Goal: Task Accomplishment & Management: Use online tool/utility

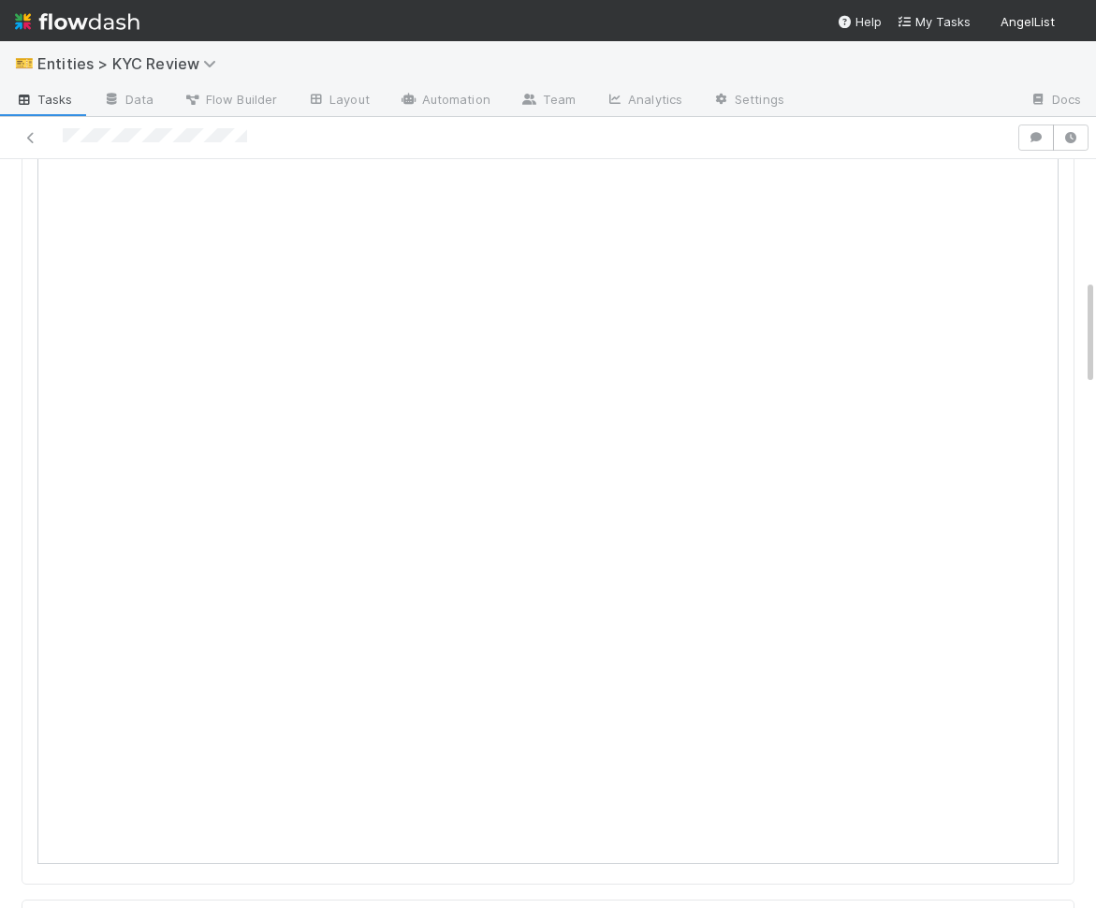
scroll to position [745, 0]
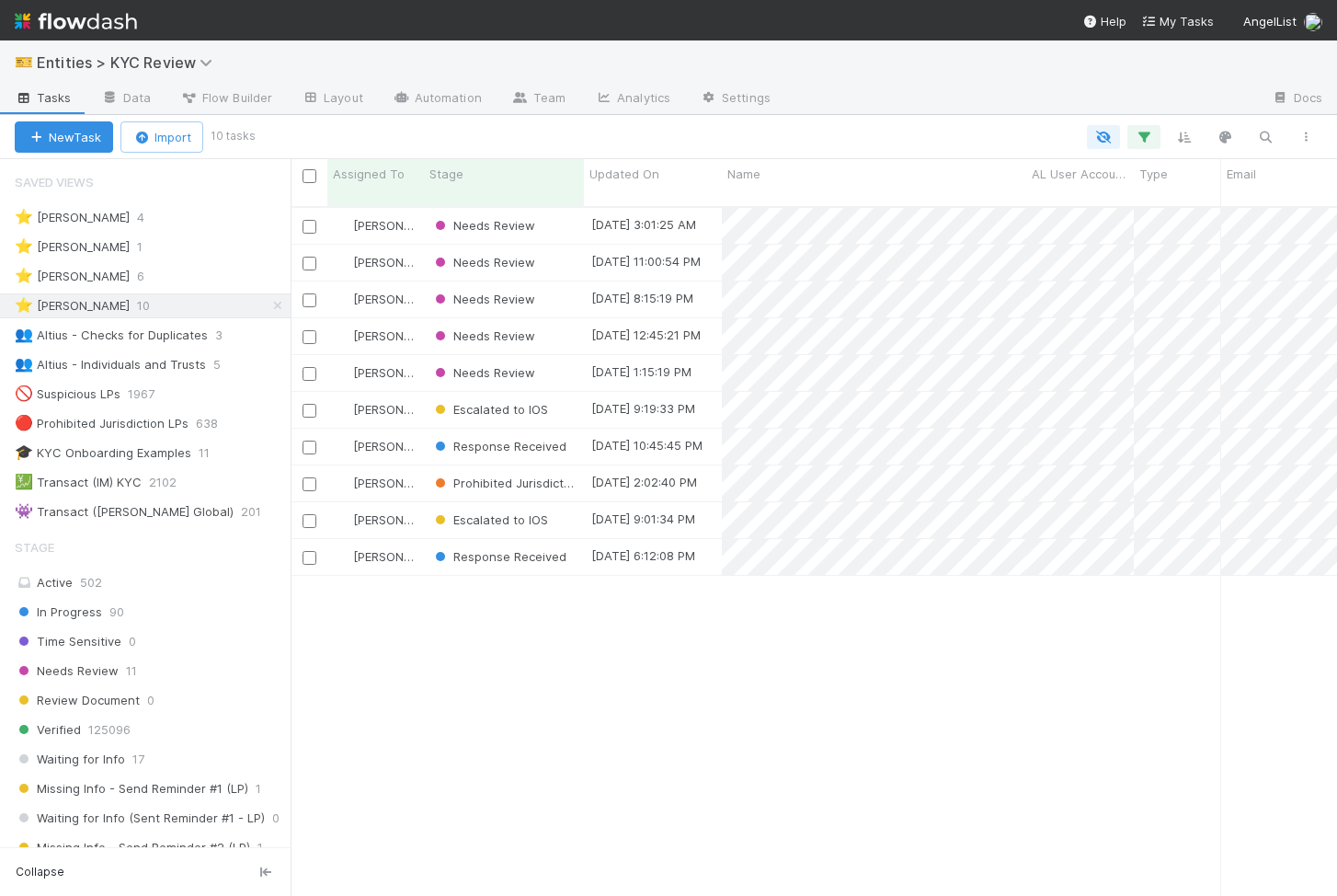
scroll to position [703, 1046]
click at [489, 180] on div "Stage" at bounding box center [504, 174] width 150 height 19
click at [498, 214] on div "Sort First → Last" at bounding box center [534, 208] width 209 height 28
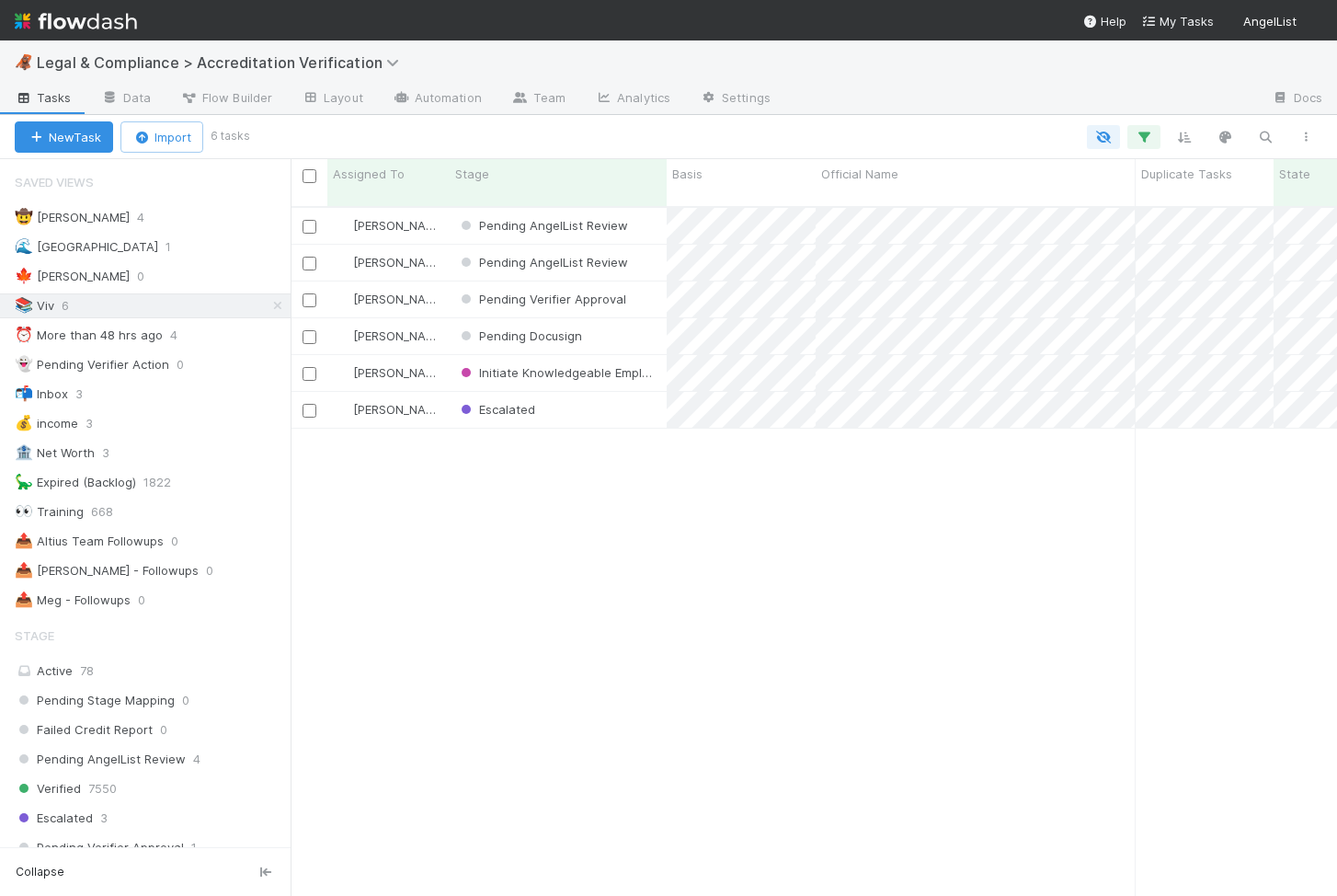
scroll to position [703, 1046]
click at [644, 318] on div "Pending Docusign" at bounding box center [558, 336] width 217 height 36
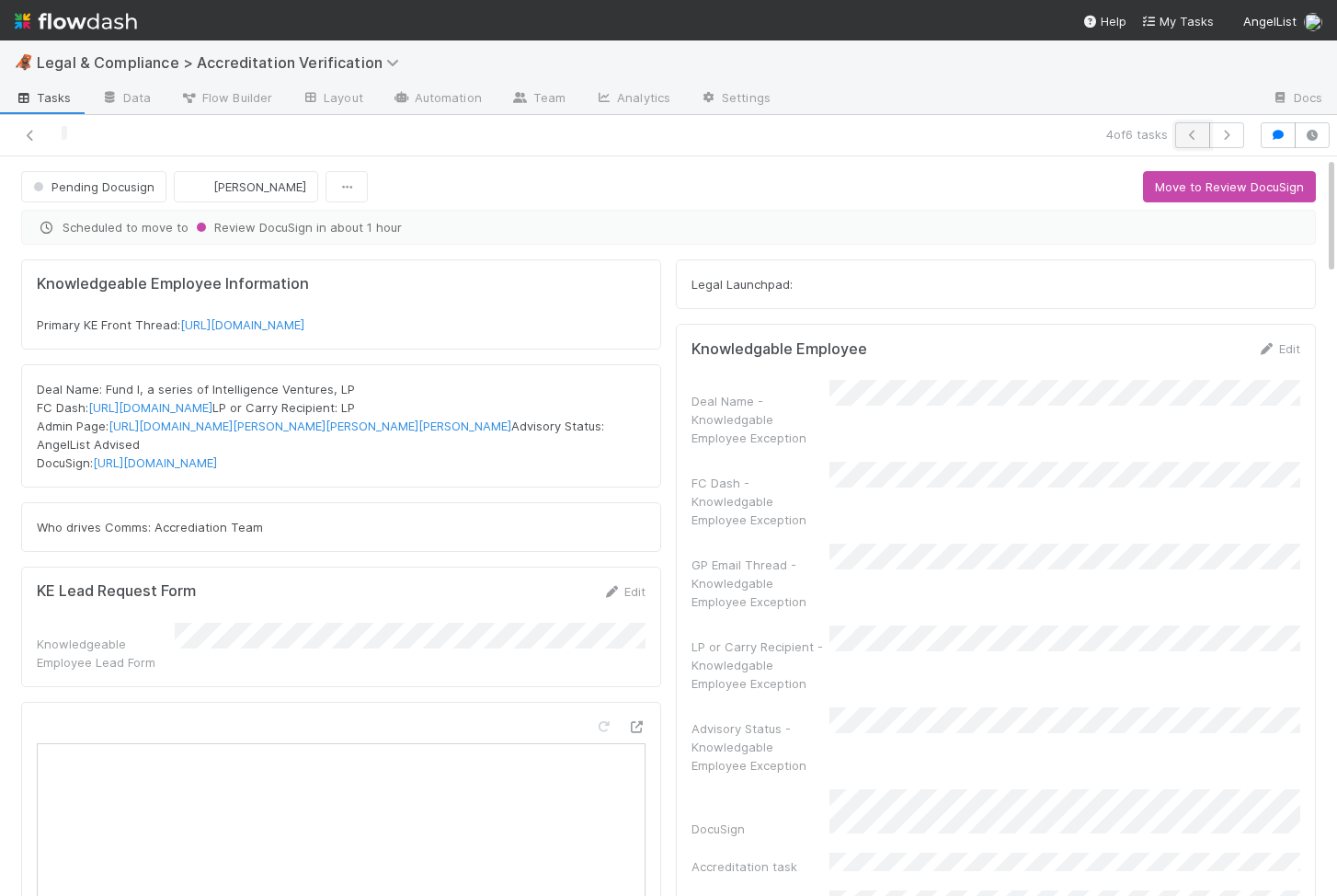
click at [1187, 136] on icon "button" at bounding box center [1193, 135] width 19 height 11
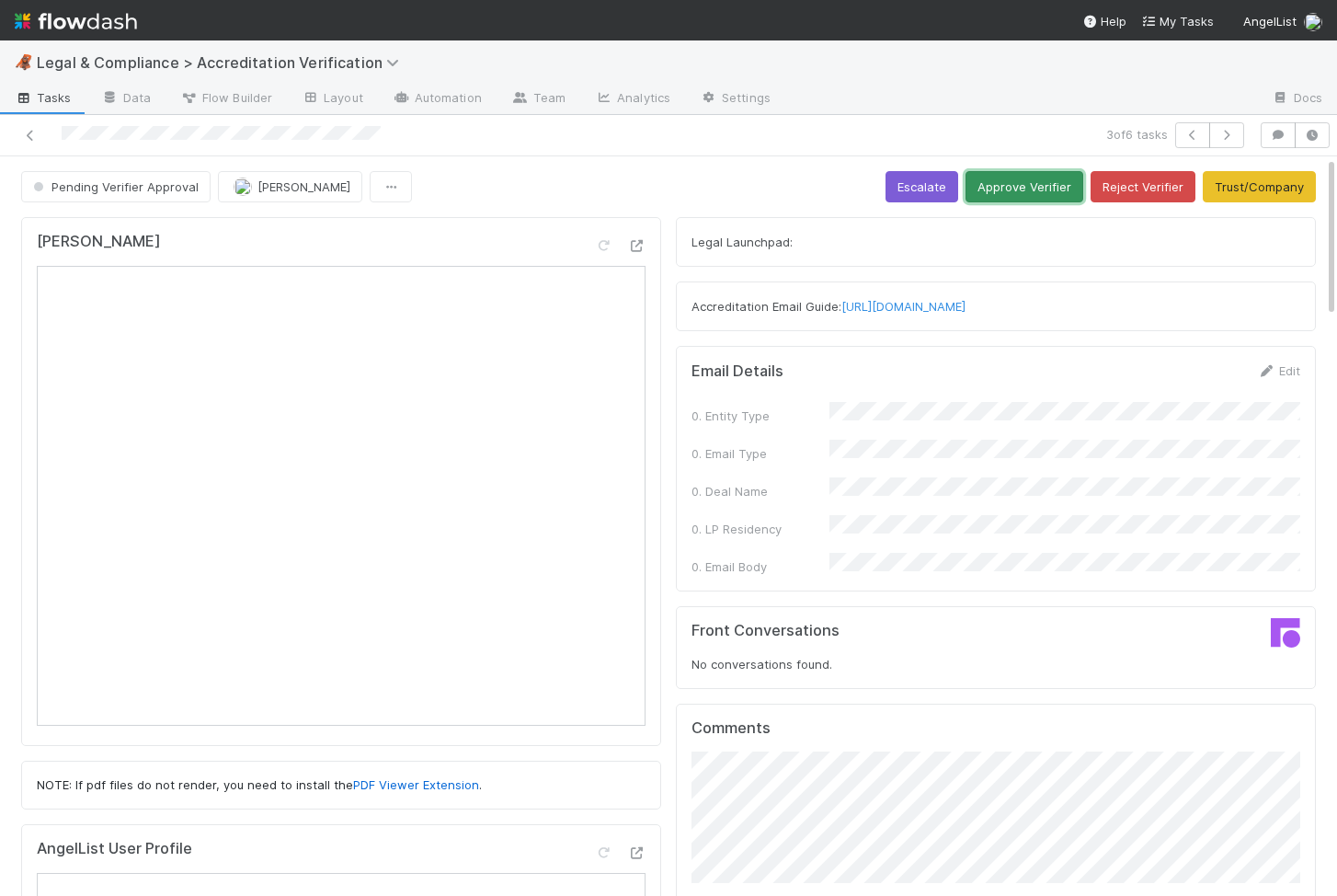
click at [1059, 180] on button "Approve Verifier" at bounding box center [1025, 187] width 118 height 31
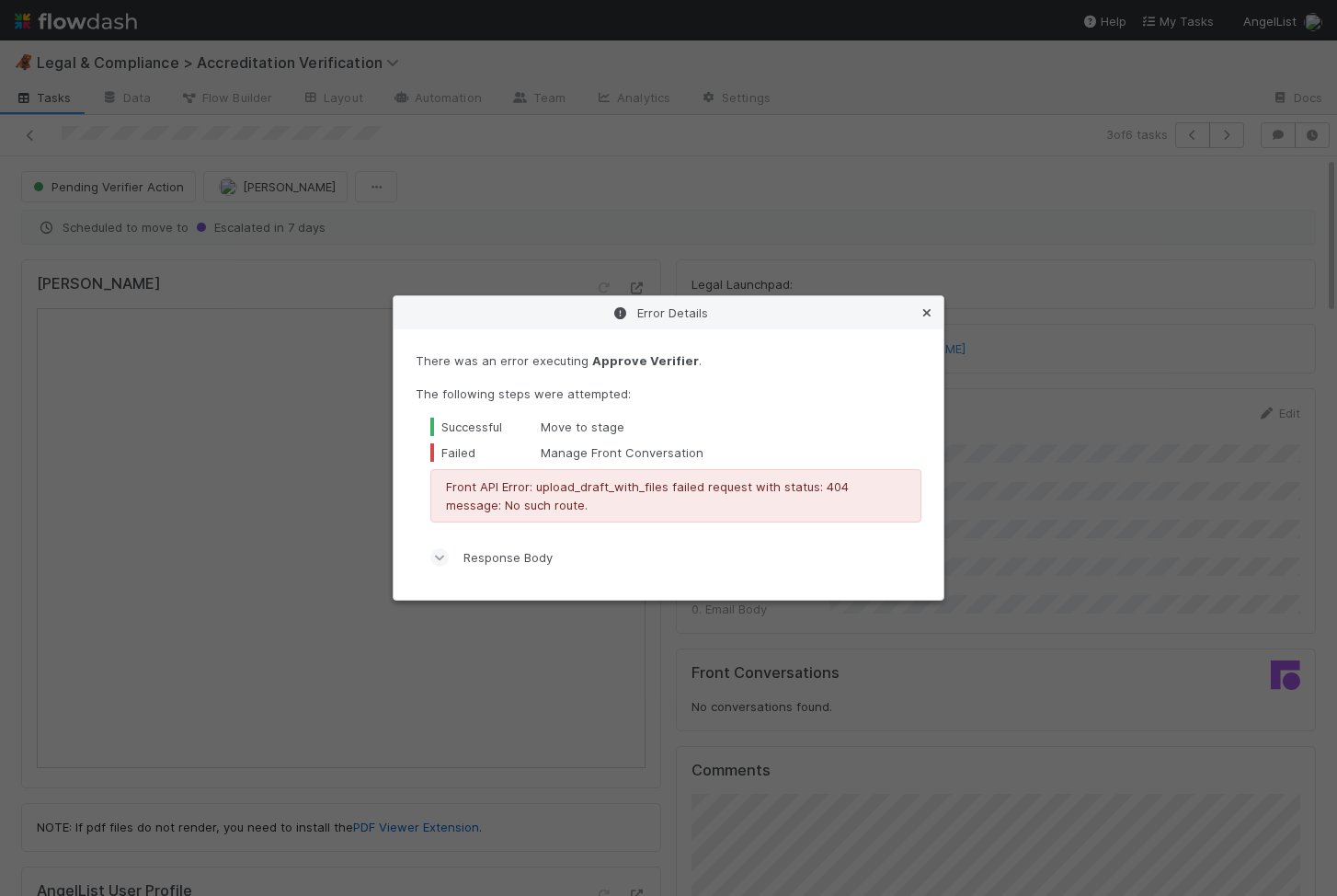
click at [926, 308] on icon at bounding box center [926, 313] width 19 height 12
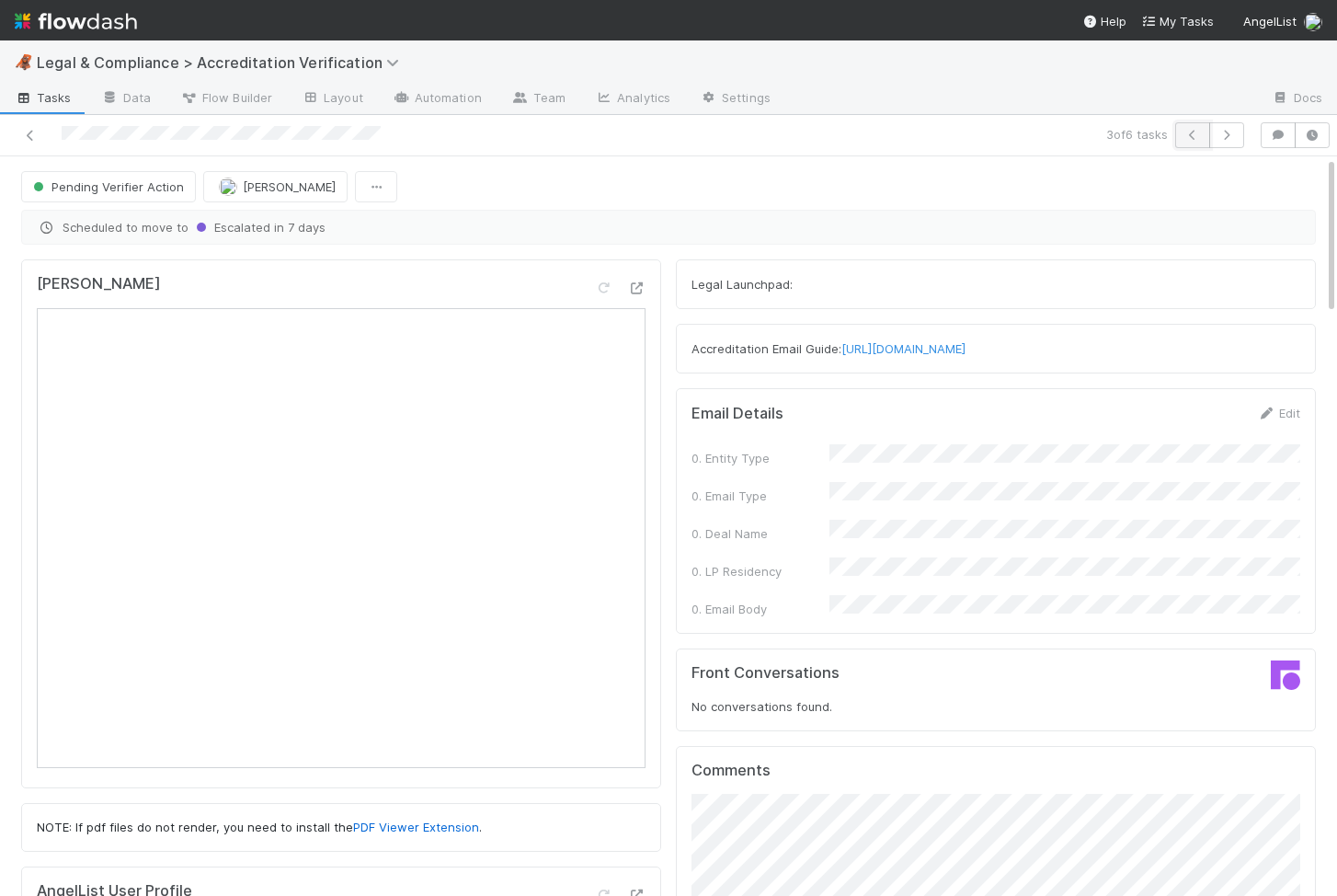
click at [1198, 140] on button "button" at bounding box center [1193, 136] width 35 height 26
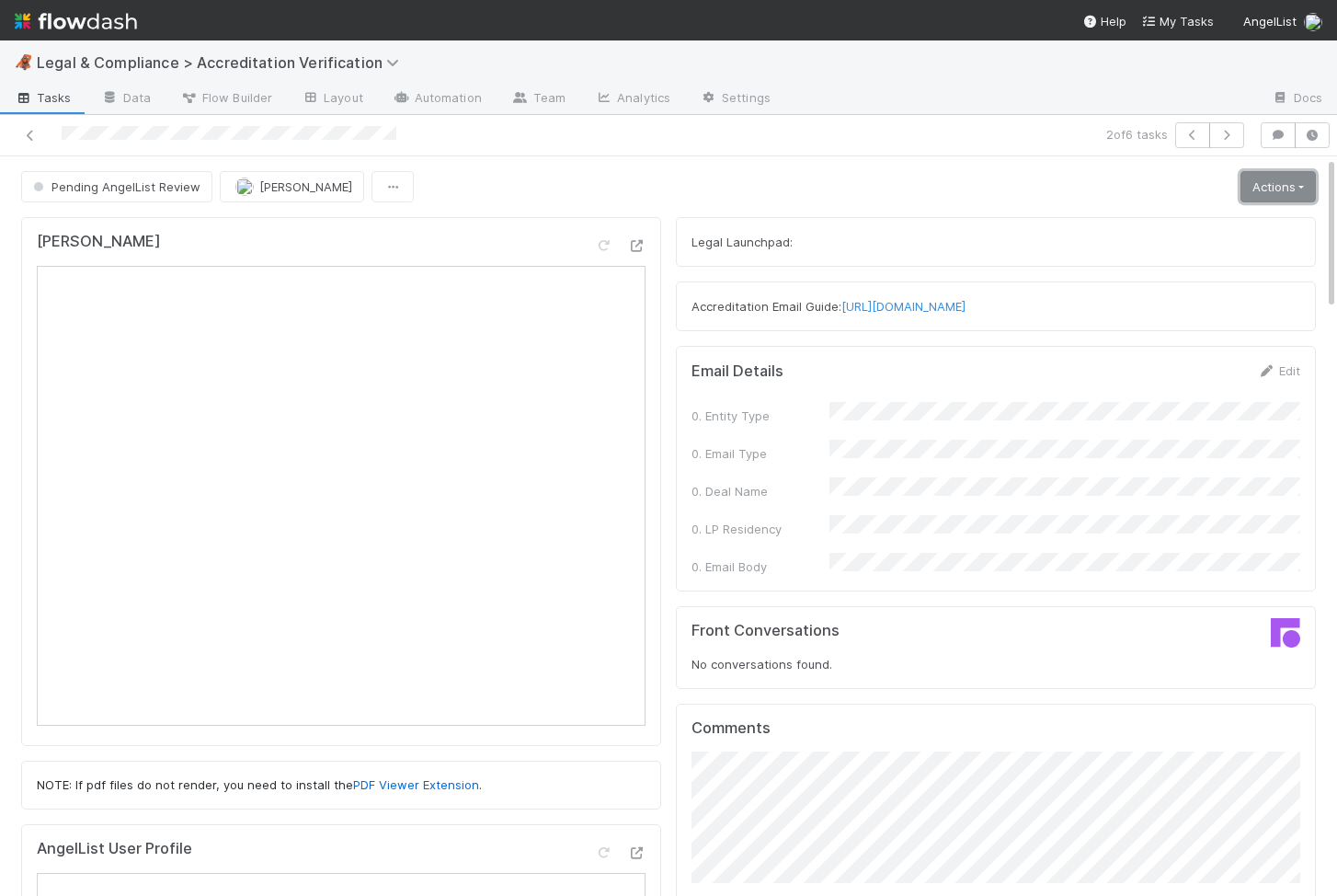
click at [1293, 191] on link "Actions" at bounding box center [1278, 187] width 76 height 31
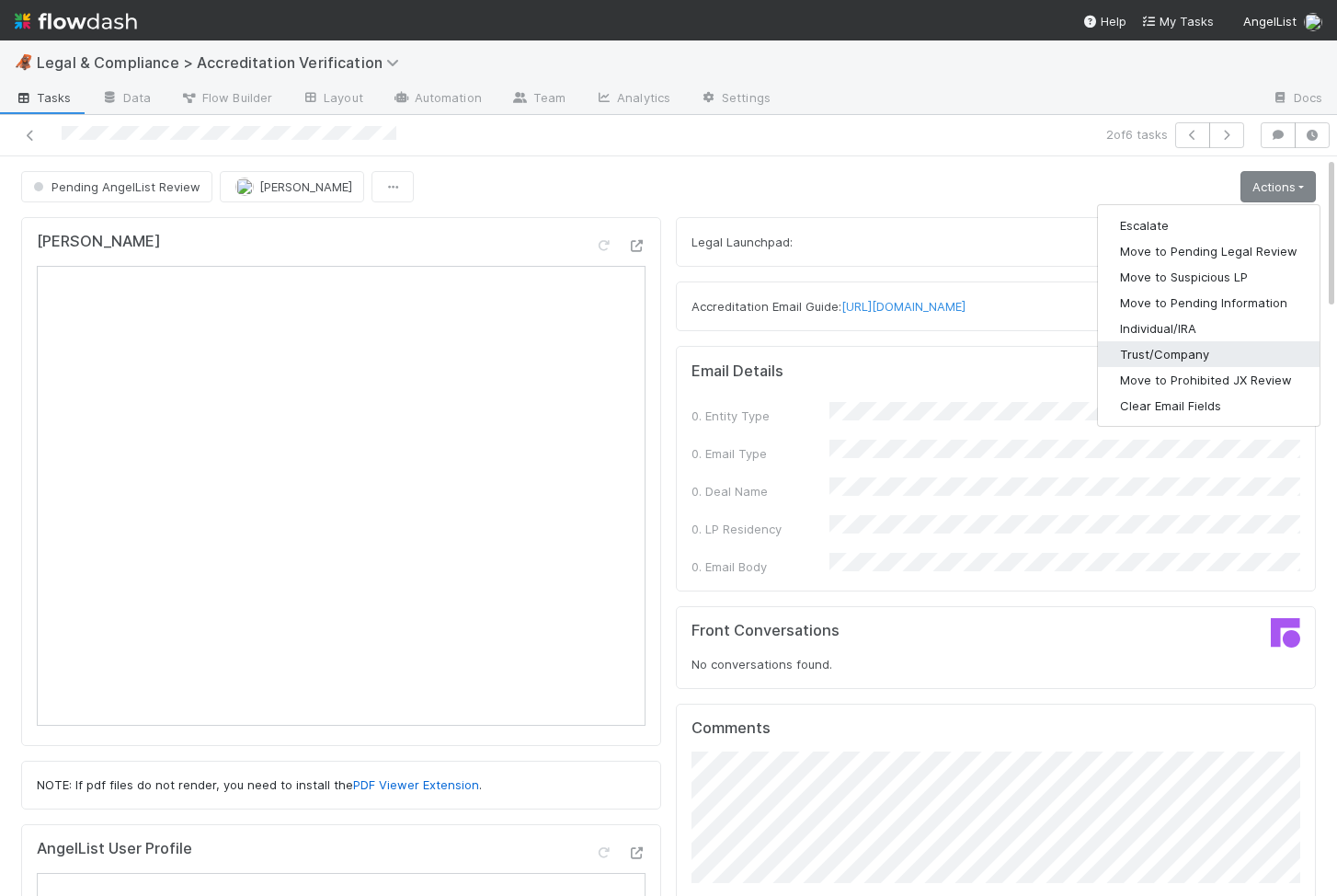
click at [1174, 356] on button "Trust/Company" at bounding box center [1209, 354] width 222 height 26
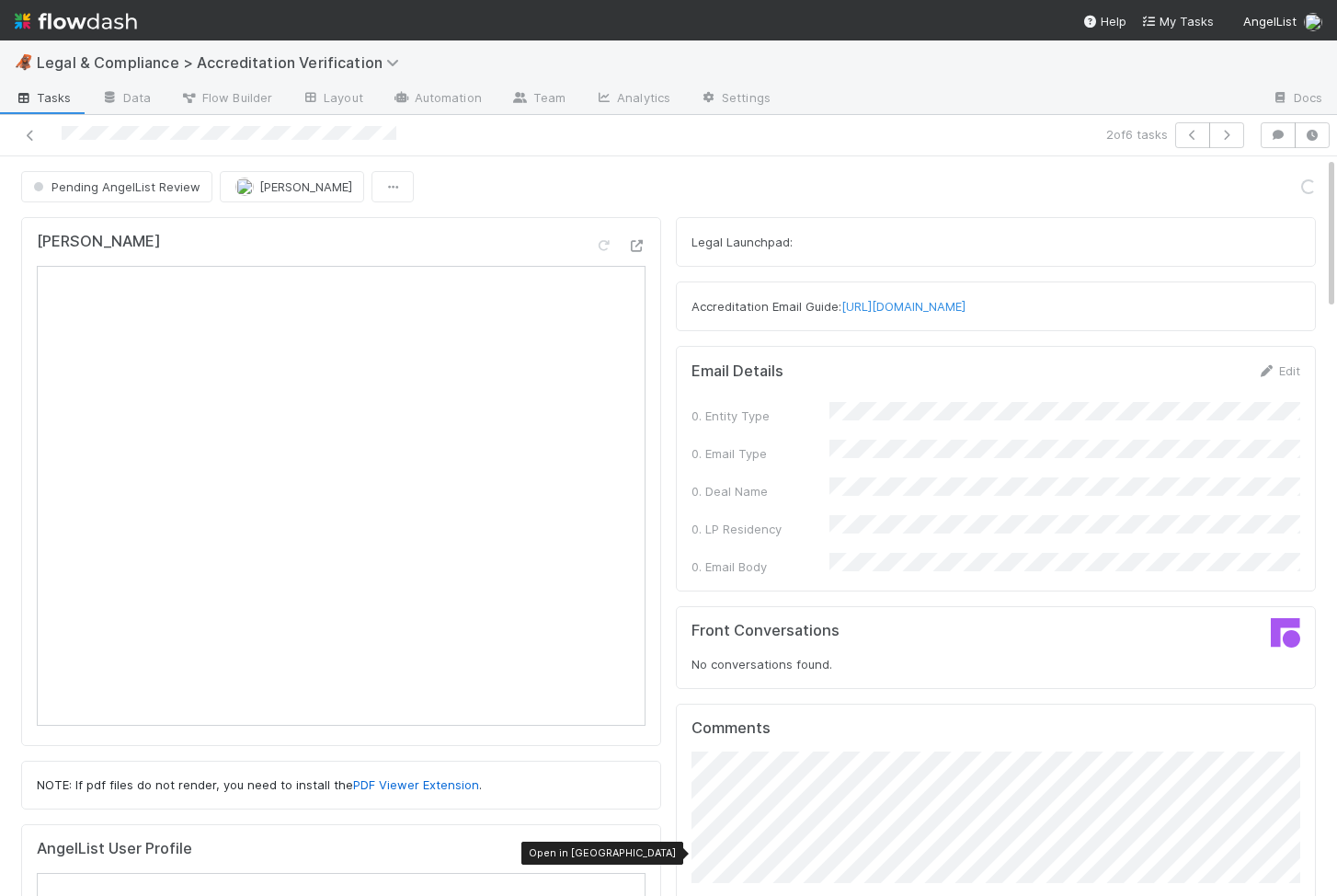
click at [634, 860] on div at bounding box center [636, 852] width 19 height 19
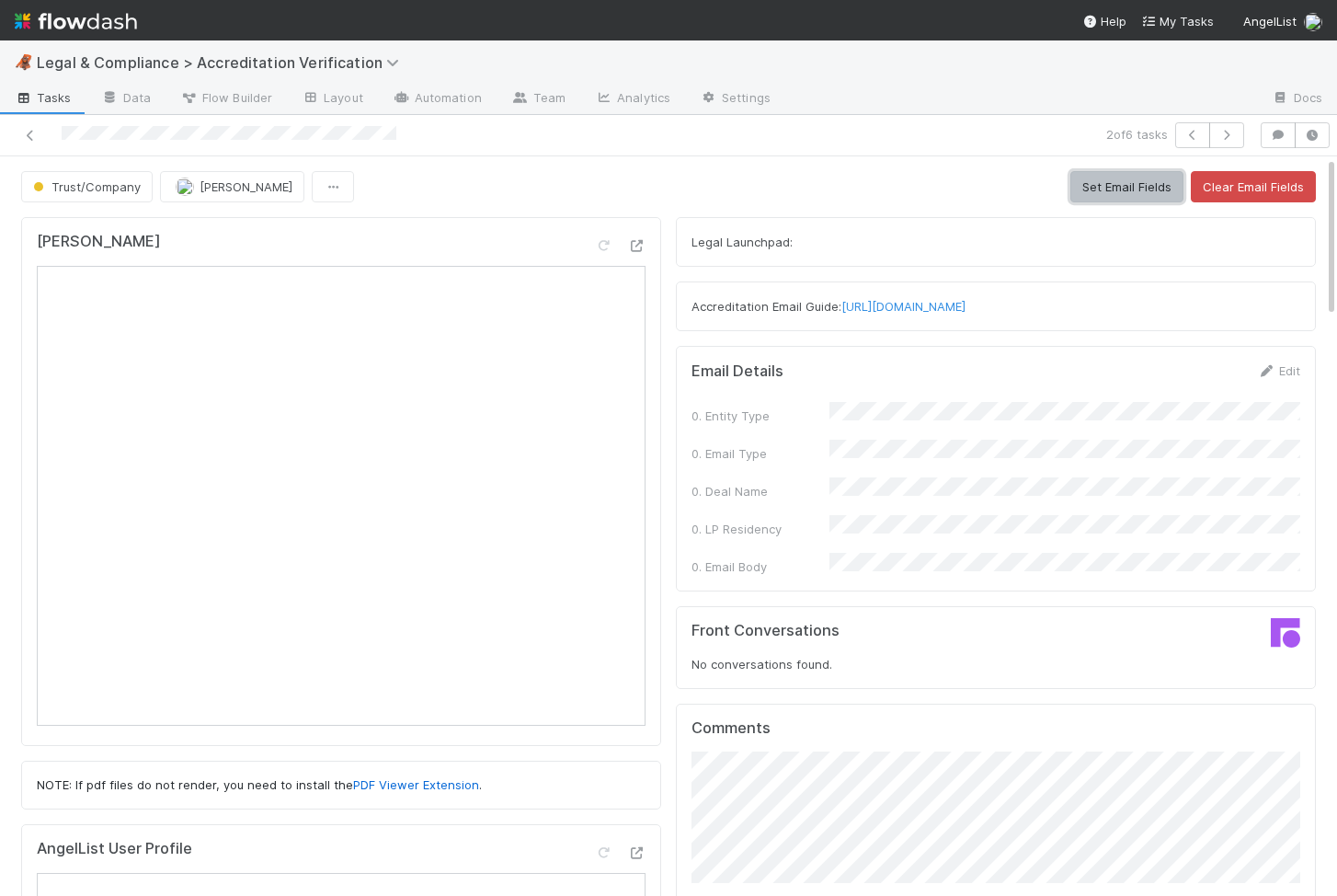
click at [1120, 174] on button "Set Email Fields" at bounding box center [1127, 187] width 113 height 31
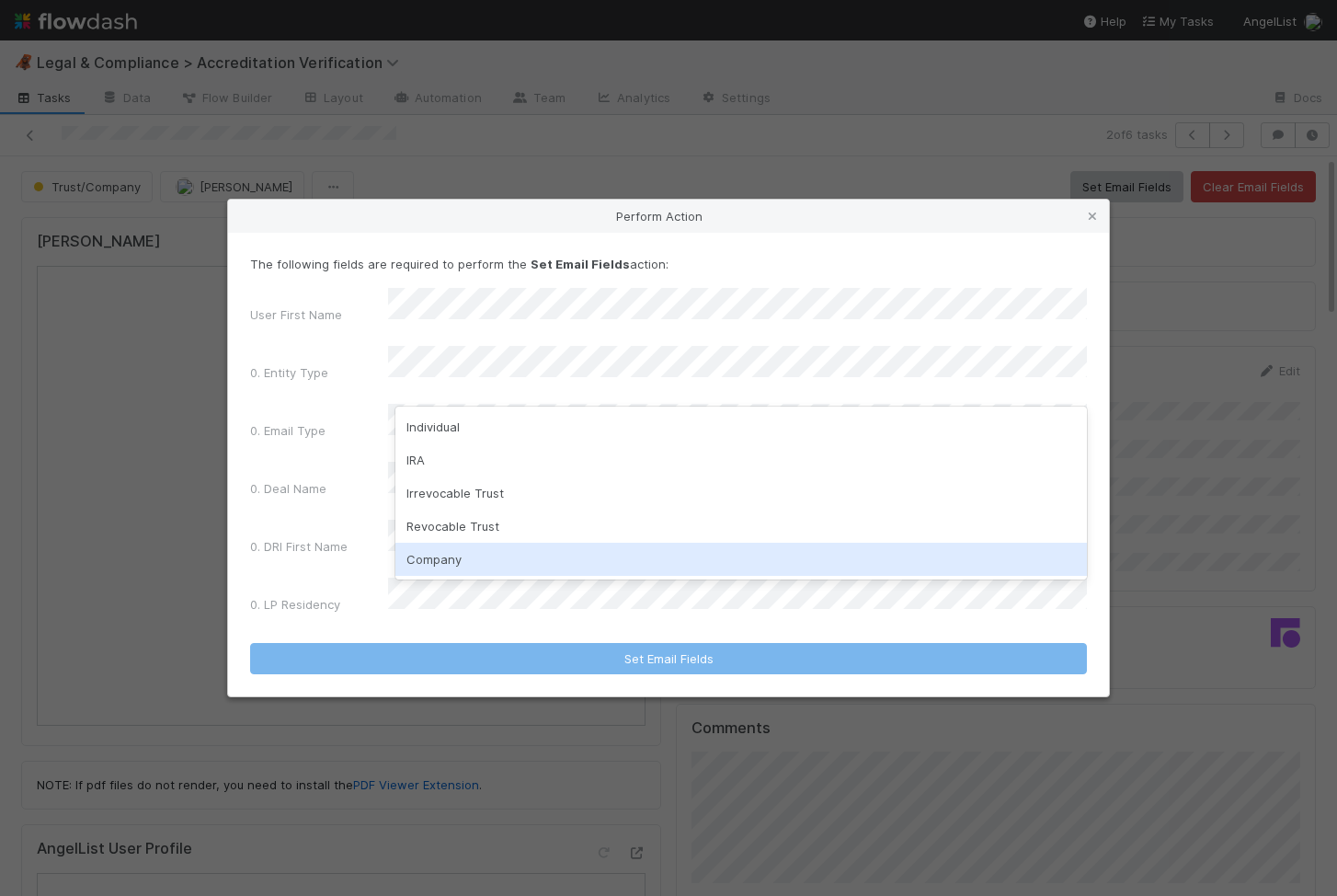
click at [425, 567] on div "Company" at bounding box center [742, 559] width 692 height 33
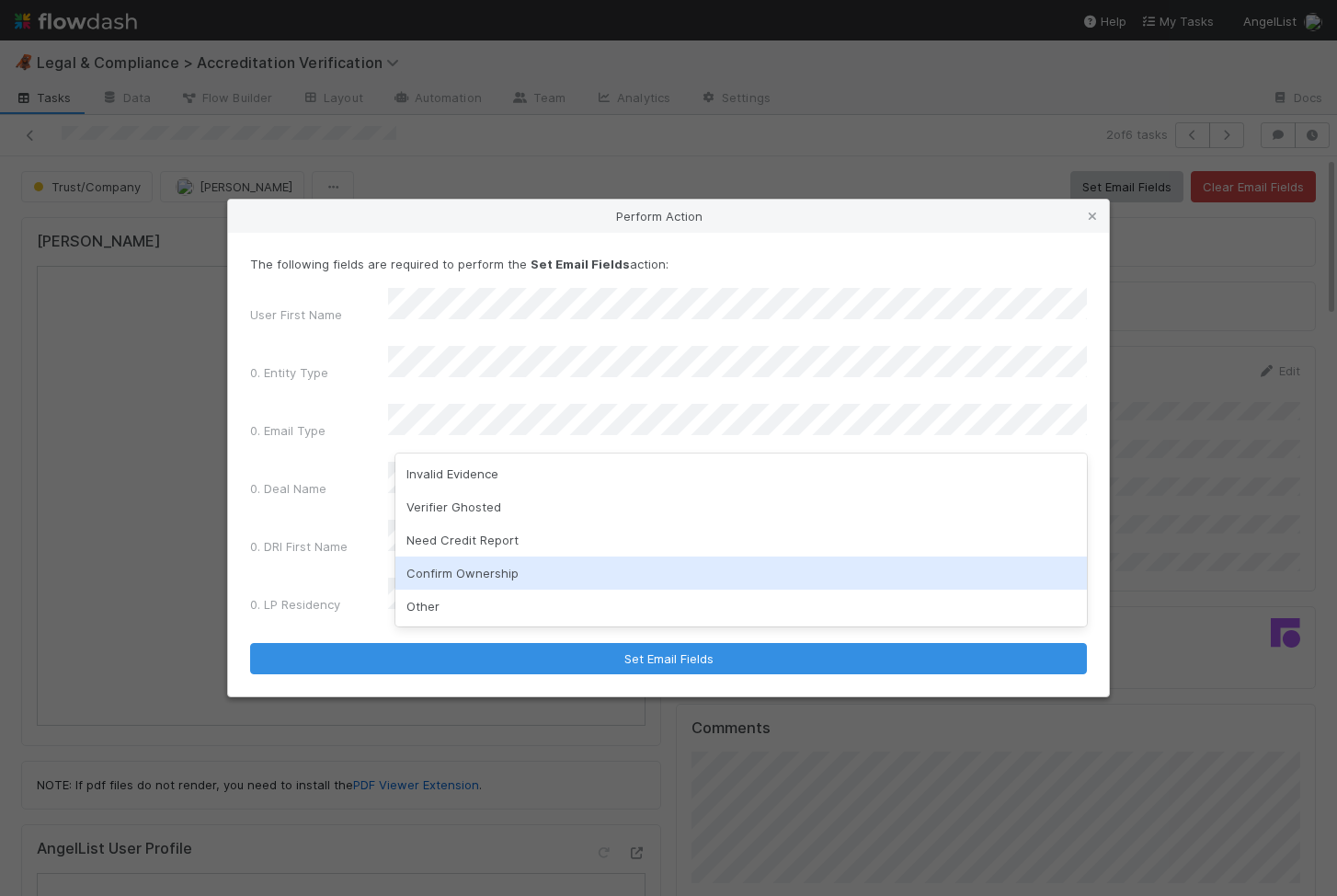
click at [454, 585] on div "Confirm Ownership" at bounding box center [742, 573] width 692 height 33
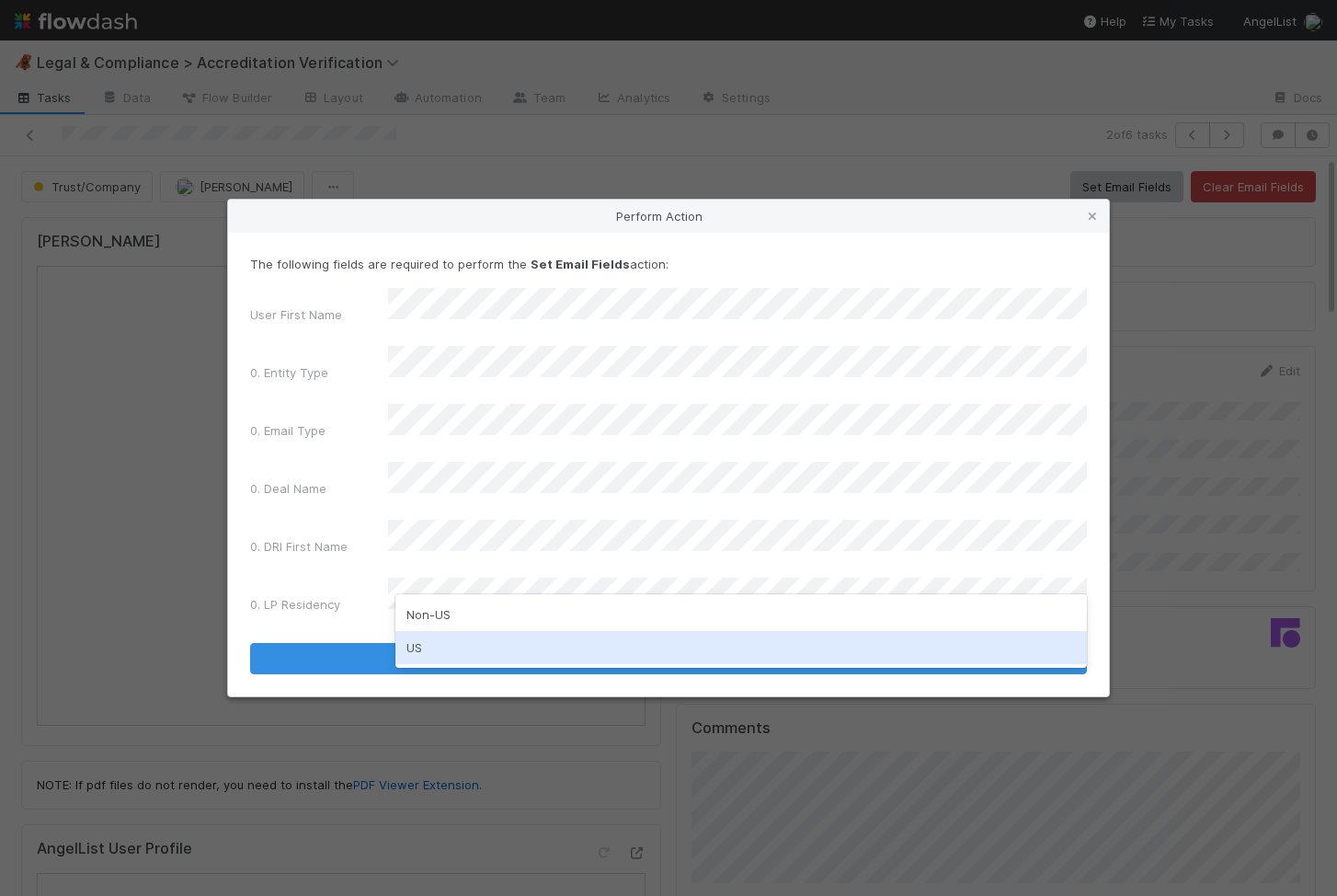
click at [440, 639] on div "US" at bounding box center [742, 647] width 692 height 33
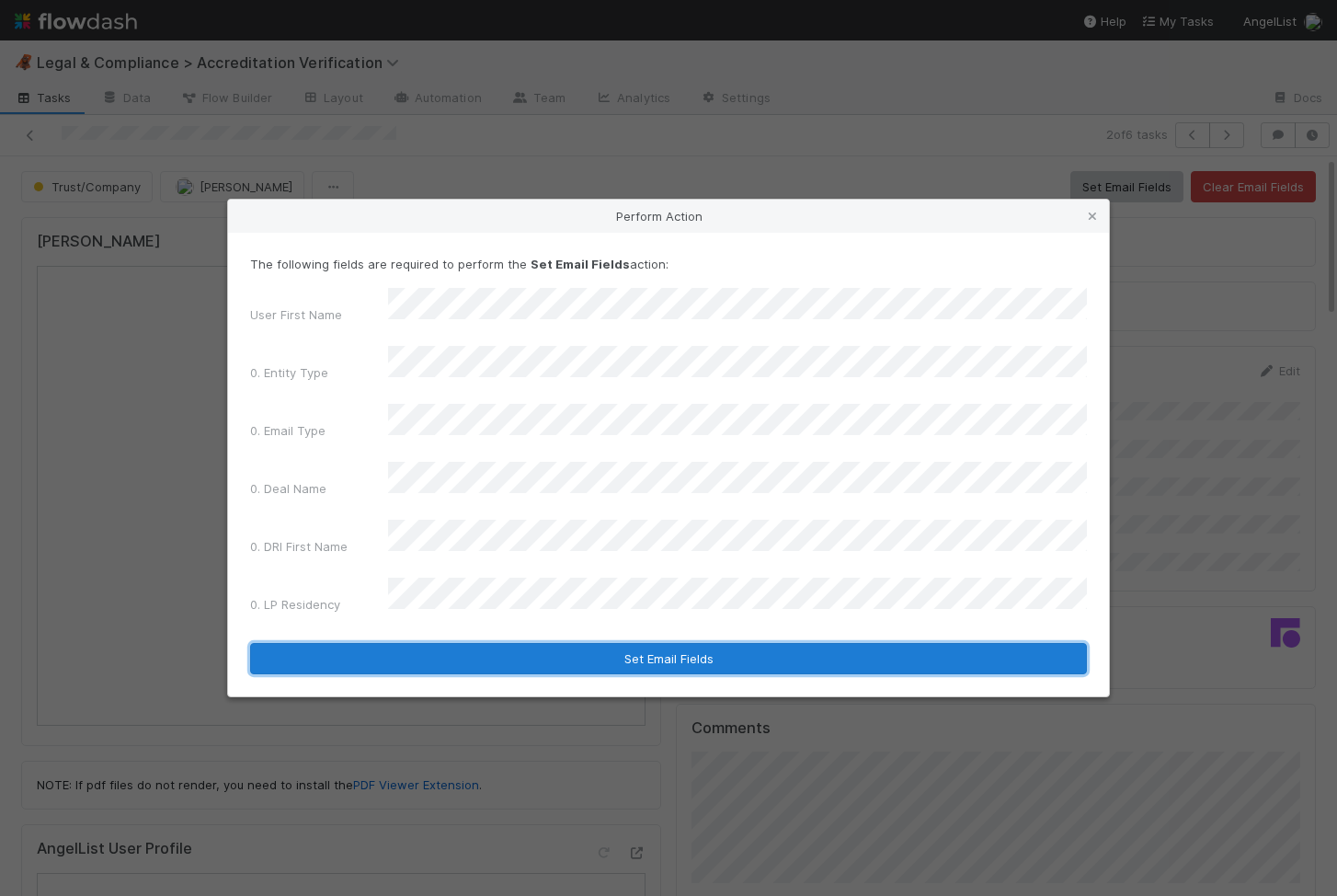
click at [467, 643] on button "Set Email Fields" at bounding box center [669, 658] width 837 height 31
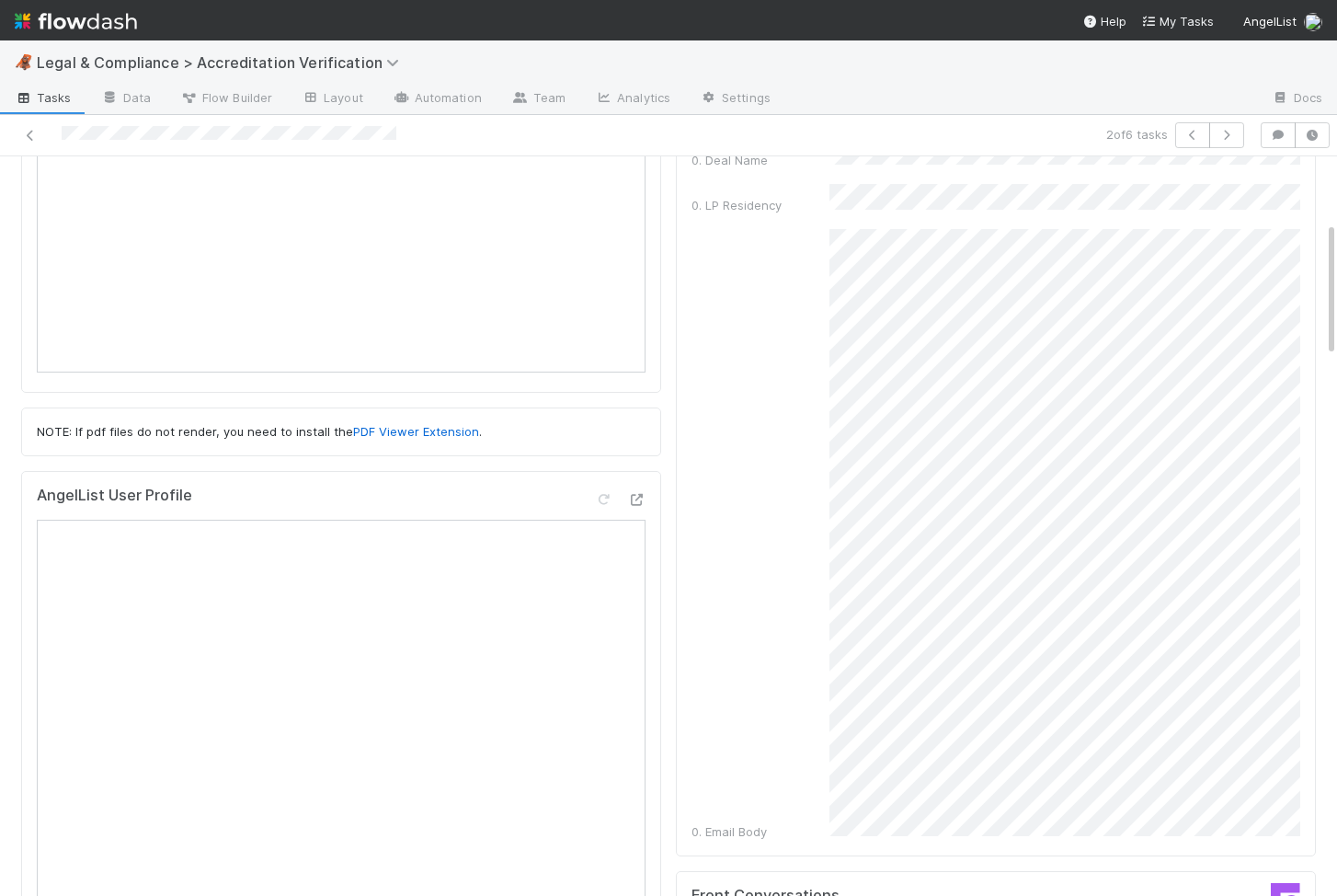
scroll to position [357, 0]
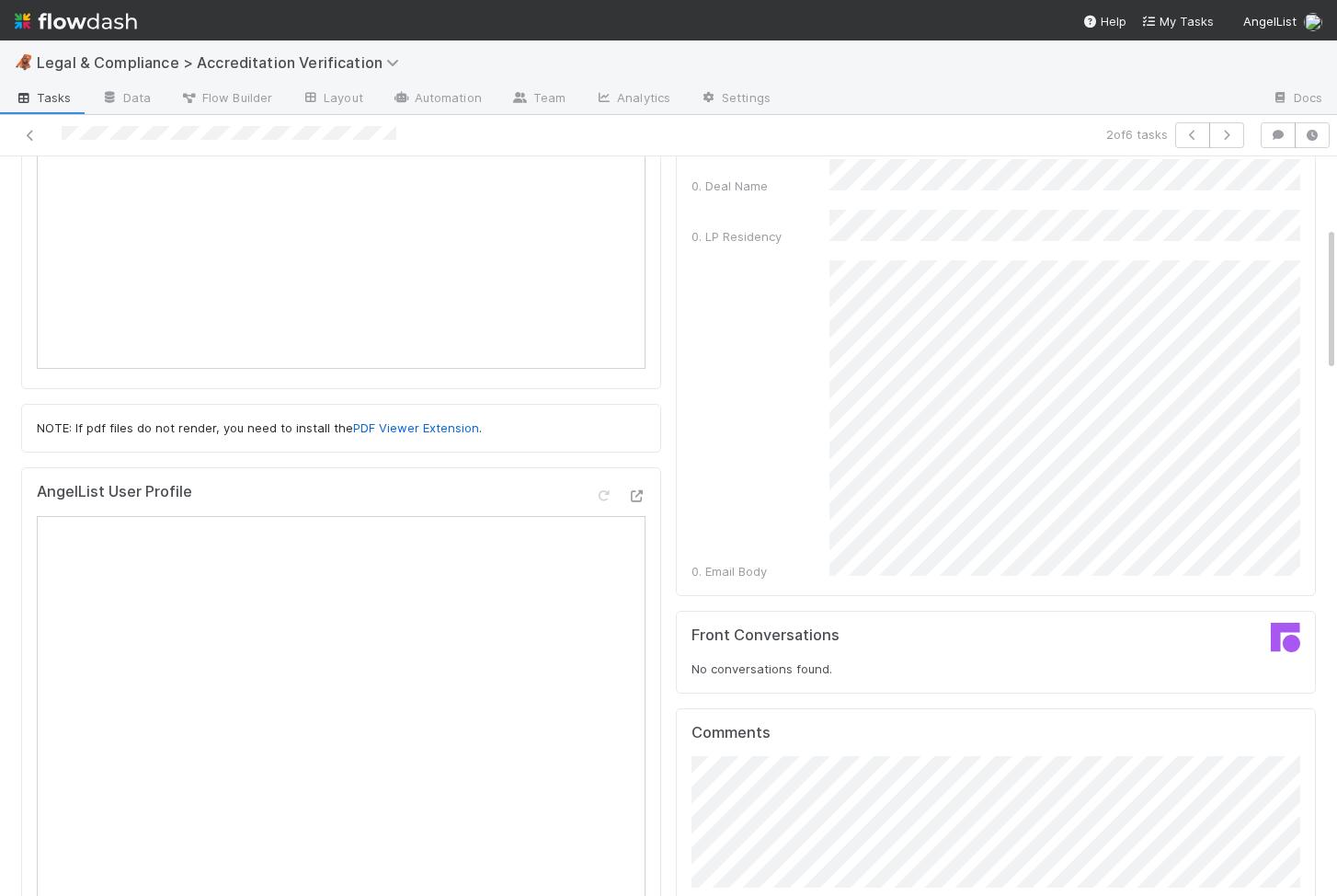
click at [810, 470] on div "0. Email Body" at bounding box center [996, 420] width 609 height 320
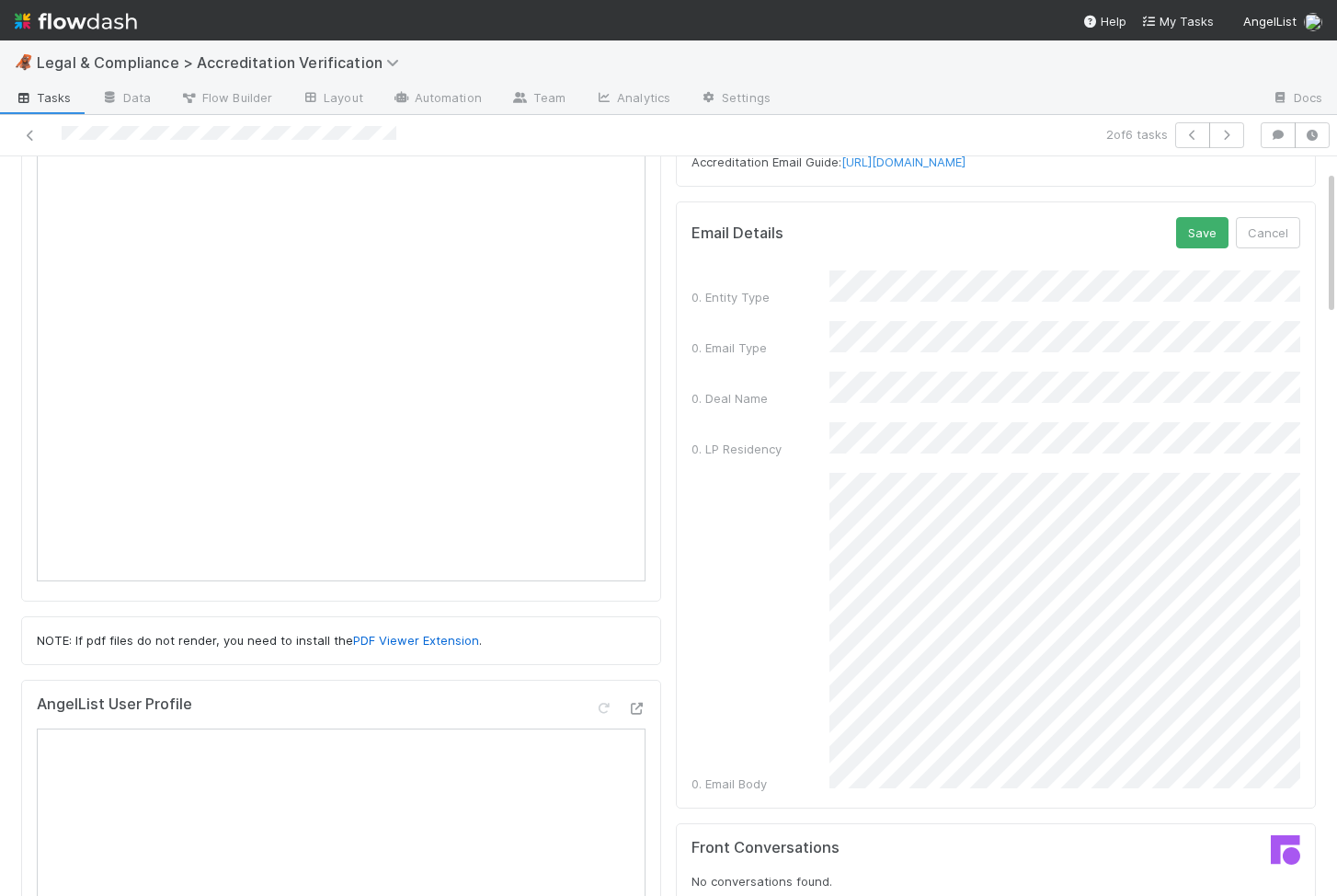
scroll to position [50, 0]
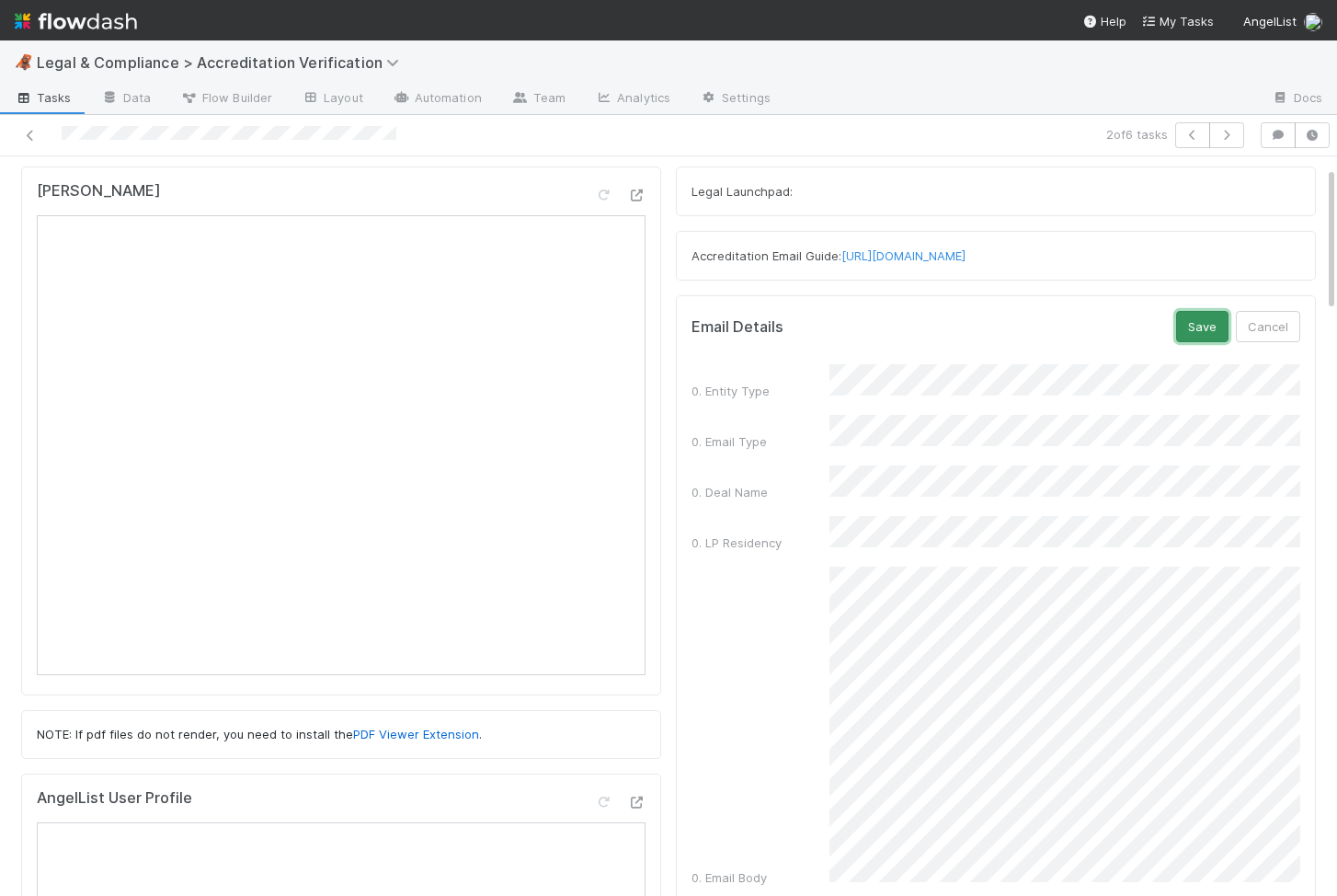
click at [1203, 323] on button "Save" at bounding box center [1201, 326] width 52 height 31
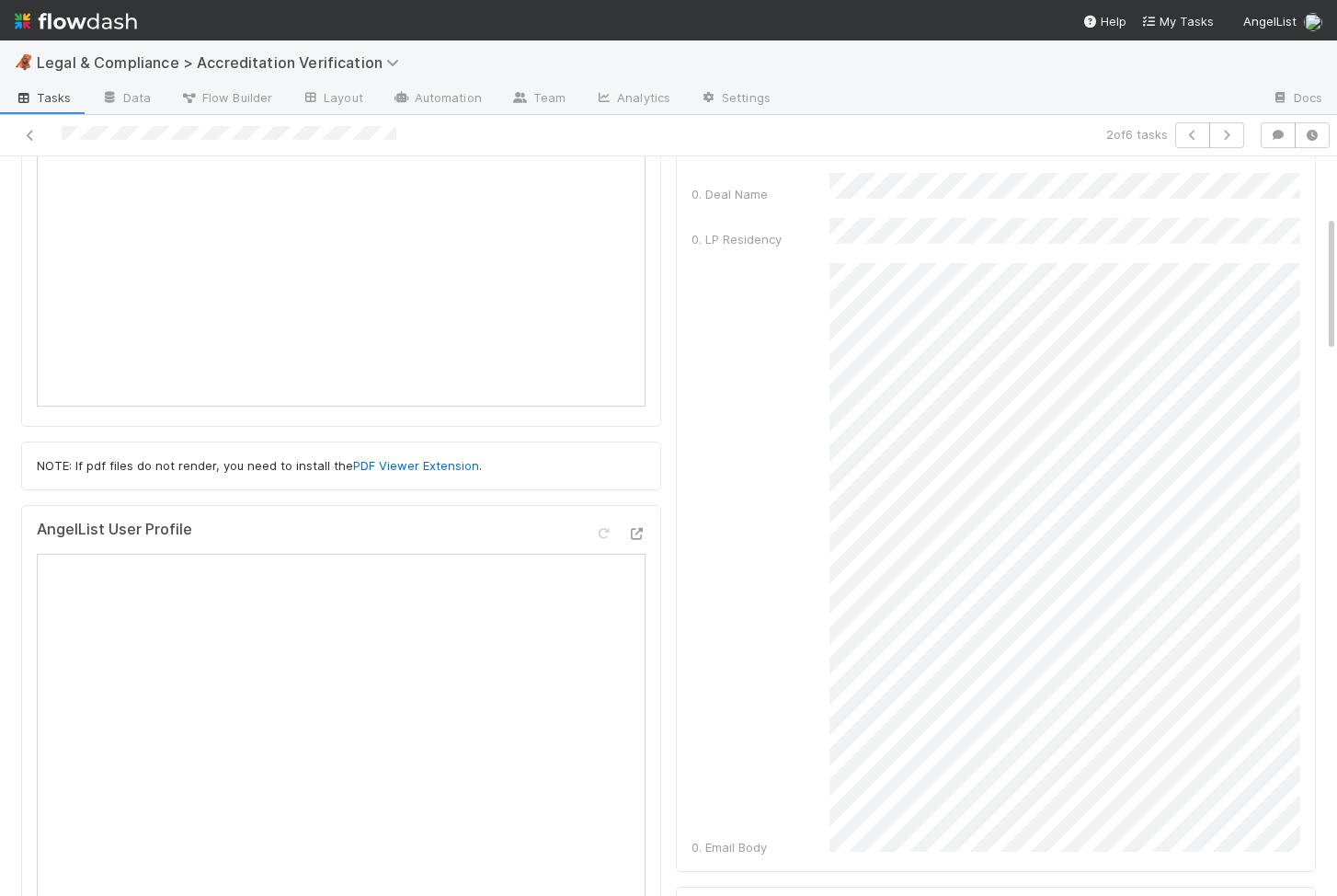
scroll to position [0, 0]
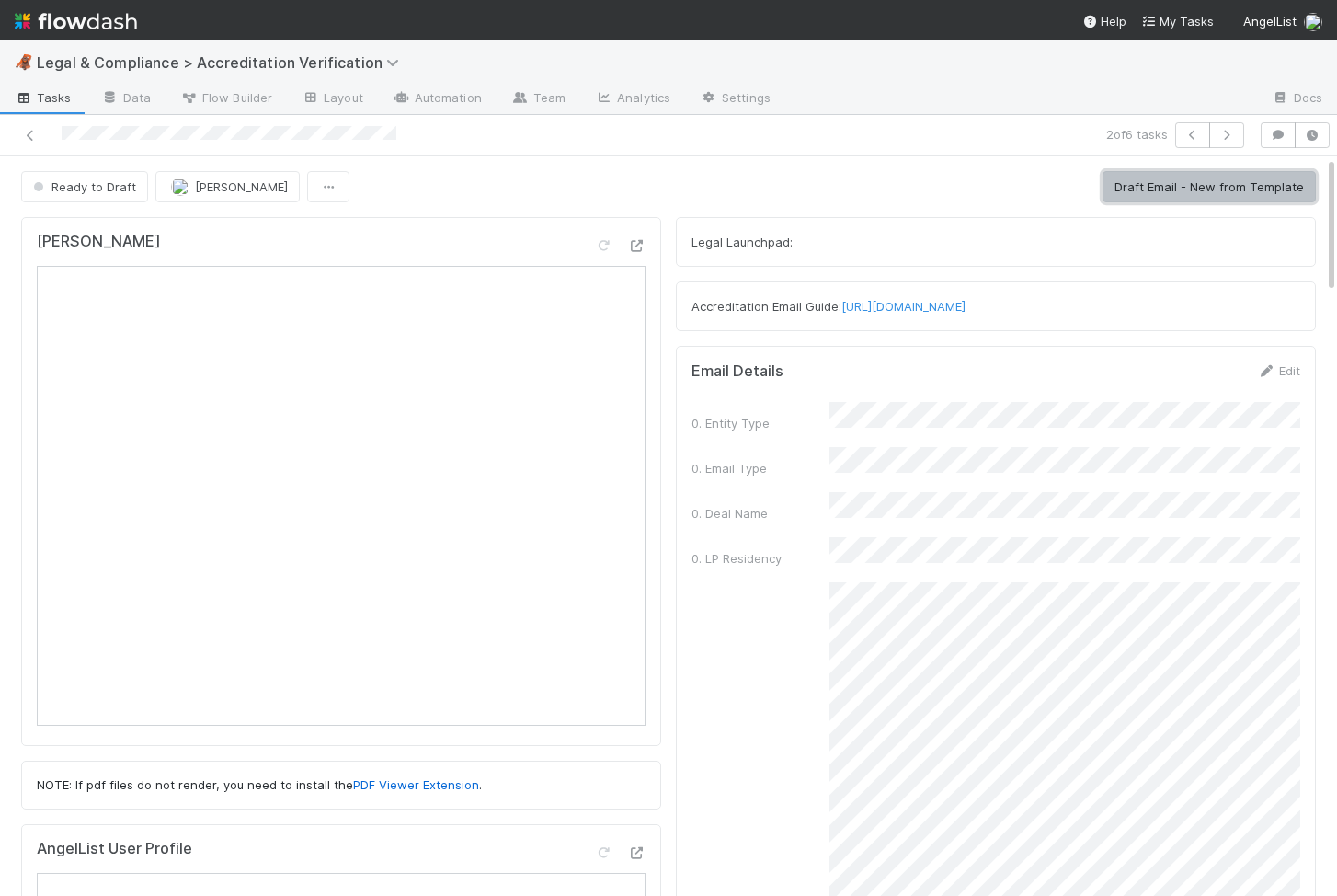
click at [1192, 184] on button "Draft Email - New from Template" at bounding box center [1208, 187] width 213 height 31
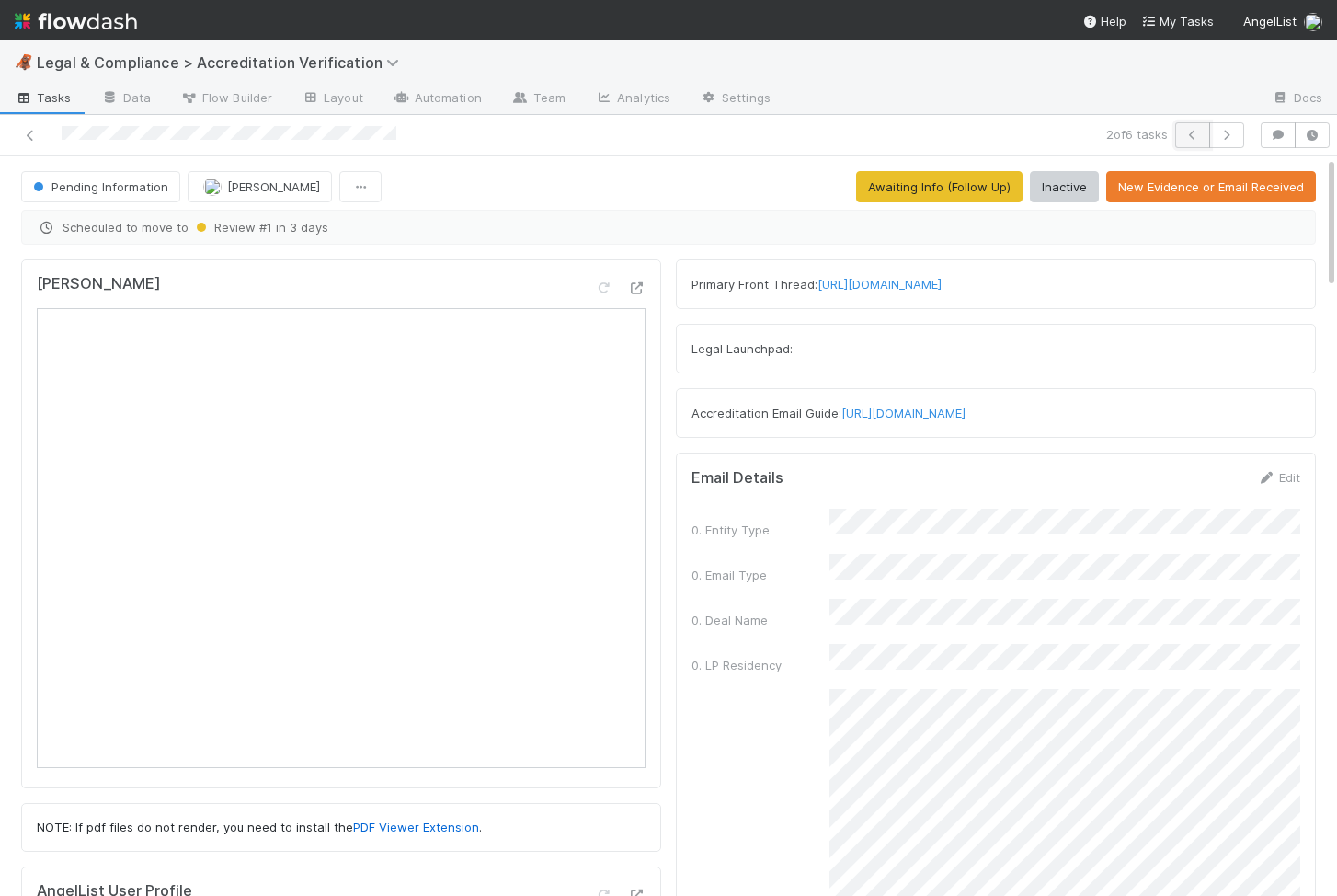
click at [1190, 133] on icon "button" at bounding box center [1193, 135] width 19 height 11
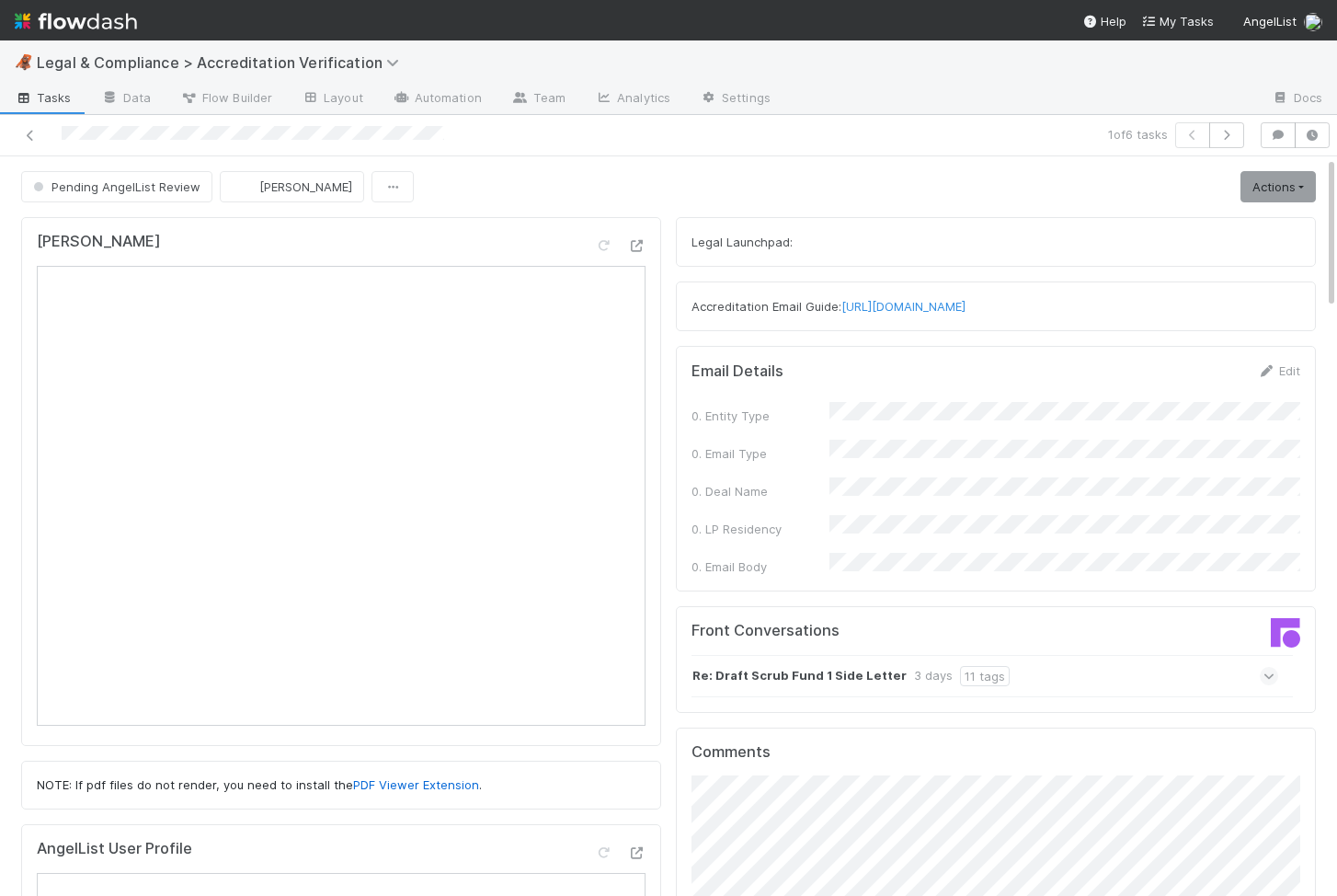
click at [1259, 193] on link "Actions" at bounding box center [1278, 187] width 76 height 31
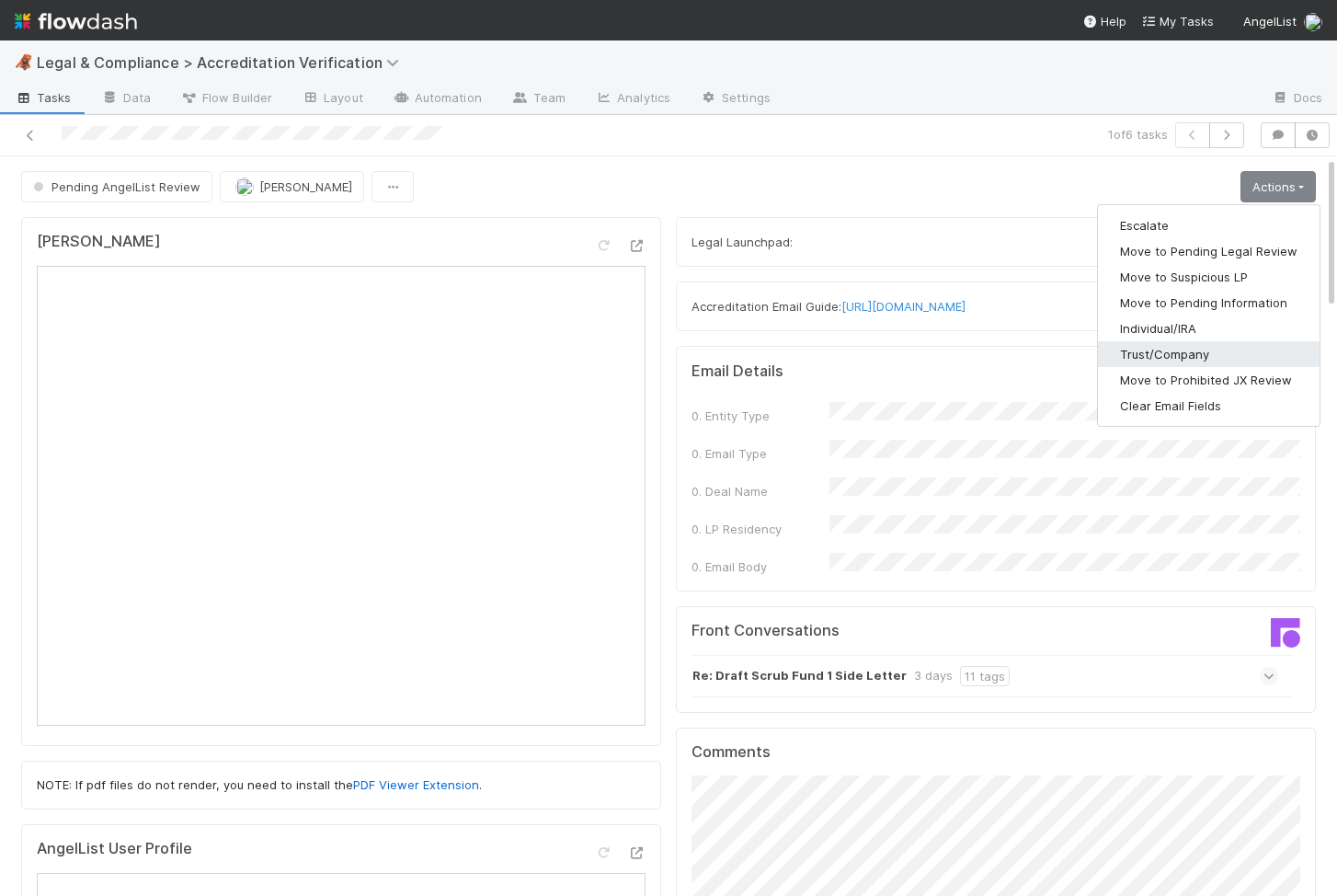
click at [1204, 355] on button "Trust/Company" at bounding box center [1209, 354] width 222 height 26
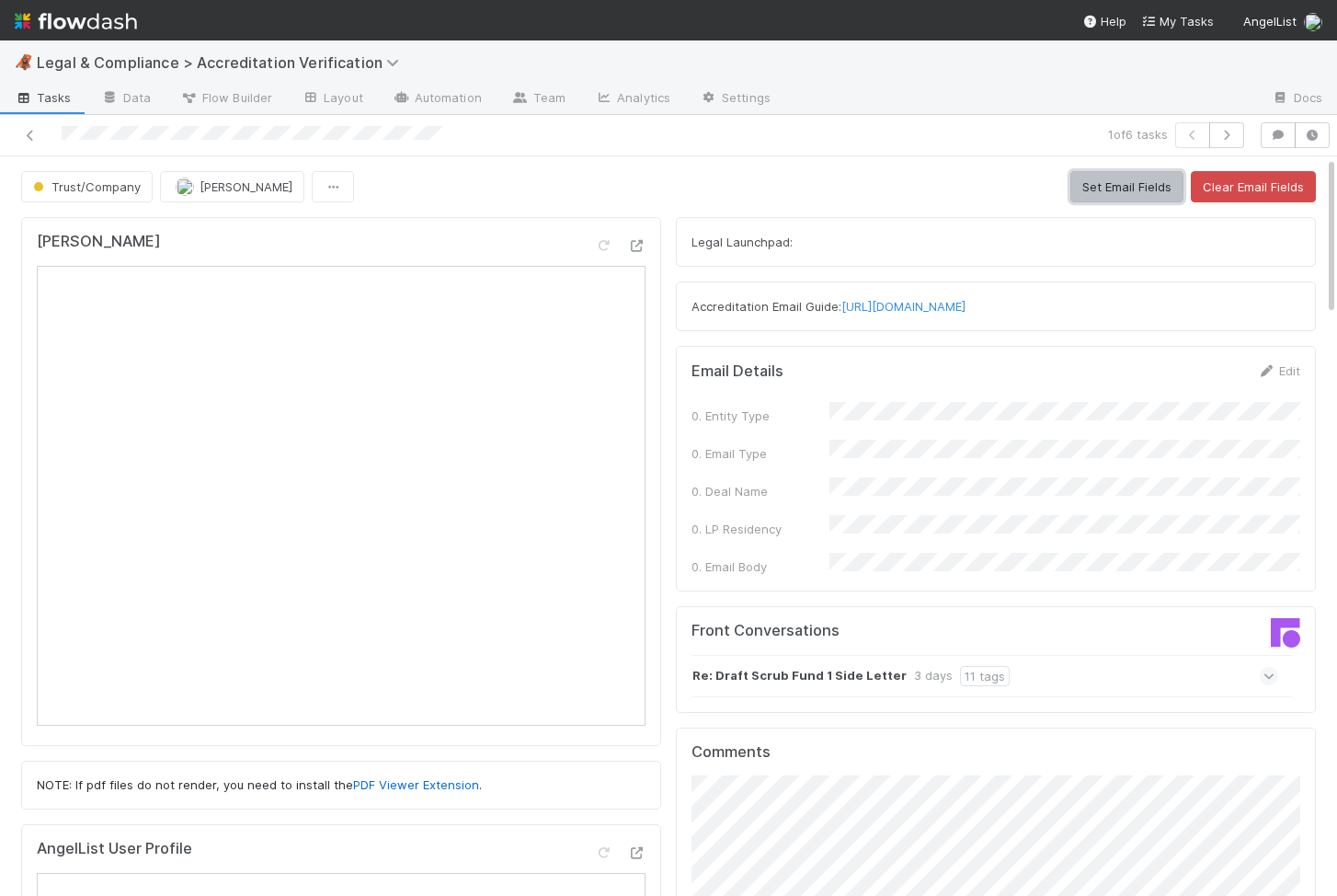
click at [1135, 181] on button "Set Email Fields" at bounding box center [1127, 187] width 113 height 31
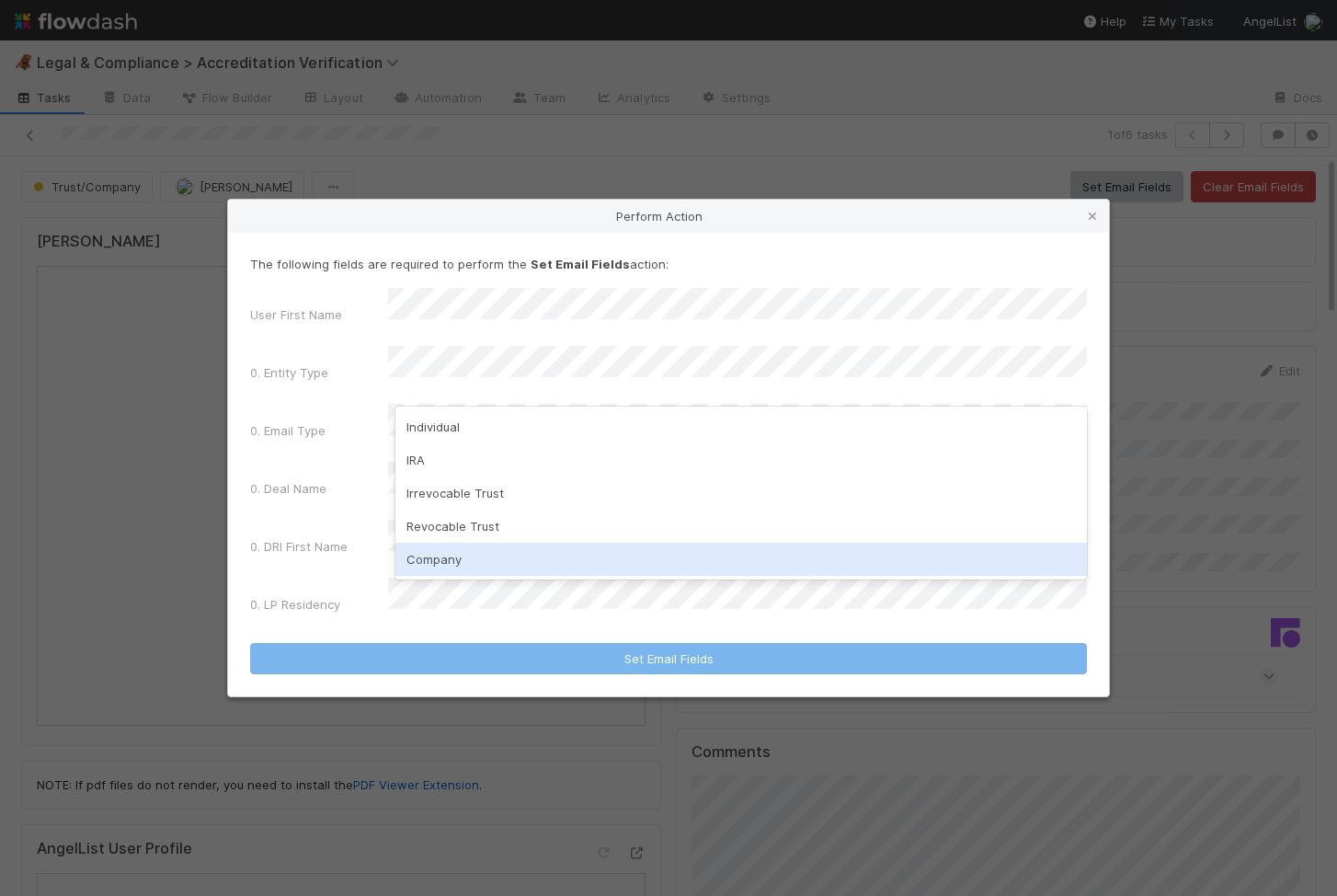
click at [463, 564] on div "Company" at bounding box center [742, 559] width 692 height 33
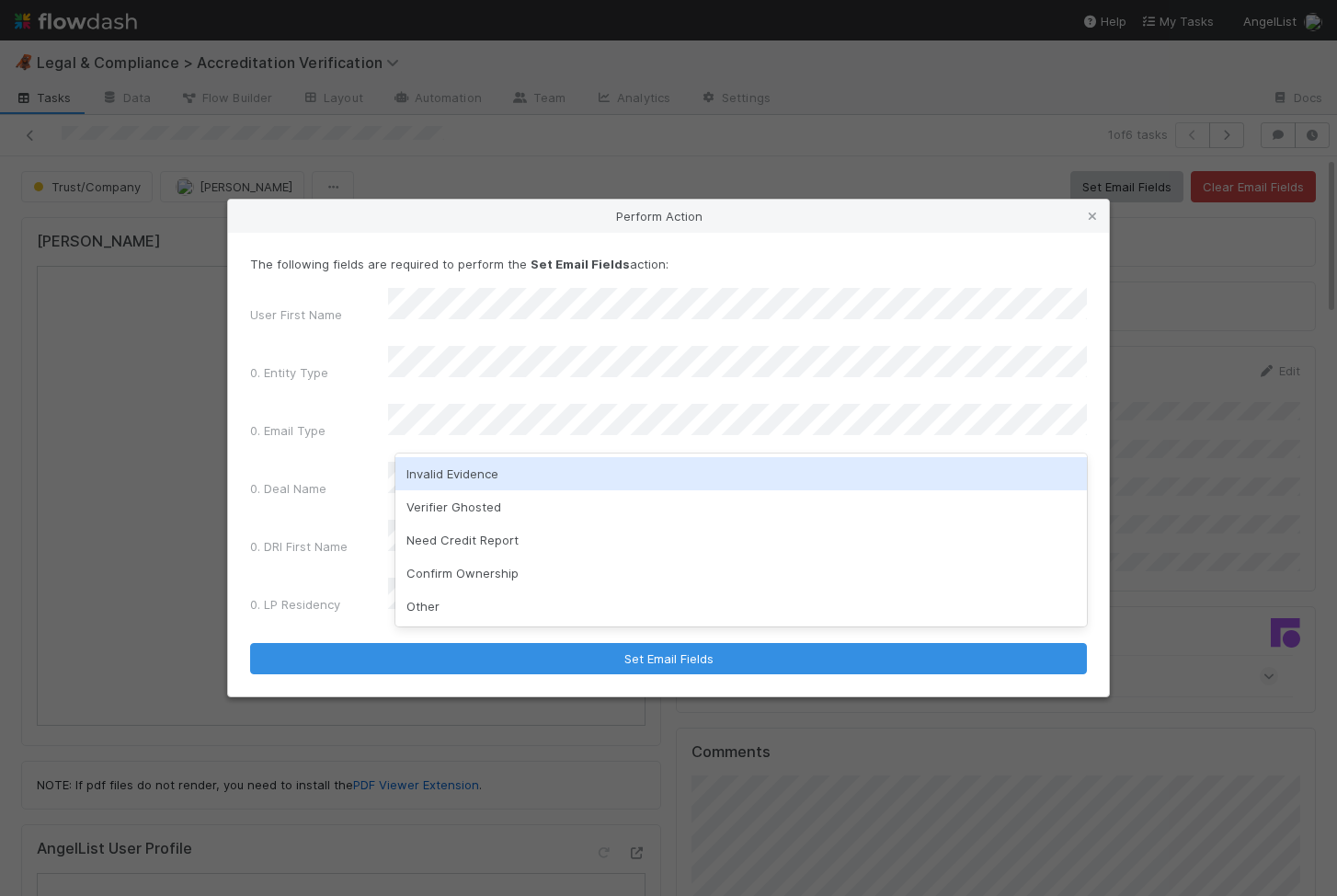
click at [480, 482] on div "Invalid Evidence" at bounding box center [742, 474] width 692 height 33
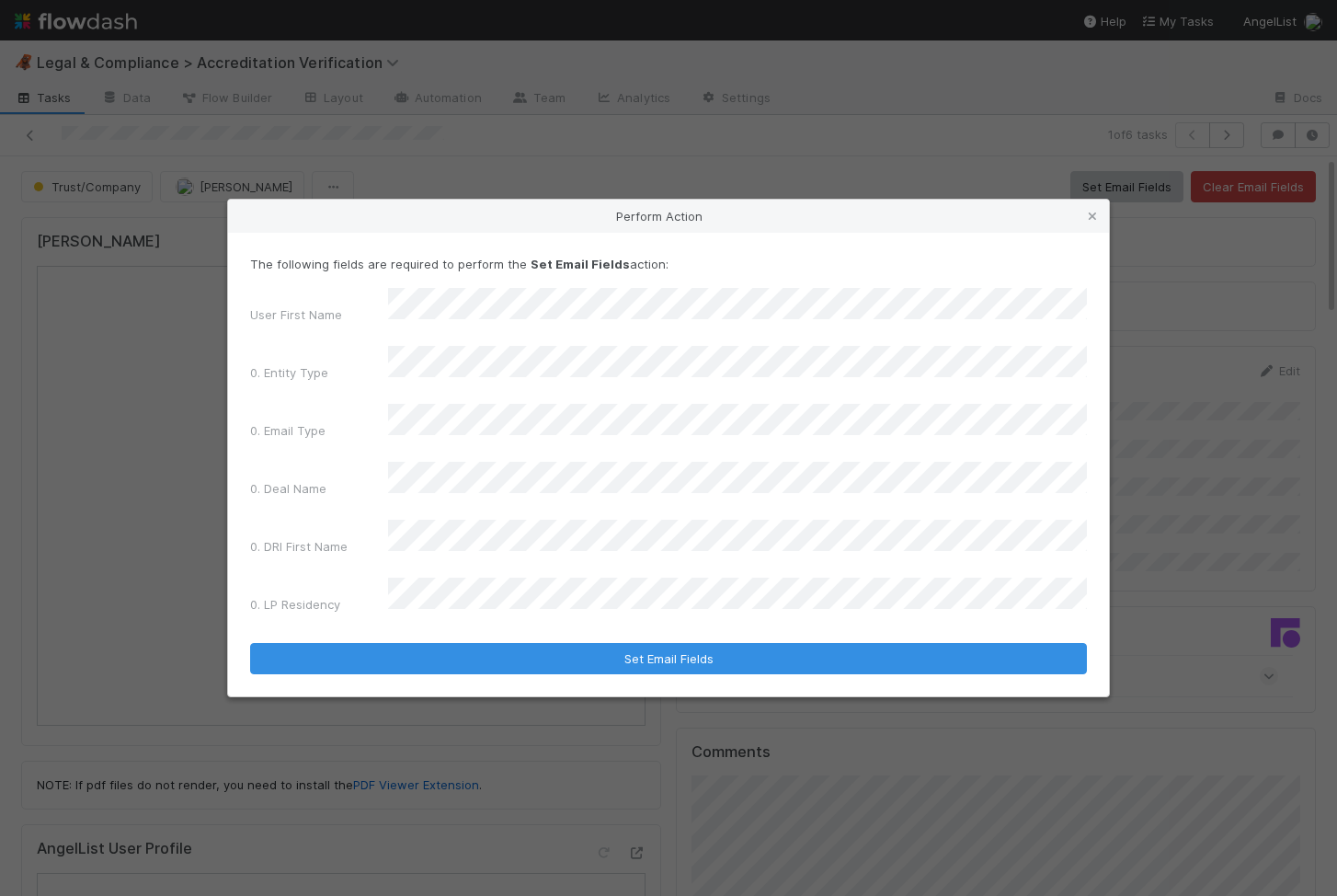
click at [330, 597] on form "The following fields are required to perform the Set Email Fields action: User …" at bounding box center [669, 464] width 837 height 420
click at [1098, 223] on icon at bounding box center [1092, 216] width 19 height 12
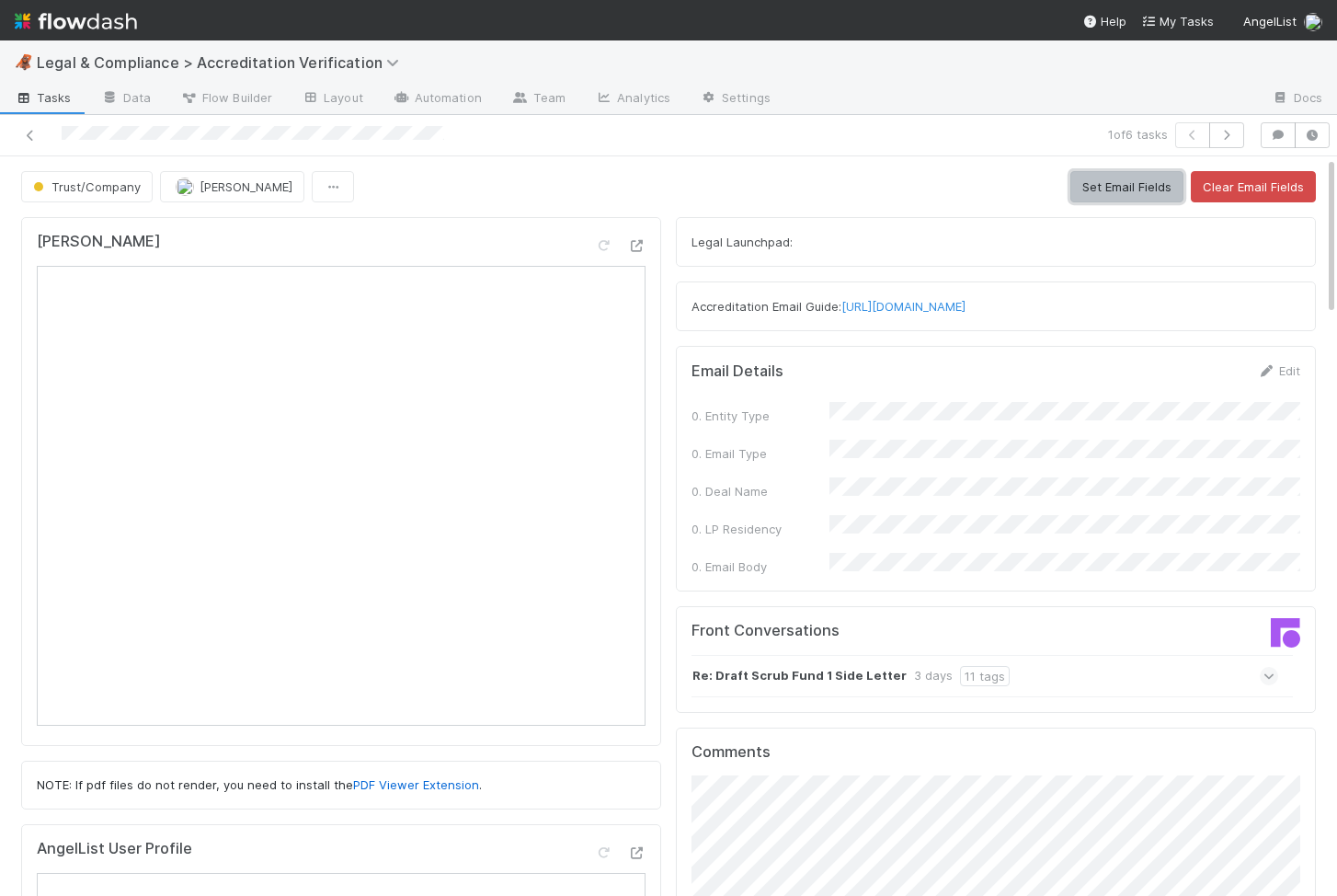
click at [1097, 175] on button "Set Email Fields" at bounding box center [1127, 187] width 113 height 31
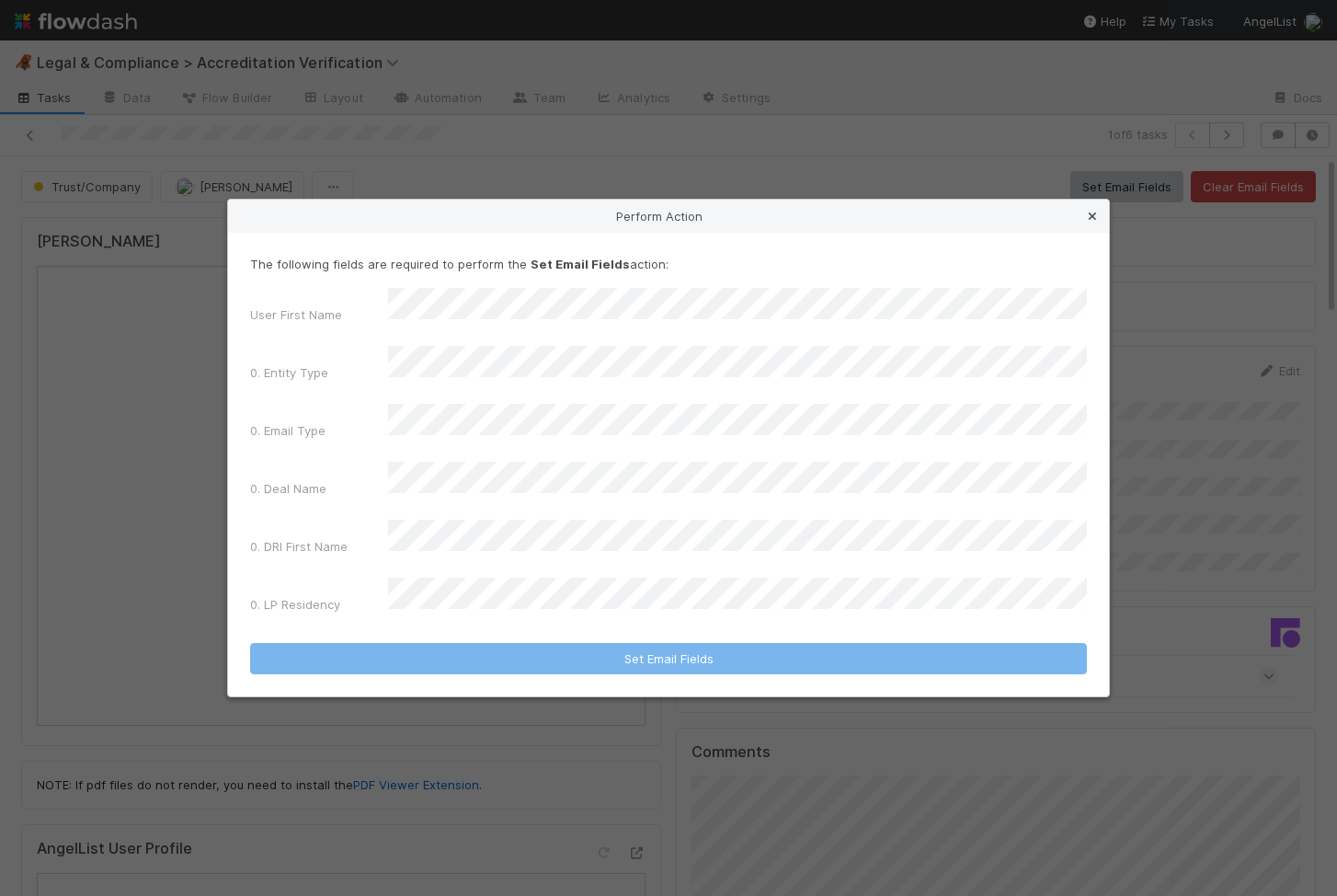
click at [1096, 223] on icon at bounding box center [1092, 216] width 19 height 12
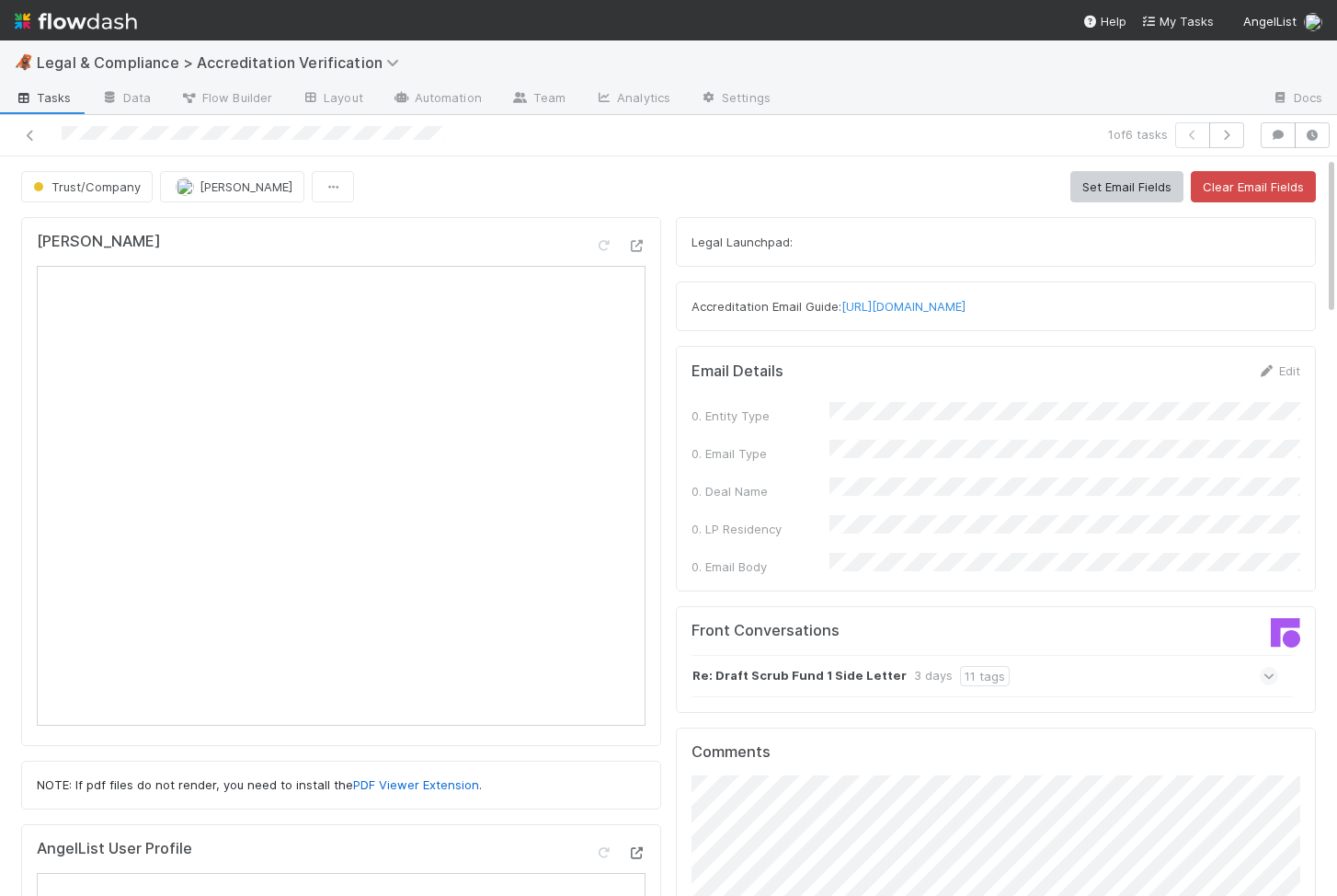
click at [644, 849] on icon at bounding box center [636, 853] width 19 height 12
click at [1124, 178] on button "Set Email Fields" at bounding box center [1127, 187] width 113 height 31
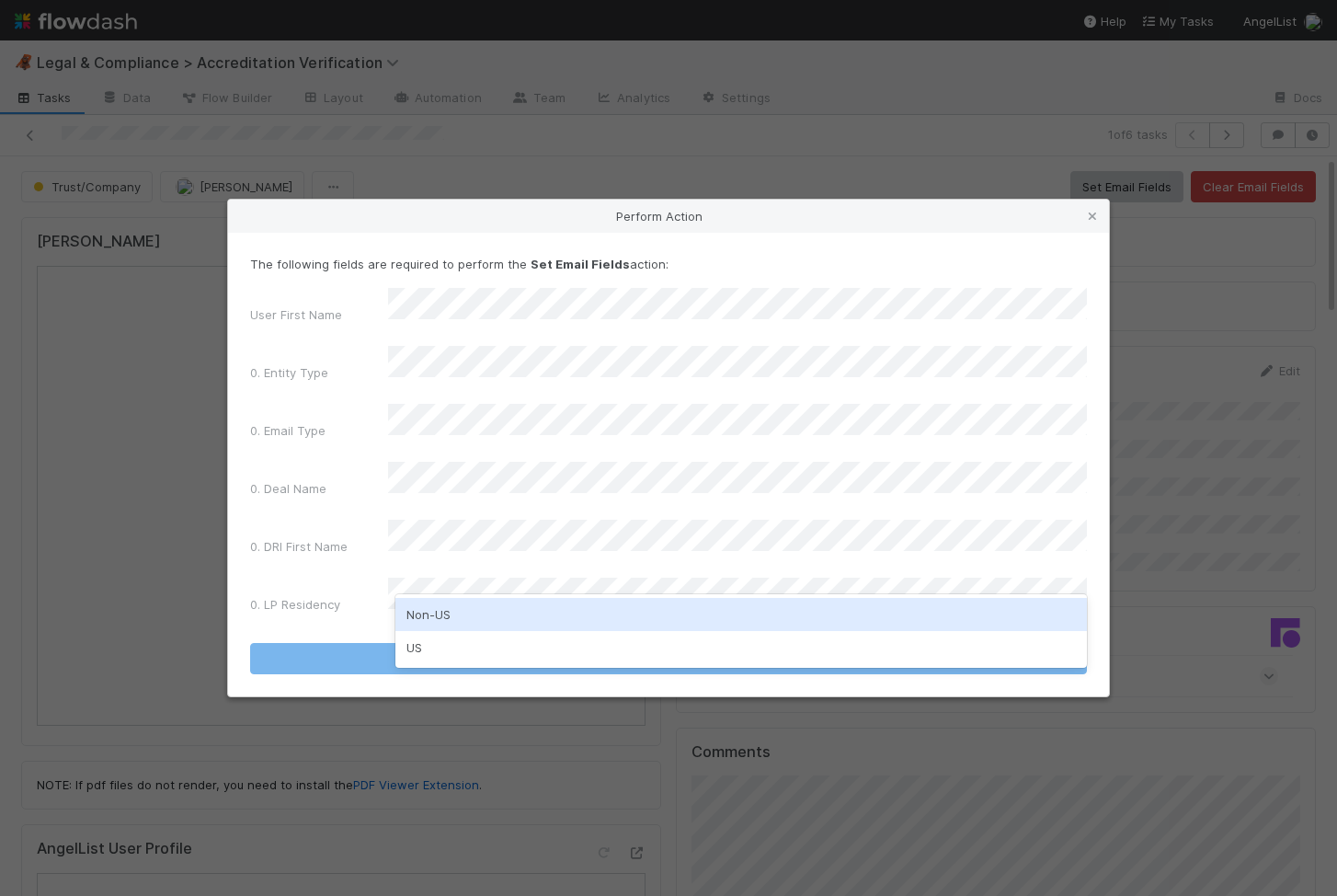
click at [697, 616] on div "Non-US" at bounding box center [742, 615] width 692 height 33
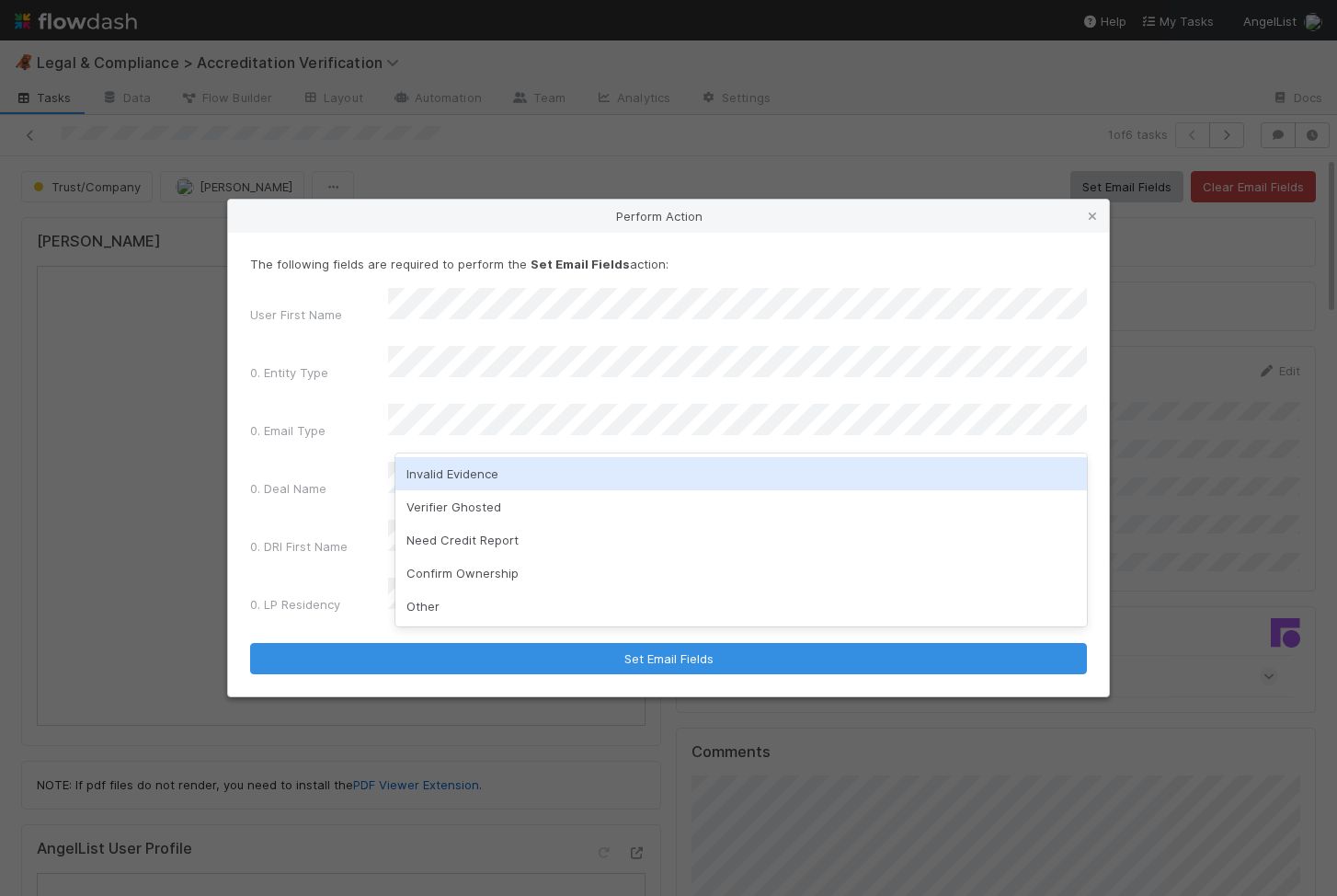
click at [517, 471] on div "Invalid Evidence" at bounding box center [742, 474] width 692 height 33
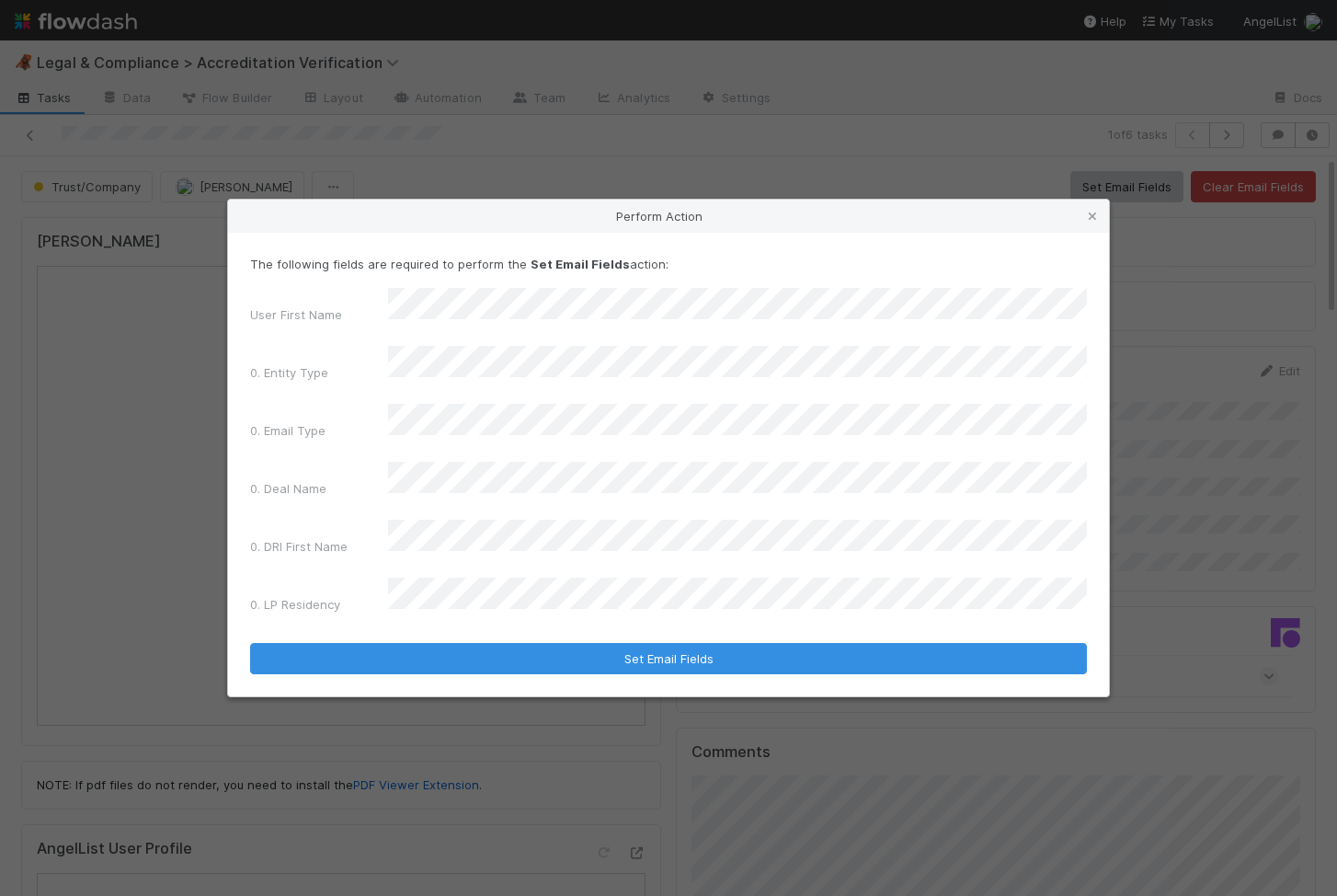
click at [456, 400] on div "User First Name 0. Entity Type 0. Email Type 0. Deal Name 0. DRI First Name 0. …" at bounding box center [669, 454] width 837 height 333
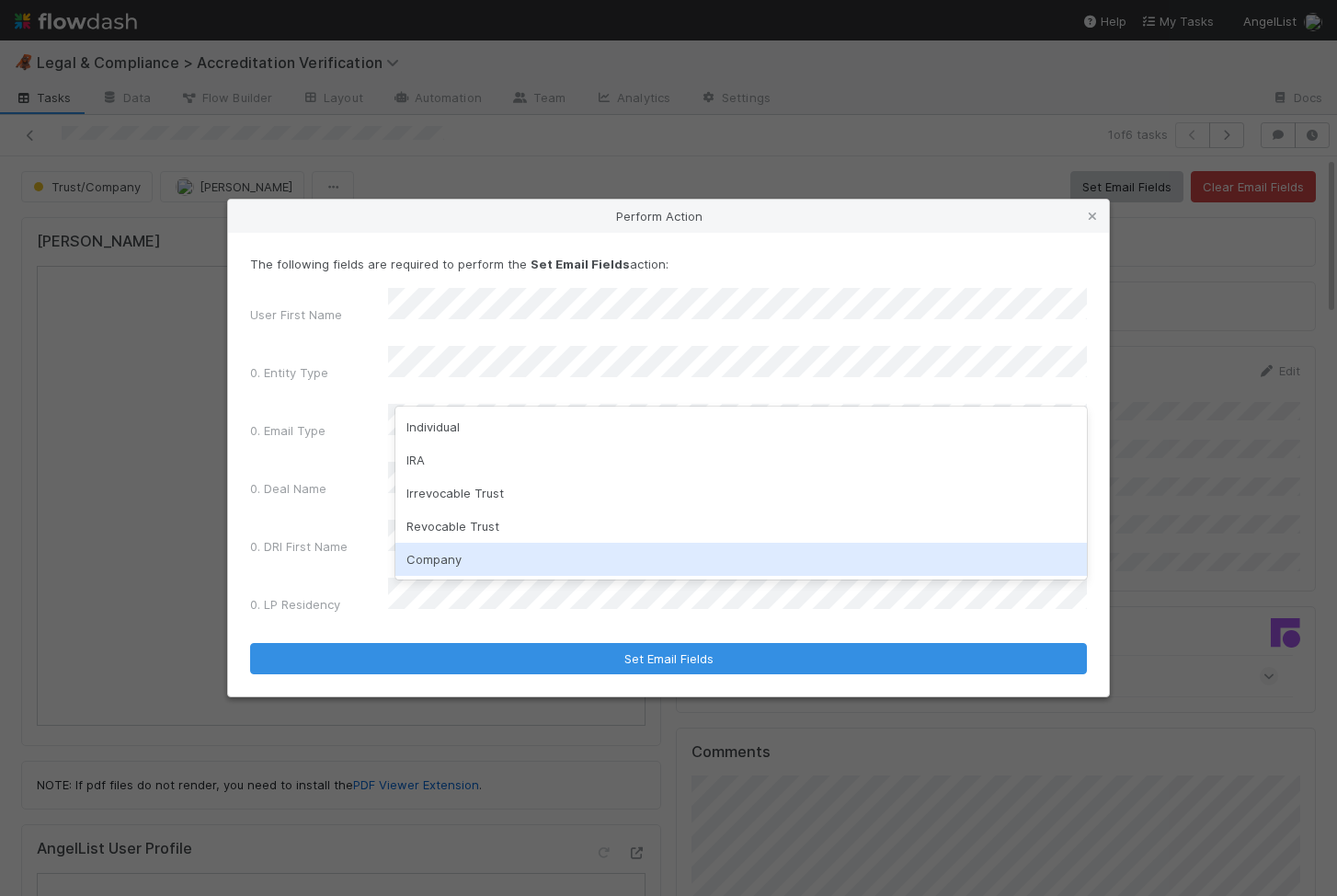
click at [444, 548] on div "Company" at bounding box center [742, 559] width 692 height 33
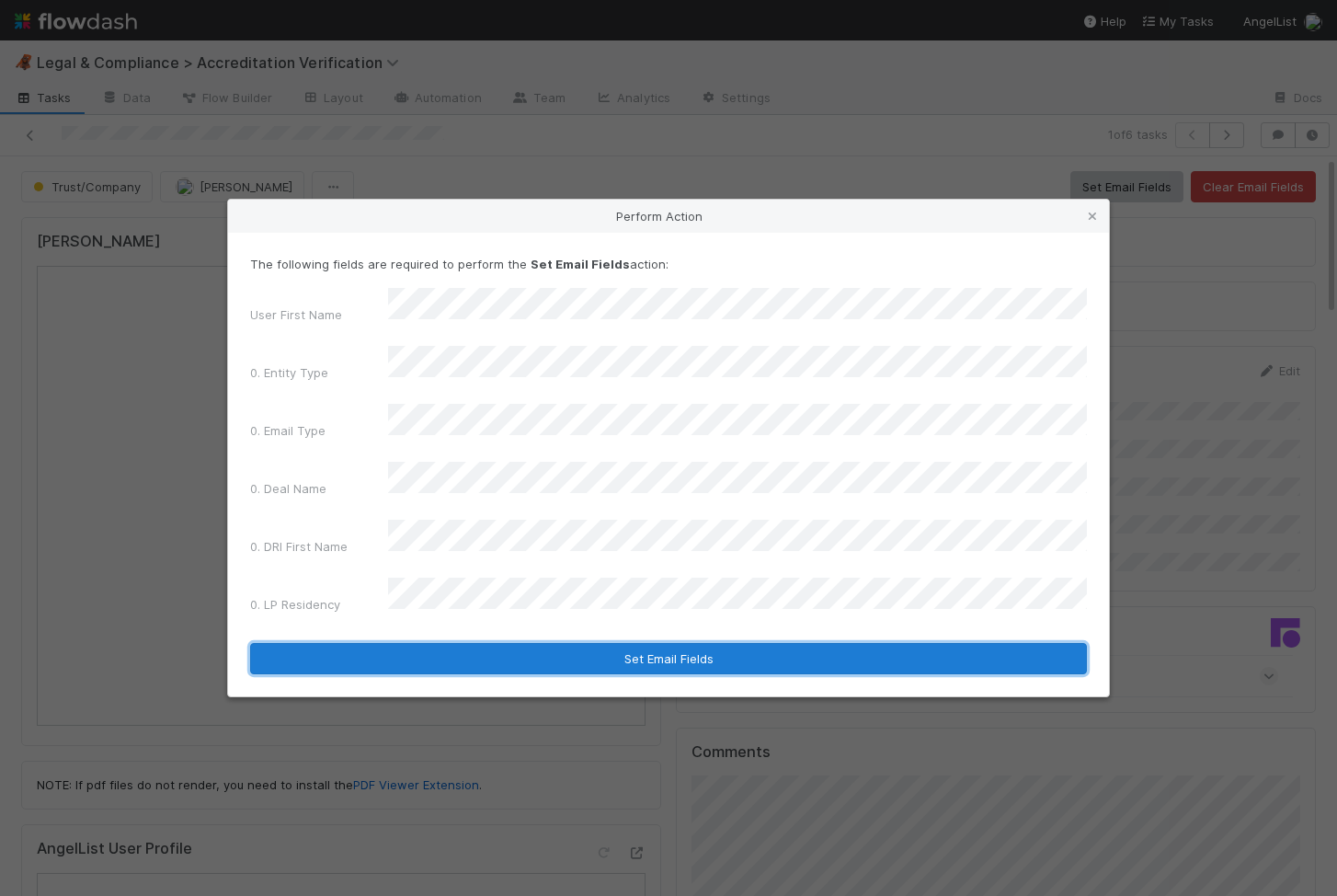
click at [453, 643] on button "Set Email Fields" at bounding box center [669, 658] width 837 height 31
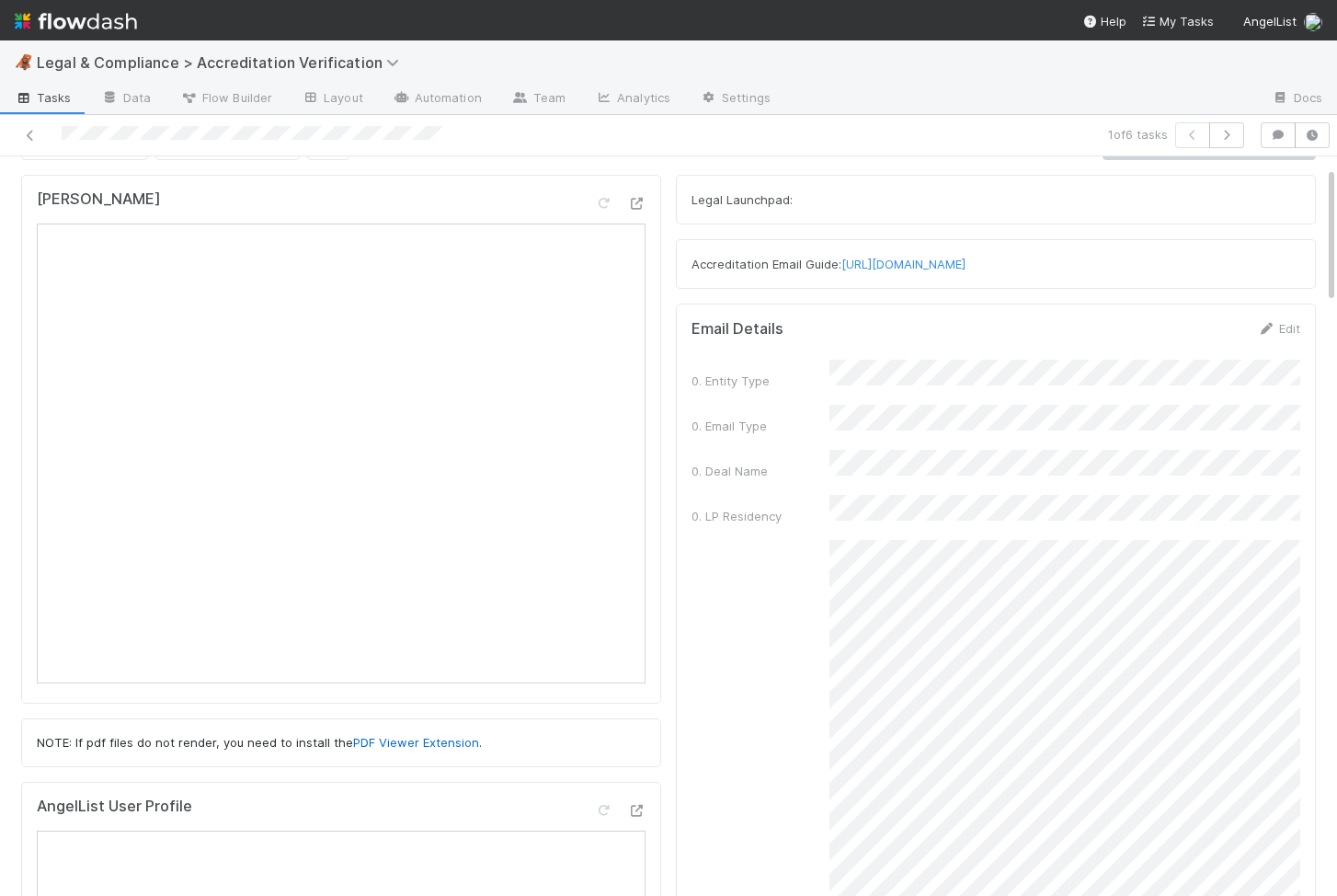
scroll to position [53, 0]
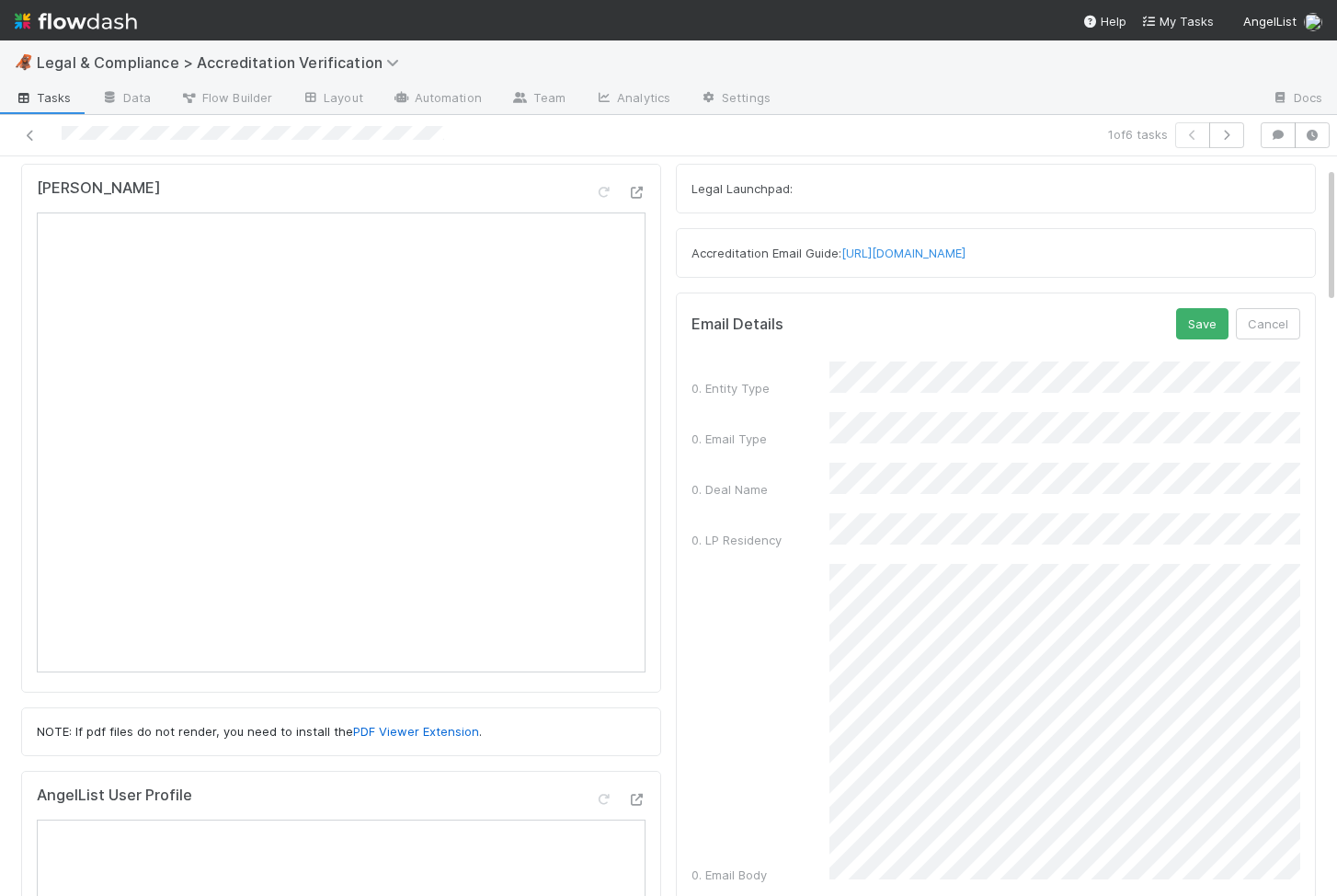
click at [825, 847] on div "0. Email Body" at bounding box center [996, 724] width 609 height 320
click at [1213, 326] on button "Save" at bounding box center [1201, 324] width 52 height 31
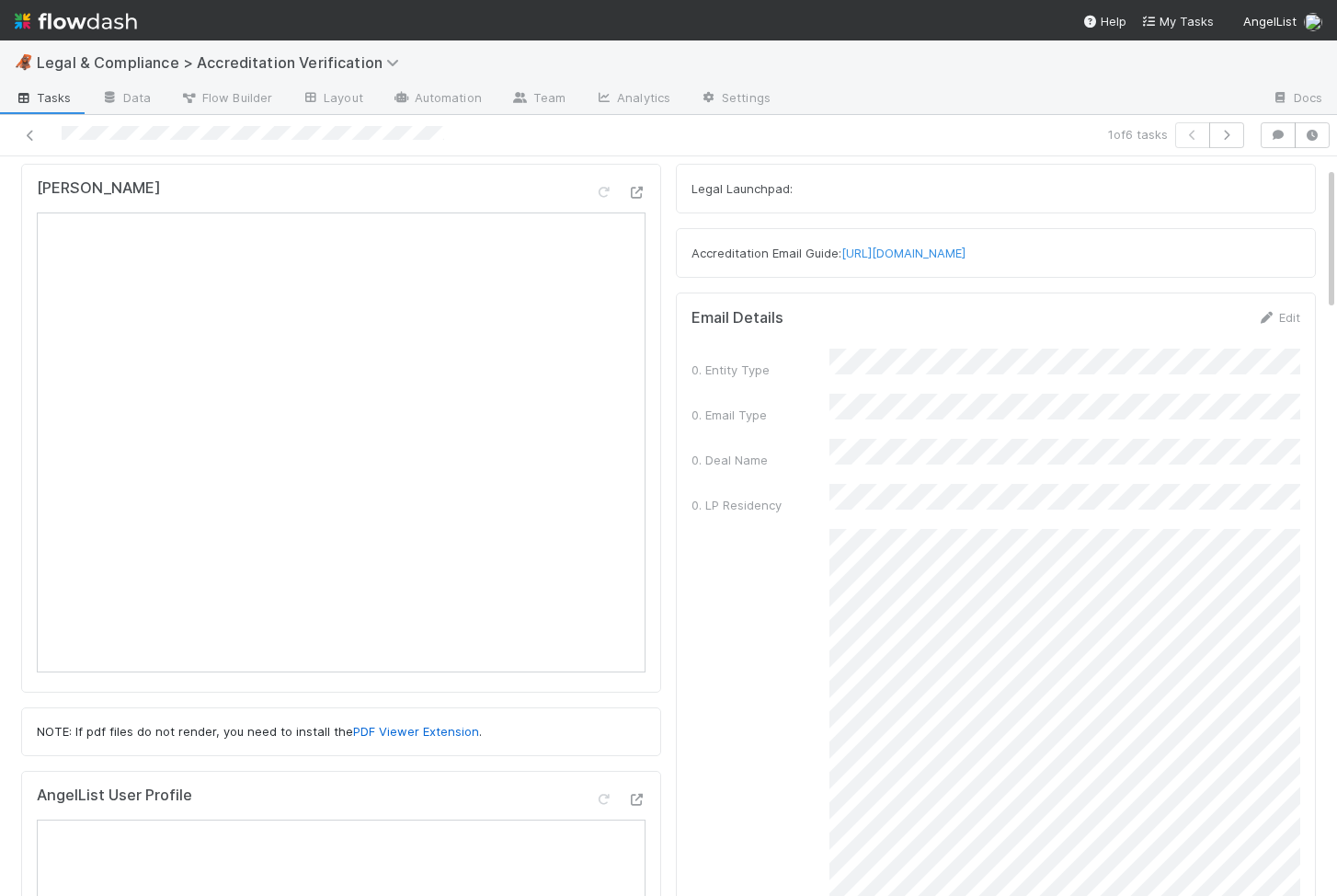
scroll to position [0, 0]
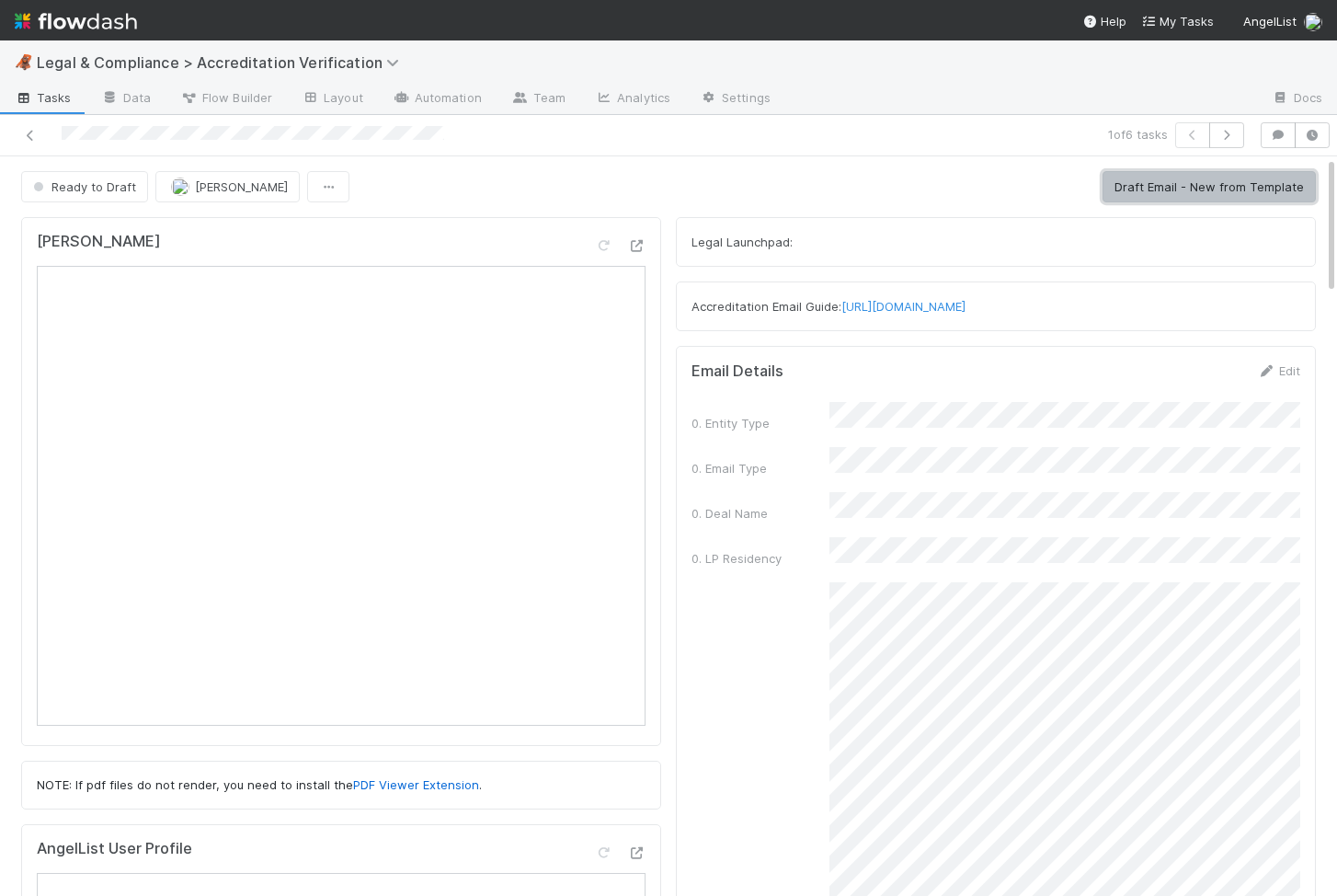
click at [1239, 189] on button "Draft Email - New from Template" at bounding box center [1208, 187] width 213 height 31
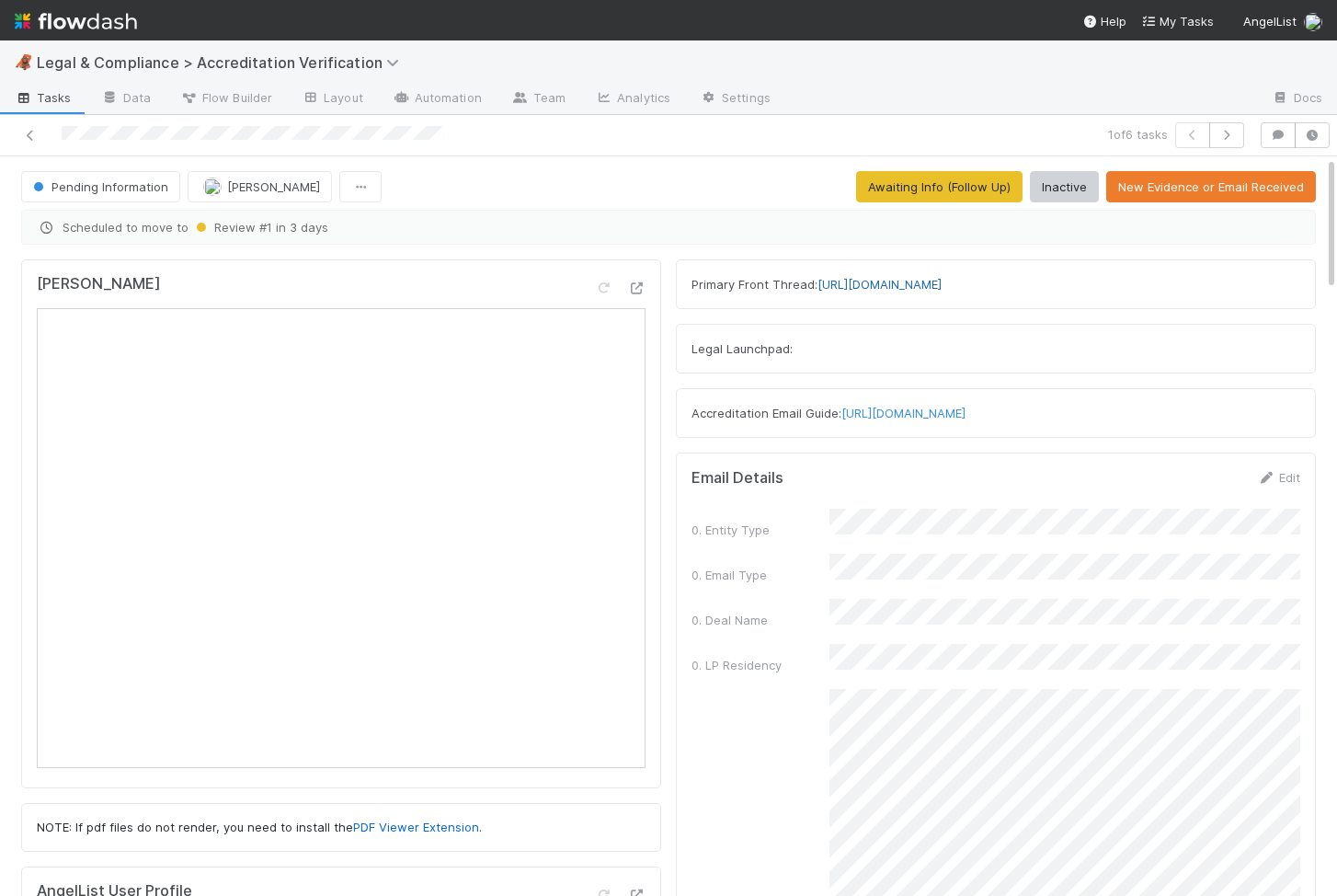
click at [882, 281] on link "https://app.frontapp.com/open/cnv_qn4nzlz" at bounding box center [879, 284] width 124 height 15
click at [34, 132] on icon at bounding box center [30, 136] width 19 height 12
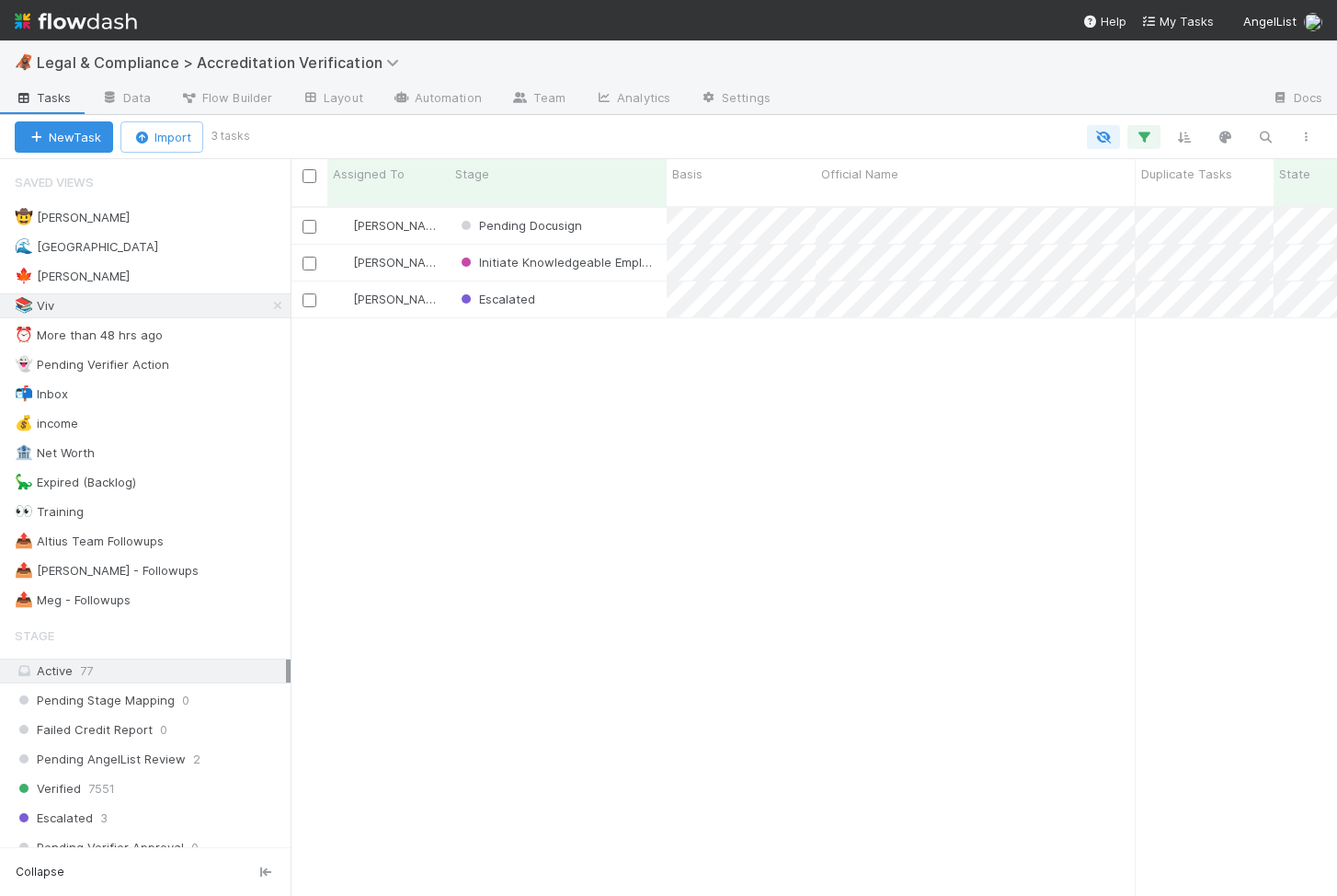
scroll to position [0, 1]
click at [600, 287] on div "Escalated" at bounding box center [558, 299] width 217 height 36
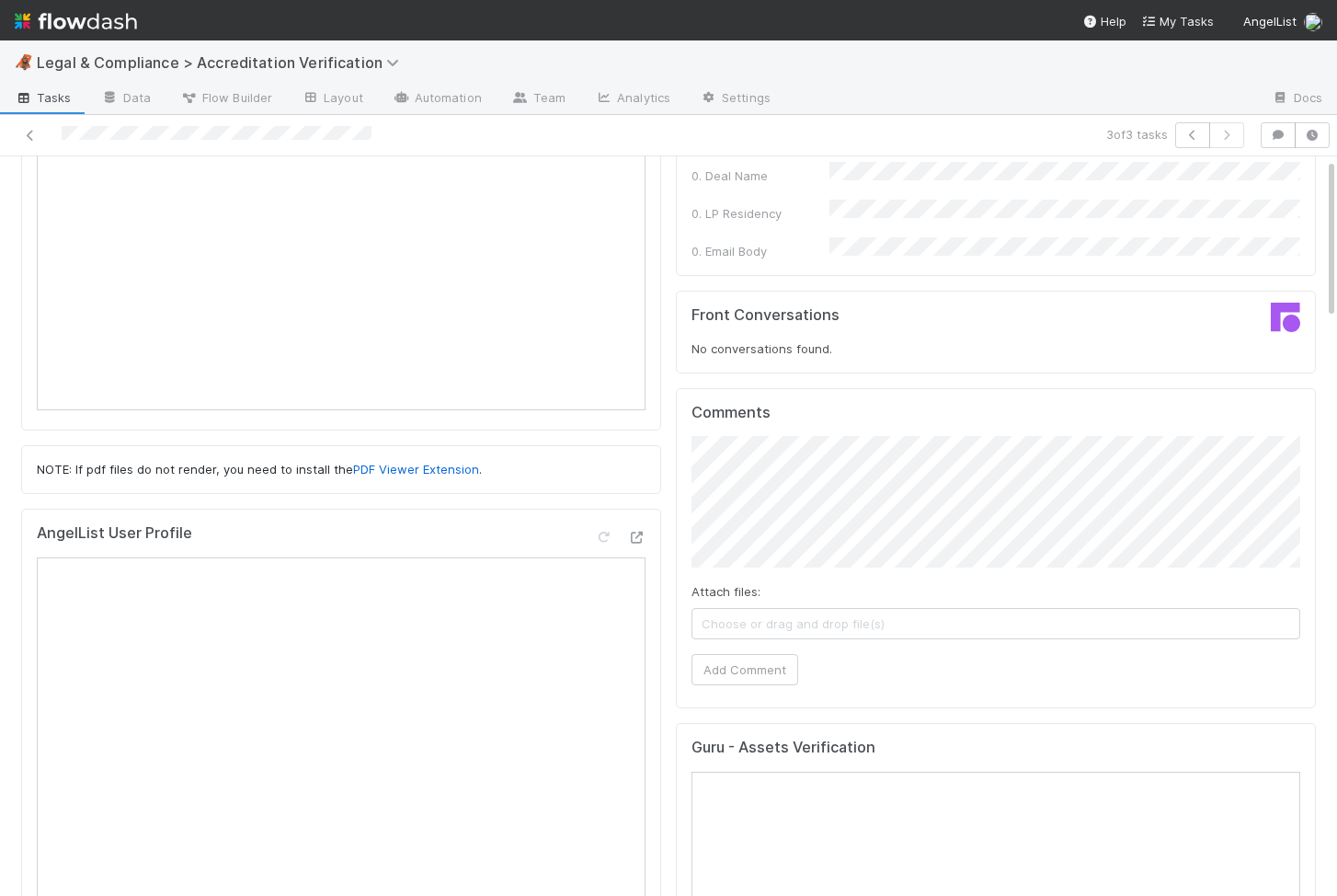
scroll to position [403, 0]
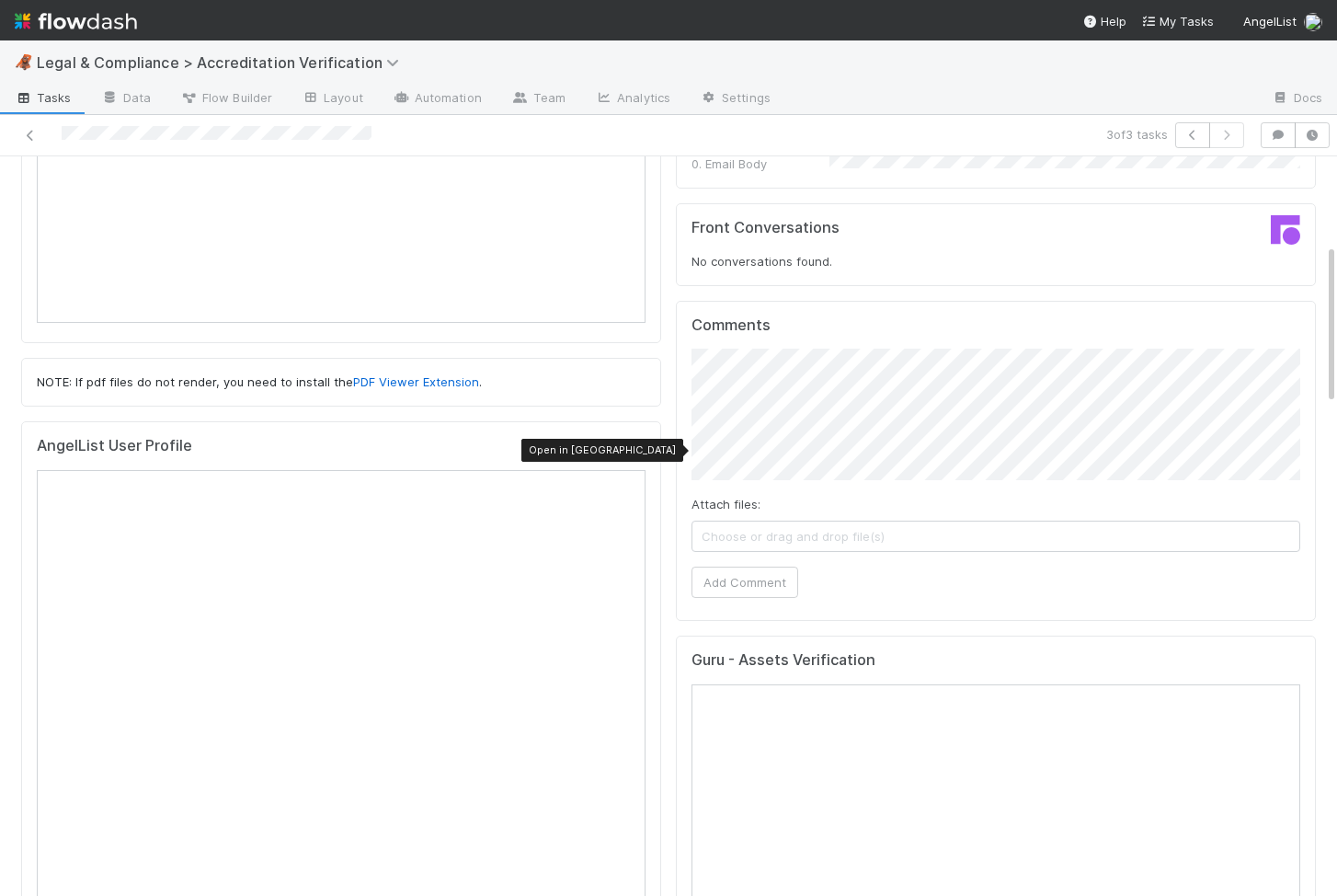
click at [638, 441] on div at bounding box center [636, 449] width 19 height 19
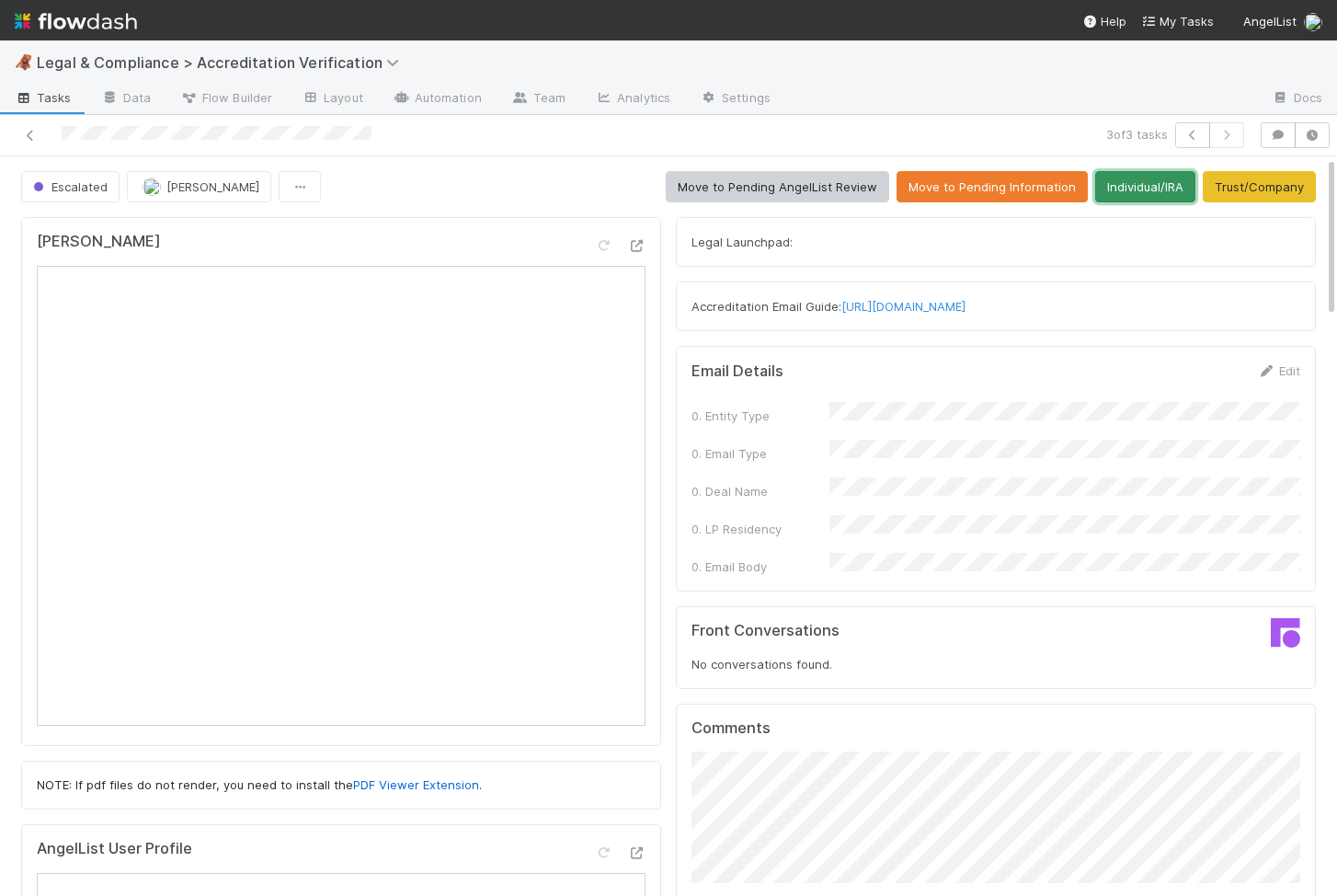
click at [1141, 183] on button "Individual/IRA" at bounding box center [1145, 187] width 100 height 31
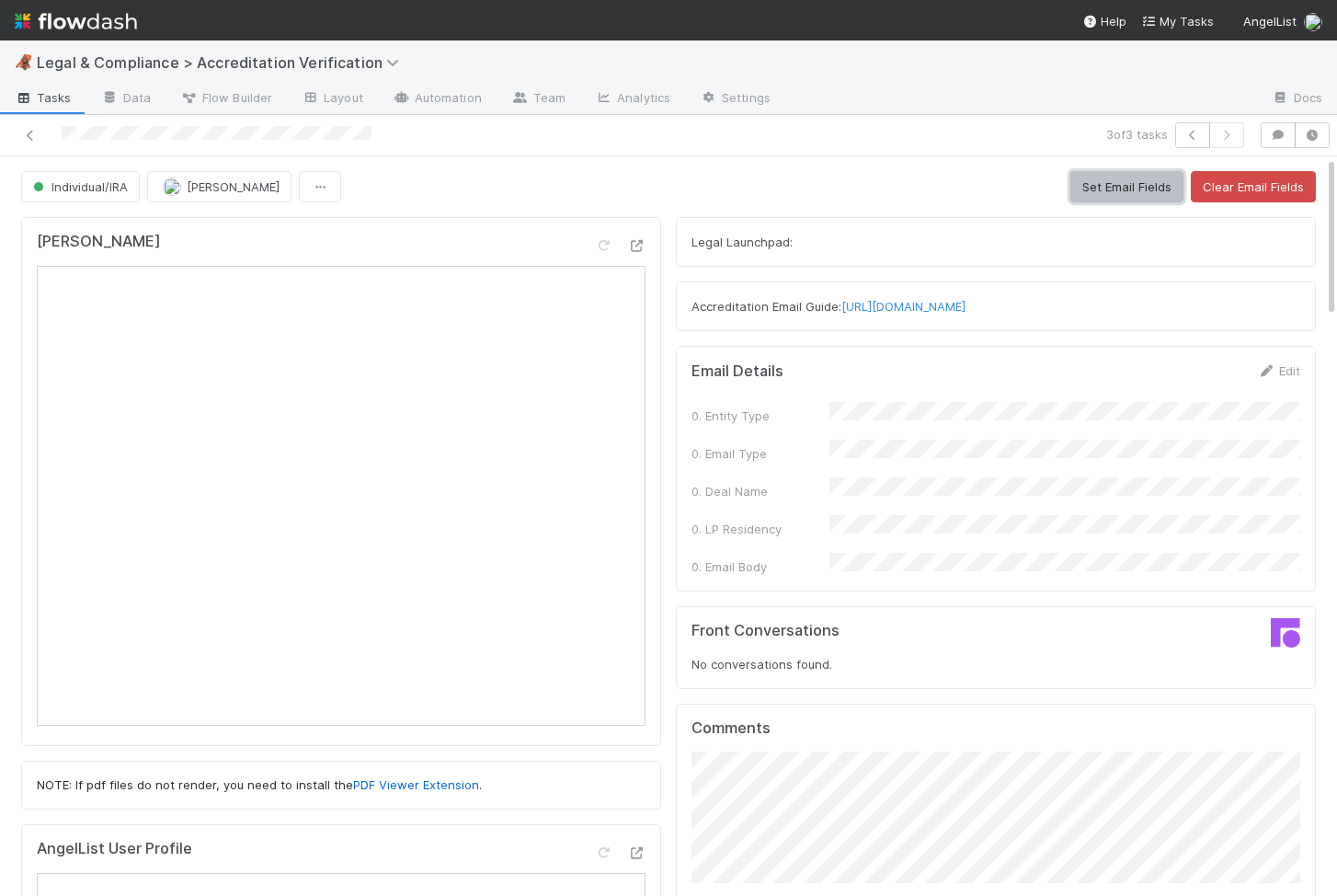
click at [1141, 183] on button "Set Email Fields" at bounding box center [1127, 187] width 113 height 31
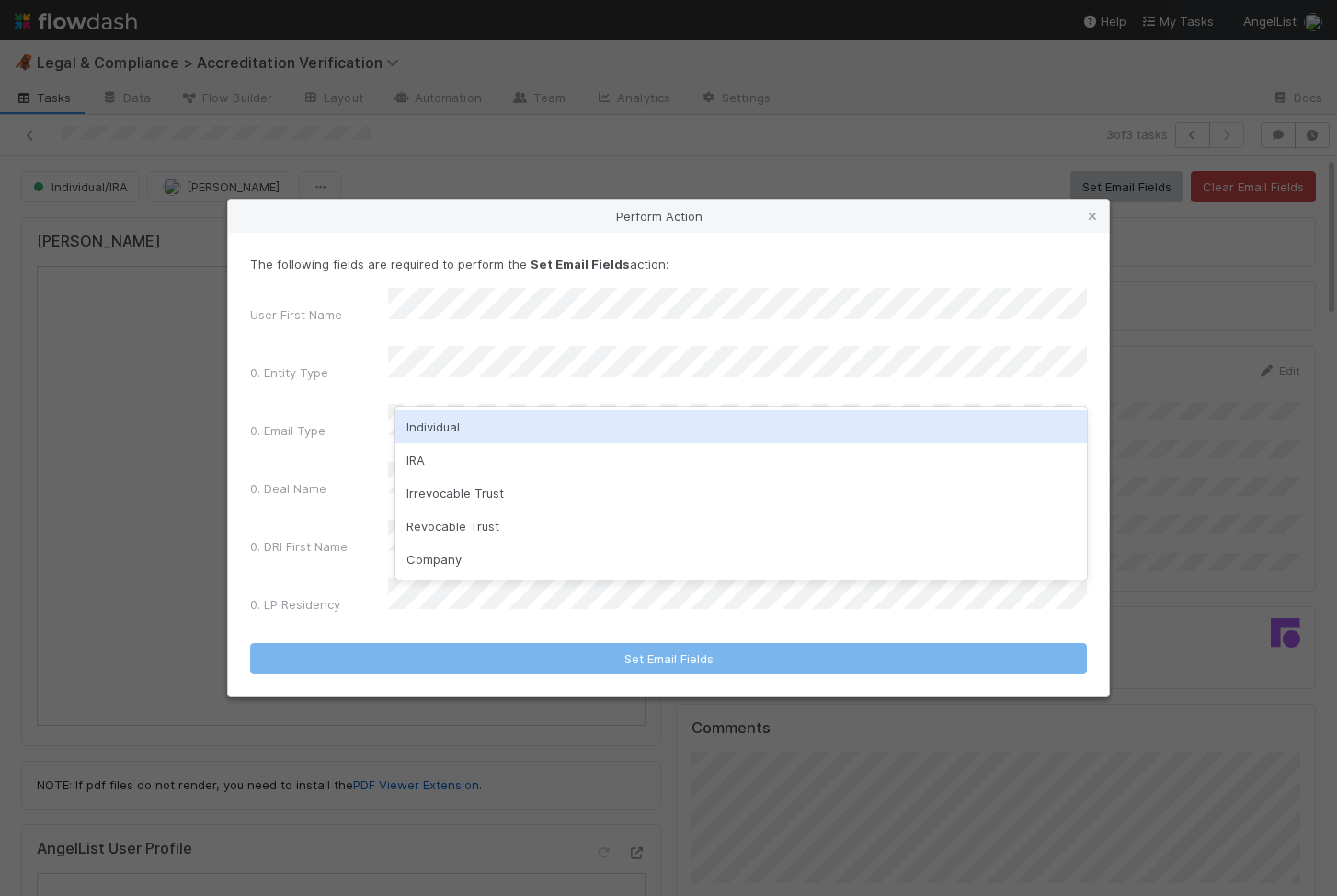
click at [488, 431] on div "Individual" at bounding box center [742, 427] width 692 height 33
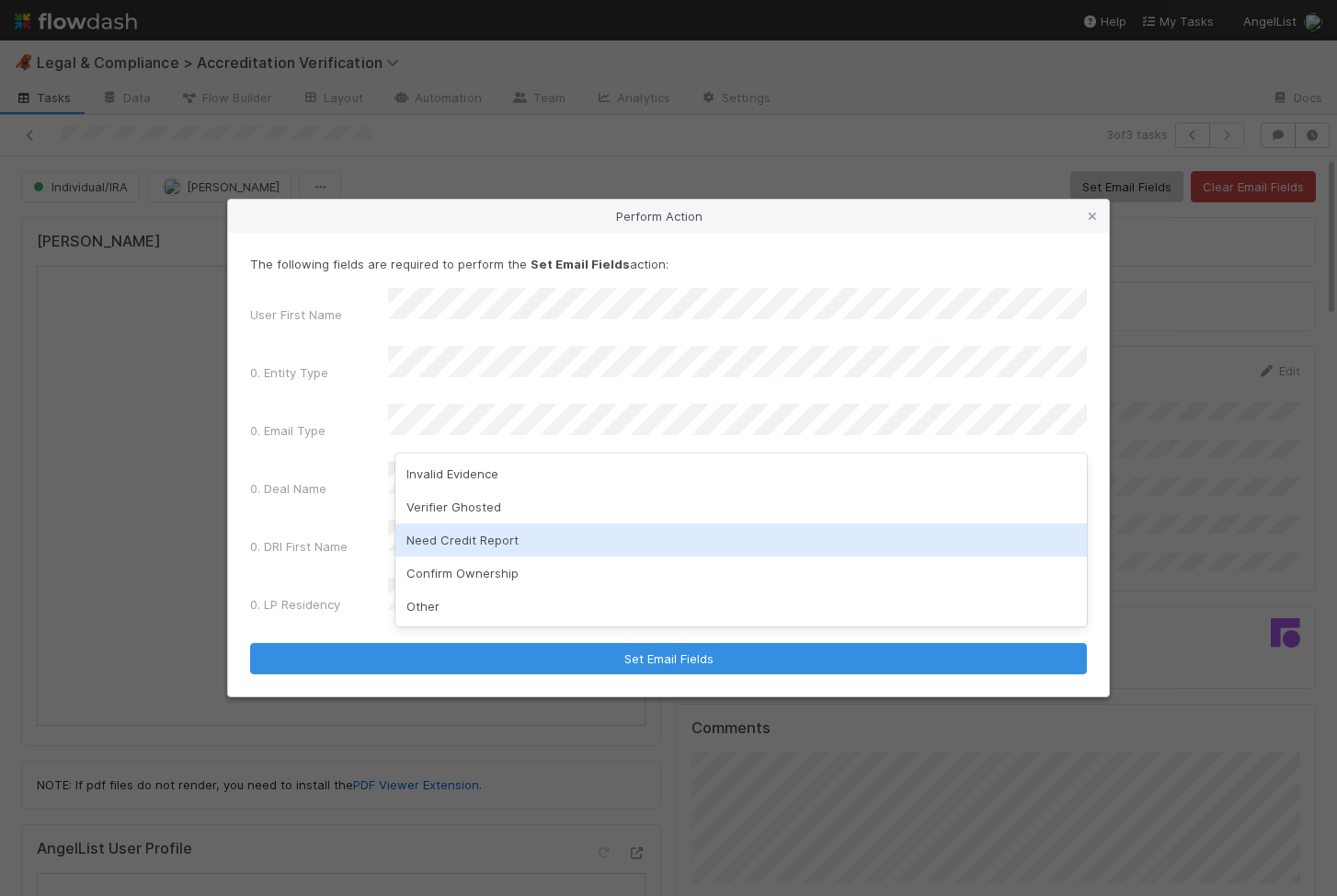
drag, startPoint x: 486, startPoint y: 480, endPoint x: 496, endPoint y: 543, distance: 63.8
click at [496, 543] on div "Invalid Evidence Verifier Ghosted Need Credit Report Confirm Ownership Other" at bounding box center [742, 540] width 692 height 173
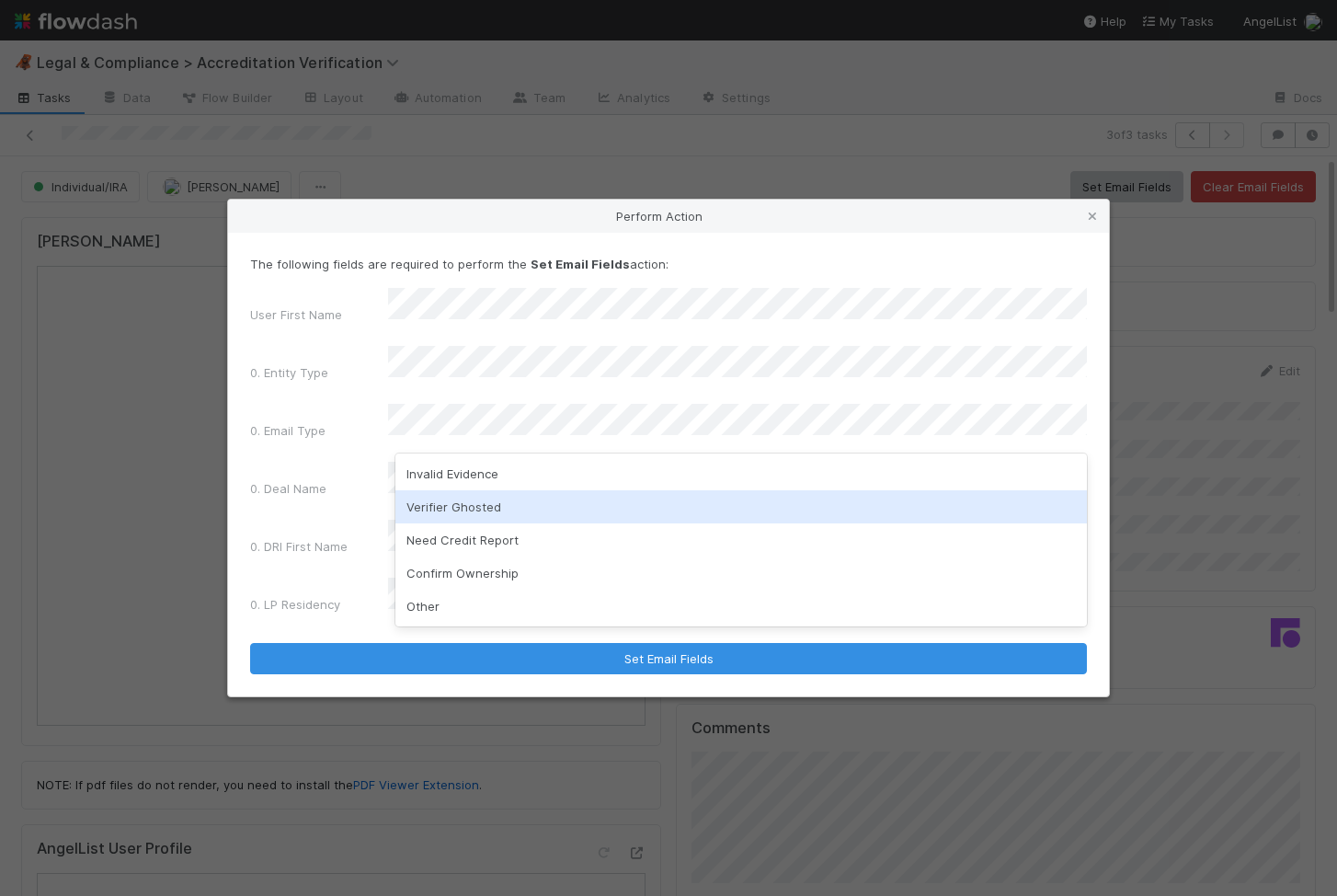
click at [483, 507] on div "Verifier Ghosted" at bounding box center [742, 507] width 692 height 33
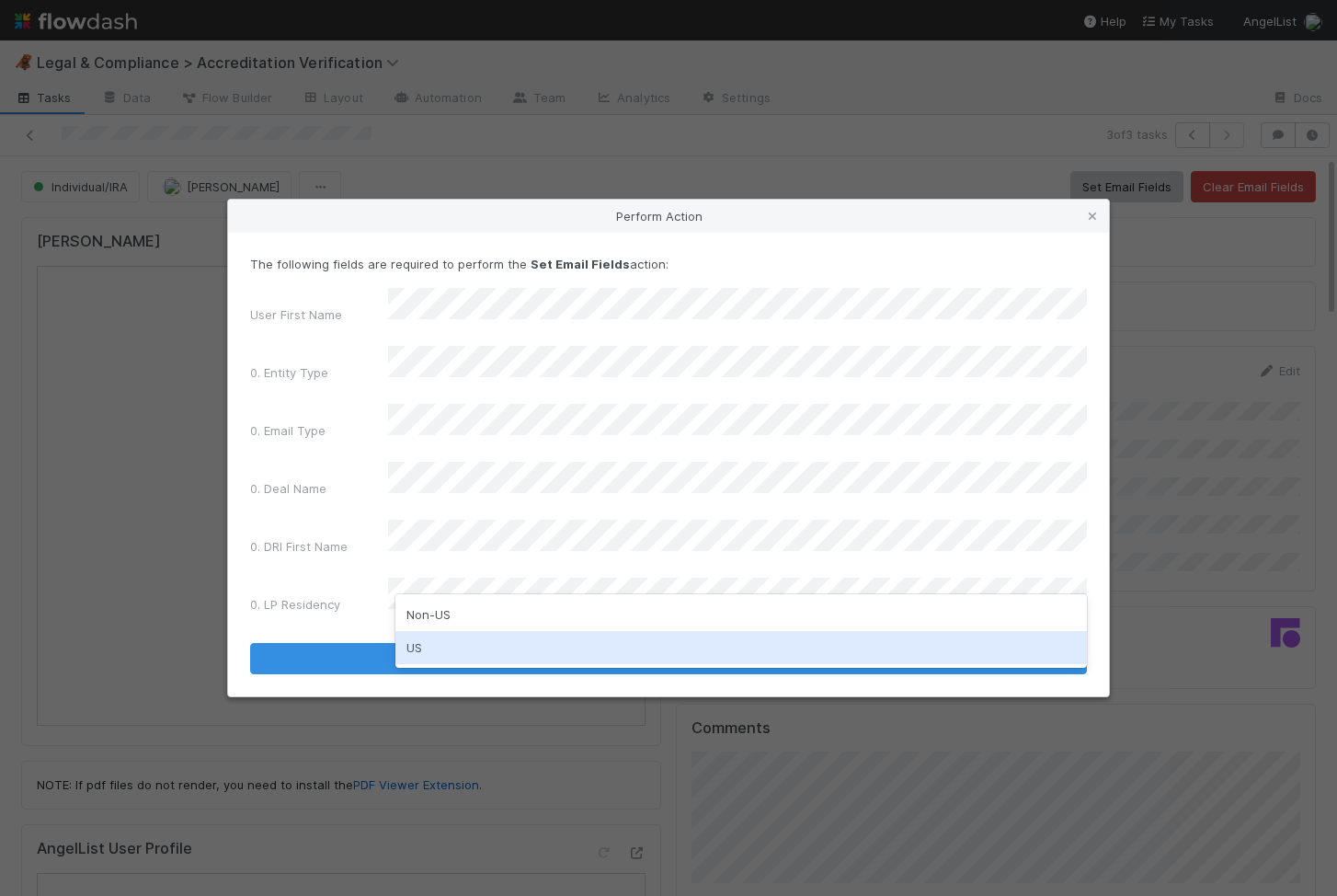
click at [439, 655] on div "US" at bounding box center [742, 647] width 692 height 33
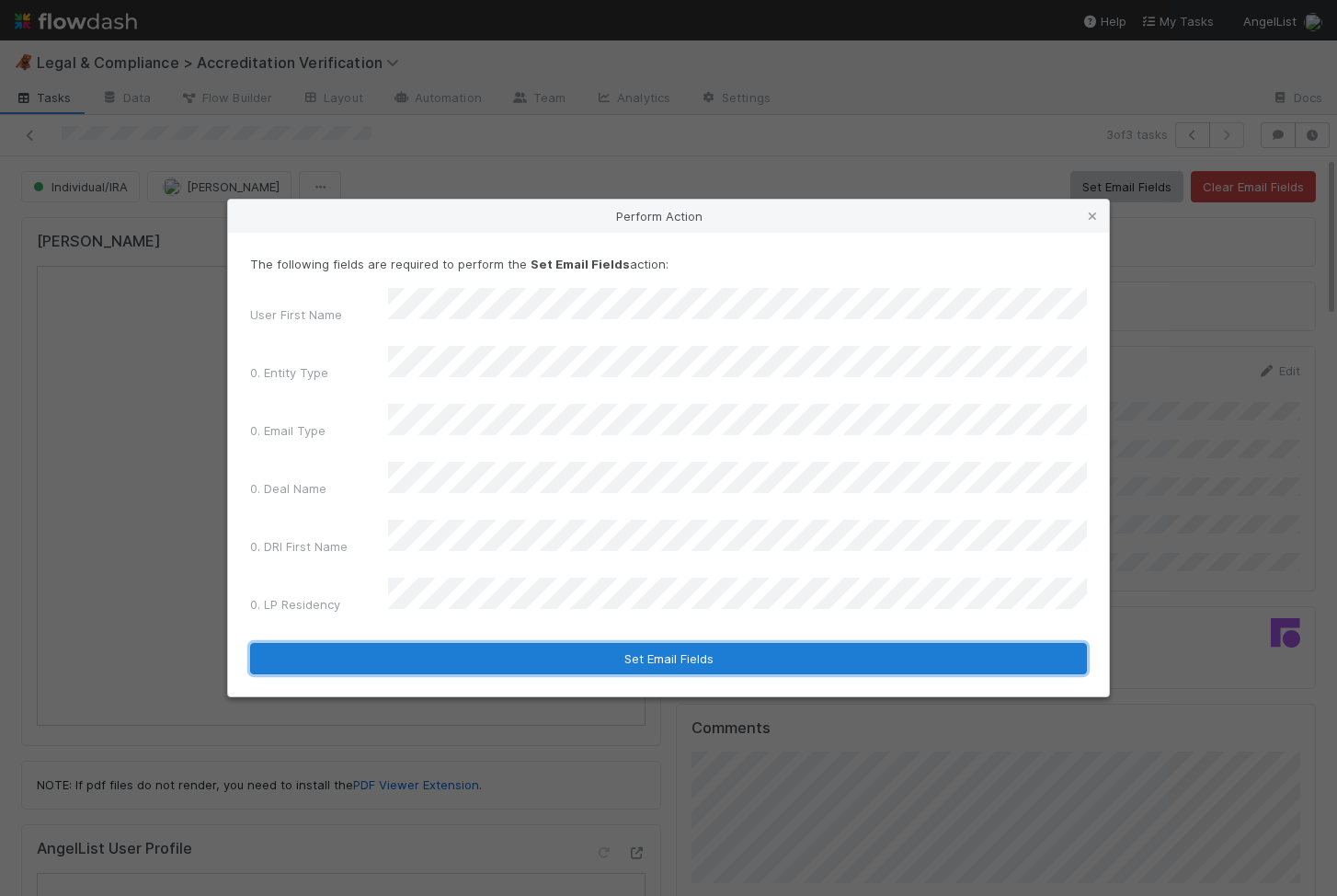
click at [436, 643] on button "Set Email Fields" at bounding box center [669, 658] width 837 height 31
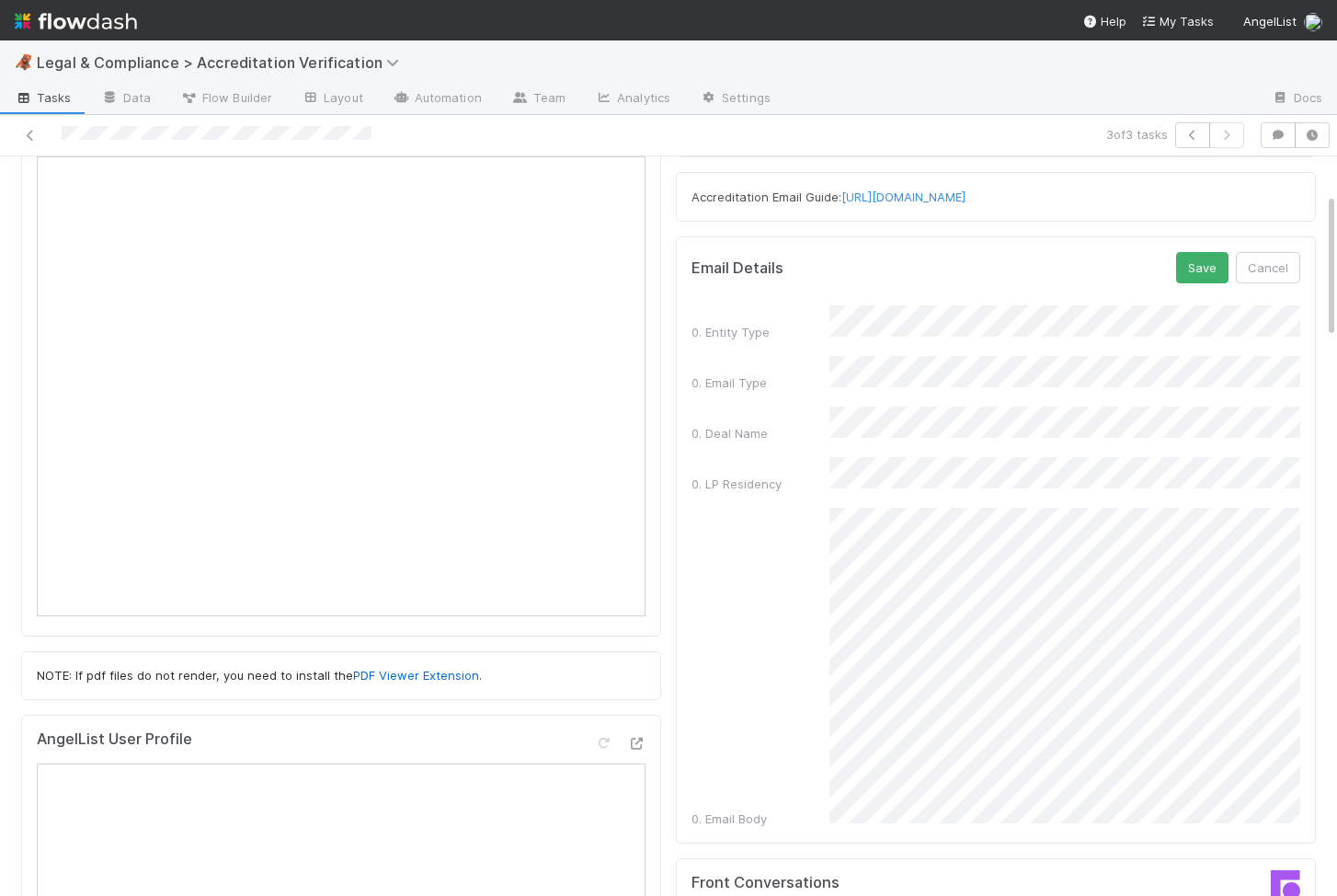
scroll to position [3, 0]
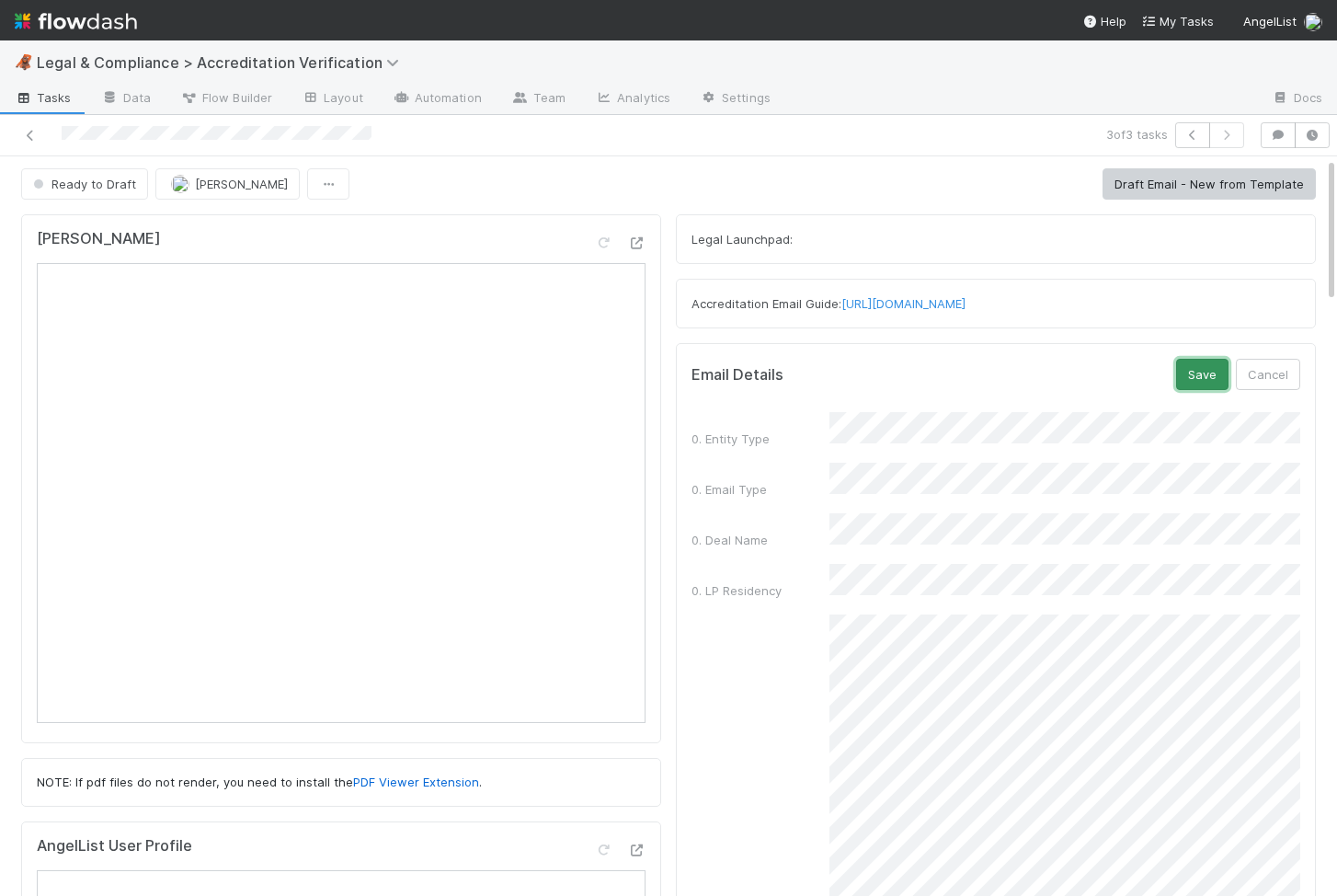
click at [1188, 378] on button "Save" at bounding box center [1201, 374] width 52 height 31
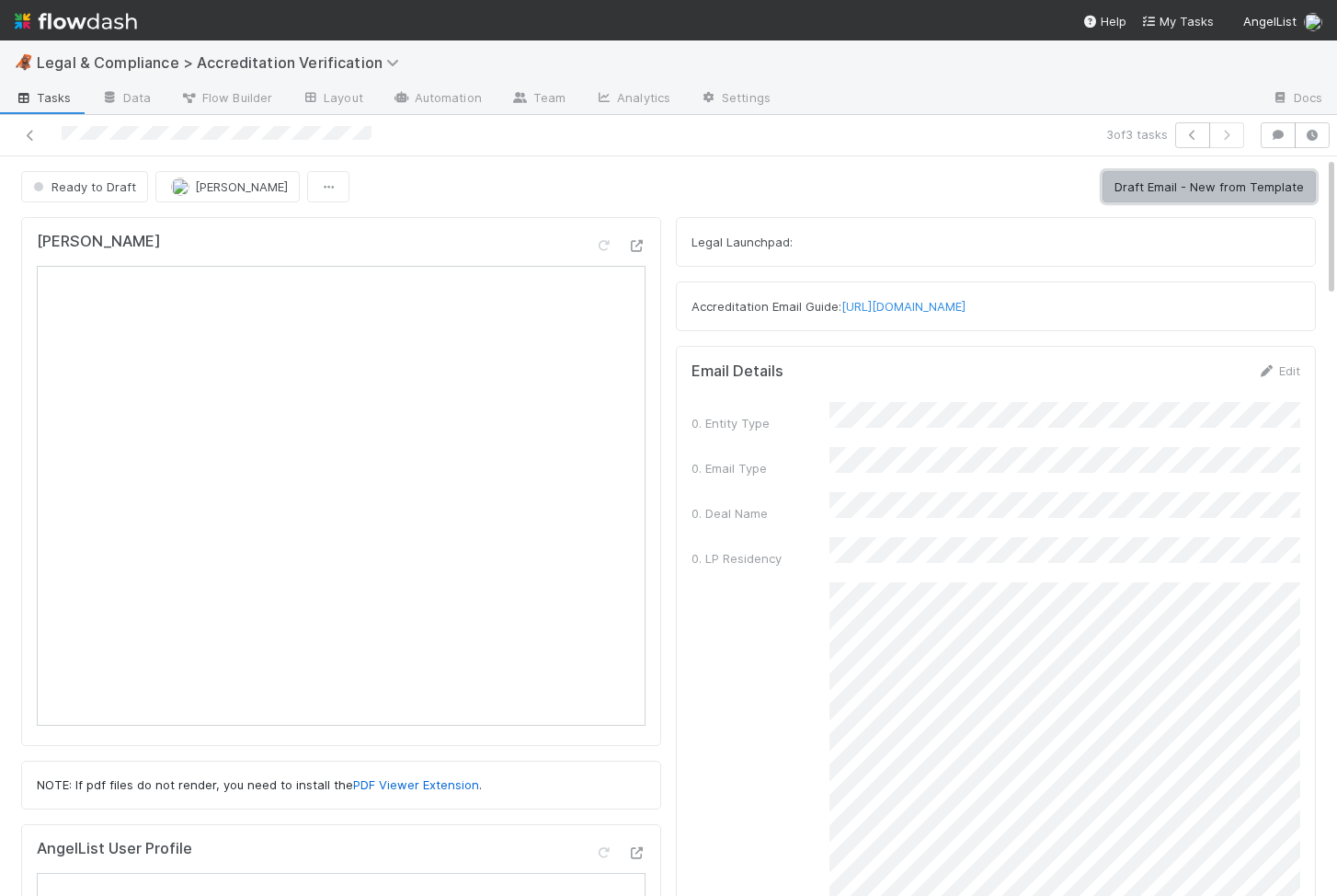
click at [1182, 182] on button "Draft Email - New from Template" at bounding box center [1208, 187] width 213 height 31
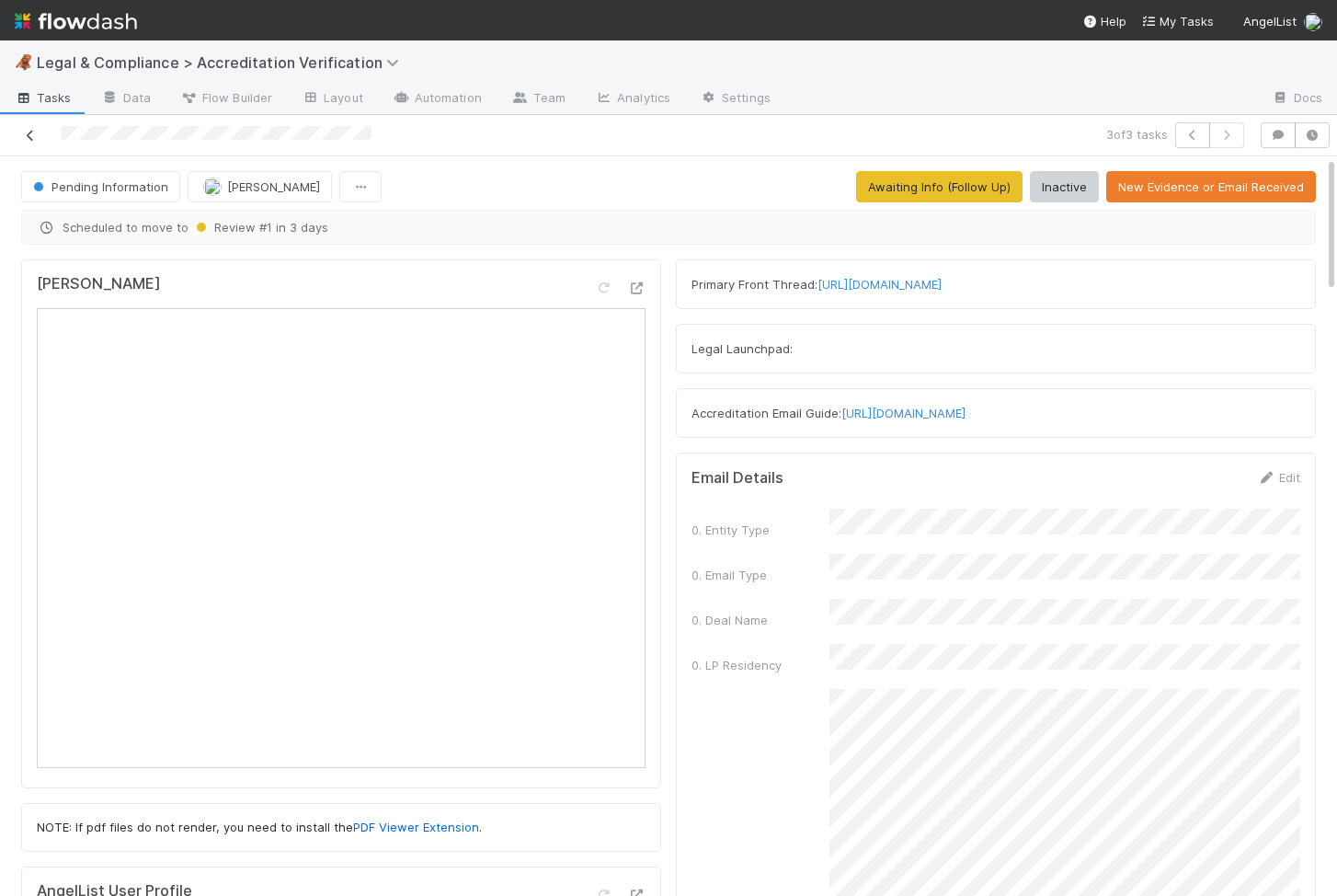
click at [37, 130] on icon at bounding box center [30, 136] width 19 height 12
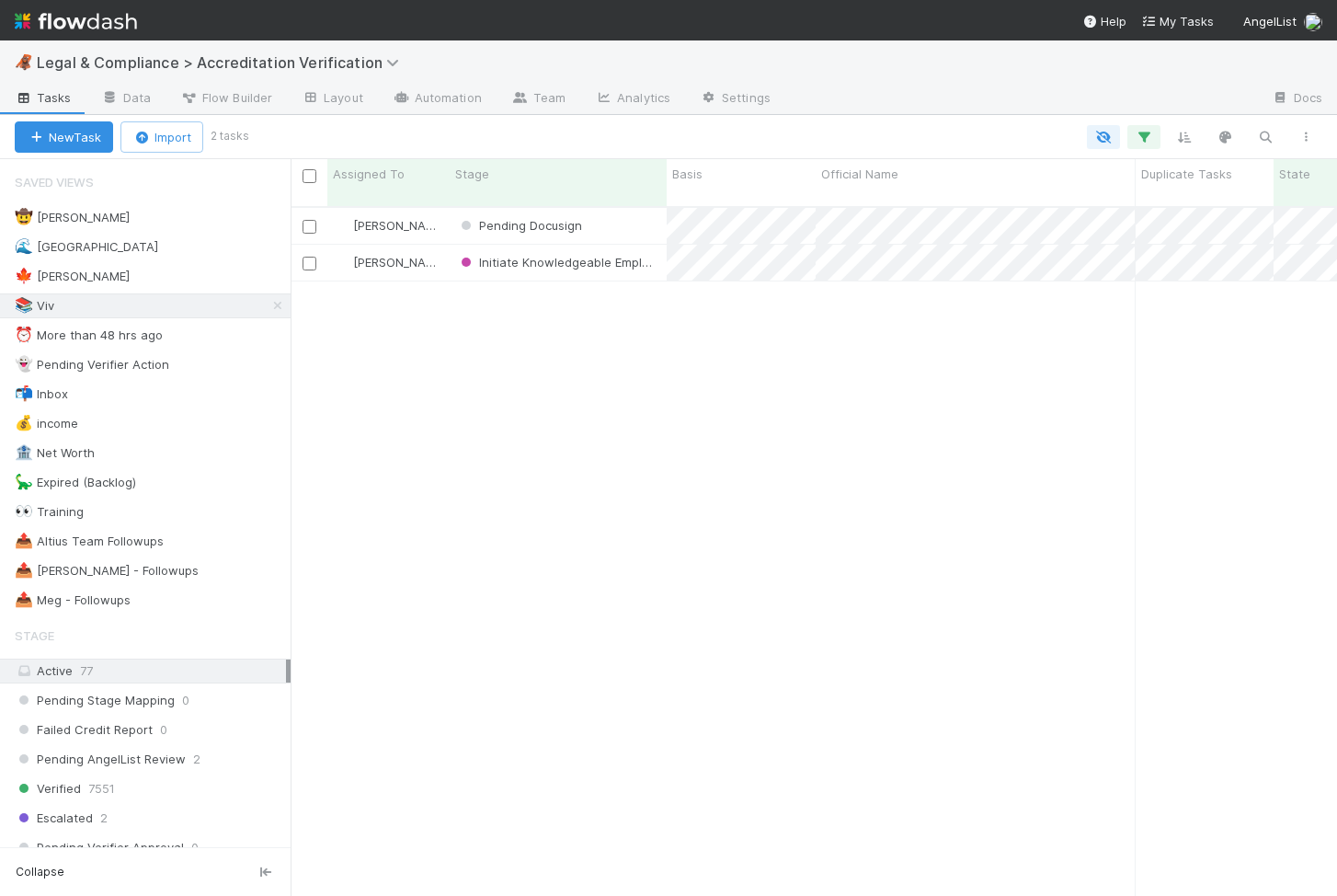
scroll to position [0, 1]
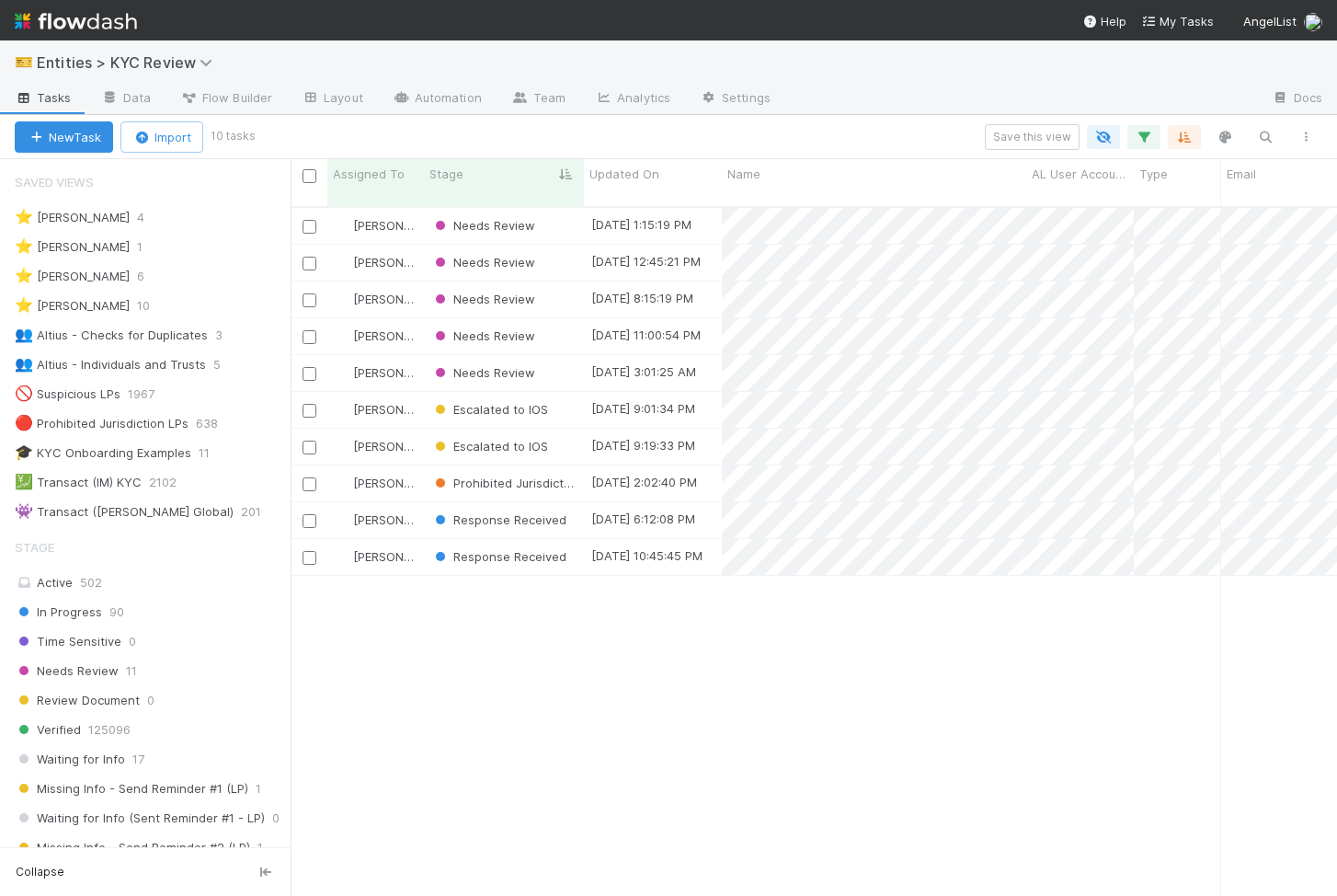
scroll to position [703, 1046]
click at [572, 585] on div "Response Received" at bounding box center [504, 593] width 160 height 36
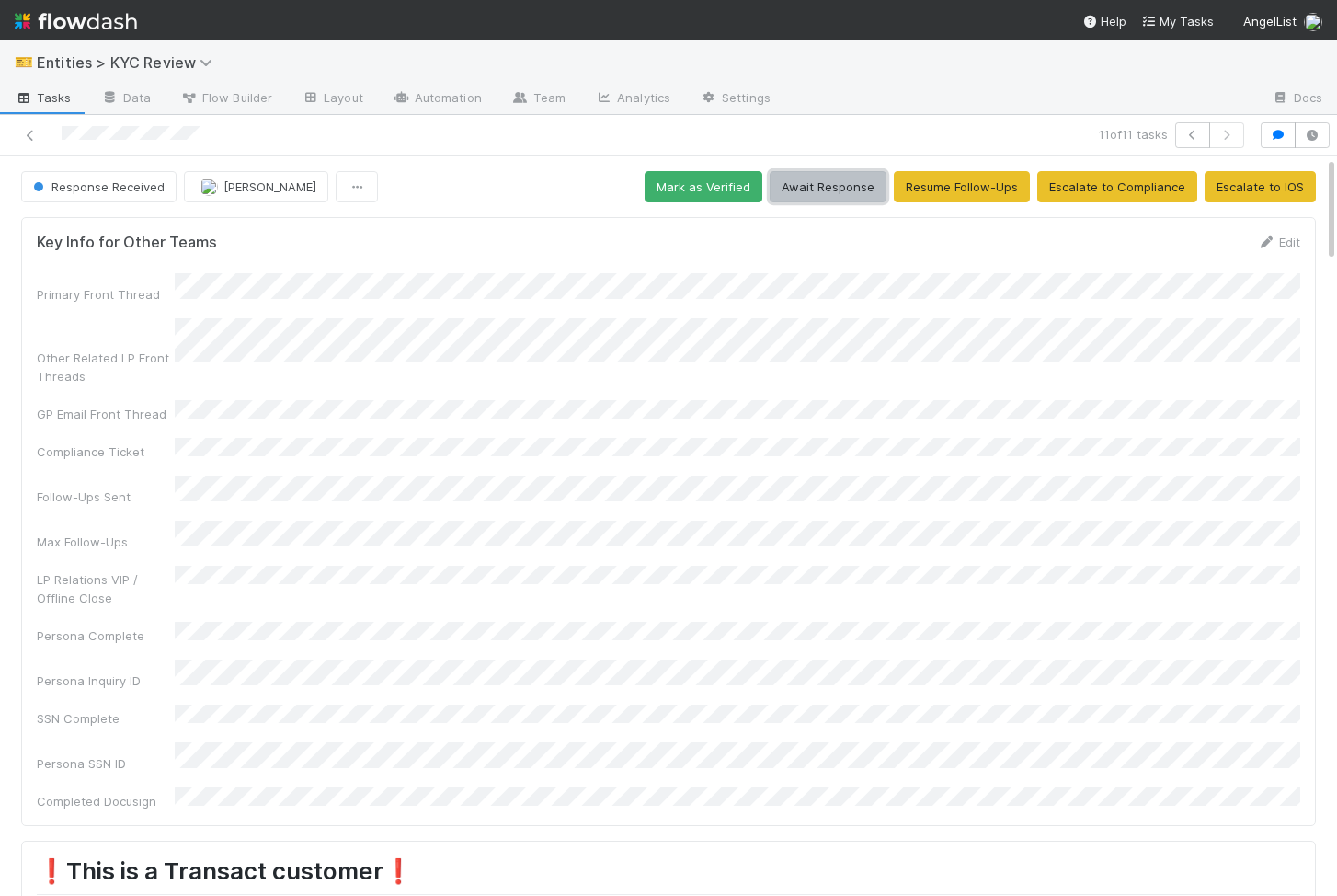
click at [814, 196] on button "Await Response" at bounding box center [828, 187] width 117 height 31
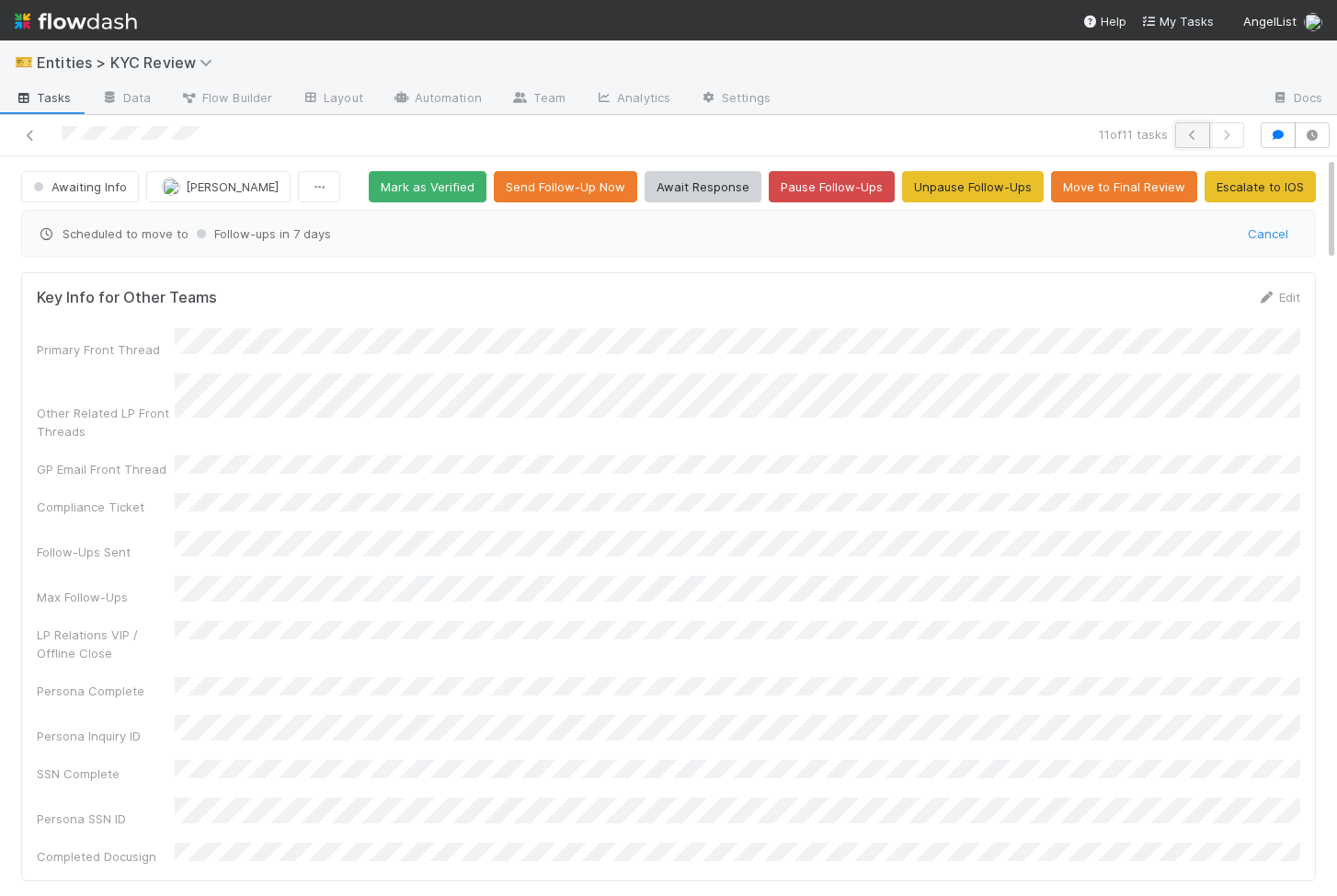
click at [1196, 136] on icon "button" at bounding box center [1193, 135] width 19 height 11
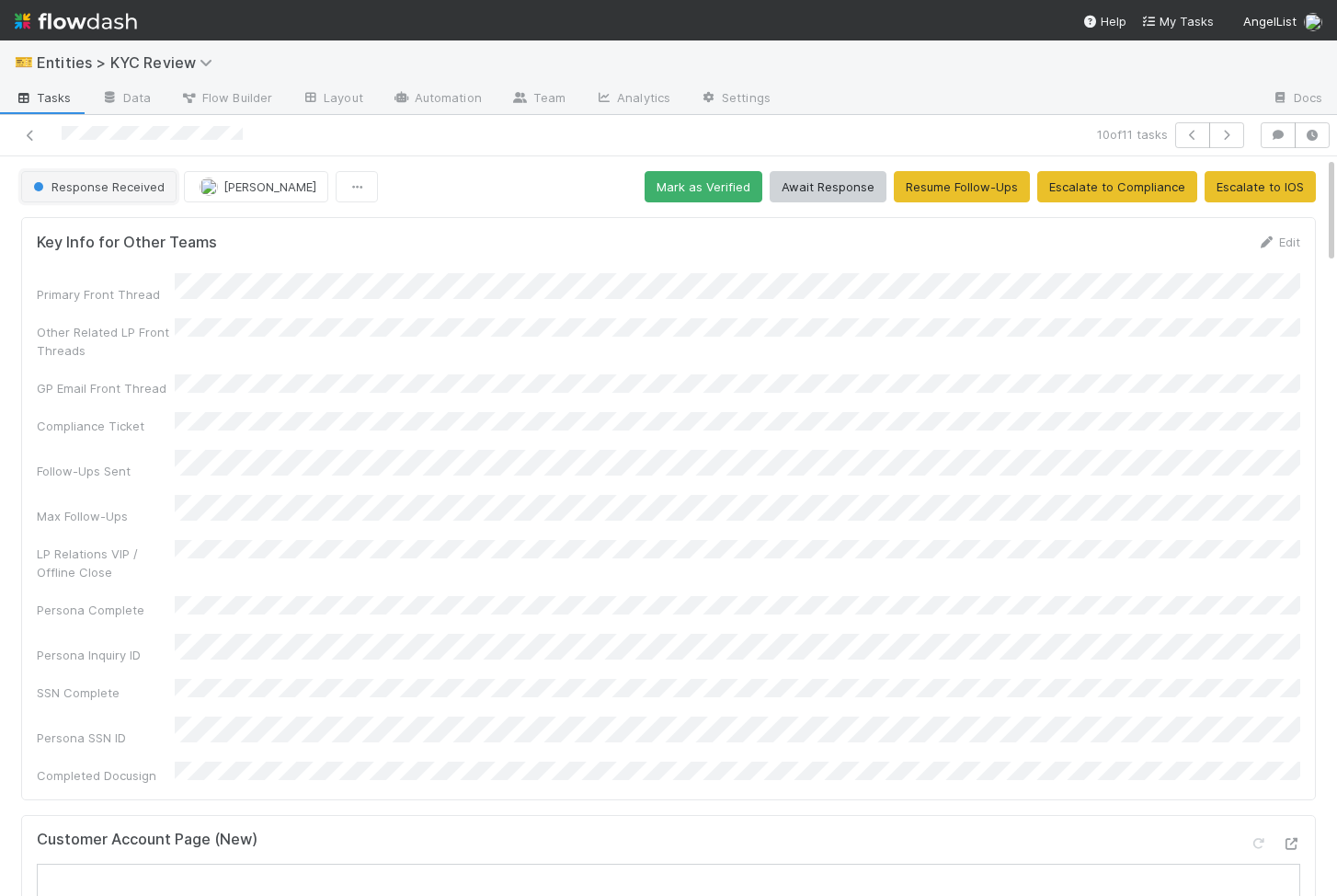
click at [135, 190] on span "Response Received" at bounding box center [97, 187] width 136 height 15
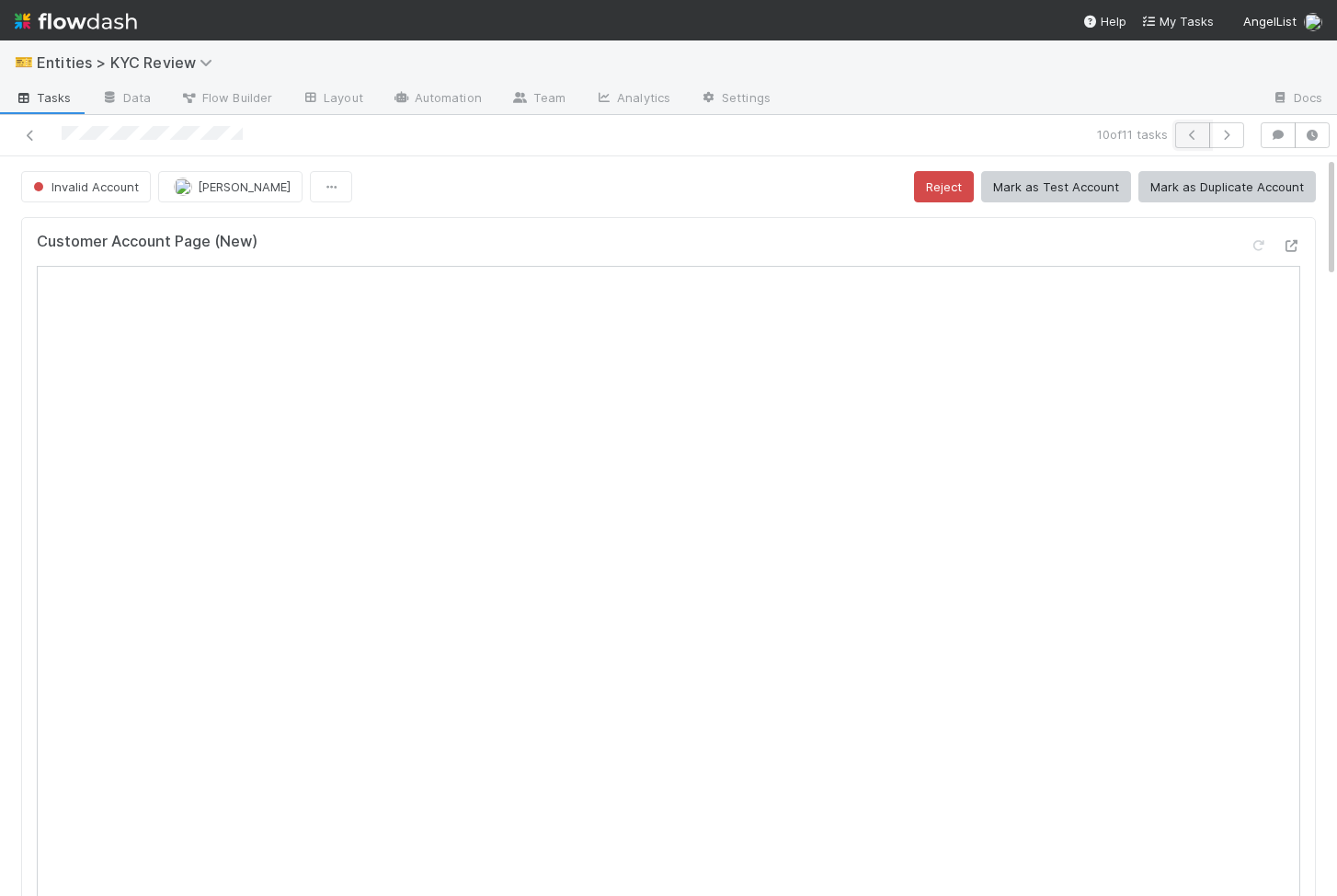
click at [1186, 137] on icon "button" at bounding box center [1193, 135] width 19 height 11
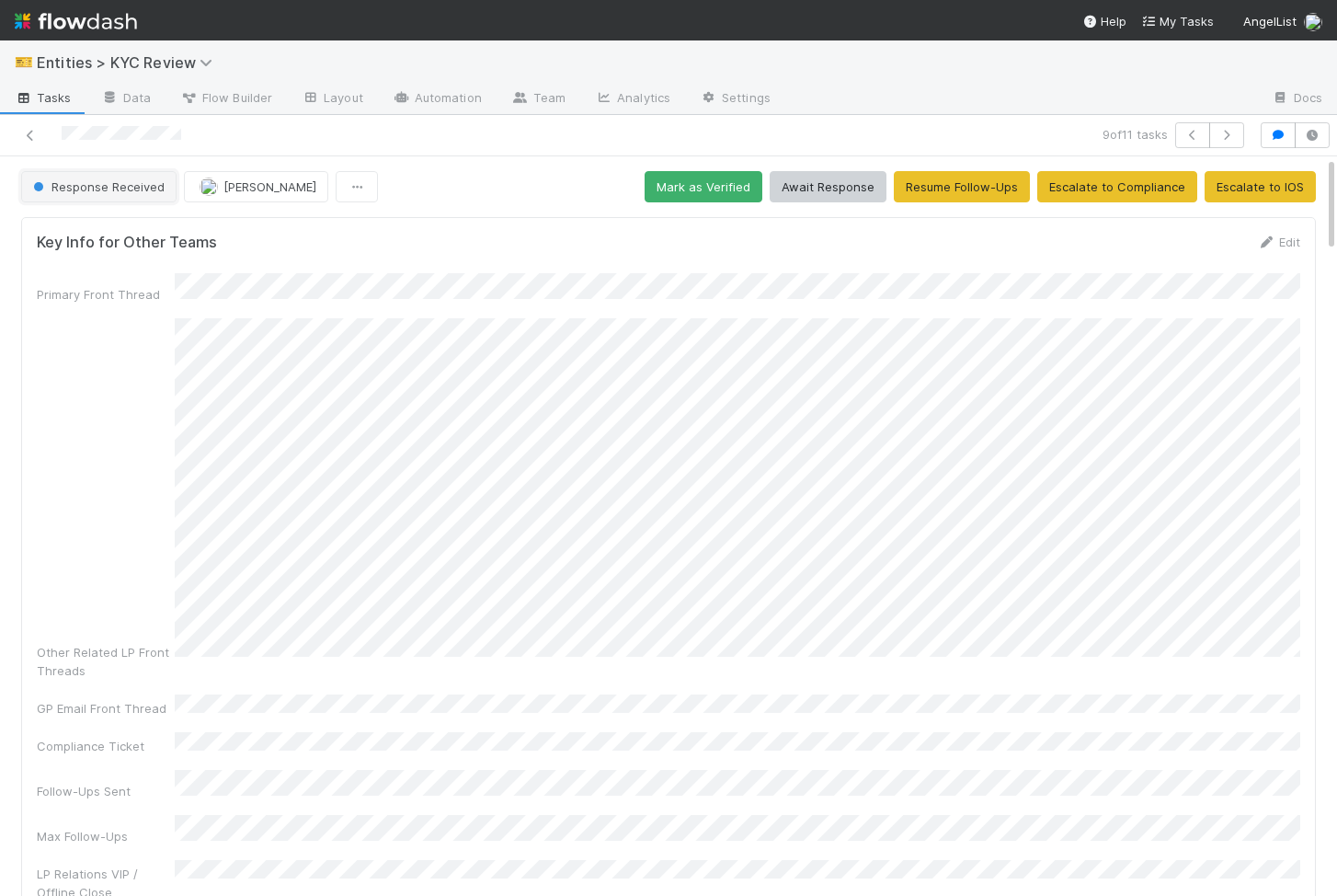
click at [80, 173] on button "Response Received" at bounding box center [99, 187] width 155 height 31
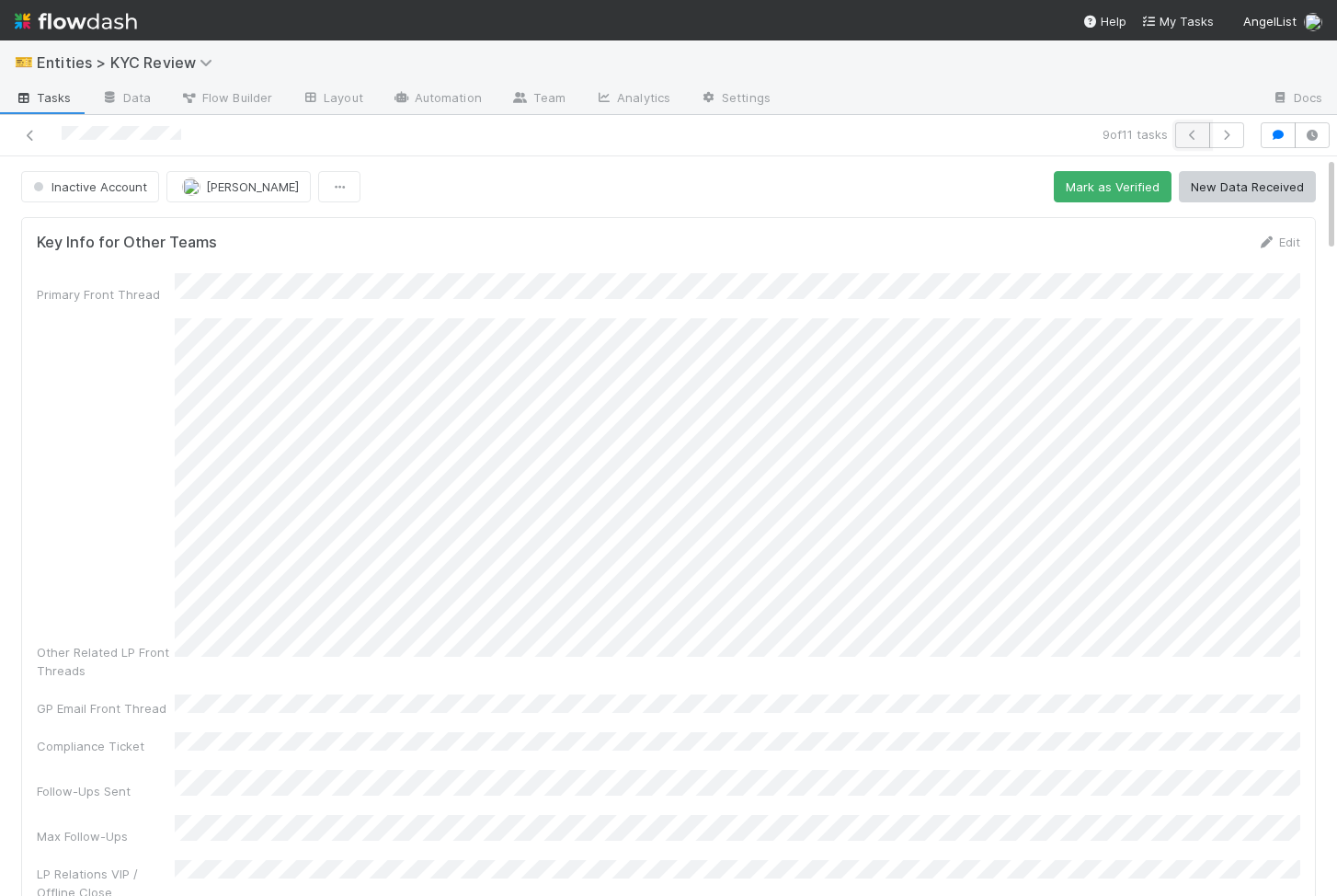
click at [1186, 139] on icon "button" at bounding box center [1193, 135] width 19 height 11
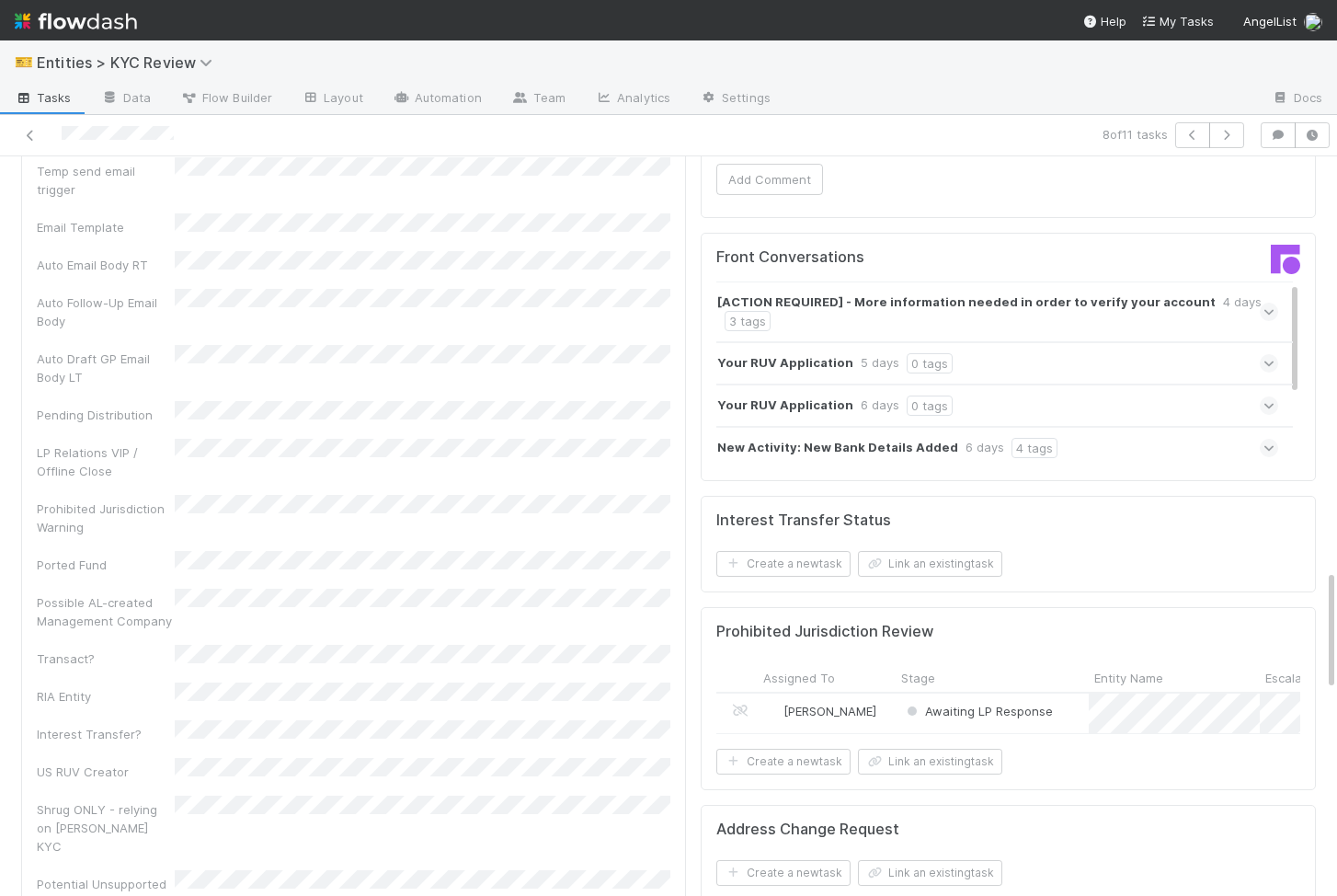
scroll to position [2506, 0]
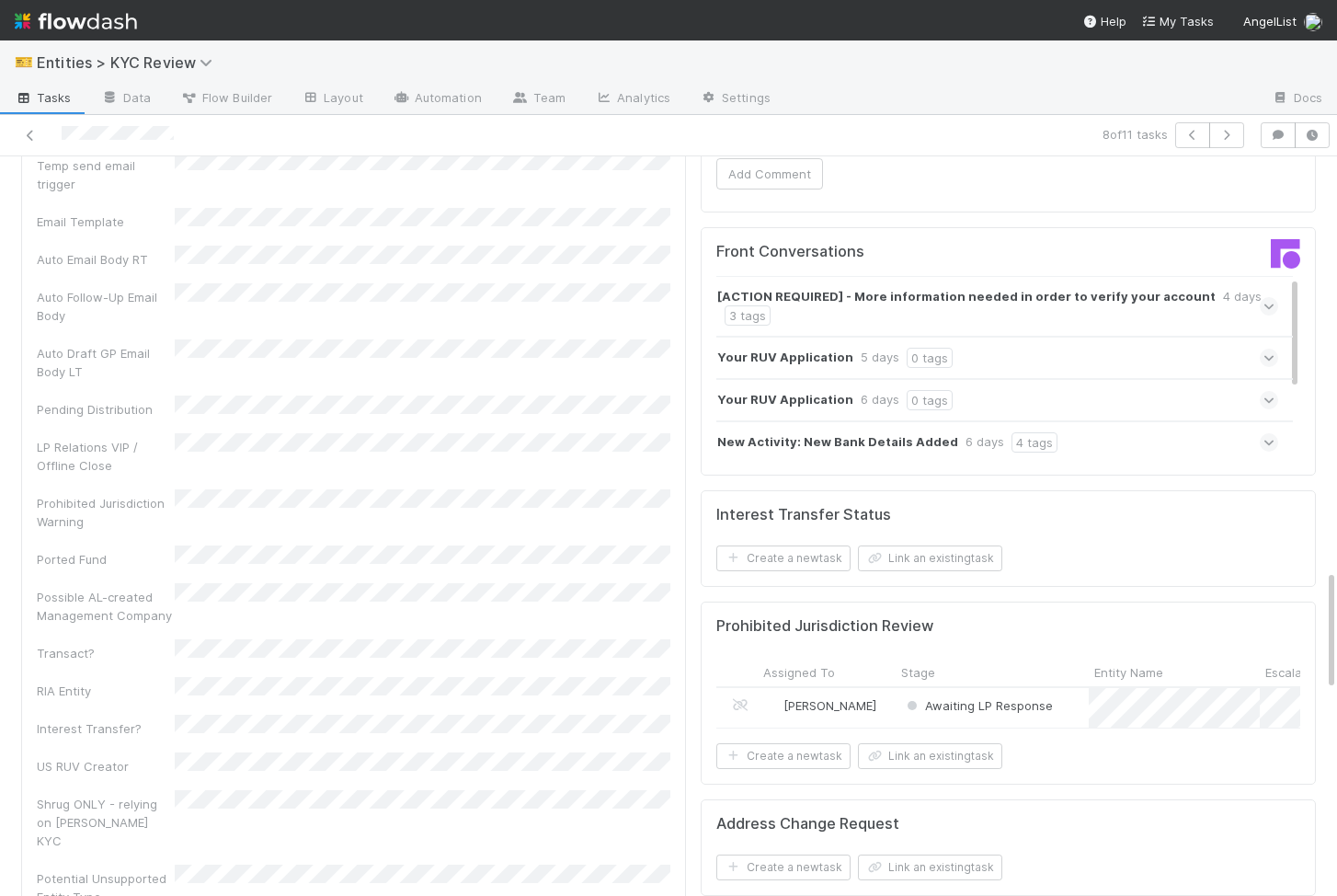
click at [868, 688] on div "[PERSON_NAME]" at bounding box center [826, 707] width 138 height 39
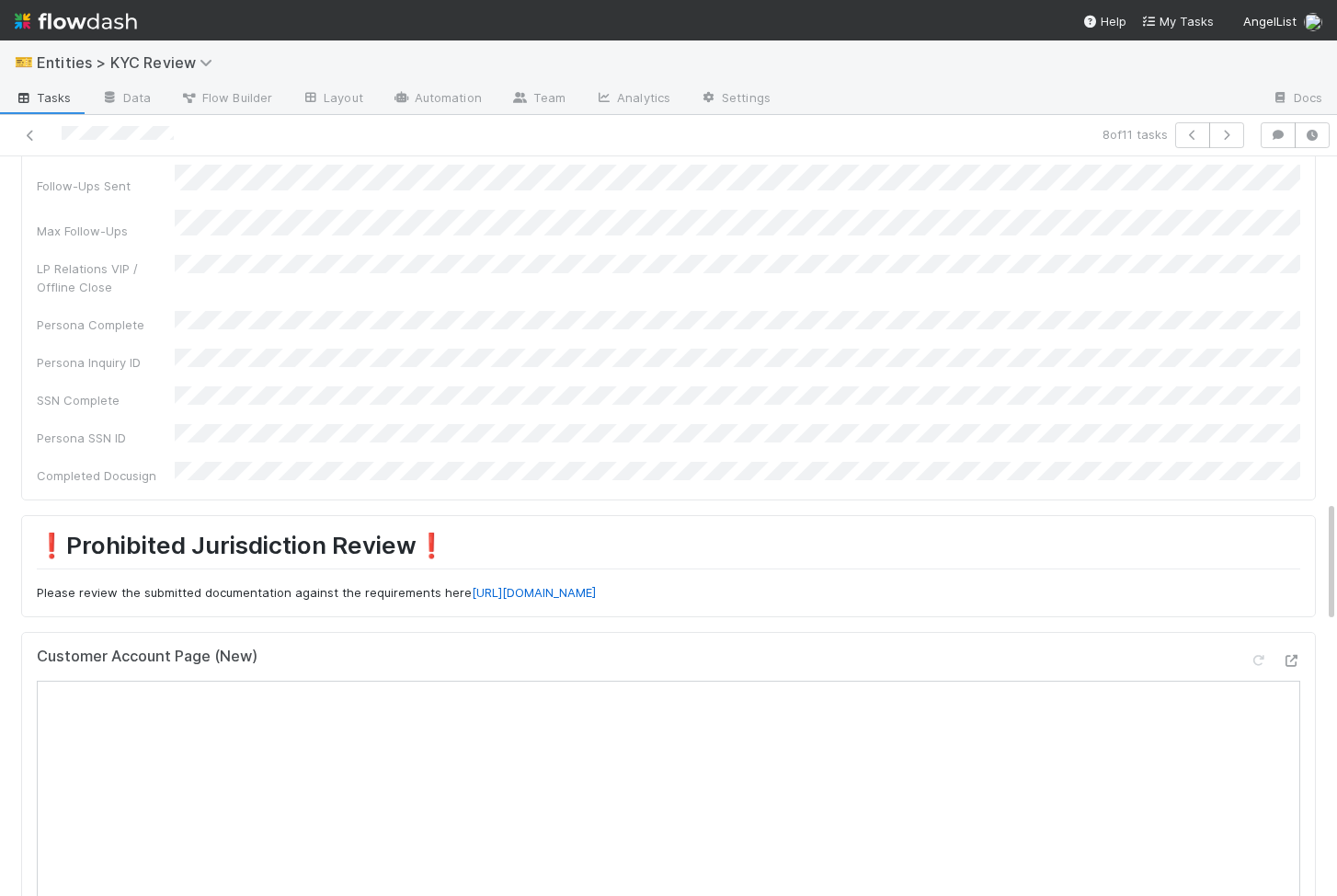
scroll to position [0, 0]
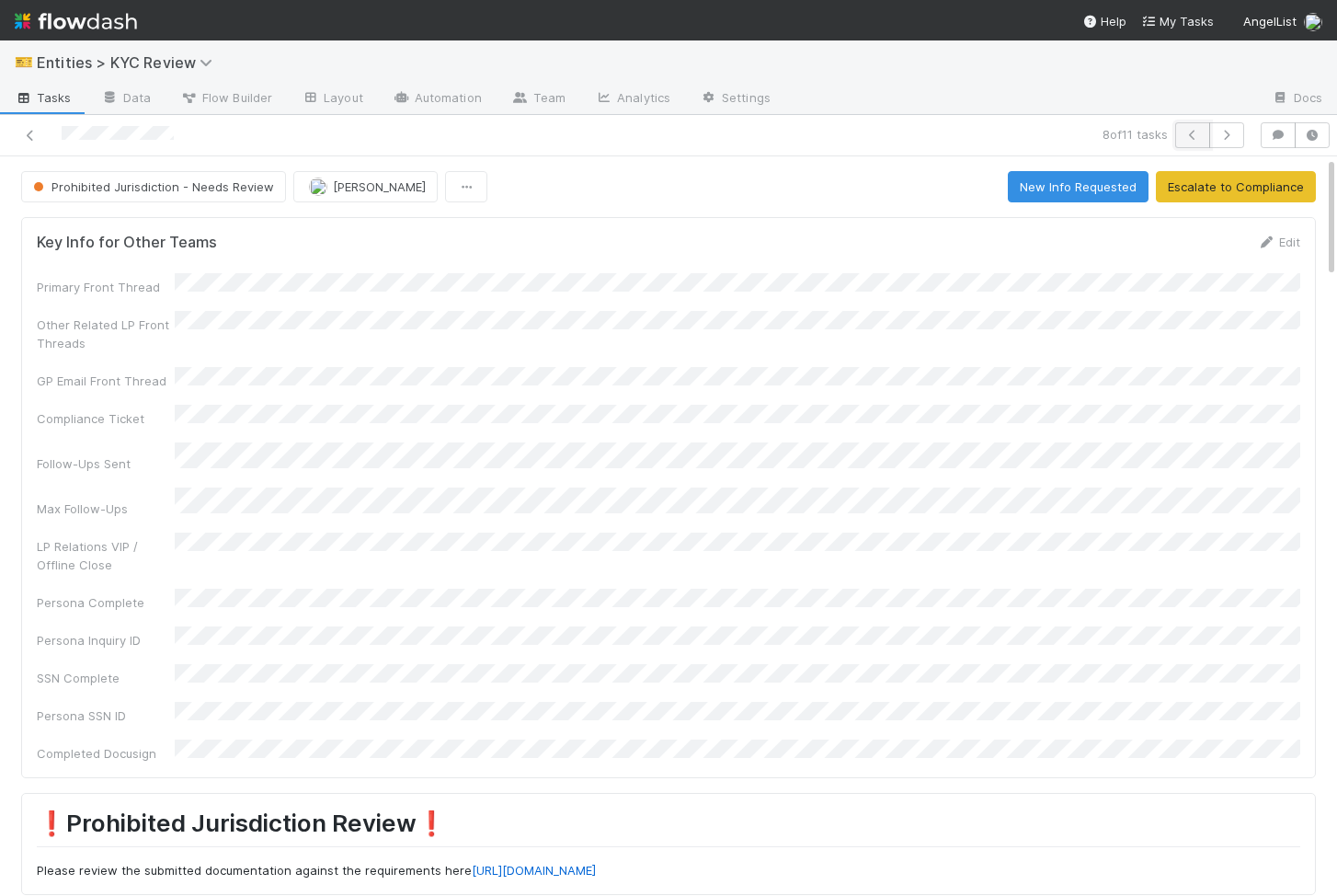
click at [1188, 124] on button "button" at bounding box center [1193, 136] width 35 height 26
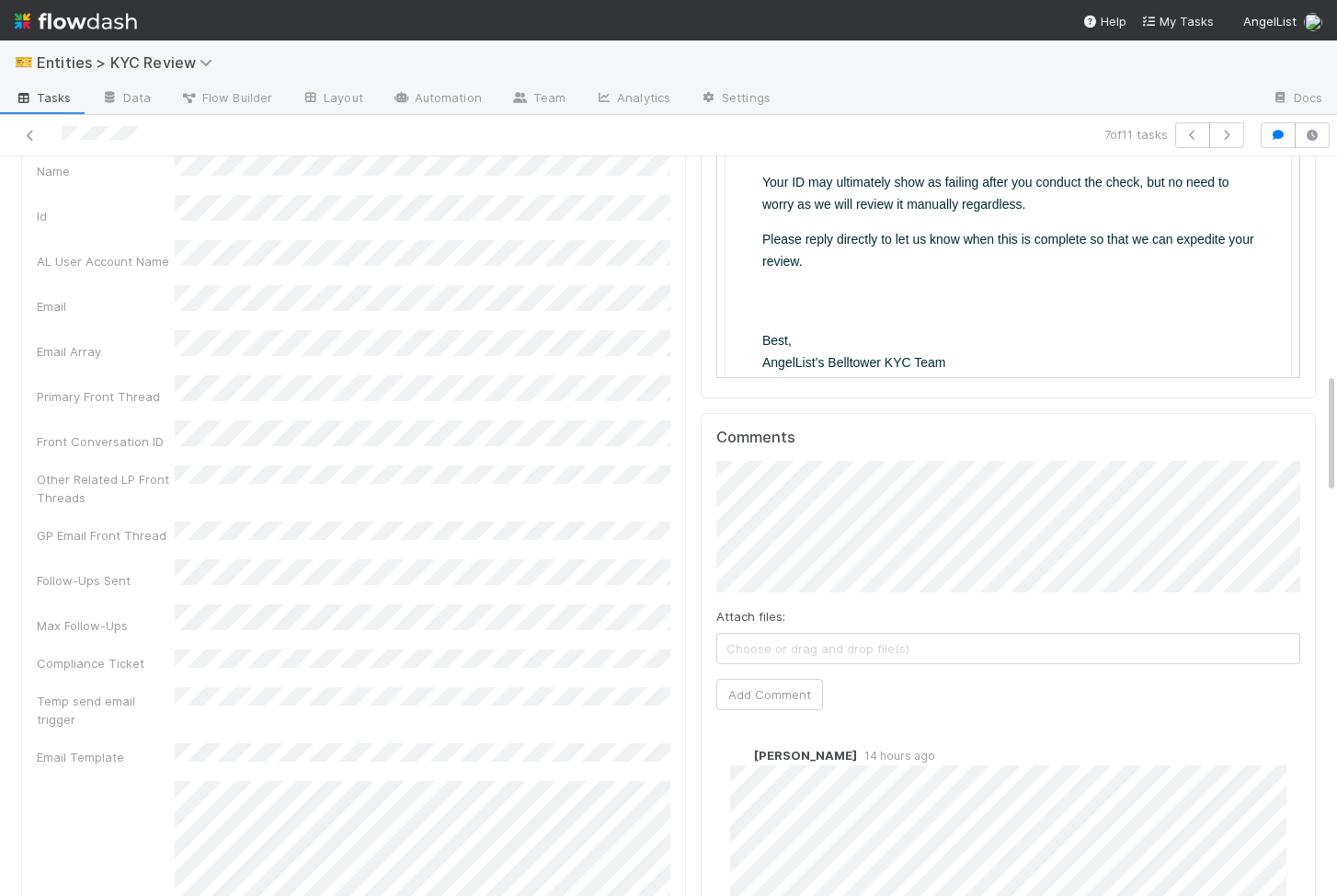
scroll to position [1419, 0]
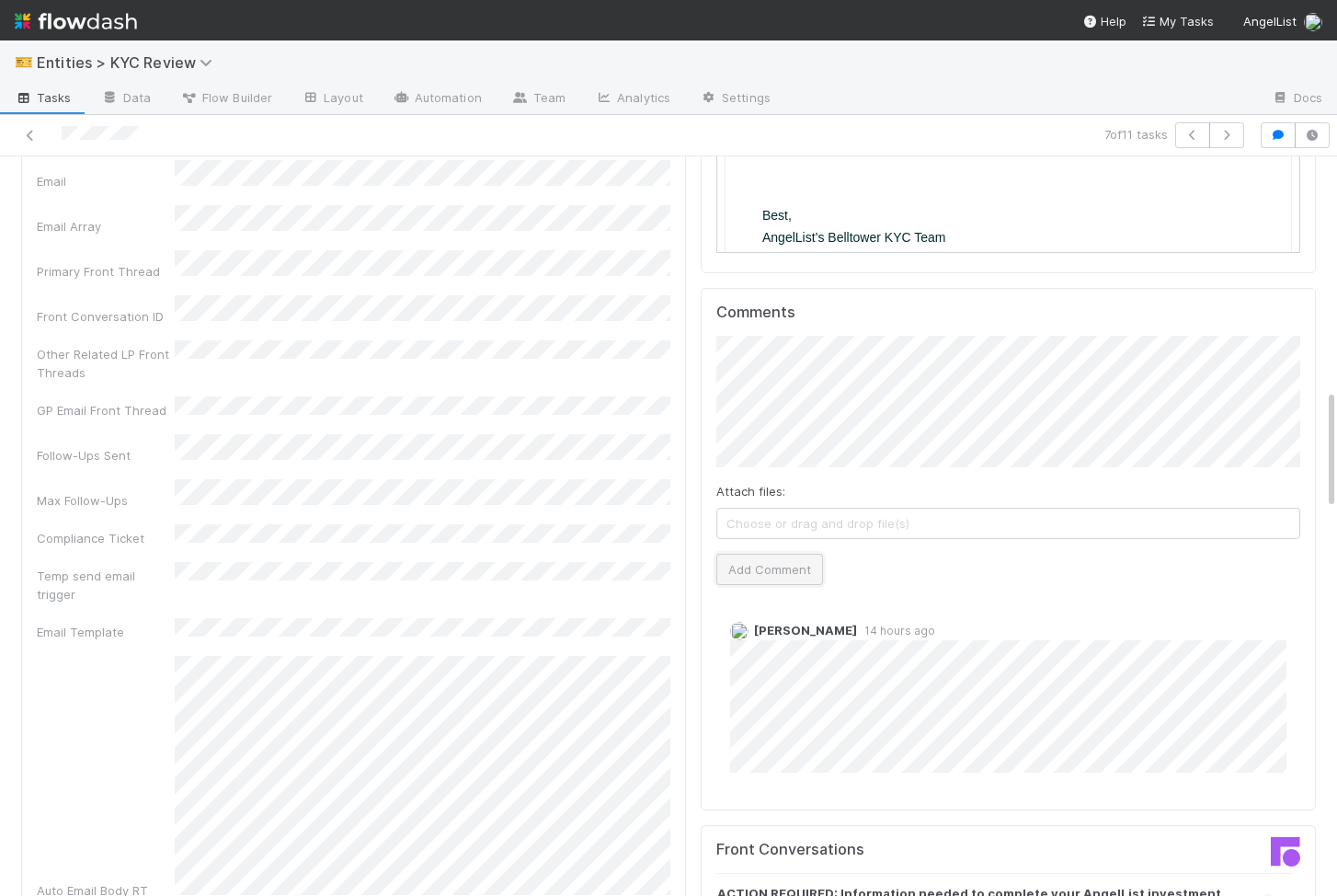
click at [793, 567] on button "Add Comment" at bounding box center [769, 570] width 107 height 31
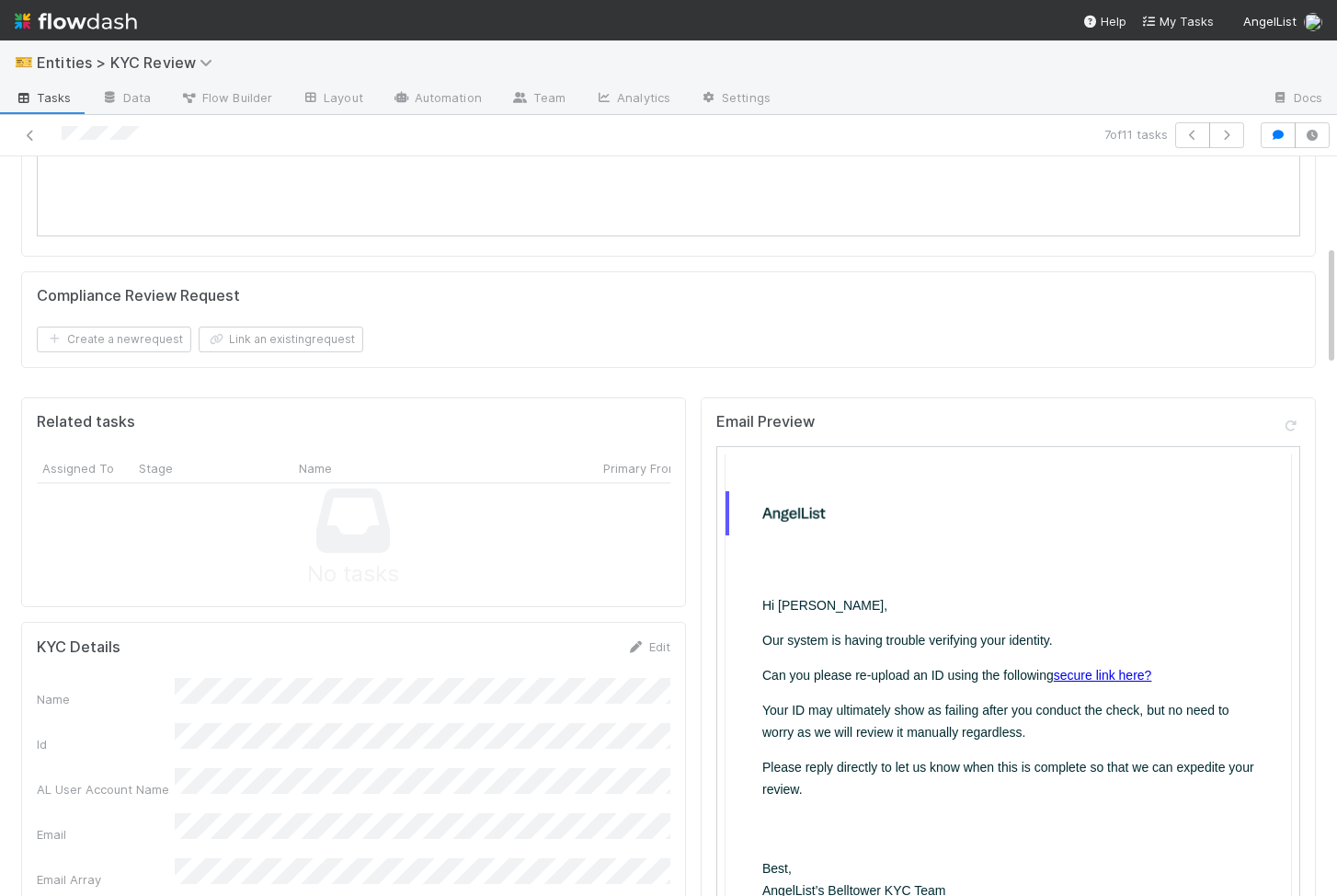
scroll to position [0, 0]
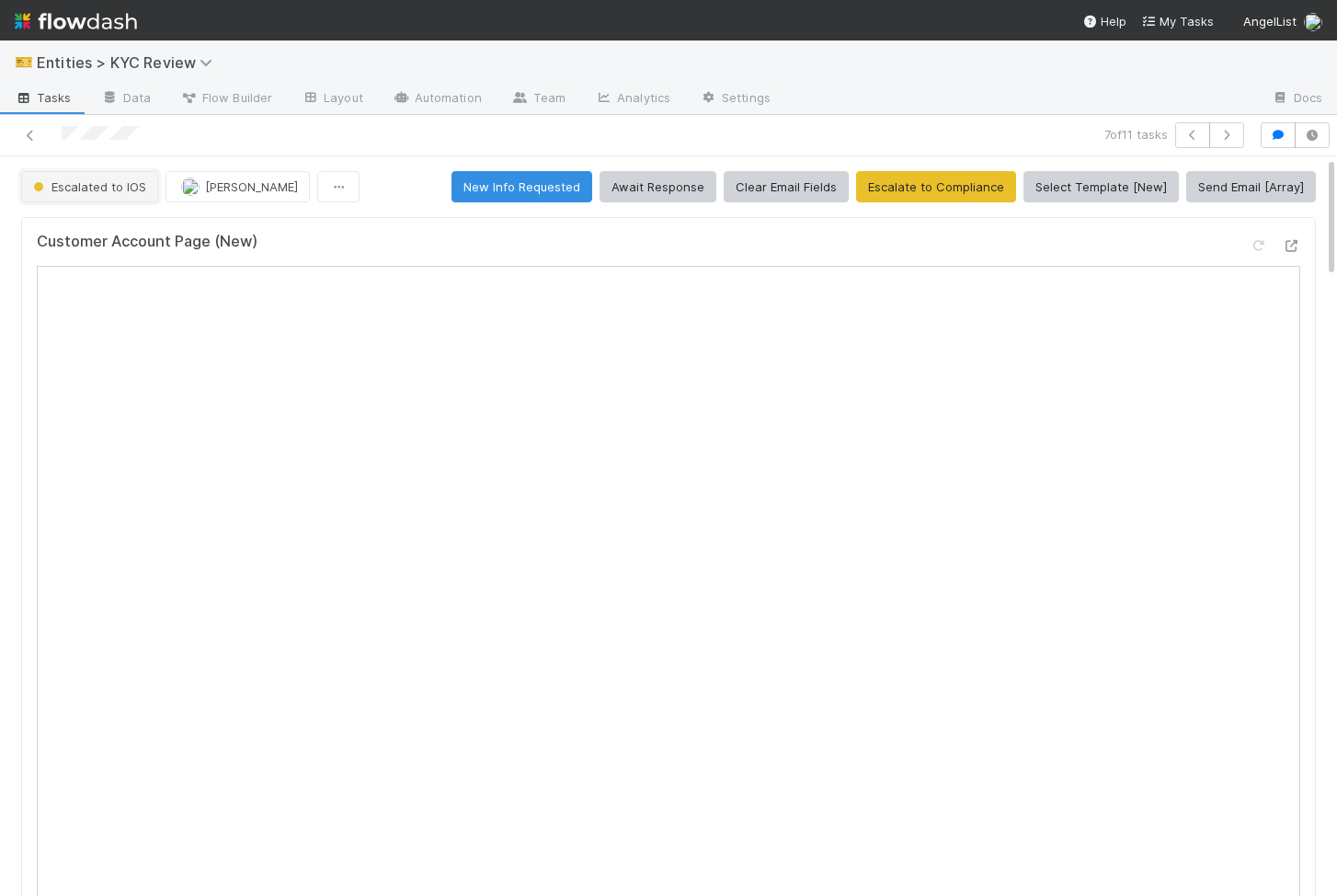
click at [94, 193] on span "Escalated to IOS" at bounding box center [87, 187] width 117 height 15
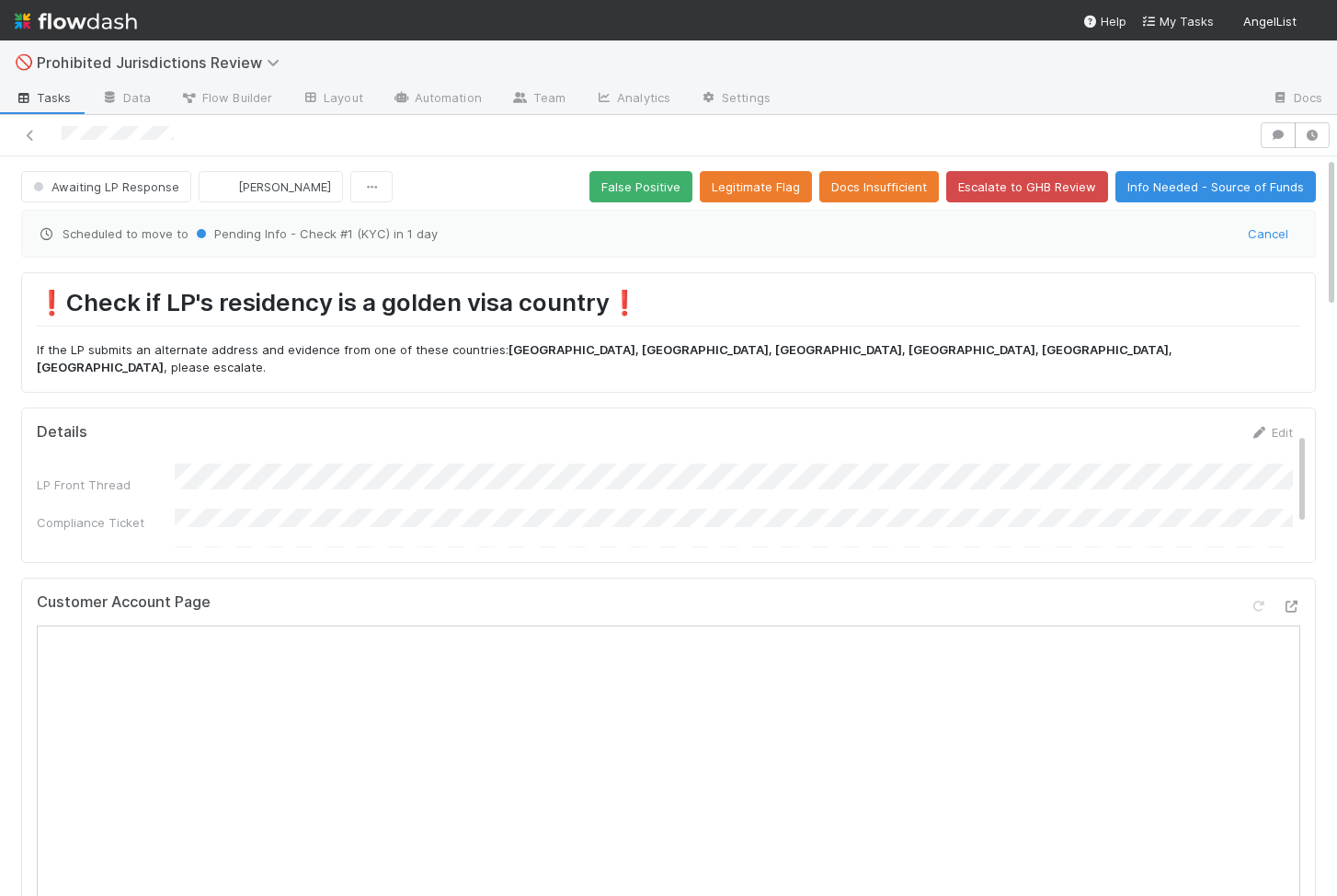
scroll to position [41, 0]
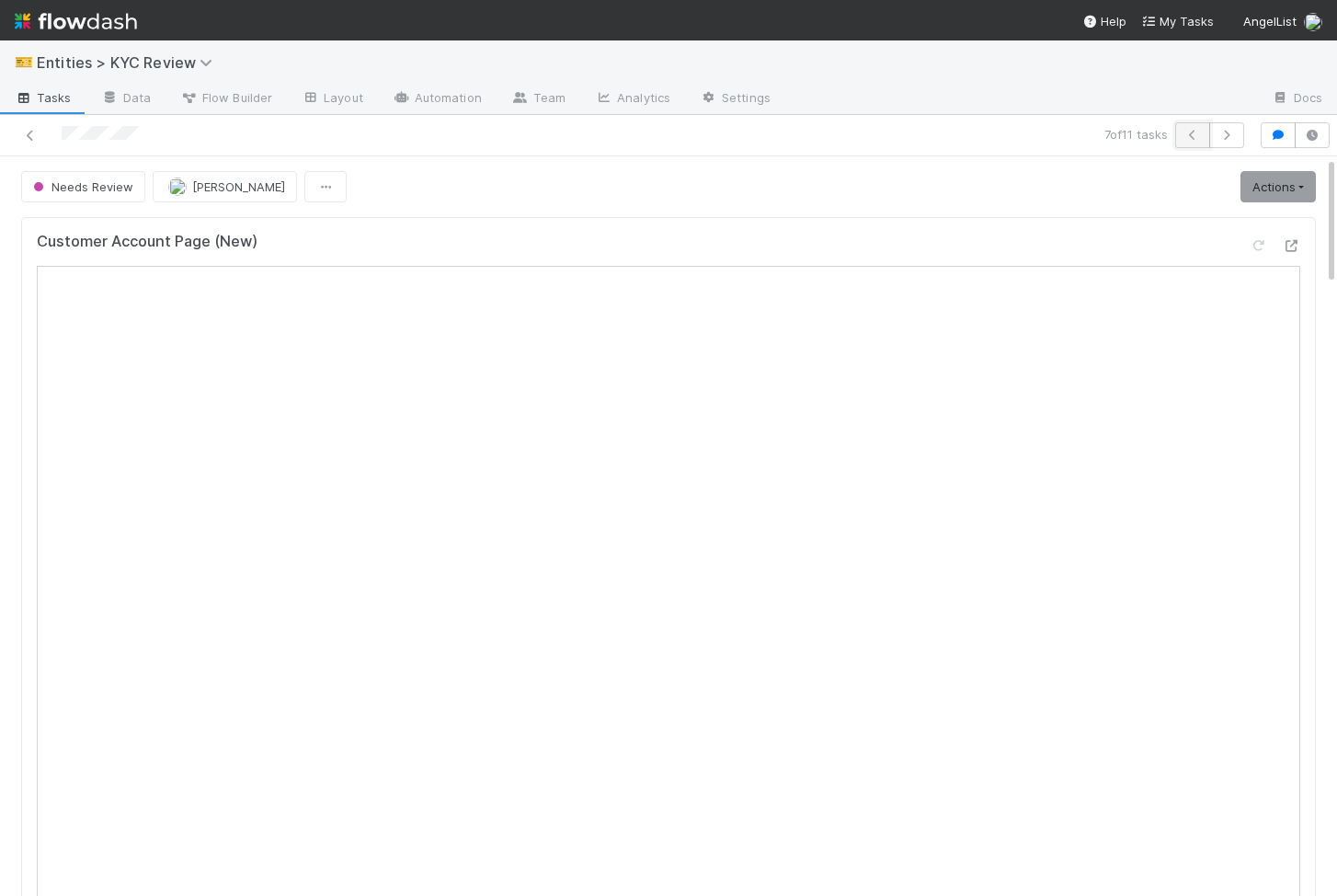
click at [1198, 141] on button "button" at bounding box center [1193, 136] width 35 height 26
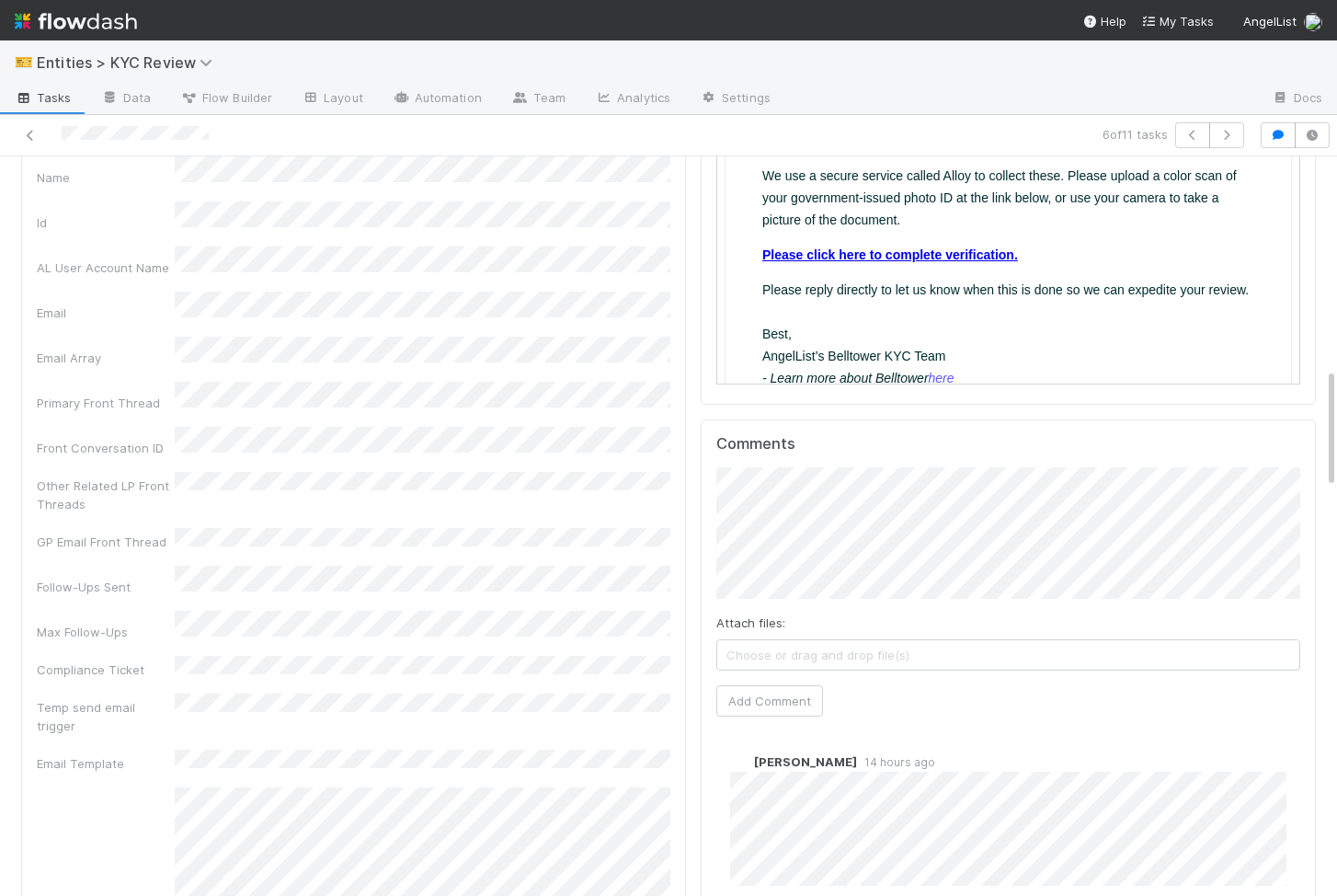
scroll to position [1289, 0]
click at [775, 704] on button "Add Comment" at bounding box center [769, 700] width 107 height 31
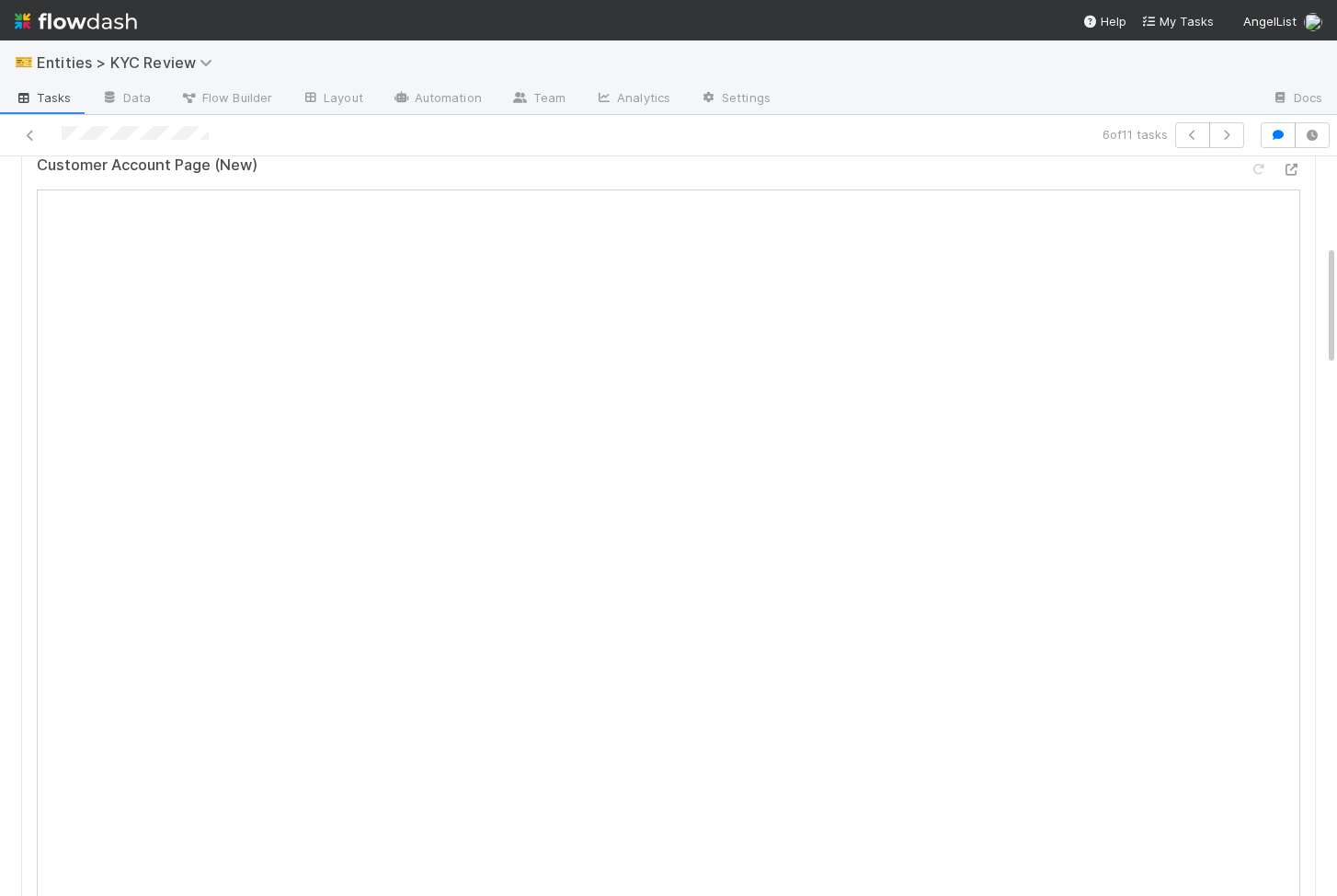
scroll to position [0, 0]
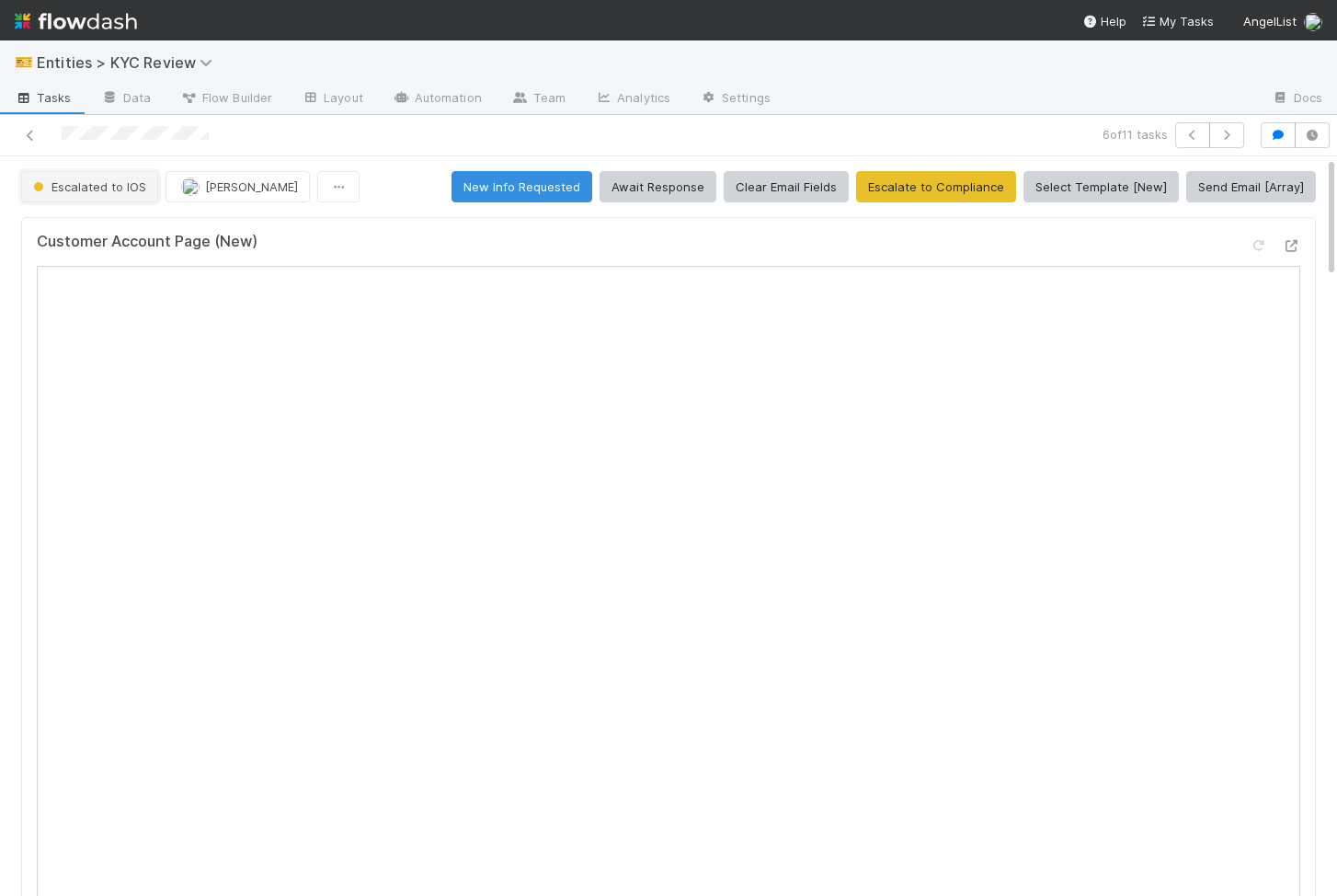
click at [112, 194] on button "Escalated to IOS" at bounding box center [89, 187] width 137 height 31
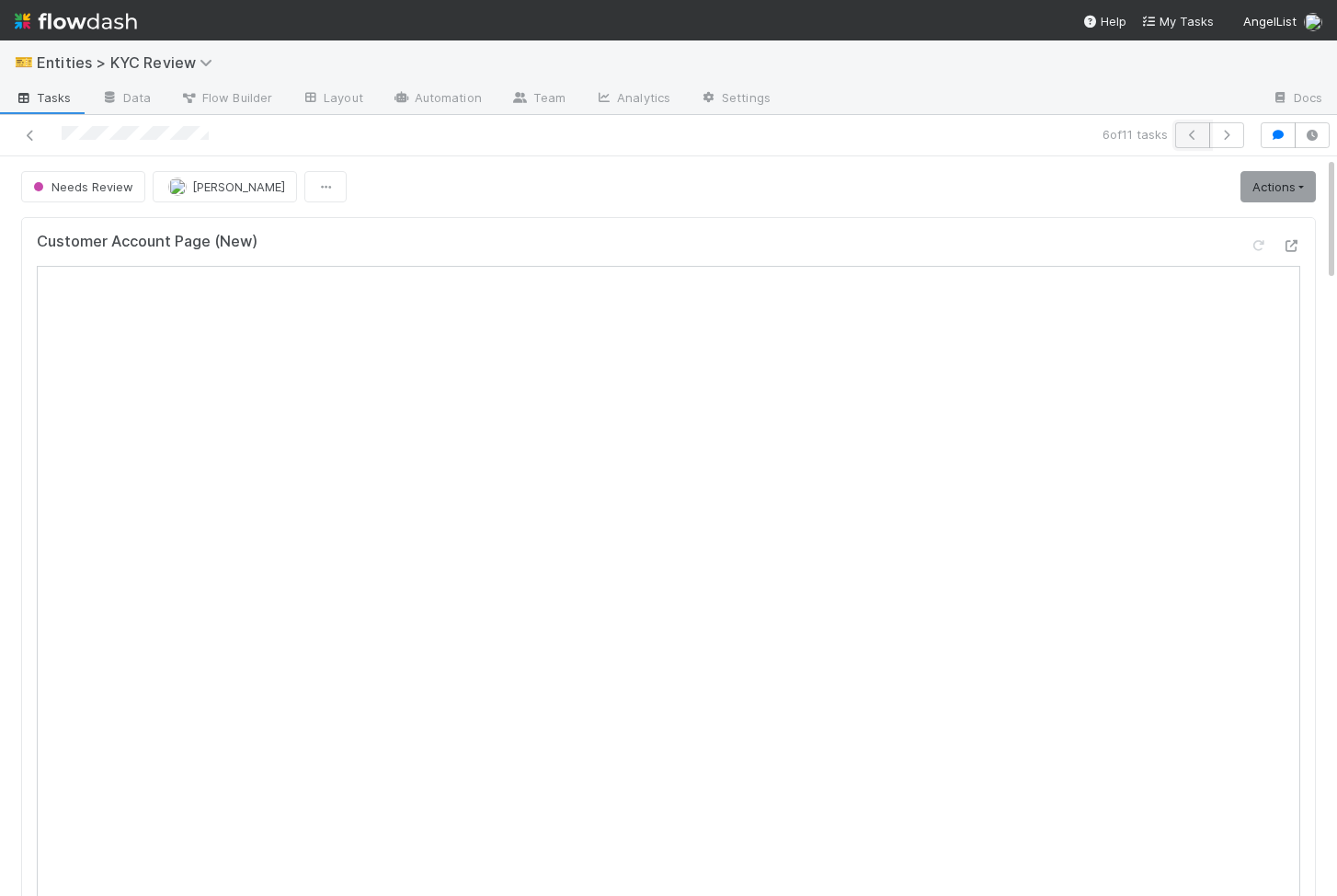
click at [1206, 131] on button "button" at bounding box center [1193, 136] width 35 height 26
click at [1290, 181] on link "Actions" at bounding box center [1278, 187] width 76 height 31
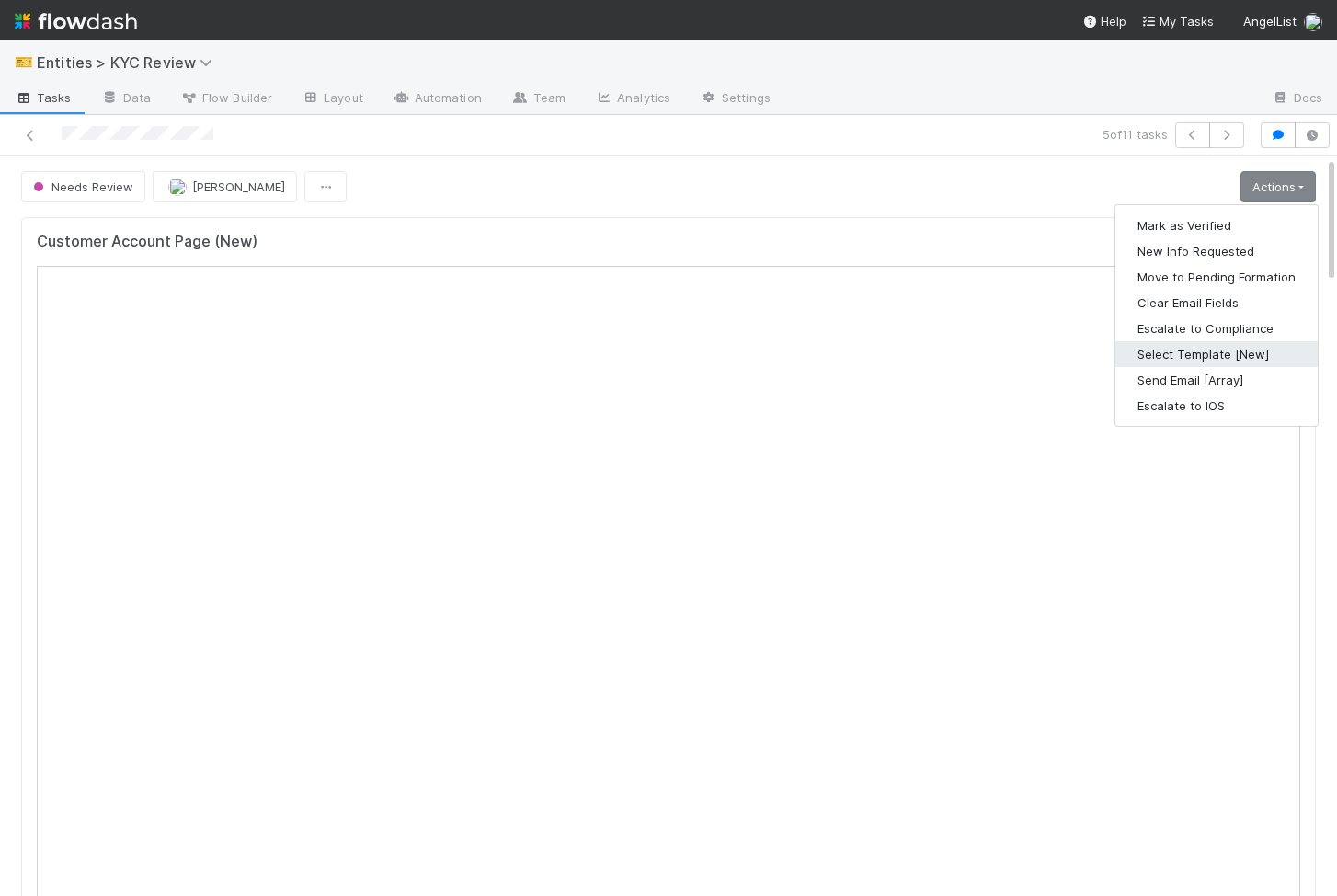
click at [1173, 361] on button "Select Template [New]" at bounding box center [1217, 354] width 202 height 26
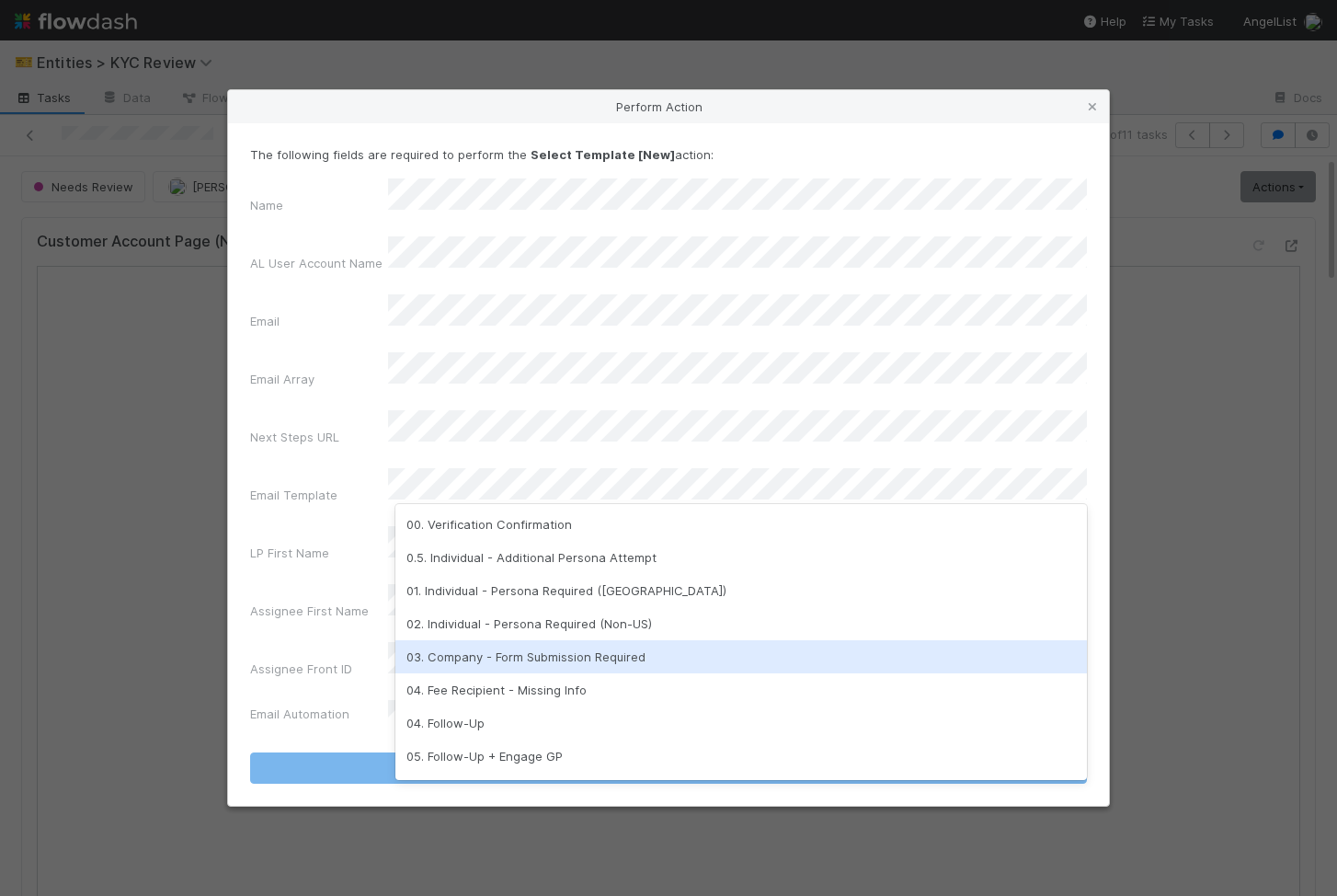
click at [530, 655] on div "03. Company - Form Submission Required" at bounding box center [742, 657] width 692 height 33
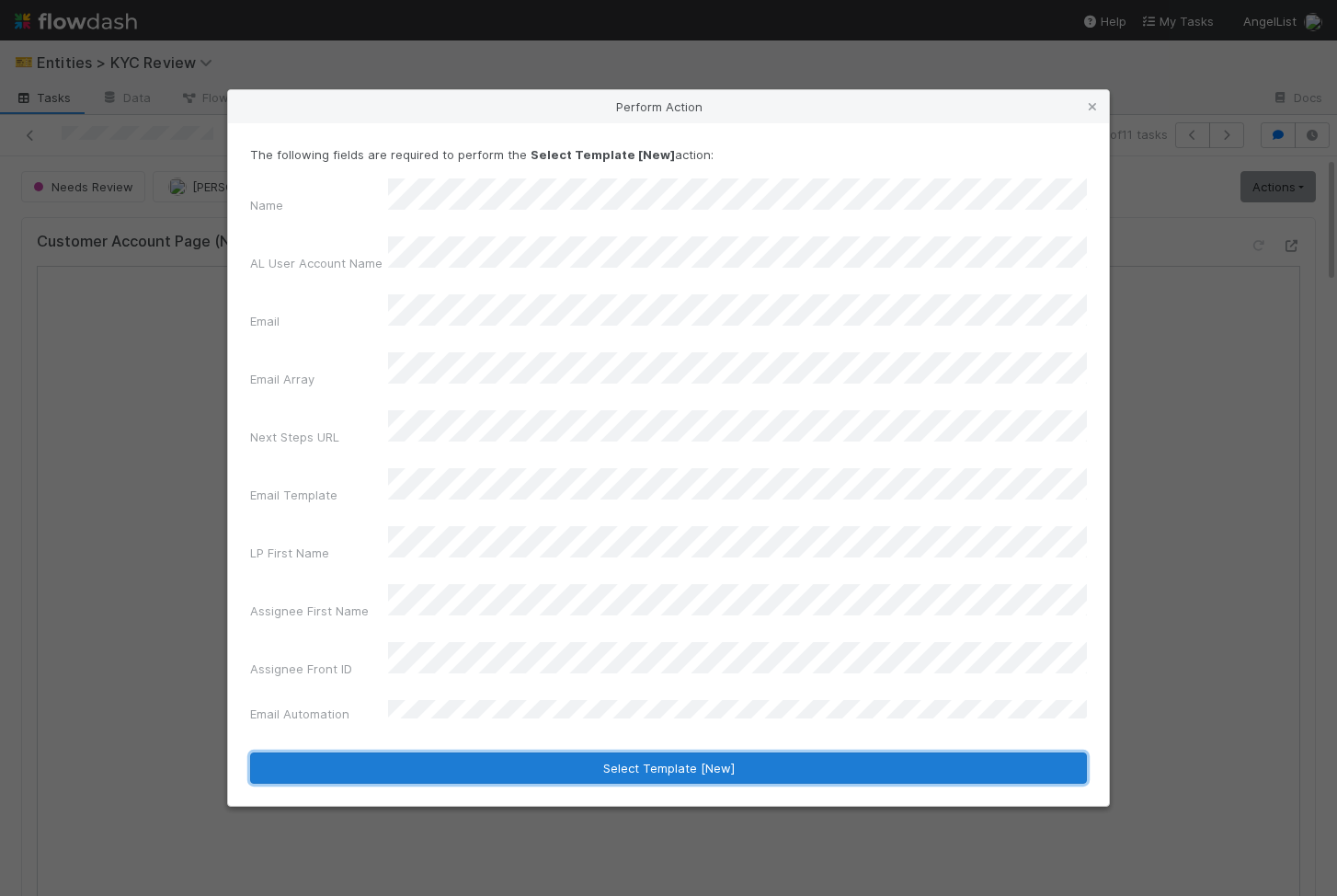
click at [496, 753] on button "Select Template [New]" at bounding box center [669, 768] width 837 height 31
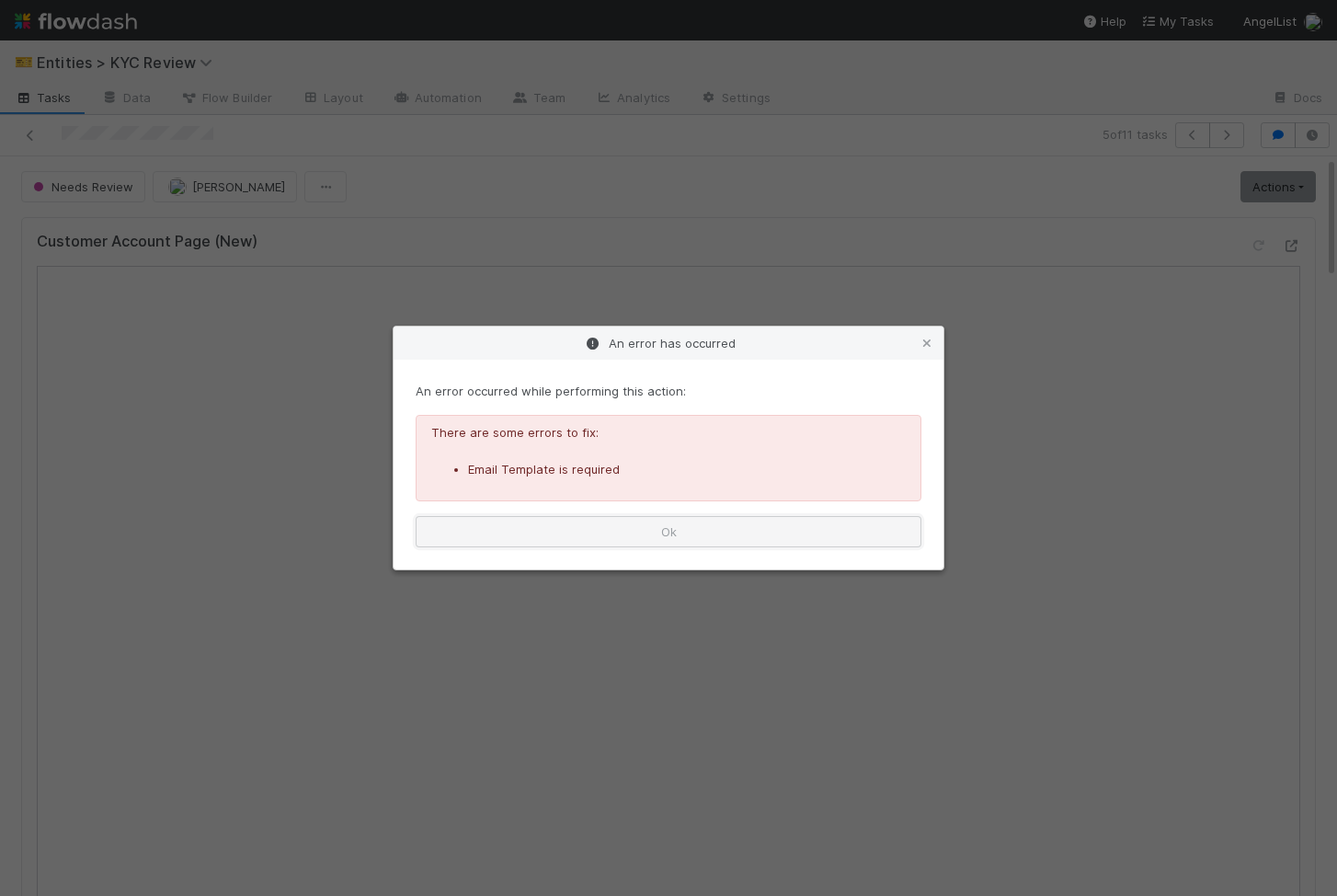
click at [687, 532] on button "Ok" at bounding box center [668, 532] width 506 height 31
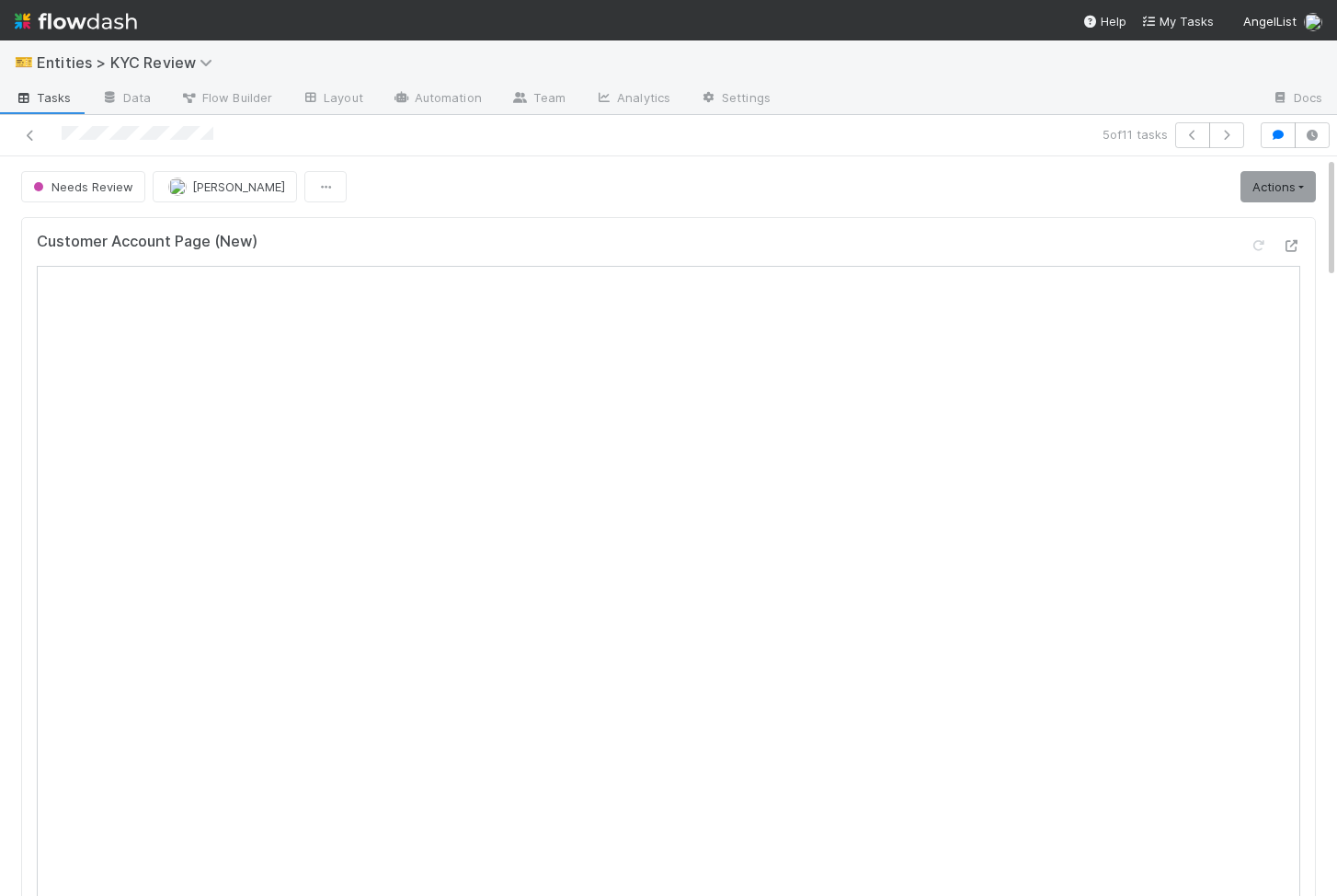
click at [598, 247] on div "Customer Account Page (New)" at bounding box center [668, 250] width 1263 height 33
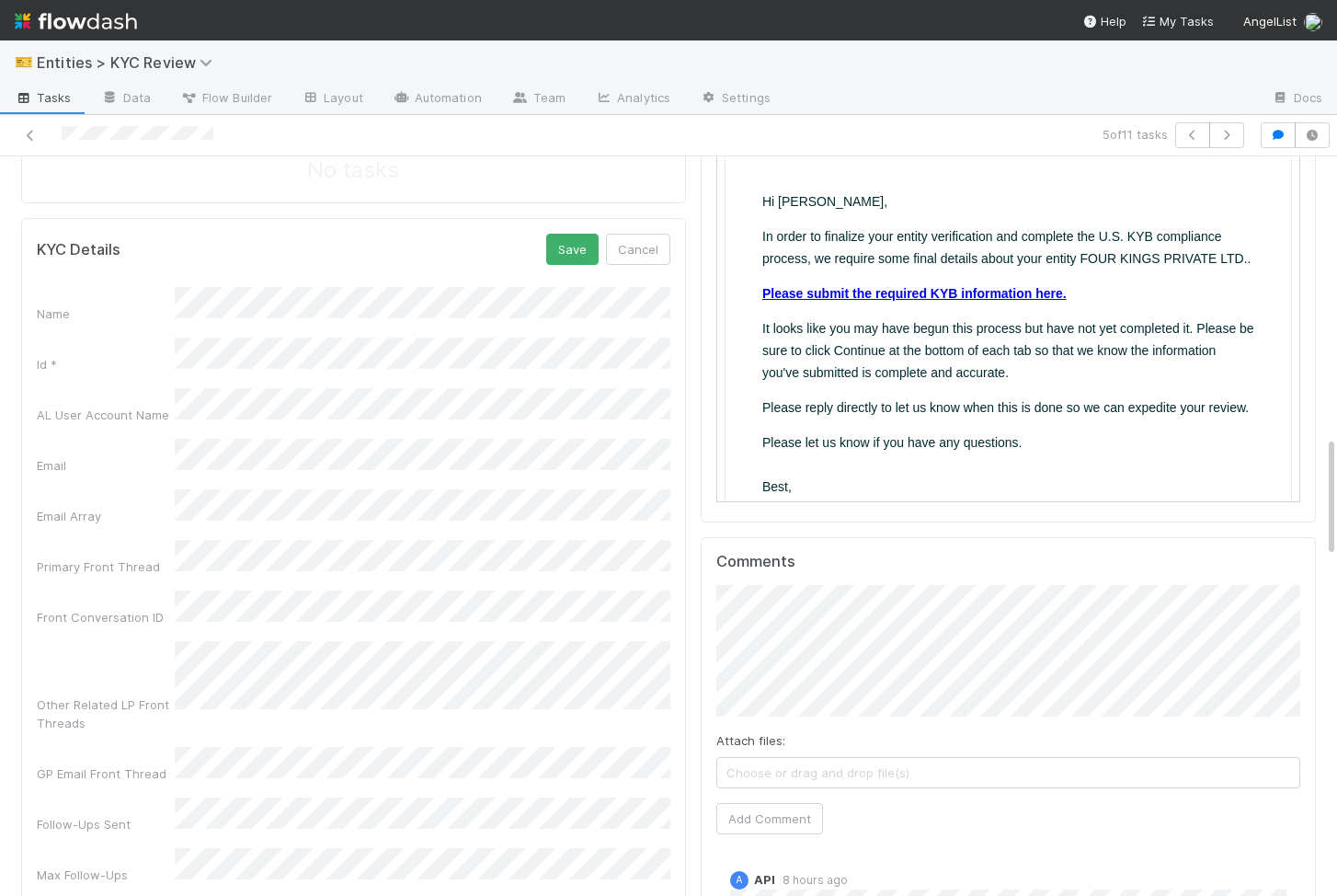
scroll to position [924, 0]
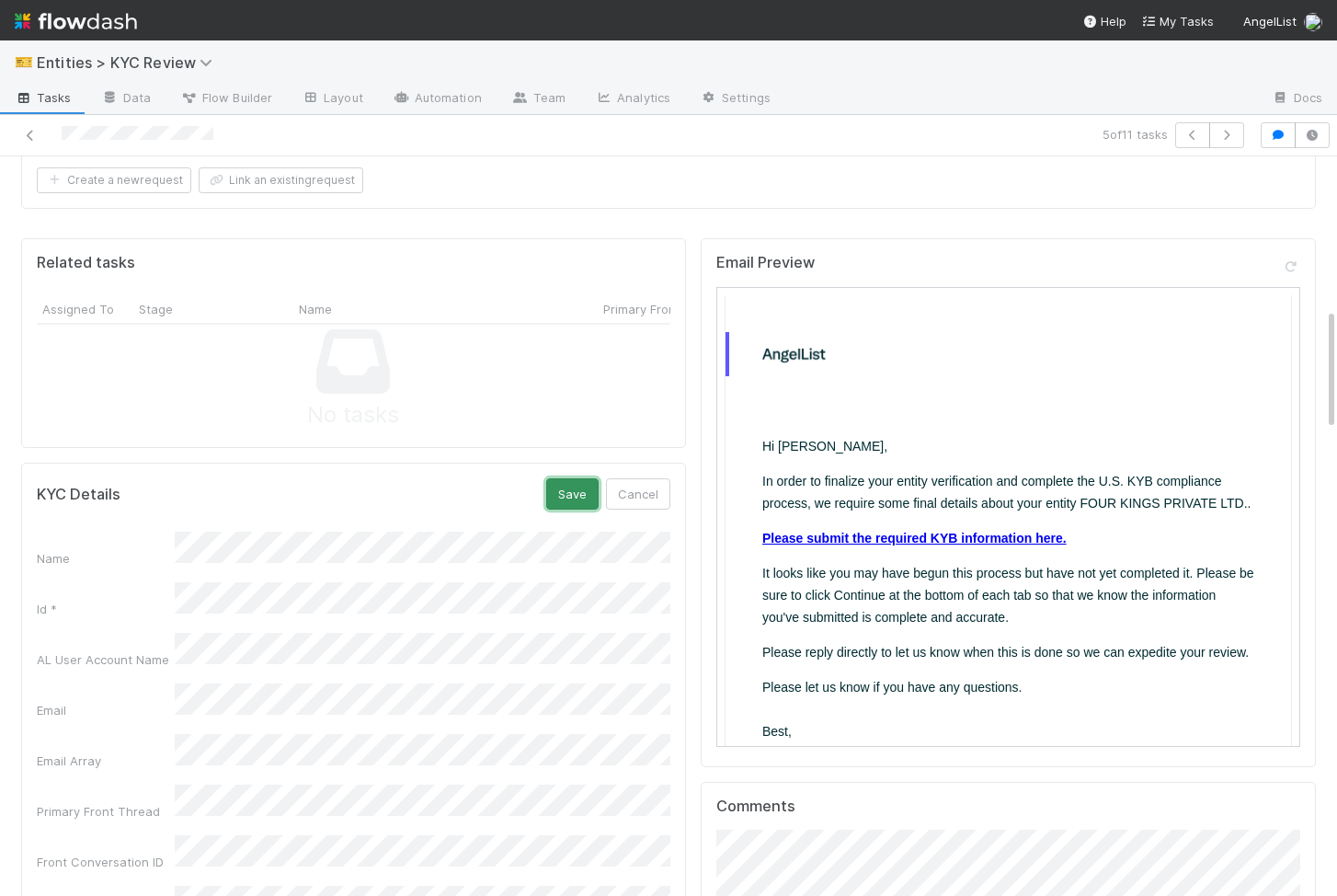
click at [578, 491] on button "Save" at bounding box center [572, 494] width 52 height 31
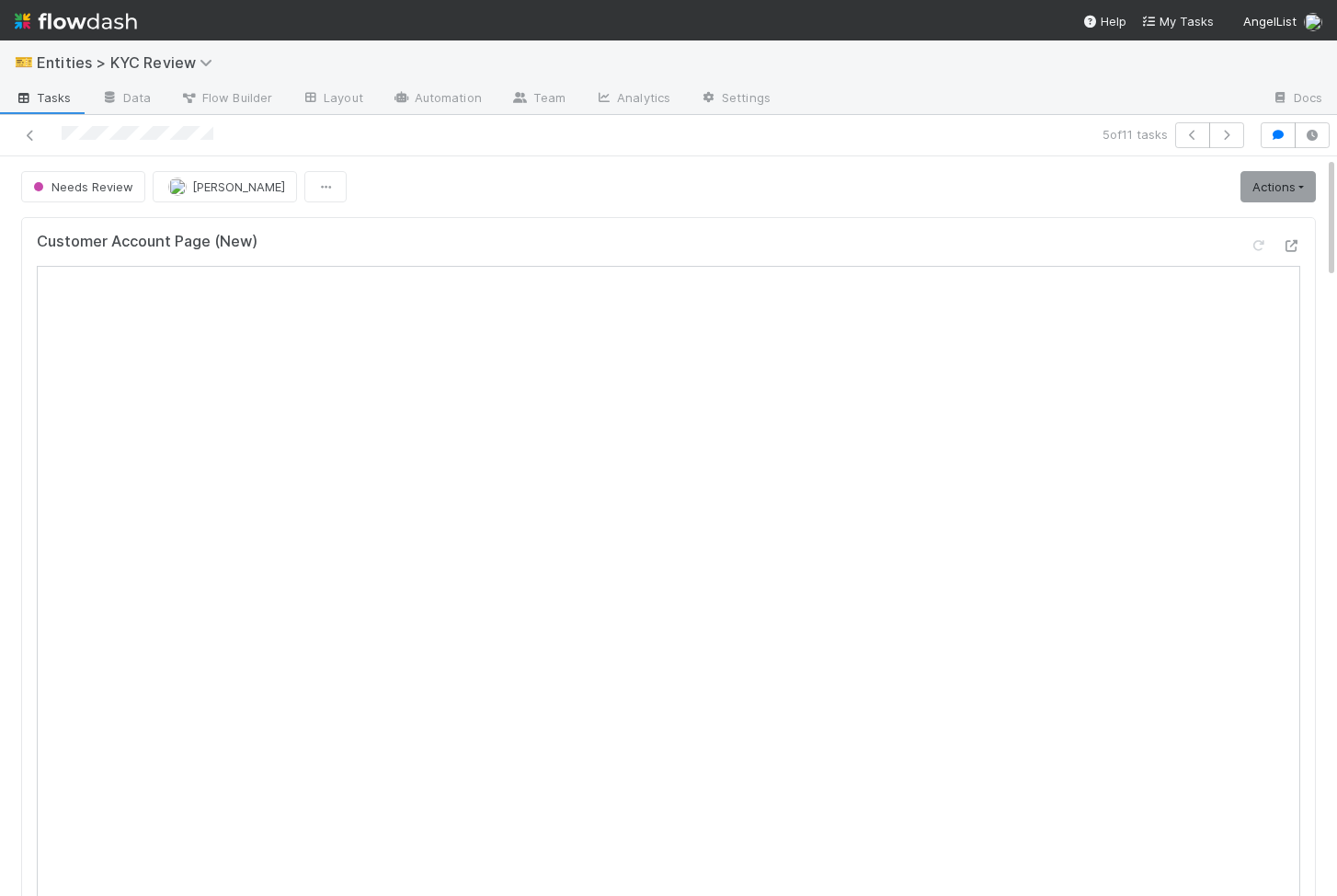
scroll to position [0, 0]
click at [1274, 177] on link "Actions" at bounding box center [1278, 187] width 76 height 31
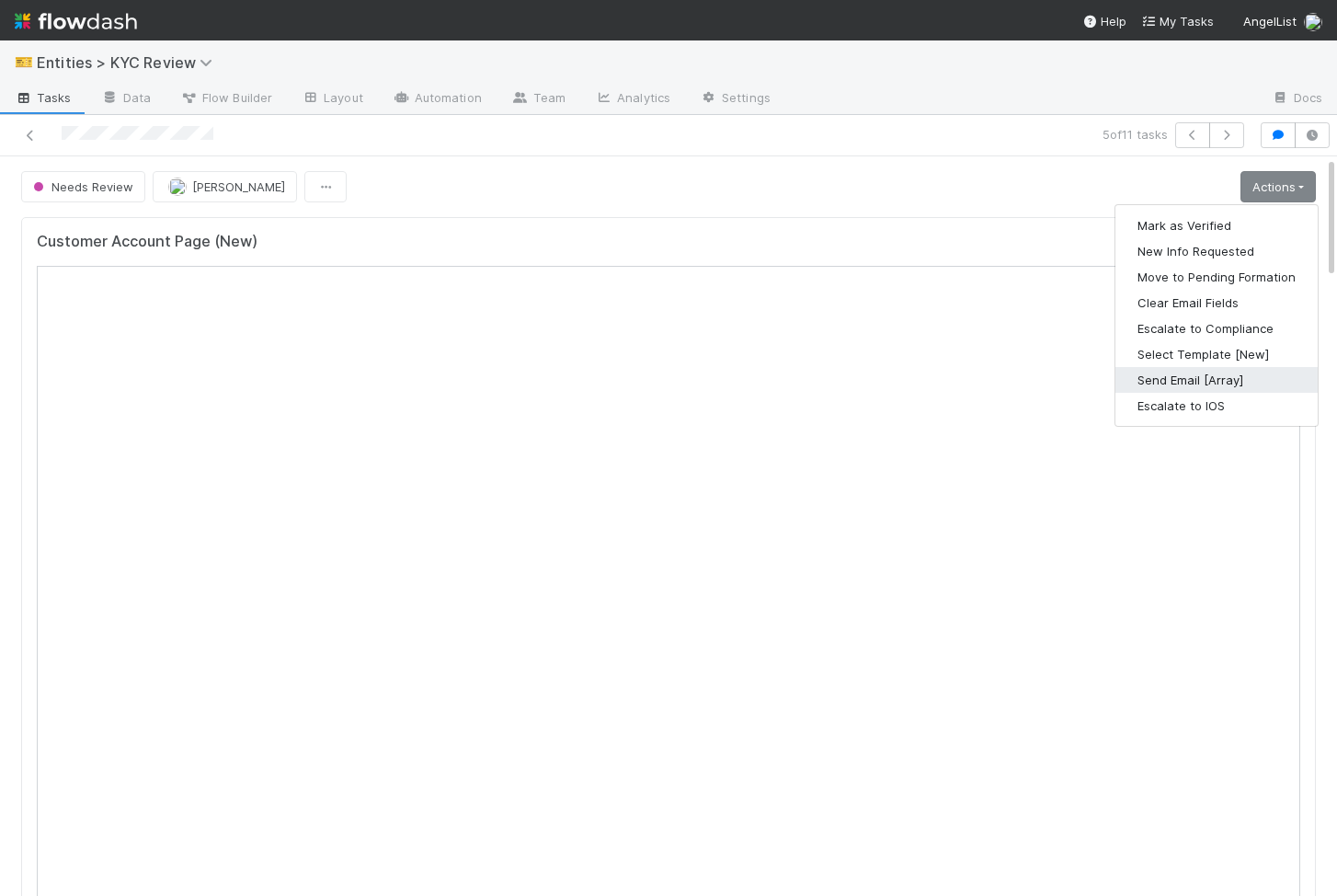
click at [1215, 375] on button "Send Email [Array]" at bounding box center [1217, 380] width 202 height 26
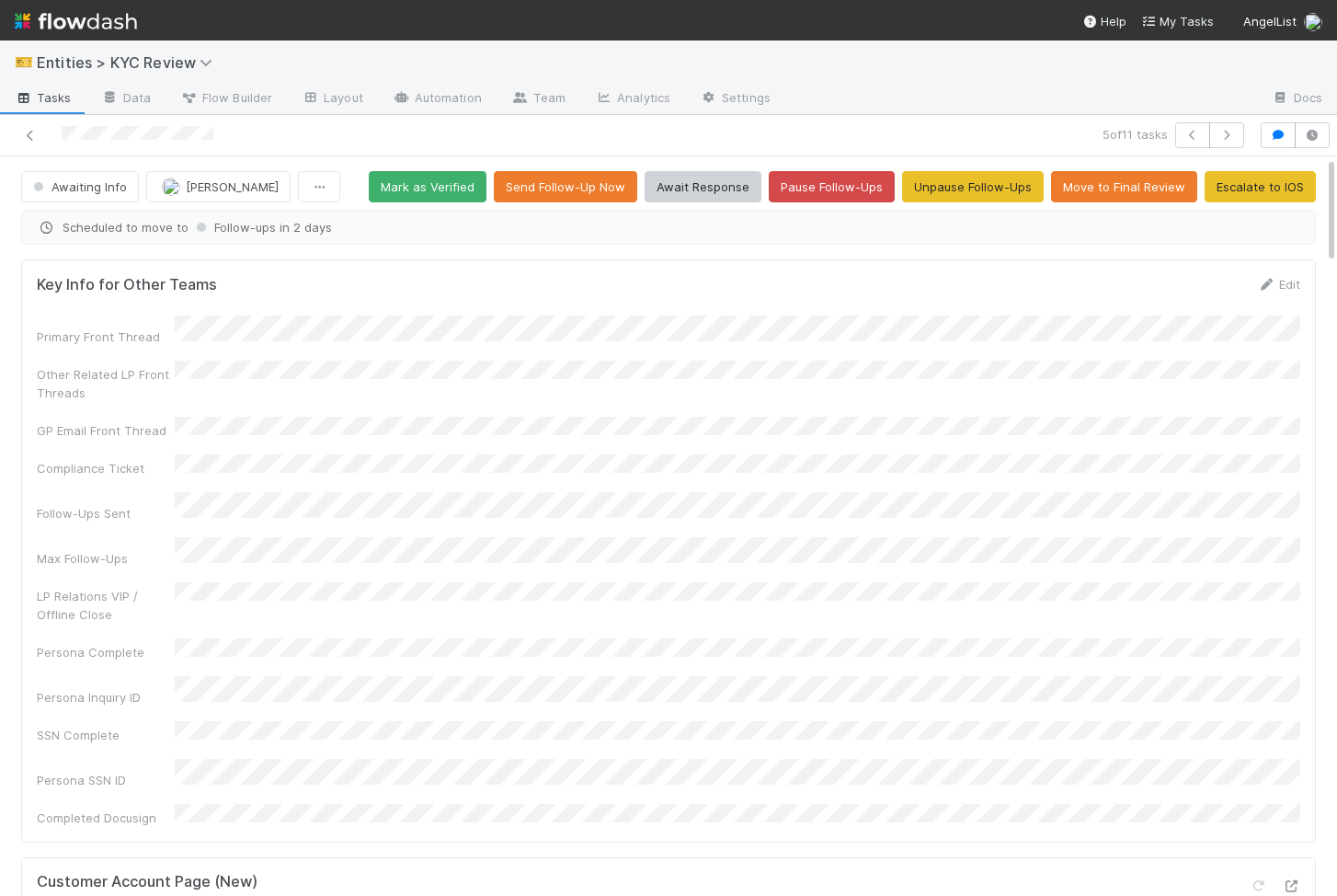
click at [652, 583] on div "LP Relations VIP / Offline Close" at bounding box center [668, 603] width 1263 height 41
click at [1202, 134] on button "button" at bounding box center [1193, 136] width 35 height 26
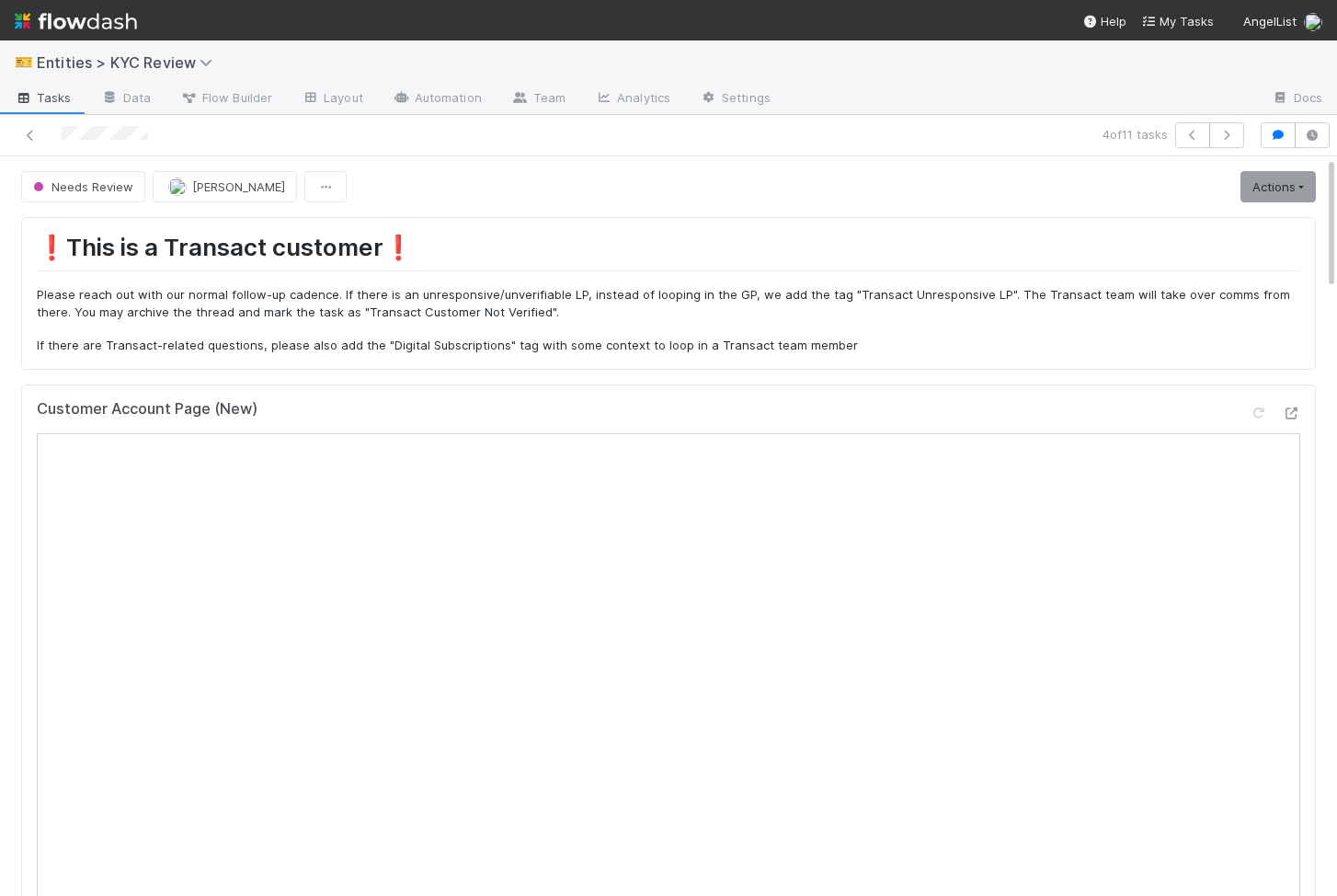
click at [1272, 180] on link "Actions" at bounding box center [1278, 187] width 76 height 31
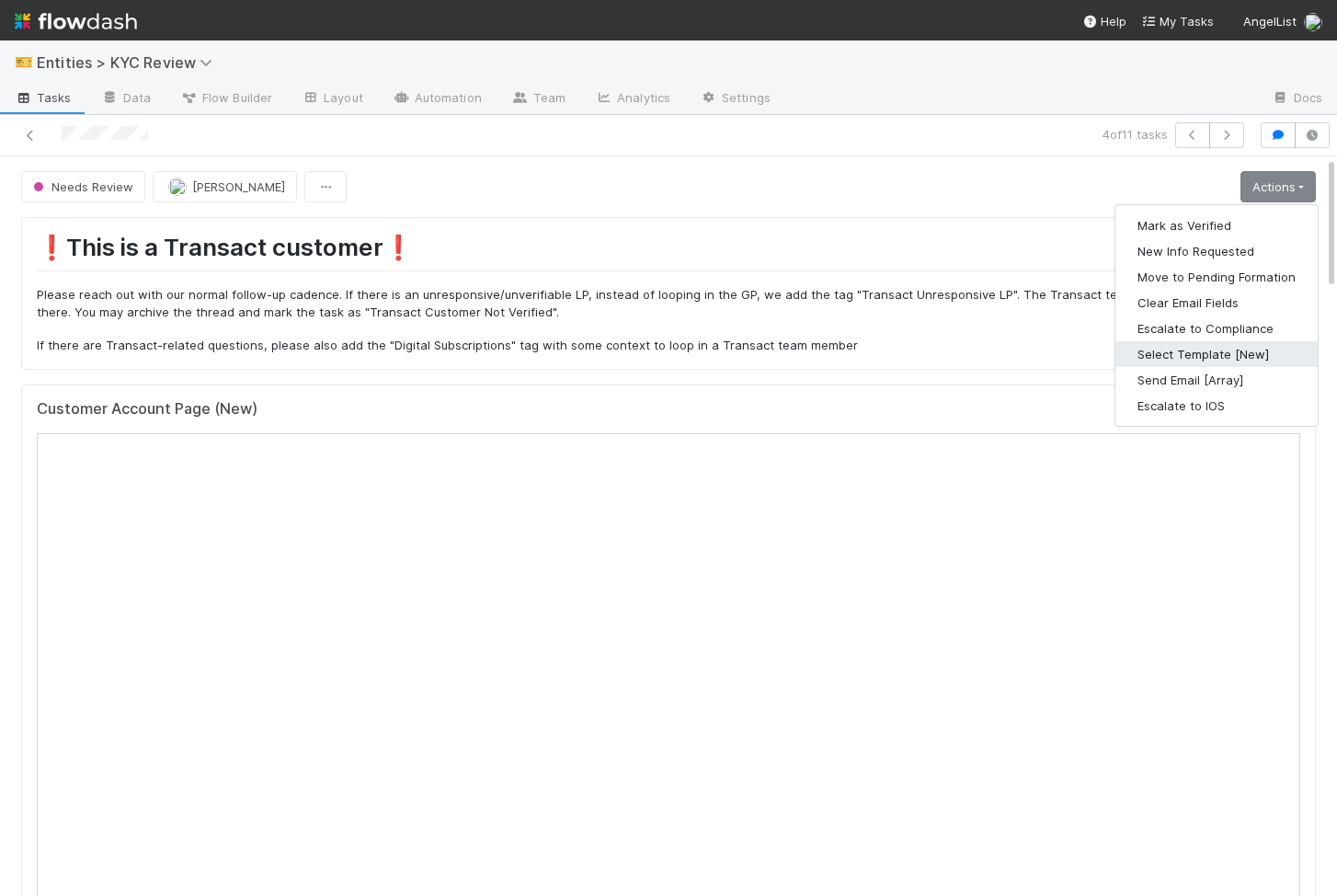
click at [1196, 345] on button "Select Template [New]" at bounding box center [1217, 354] width 202 height 26
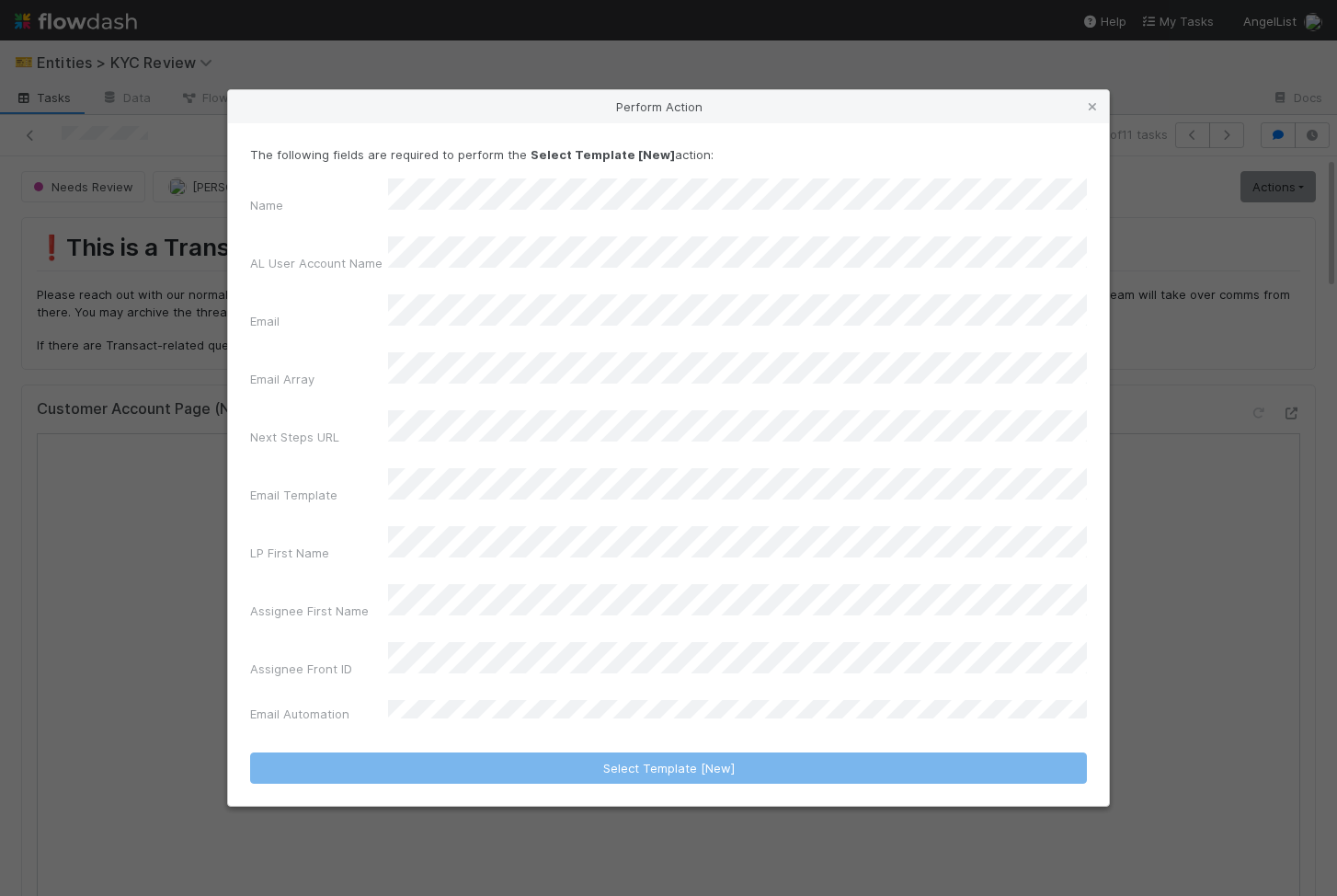
click at [647, 497] on div "Name AL User Account Name Email Email Array Next Steps URL Email Template LP Fi…" at bounding box center [669, 455] width 837 height 552
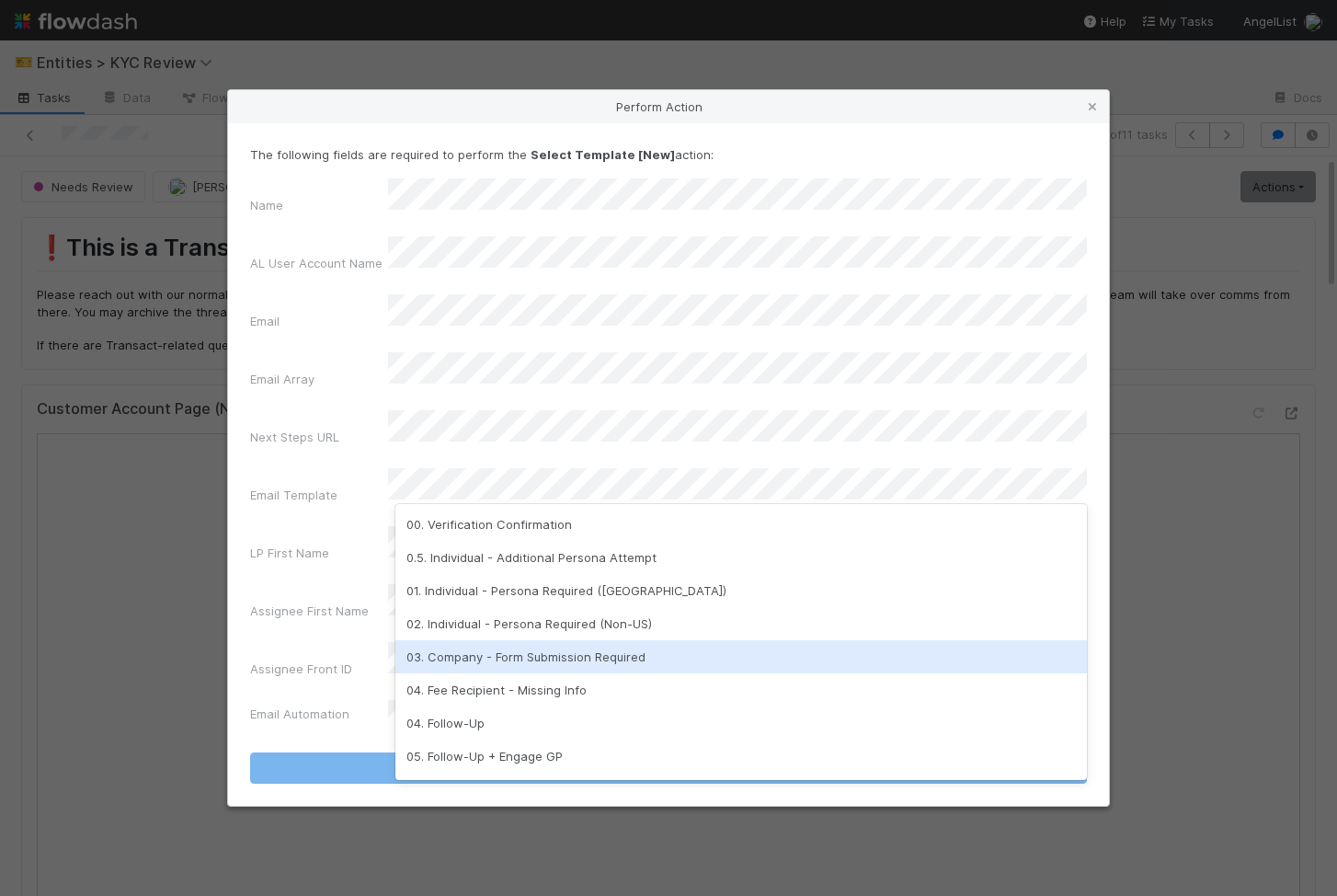
click at [525, 657] on div "03. Company - Form Submission Required" at bounding box center [742, 657] width 692 height 33
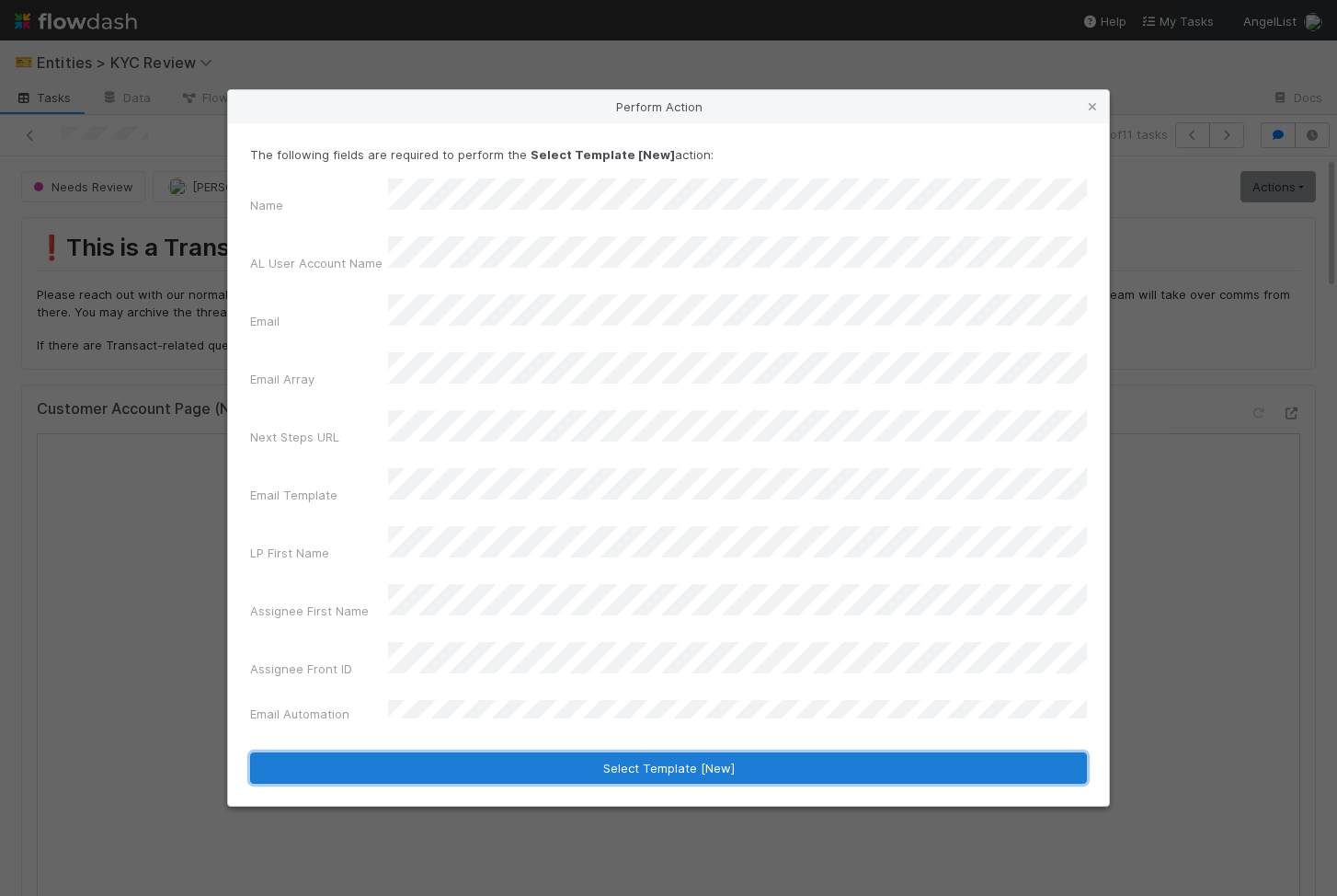
click at [488, 753] on button "Select Template [New]" at bounding box center [669, 768] width 837 height 31
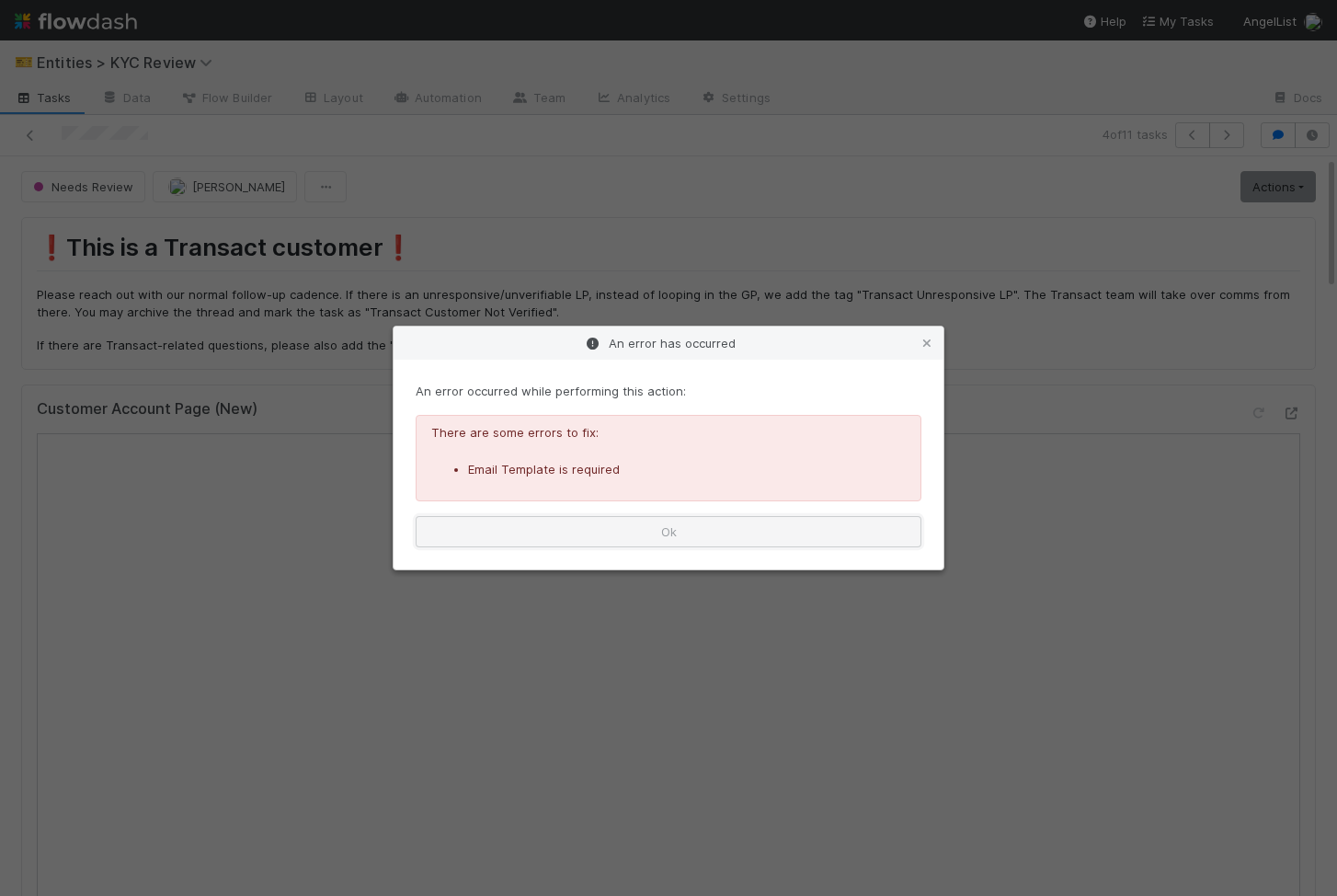
click at [609, 540] on button "Ok" at bounding box center [668, 532] width 506 height 31
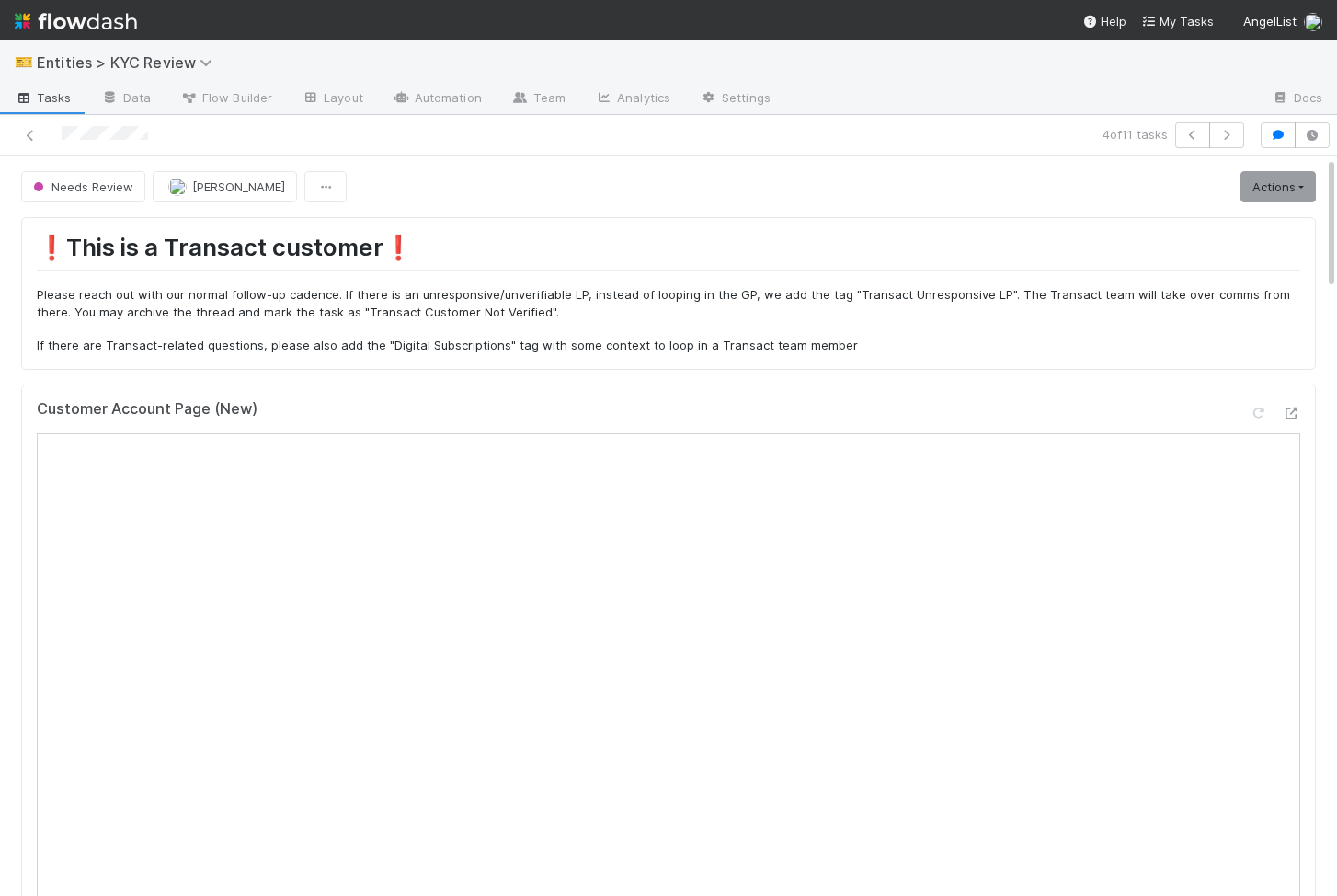
click at [441, 342] on p "If there are Transact-related questions, please also add the "Digital Subscript…" at bounding box center [668, 346] width 1263 height 19
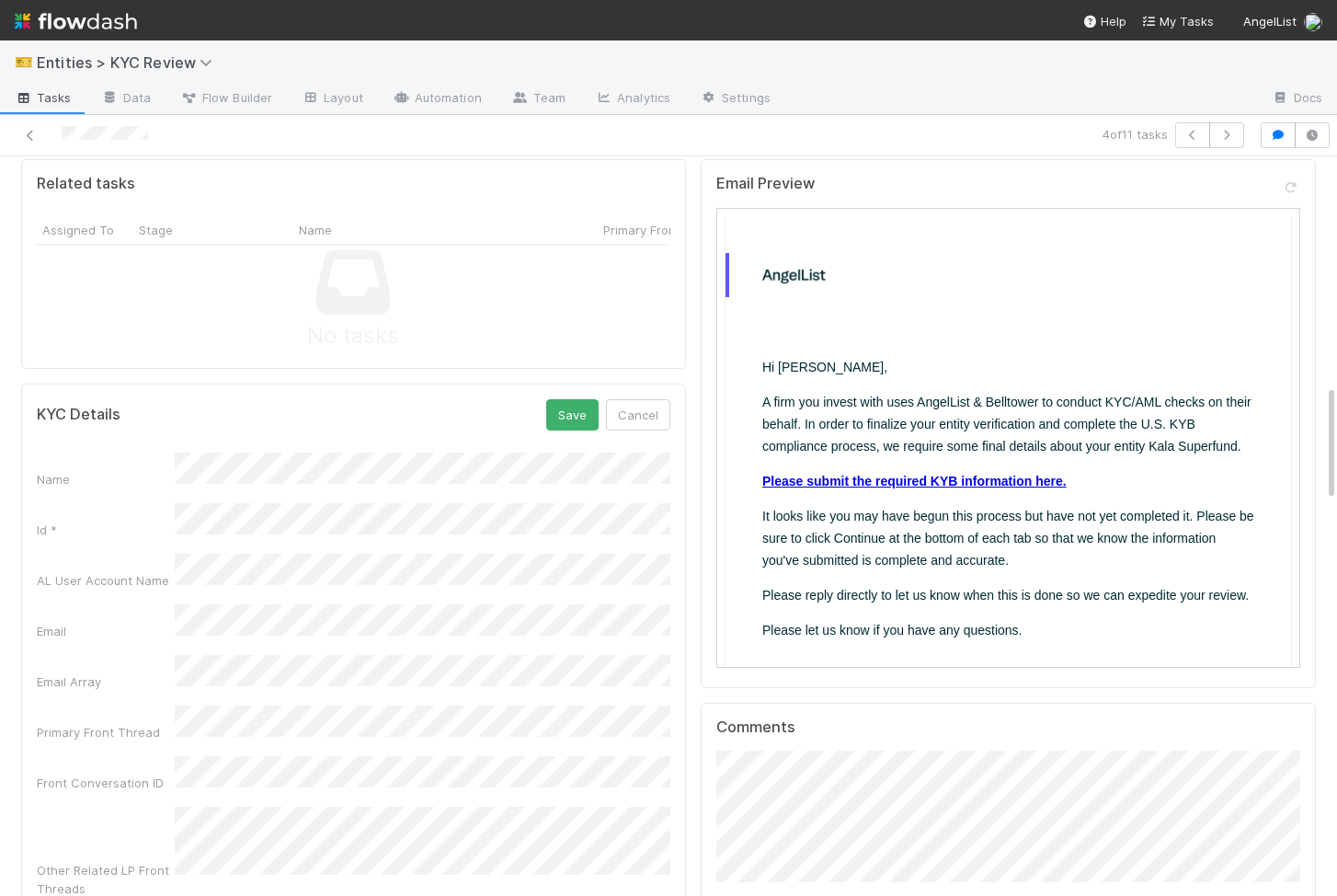
scroll to position [811, 0]
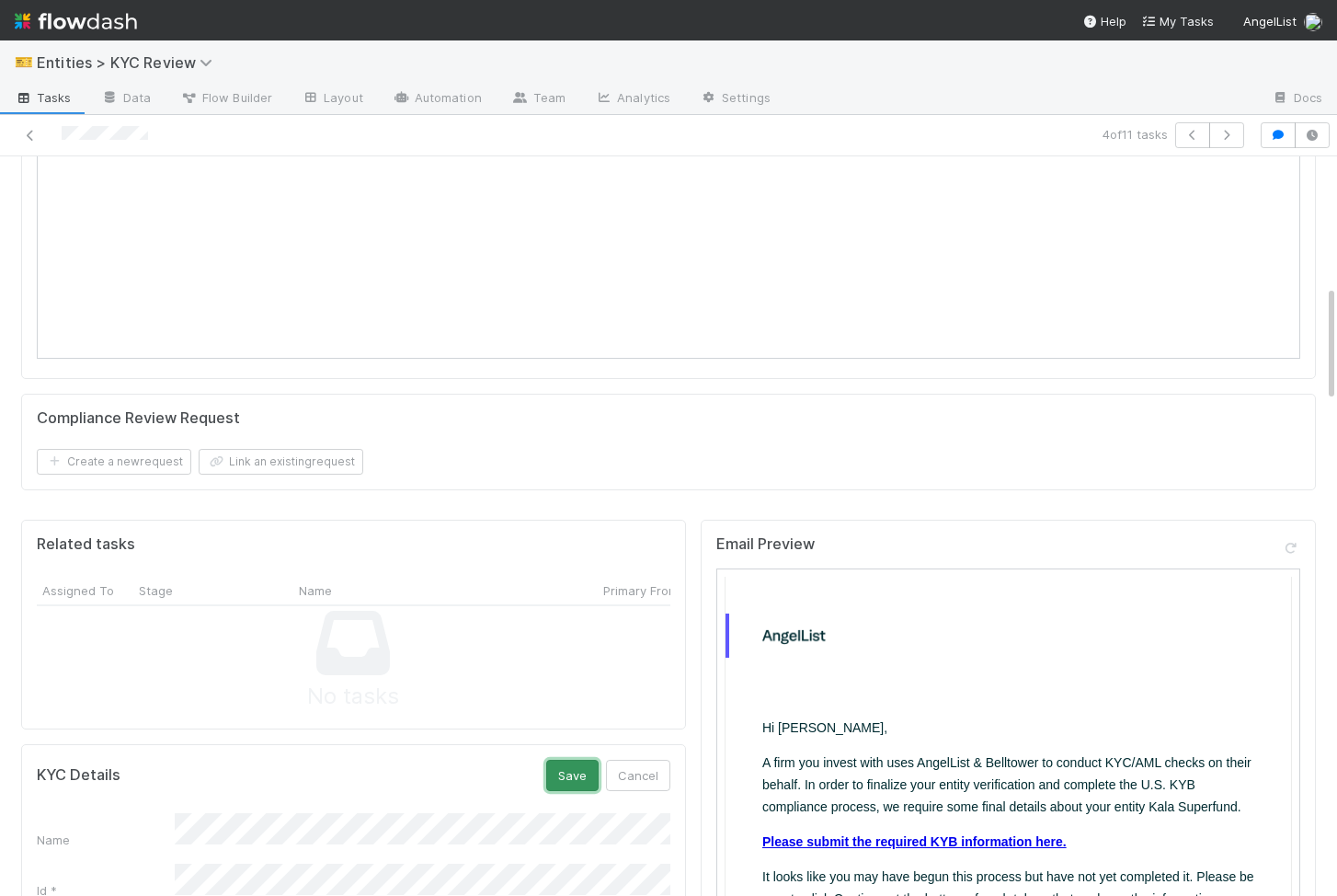
click at [577, 787] on button "Save" at bounding box center [572, 775] width 52 height 31
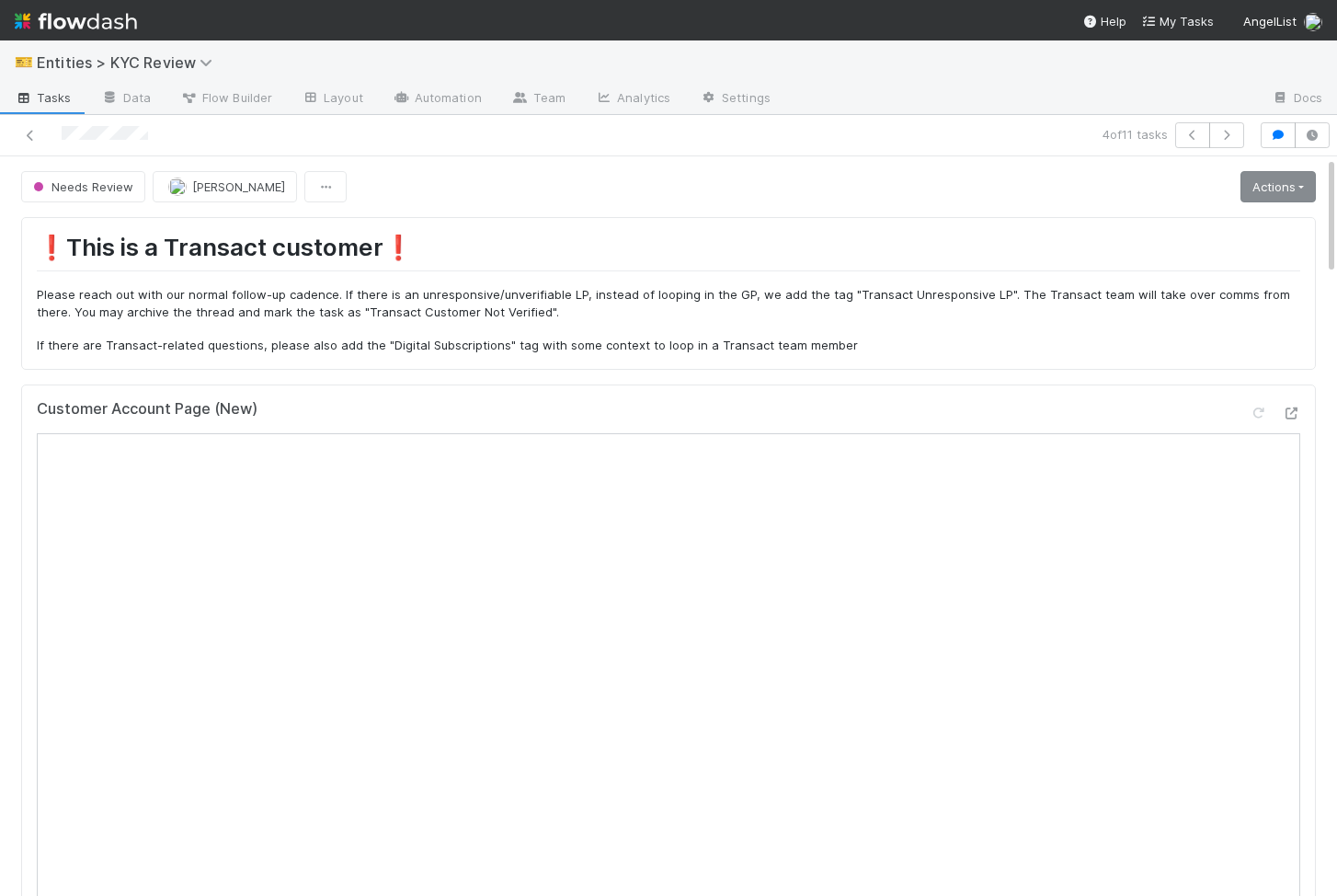
scroll to position [0, 0]
click at [1302, 193] on link "Actions" at bounding box center [1278, 187] width 76 height 31
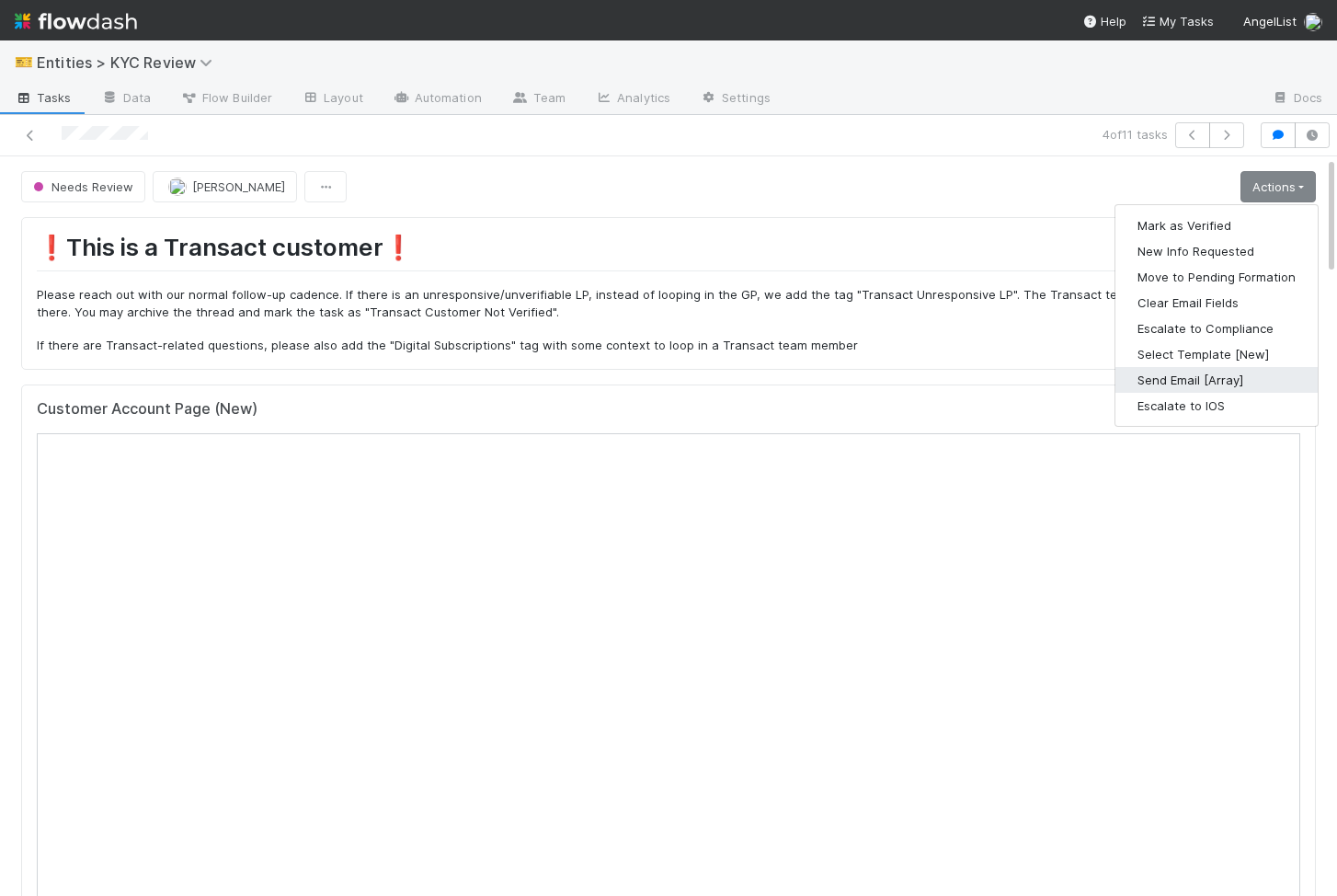
click at [1220, 371] on button "Send Email [Array]" at bounding box center [1217, 380] width 202 height 26
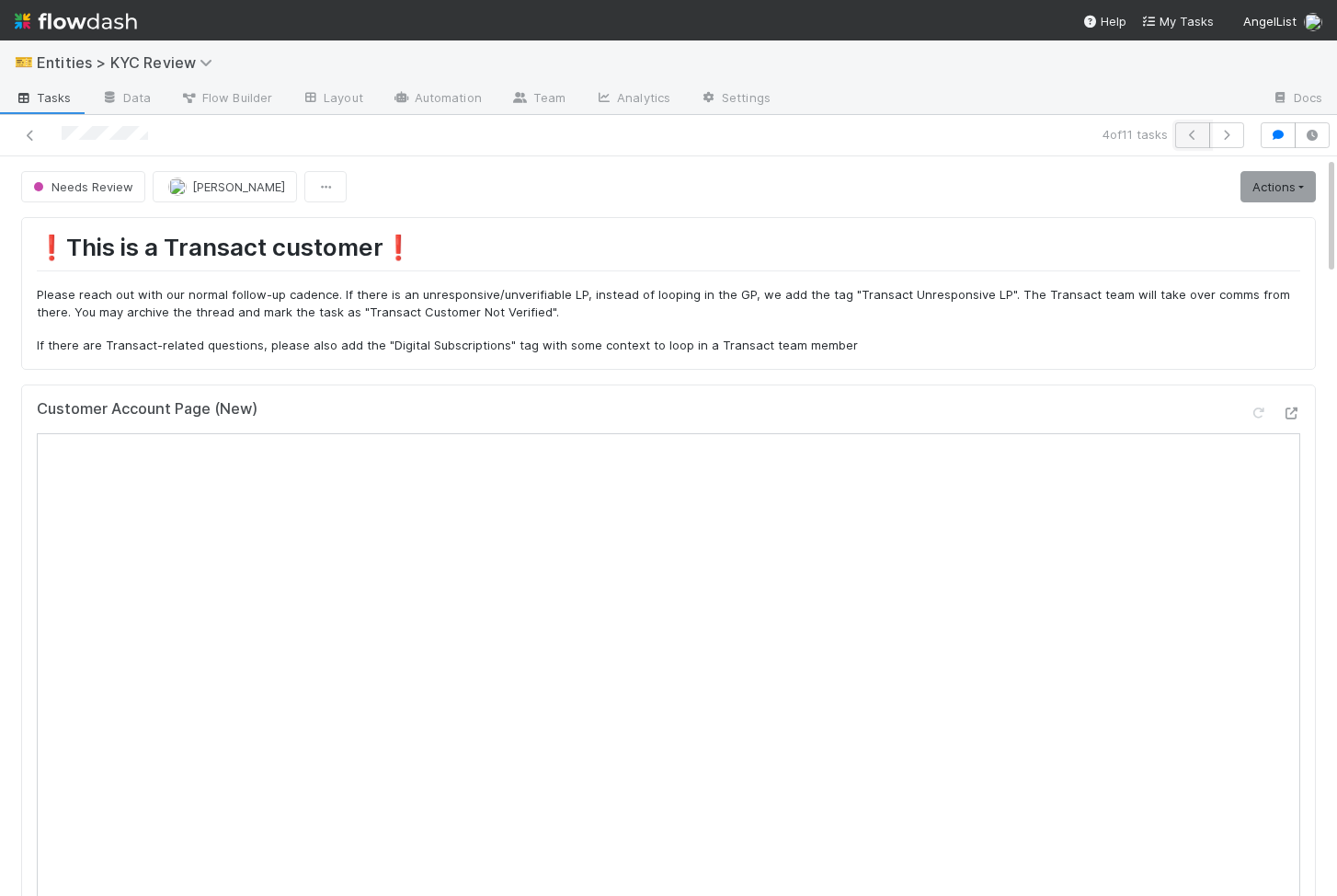
click at [1188, 138] on icon "button" at bounding box center [1193, 135] width 19 height 11
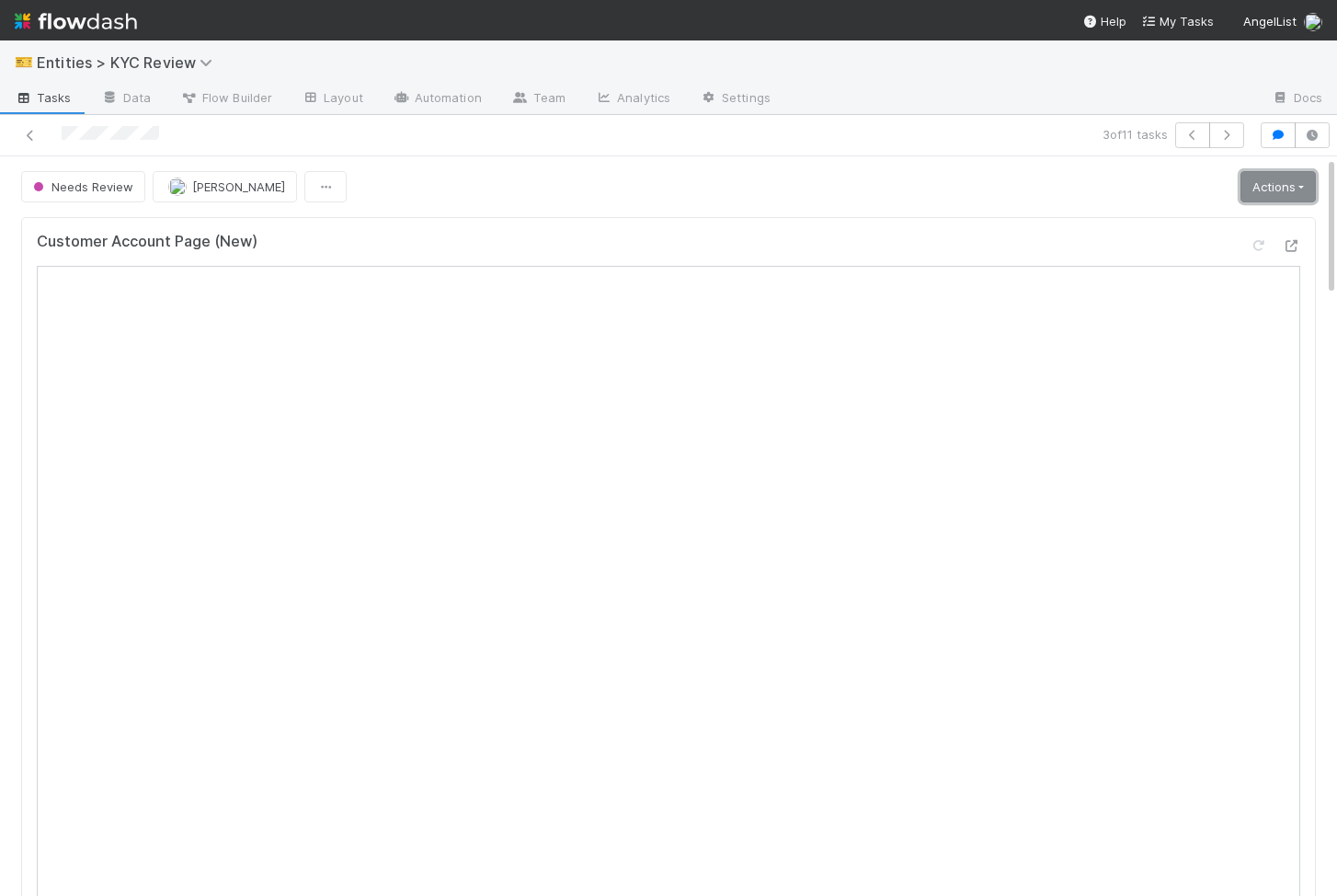
click at [1292, 194] on link "Actions" at bounding box center [1278, 187] width 76 height 31
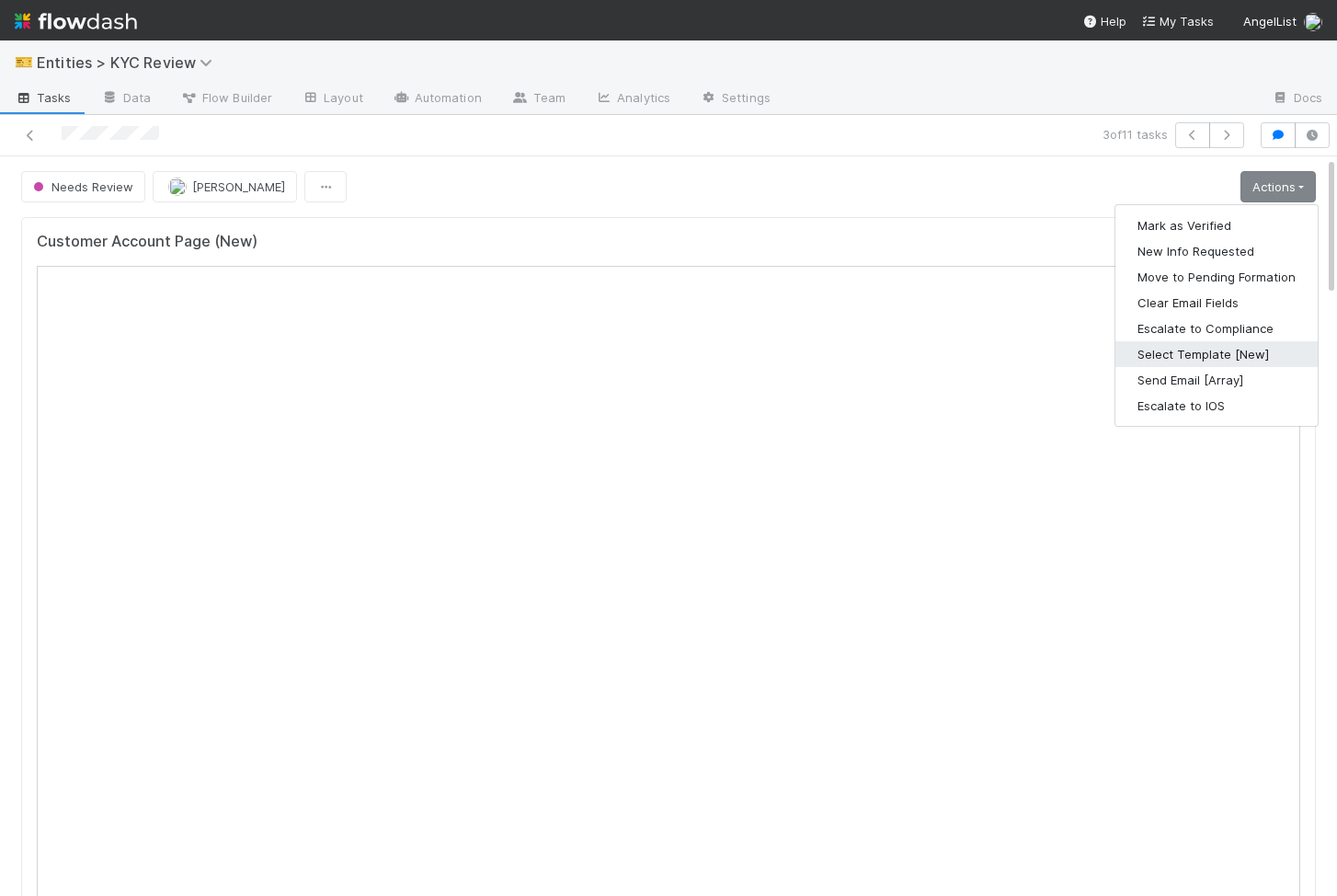
click at [1232, 362] on button "Select Template [New]" at bounding box center [1217, 354] width 202 height 26
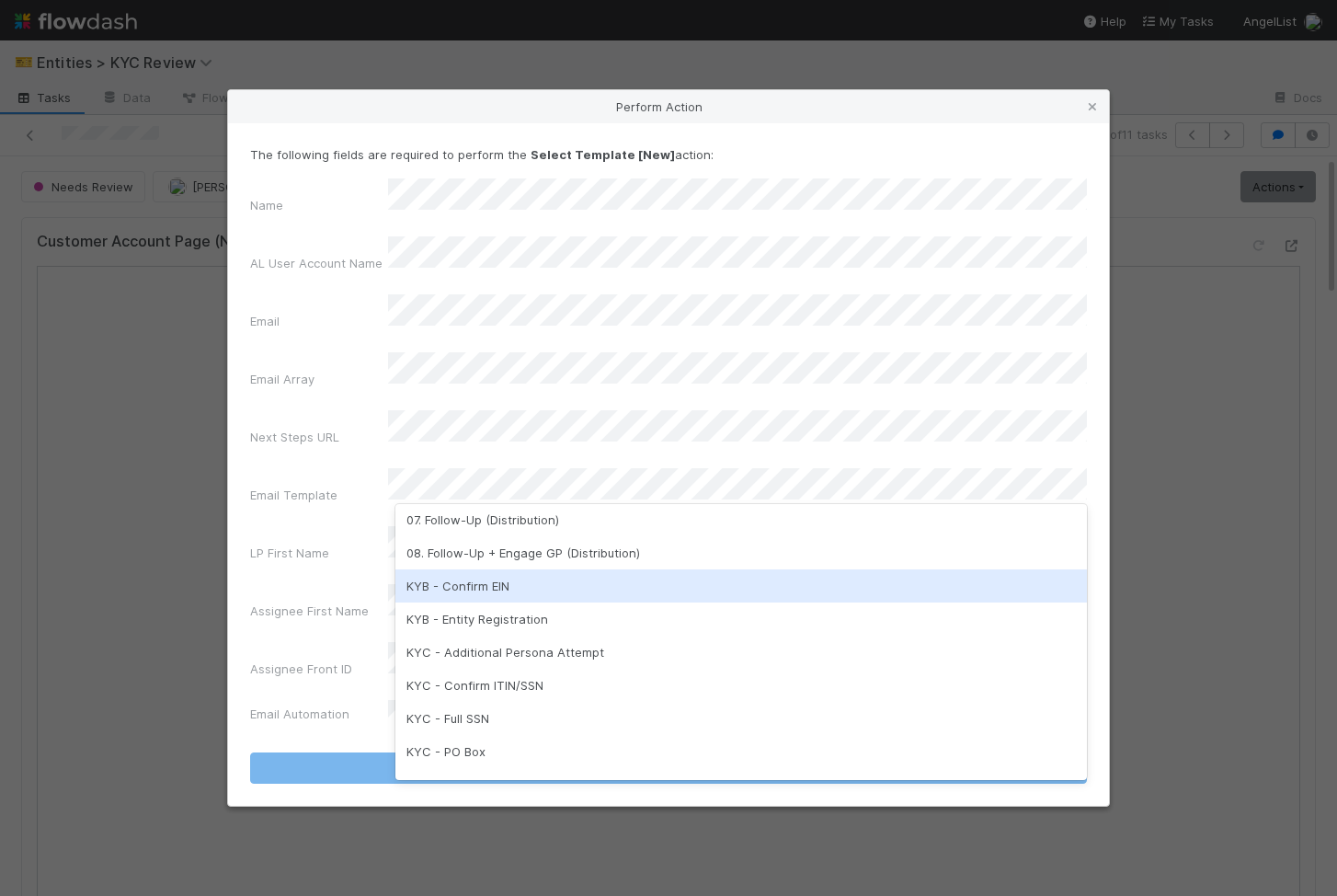
scroll to position [372, 0]
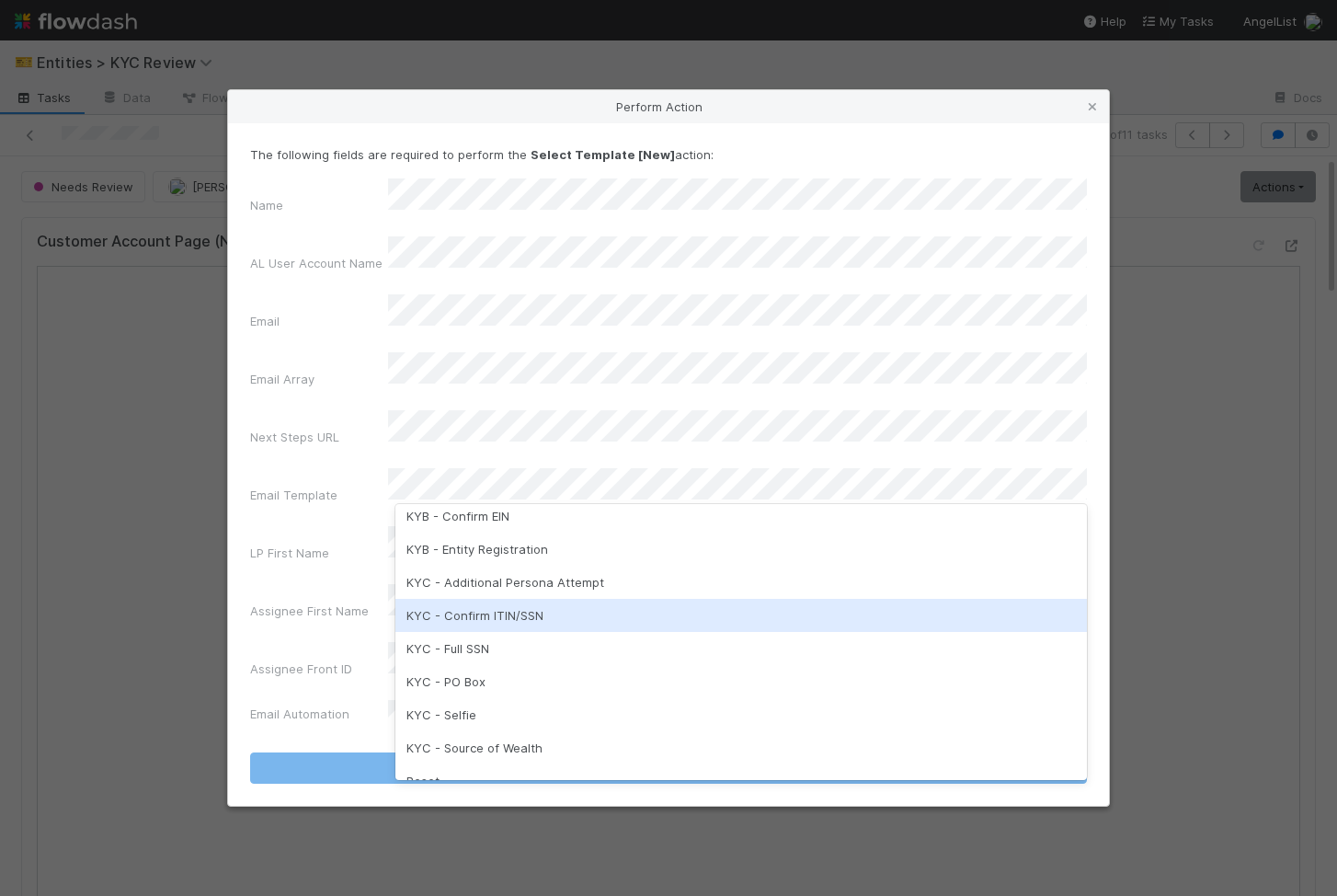
click at [542, 619] on div "KYC - Confirm ITIN/SSN" at bounding box center [742, 615] width 692 height 33
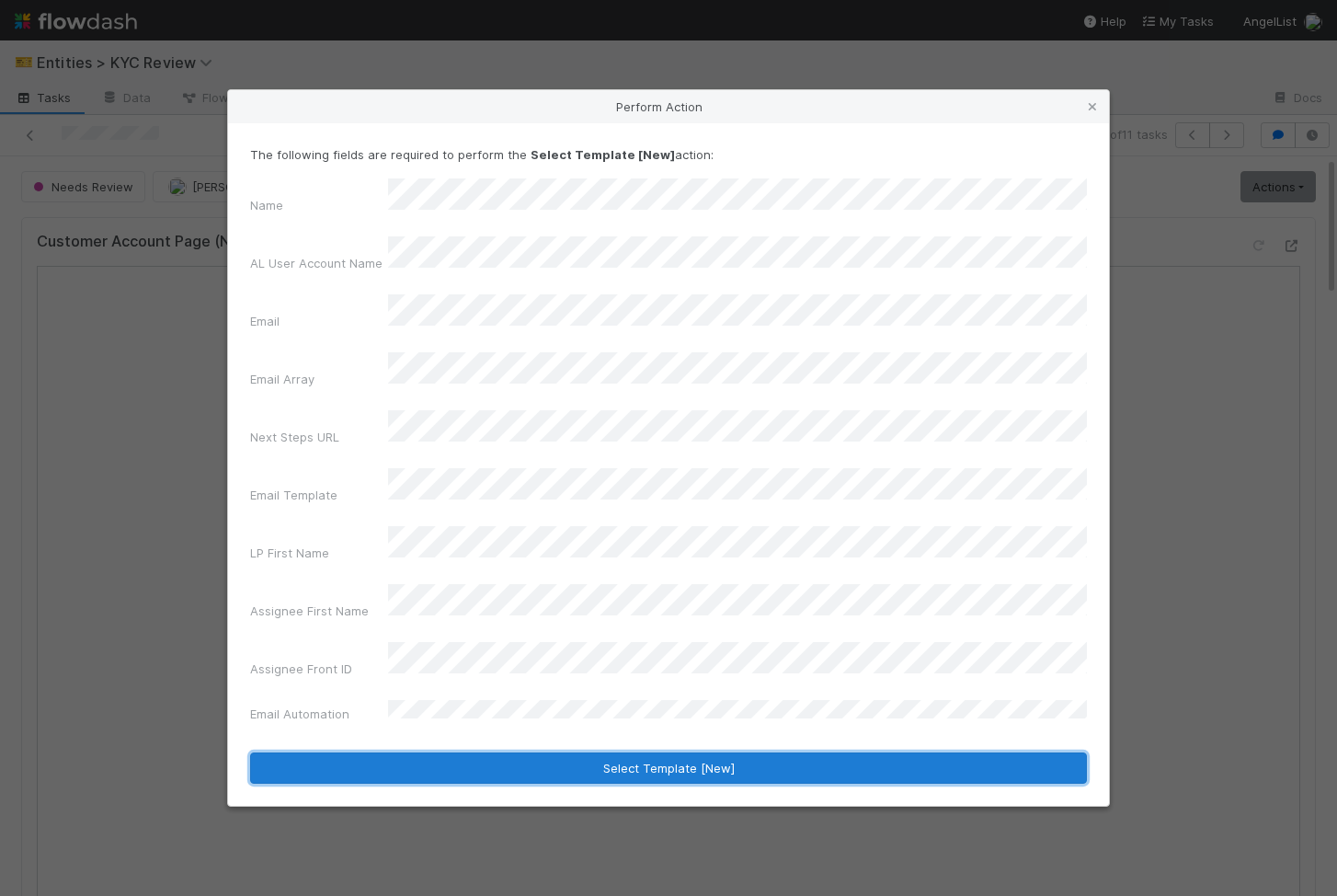
click at [529, 753] on button "Select Template [New]" at bounding box center [669, 768] width 837 height 31
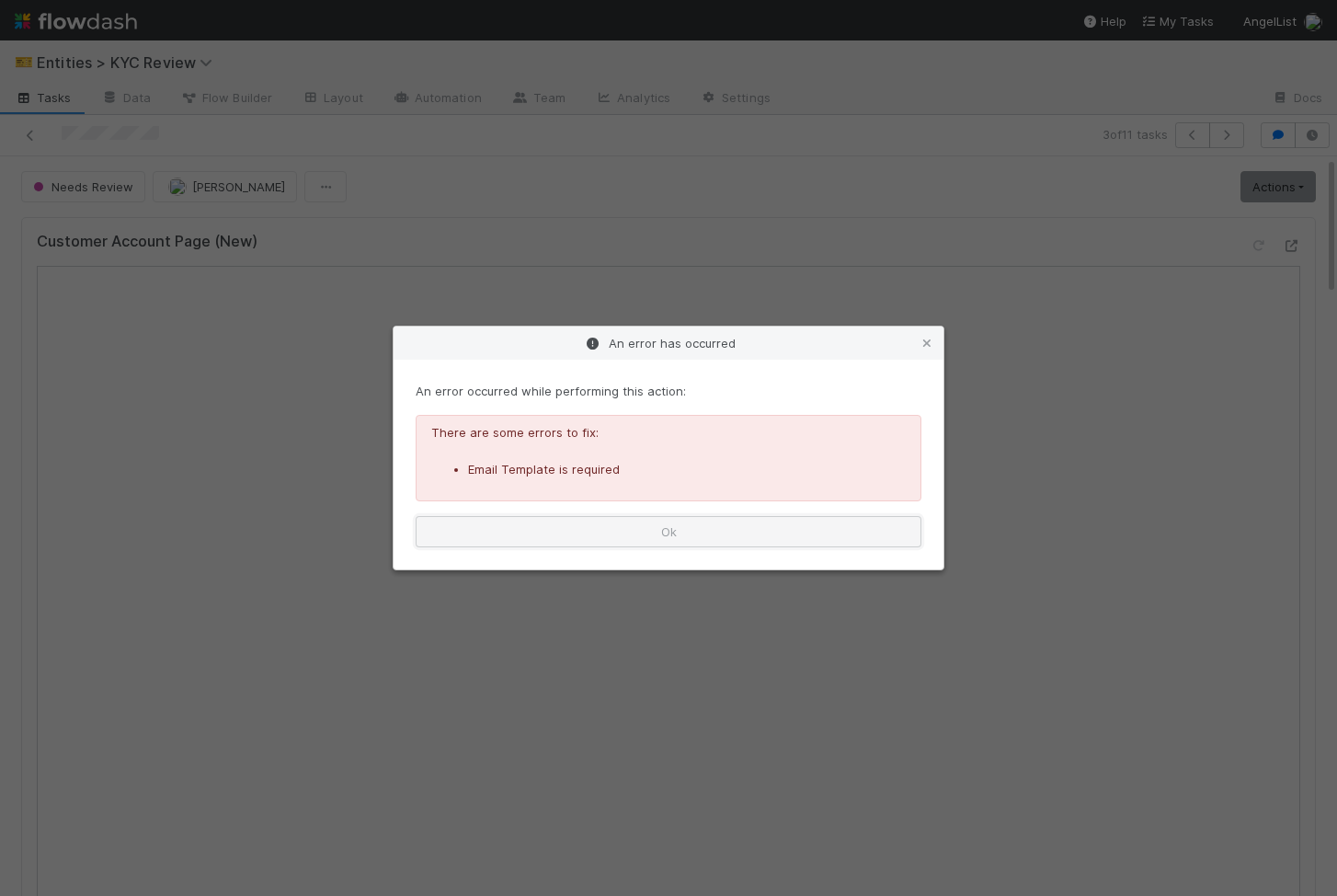
click at [769, 545] on button "Ok" at bounding box center [668, 532] width 506 height 31
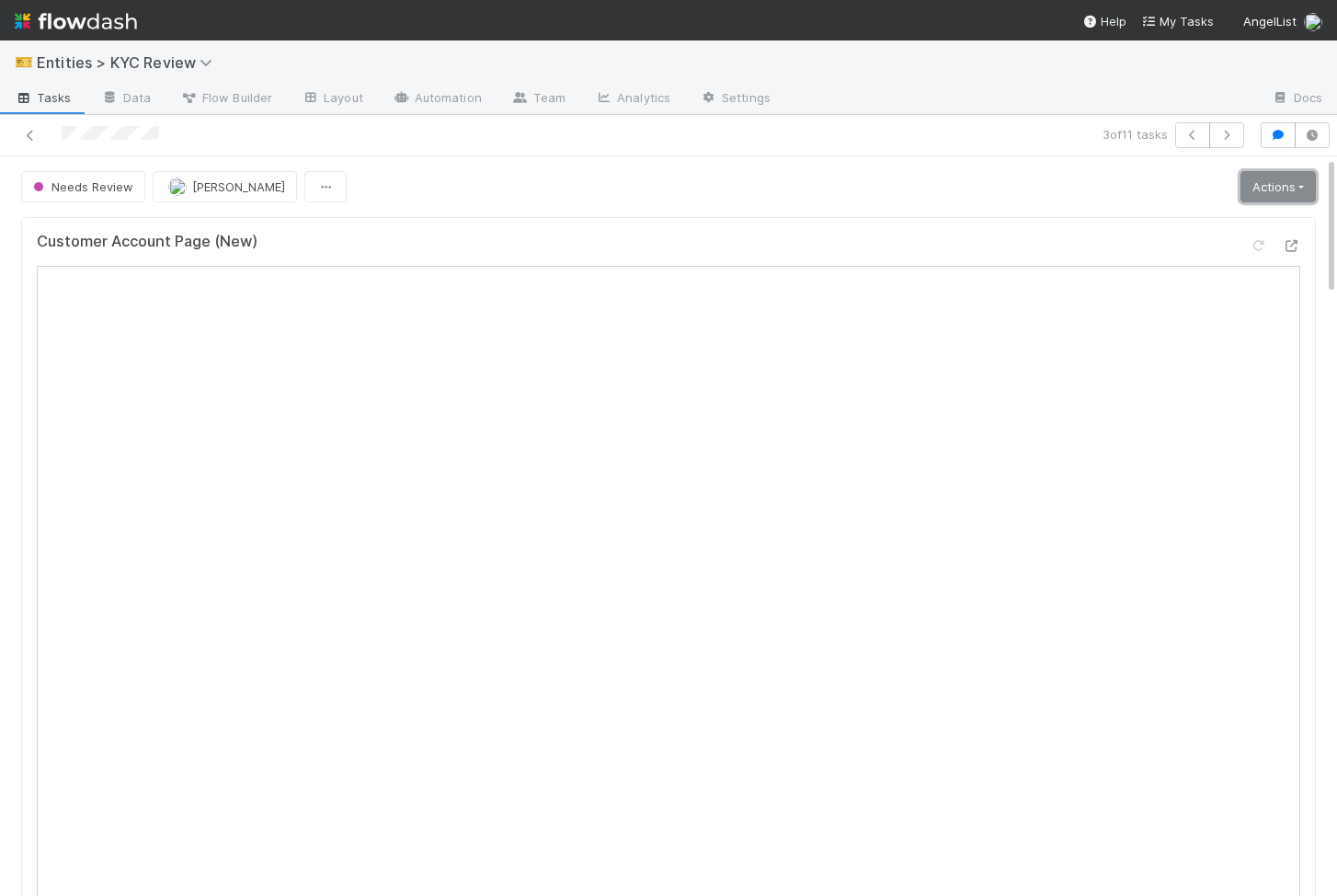
click at [1301, 191] on link "Actions" at bounding box center [1278, 187] width 76 height 31
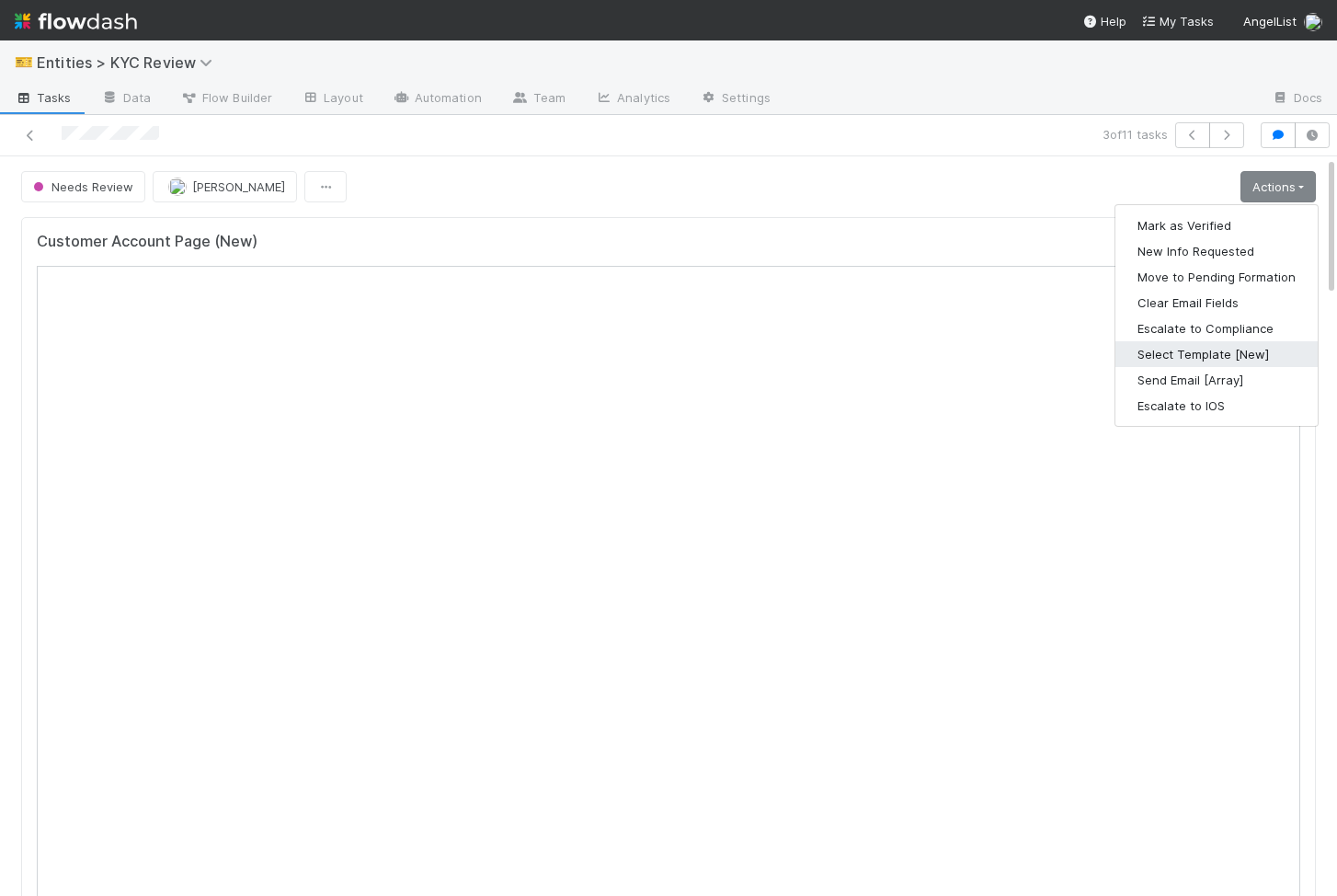
click at [1255, 352] on button "Select Template [New]" at bounding box center [1217, 354] width 202 height 26
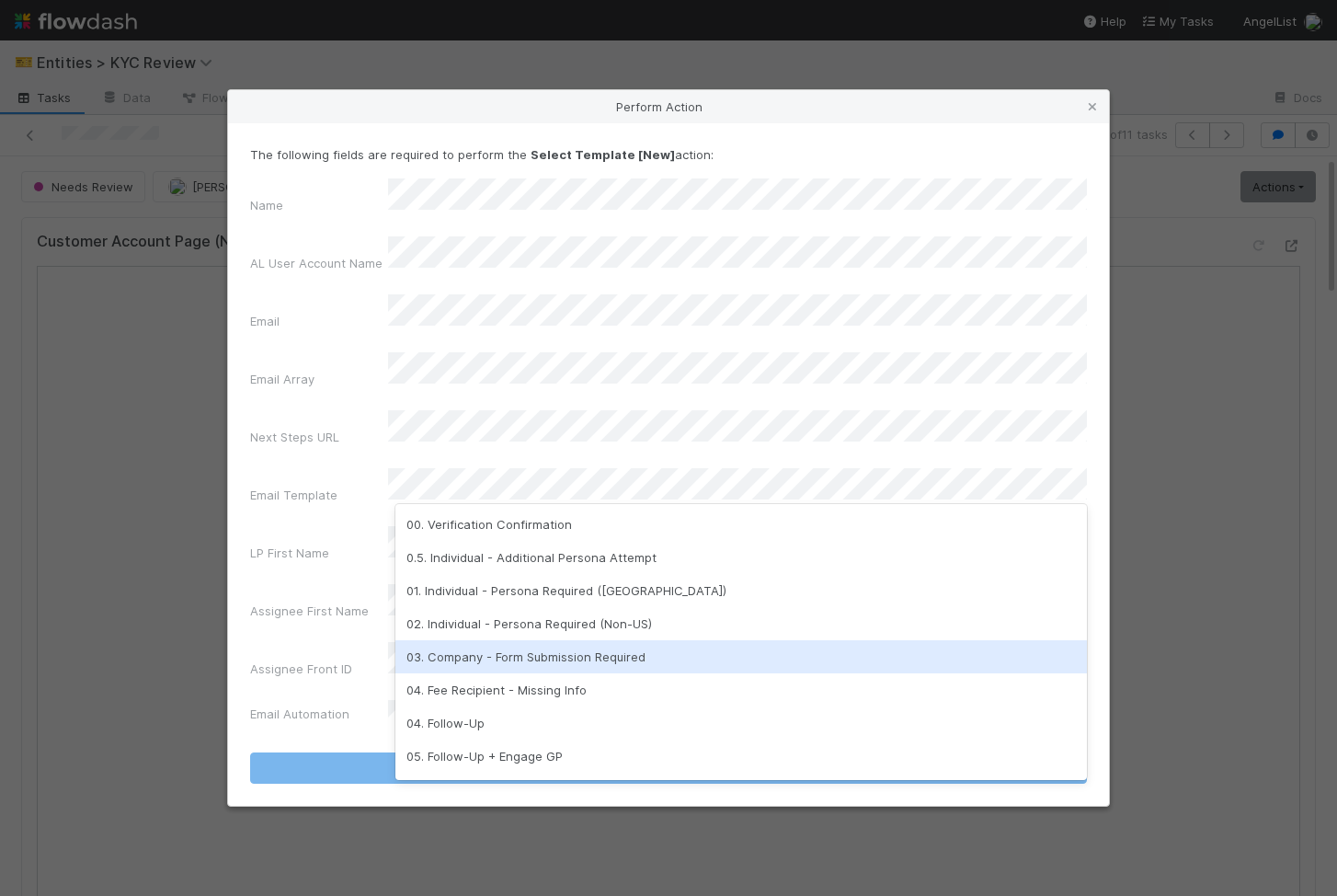
click at [488, 655] on div "03. Company - Form Submission Required" at bounding box center [742, 657] width 692 height 33
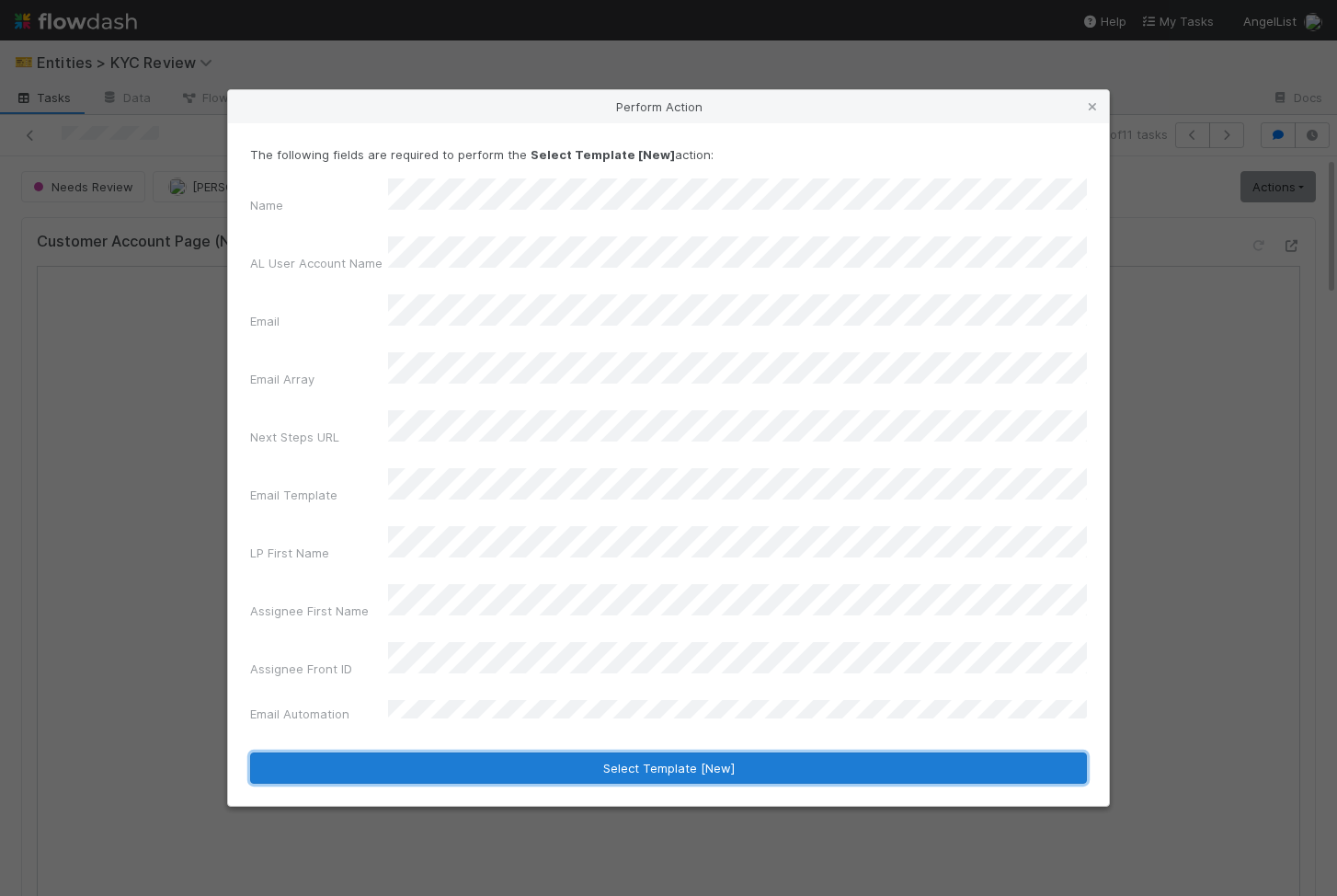
click at [476, 753] on button "Select Template [New]" at bounding box center [669, 768] width 837 height 31
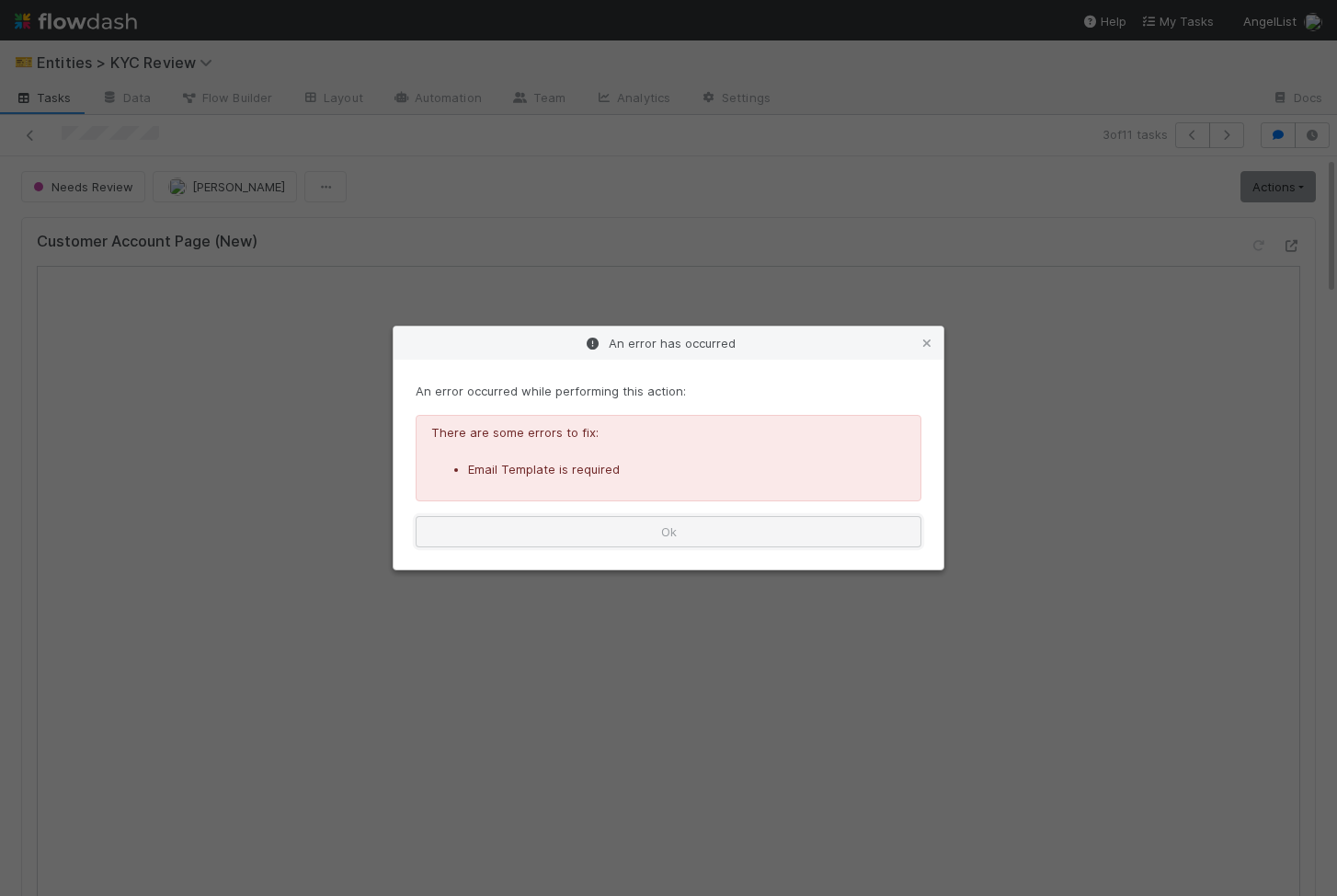
click at [559, 529] on button "Ok" at bounding box center [668, 532] width 506 height 31
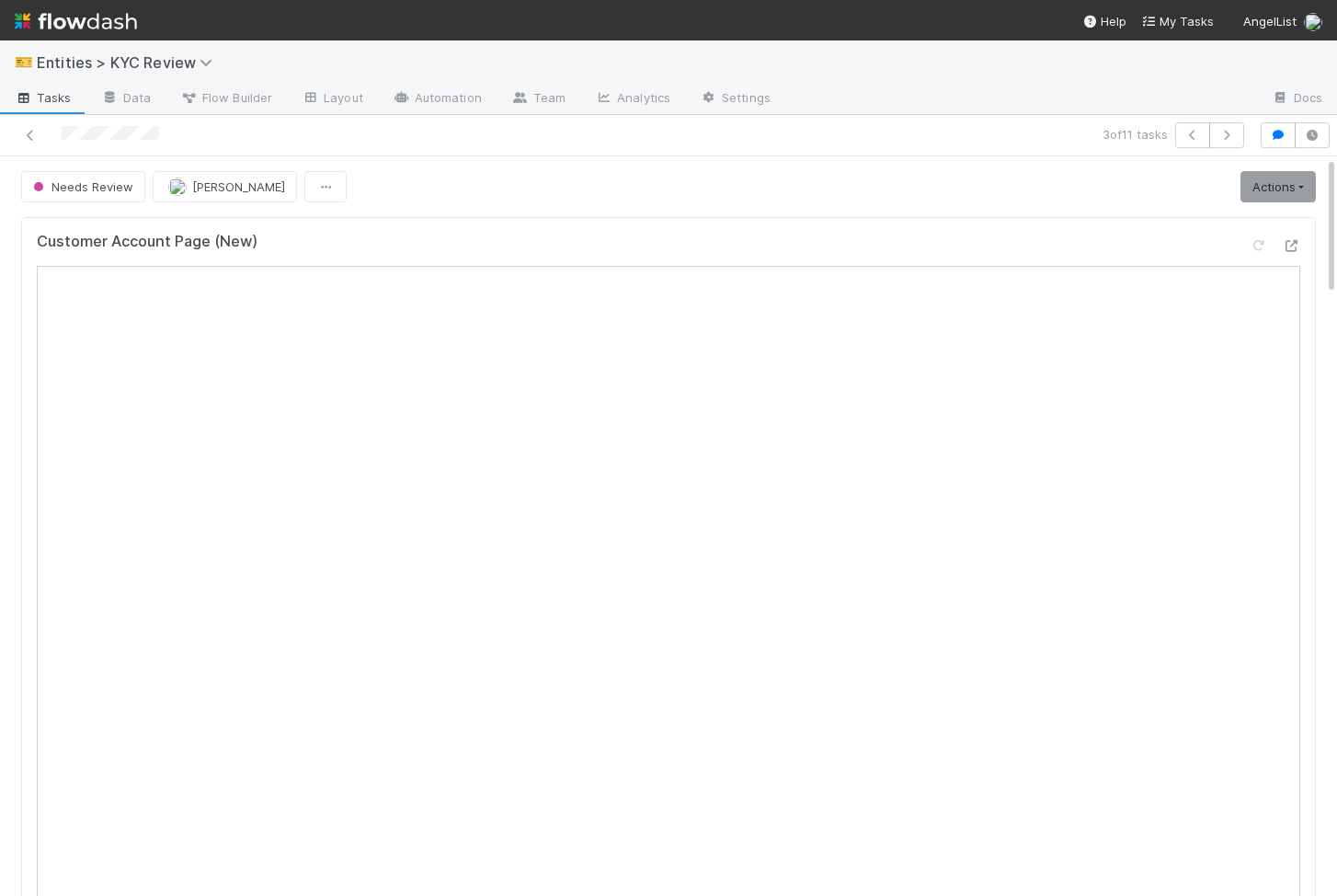
click at [22, 497] on div "Customer Account Page (New)" at bounding box center [669, 619] width 1295 height 805
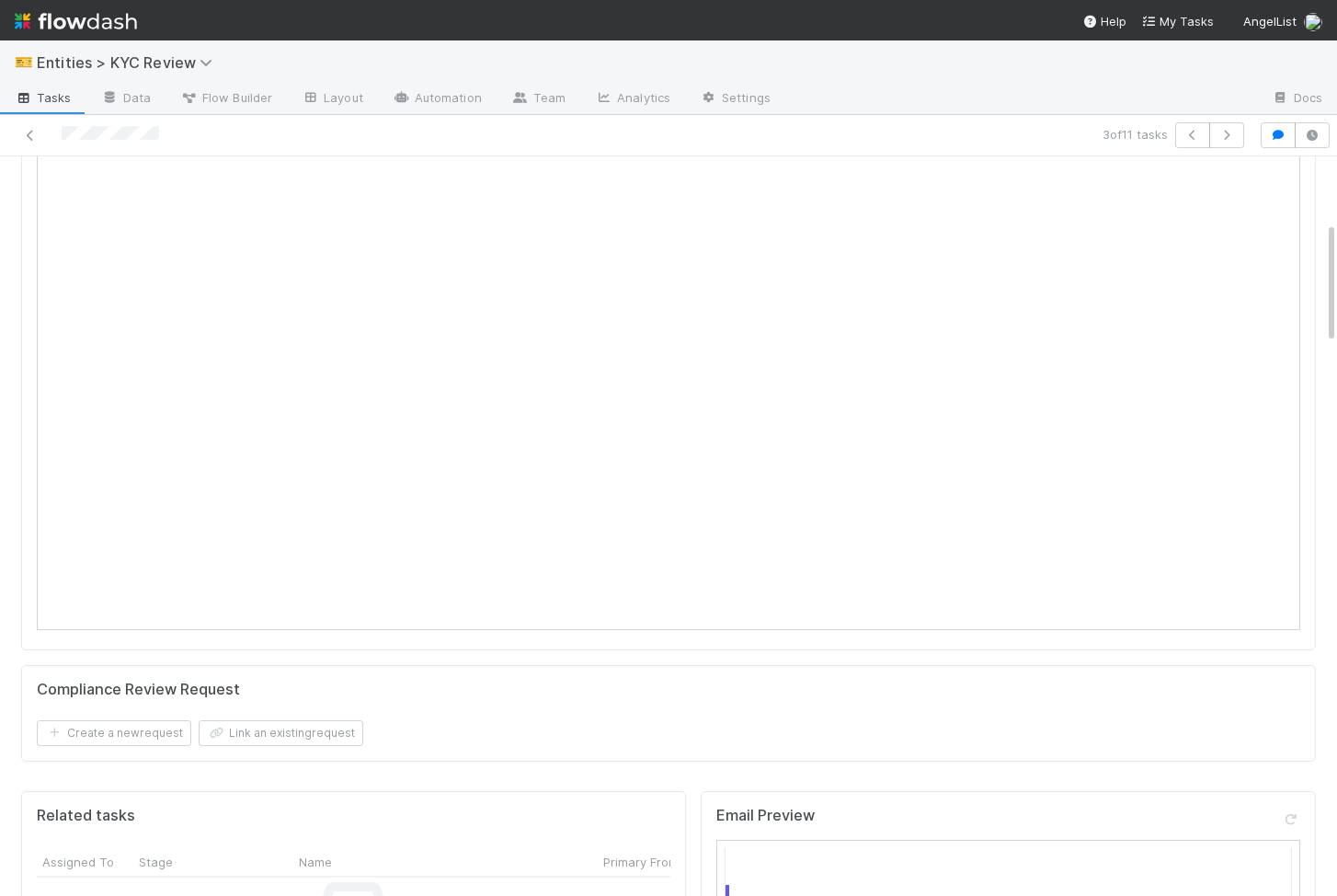
scroll to position [334, 0]
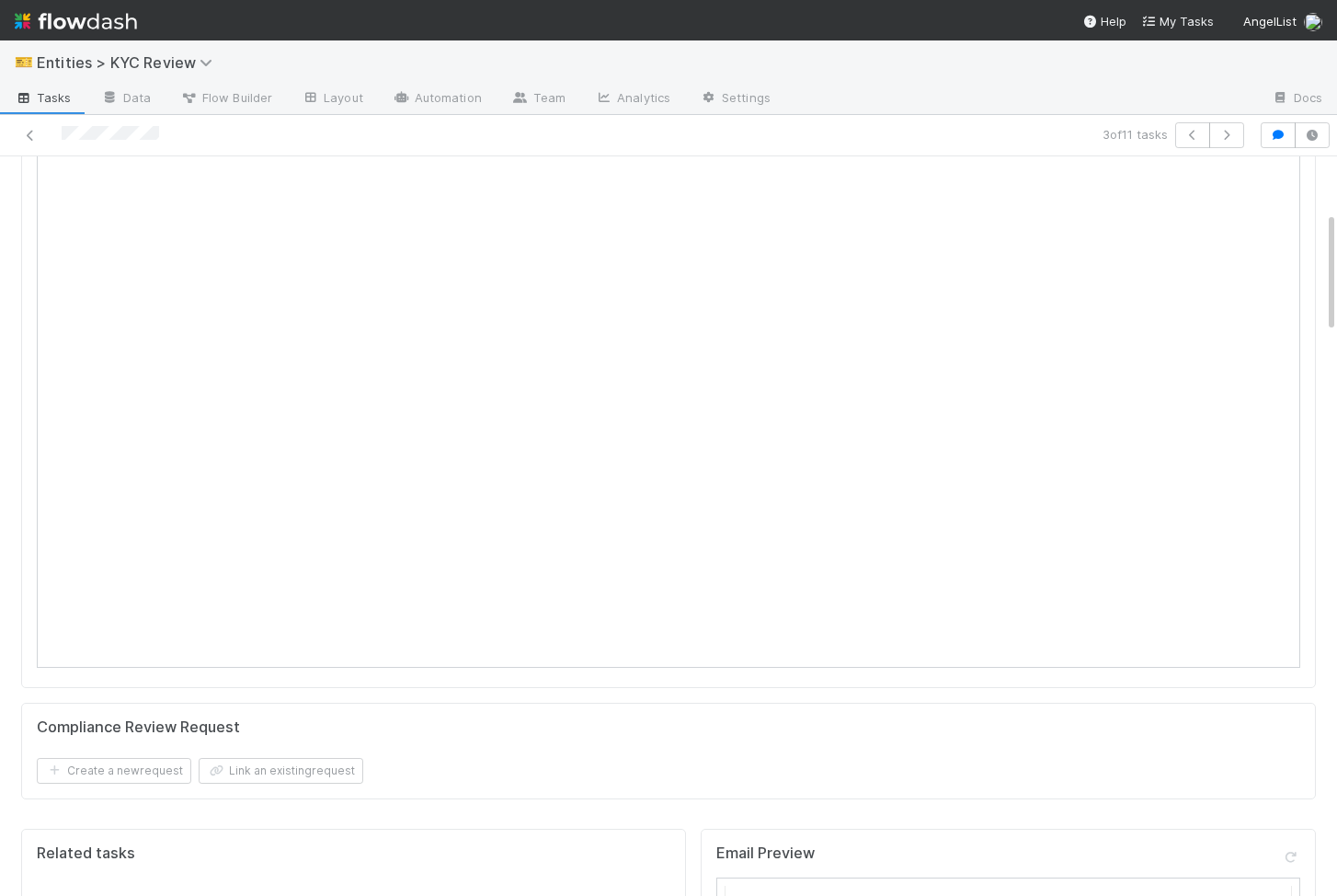
click at [447, 779] on div "Create a new request Link an existing request" at bounding box center [668, 770] width 1263 height 26
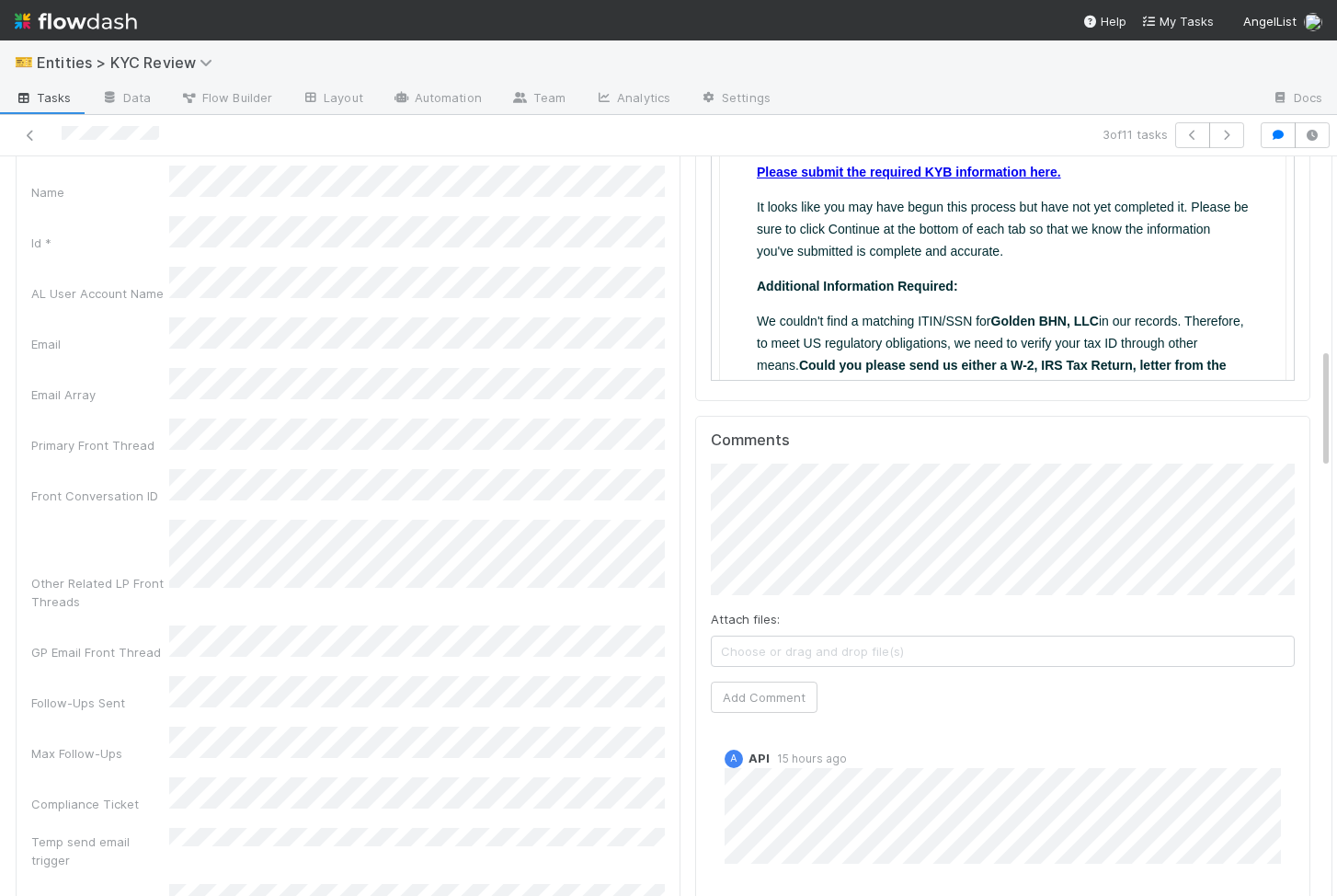
scroll to position [1160, 0]
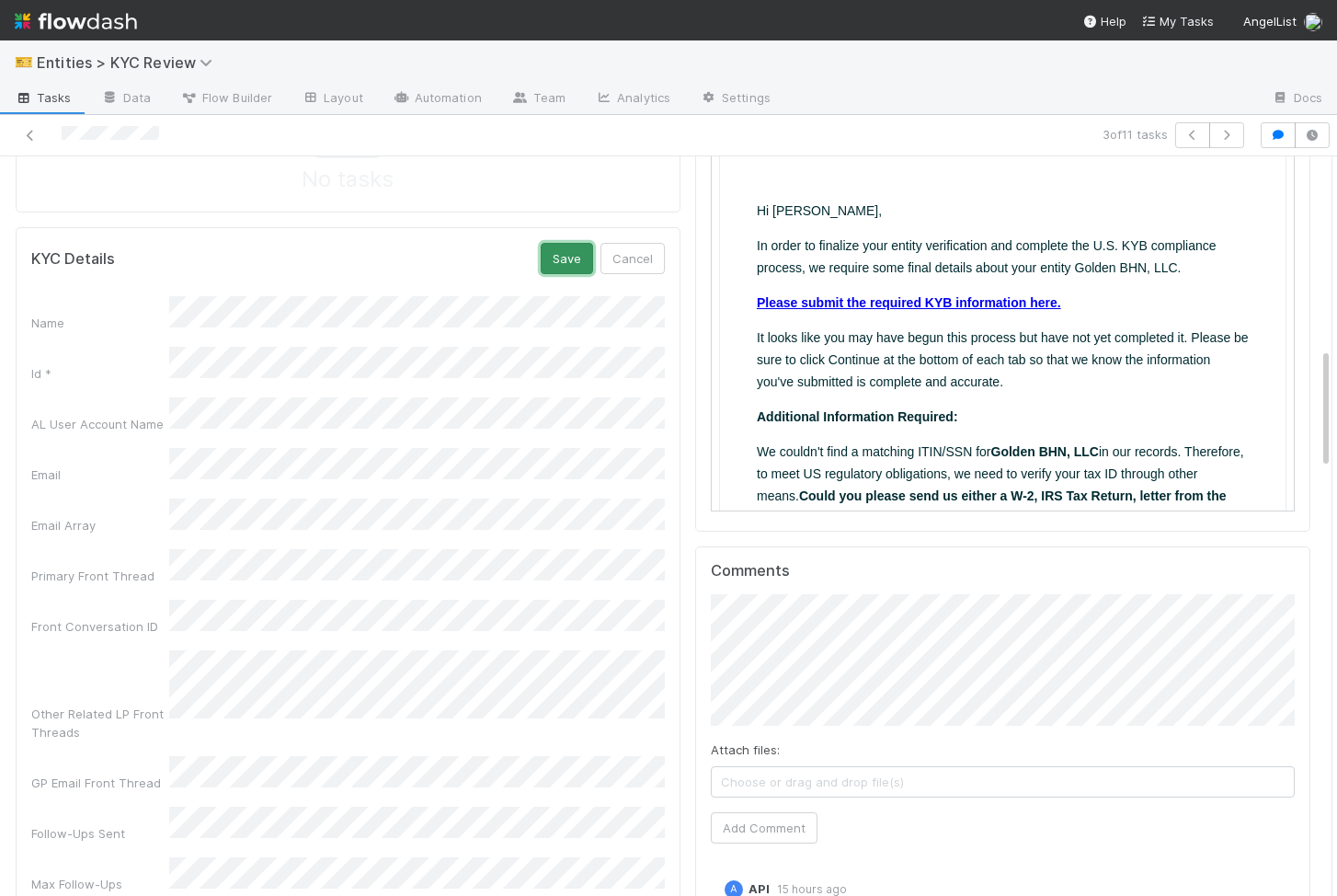
click at [564, 263] on button "Save" at bounding box center [566, 258] width 52 height 31
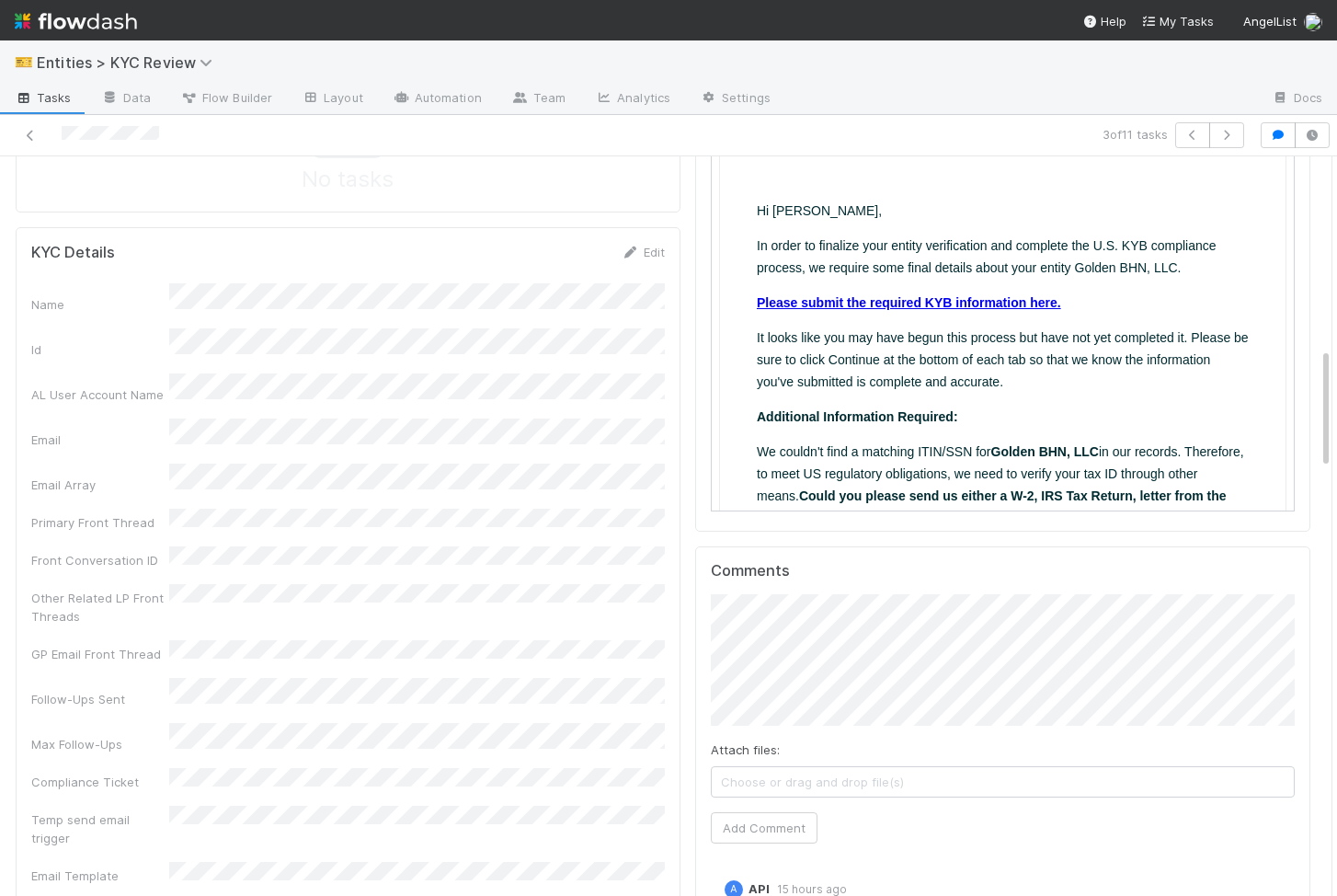
scroll to position [0, 0]
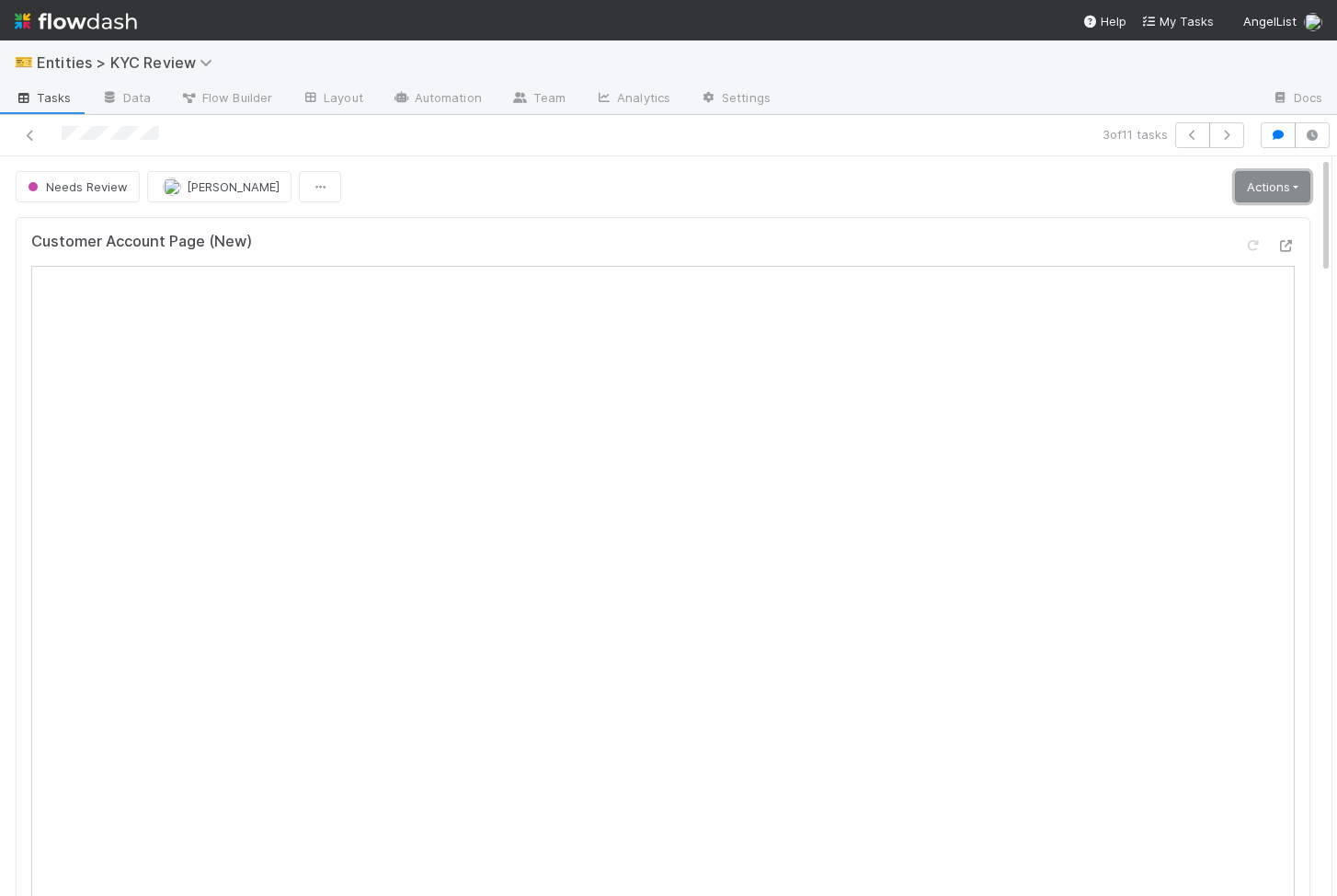
click at [1289, 186] on link "Actions" at bounding box center [1272, 187] width 76 height 31
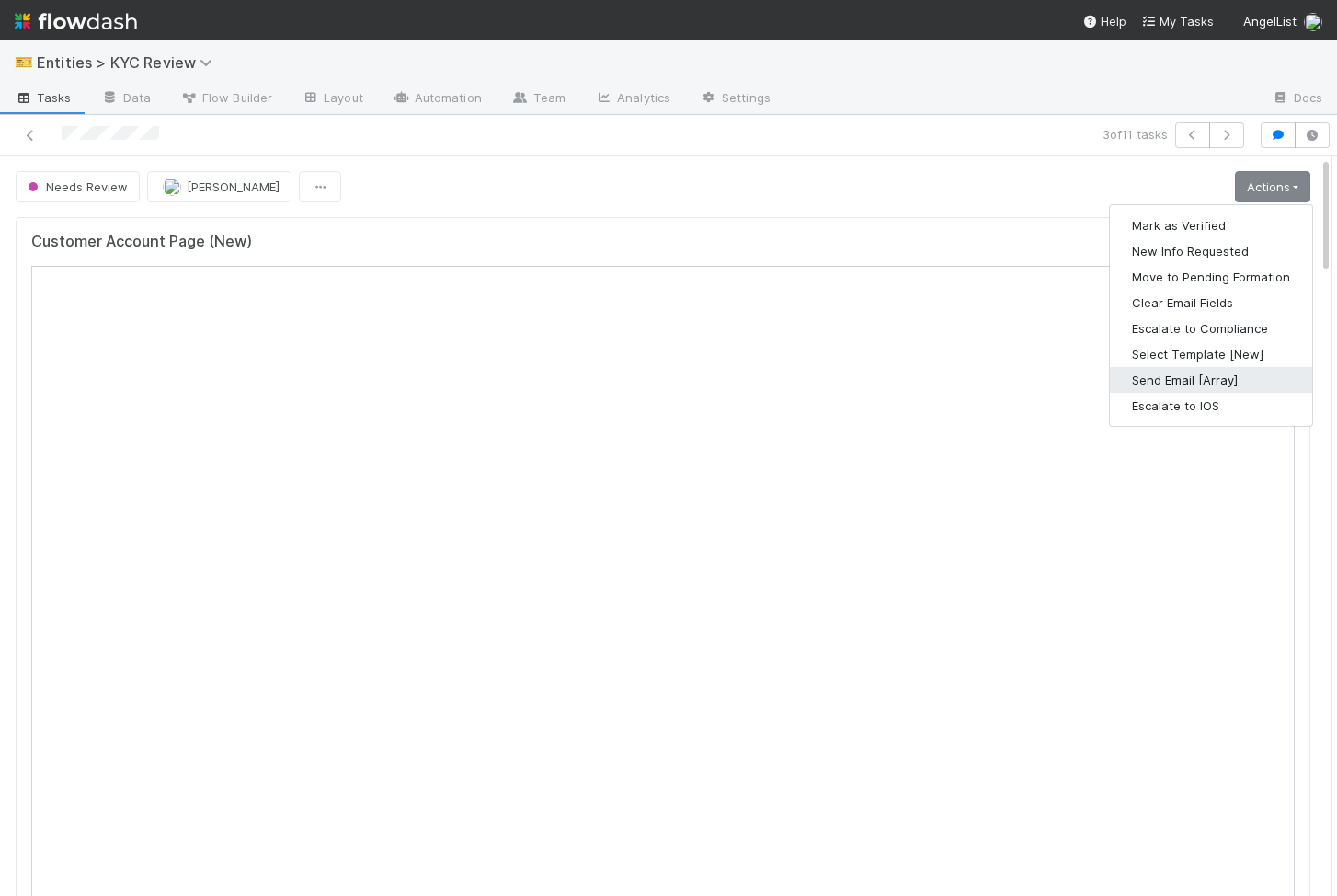
click at [1224, 384] on button "Send Email [Array]" at bounding box center [1211, 380] width 202 height 26
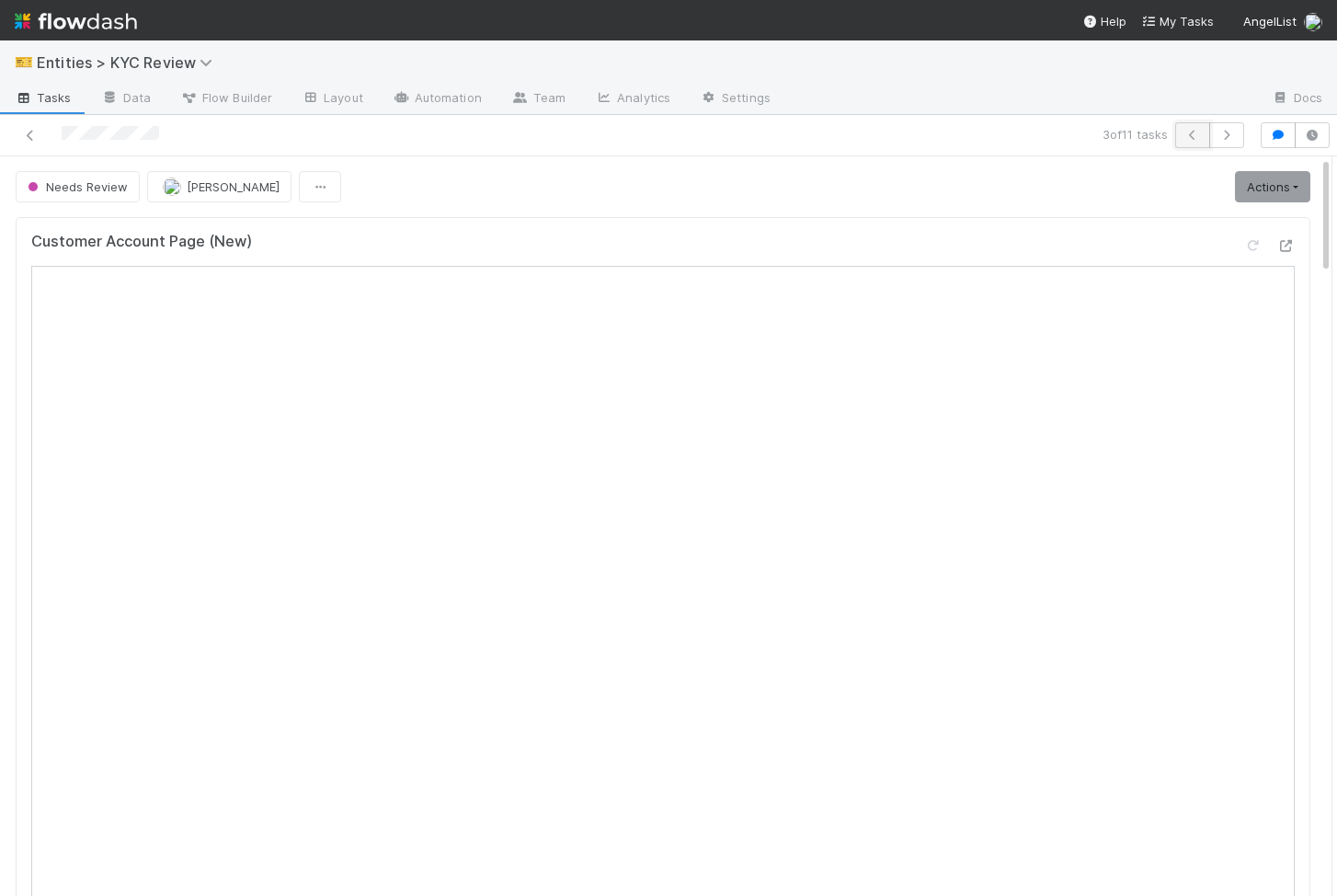
click at [1193, 137] on icon "button" at bounding box center [1193, 135] width 19 height 11
click at [1322, 196] on div "Needs Review Viv Hong Actions Mark as Verified New Info Requested Move to Pendi…" at bounding box center [668, 187] width 1322 height 31
click at [1304, 189] on link "Actions" at bounding box center [1278, 187] width 76 height 31
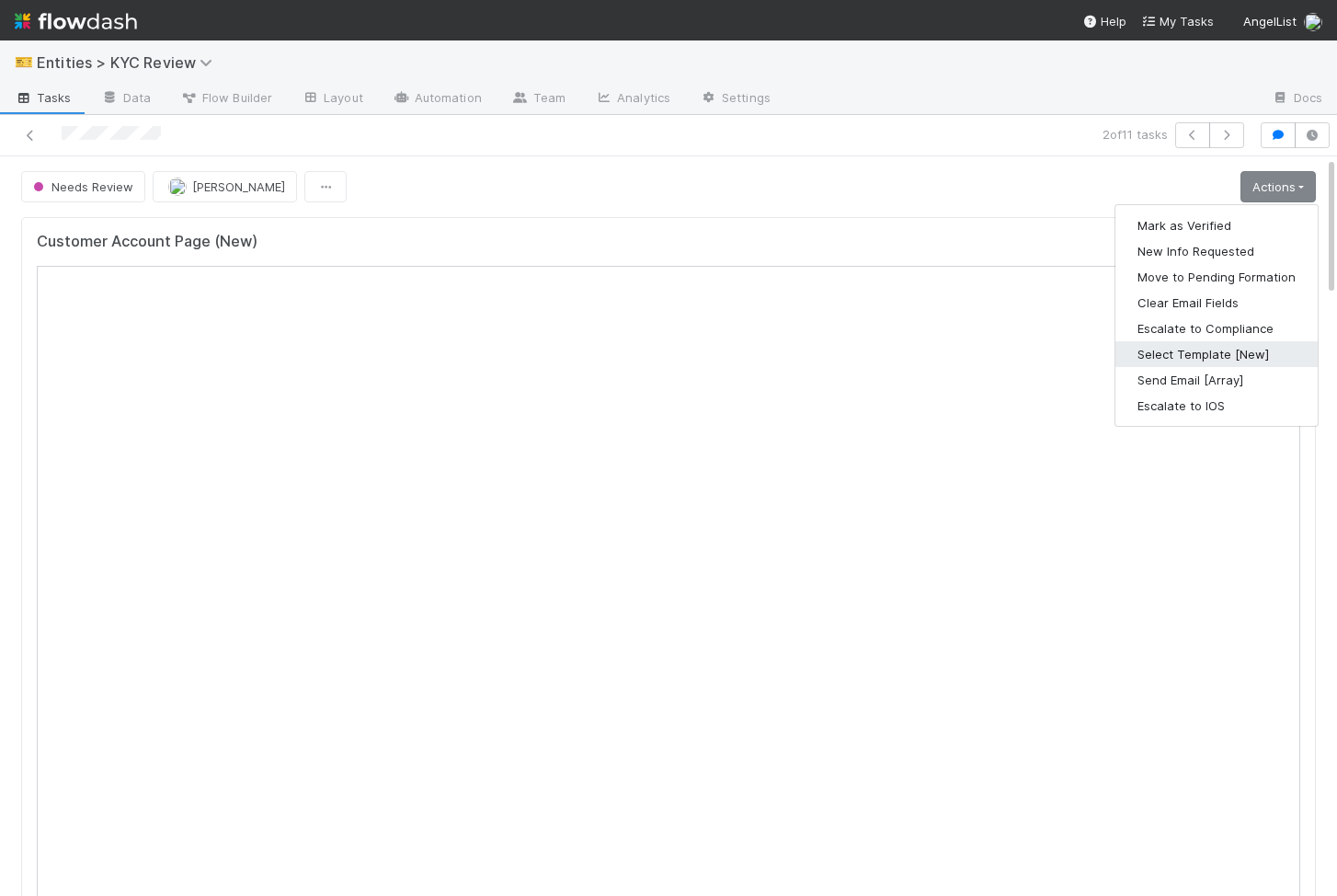
click at [1214, 345] on button "Select Template [New]" at bounding box center [1217, 354] width 202 height 26
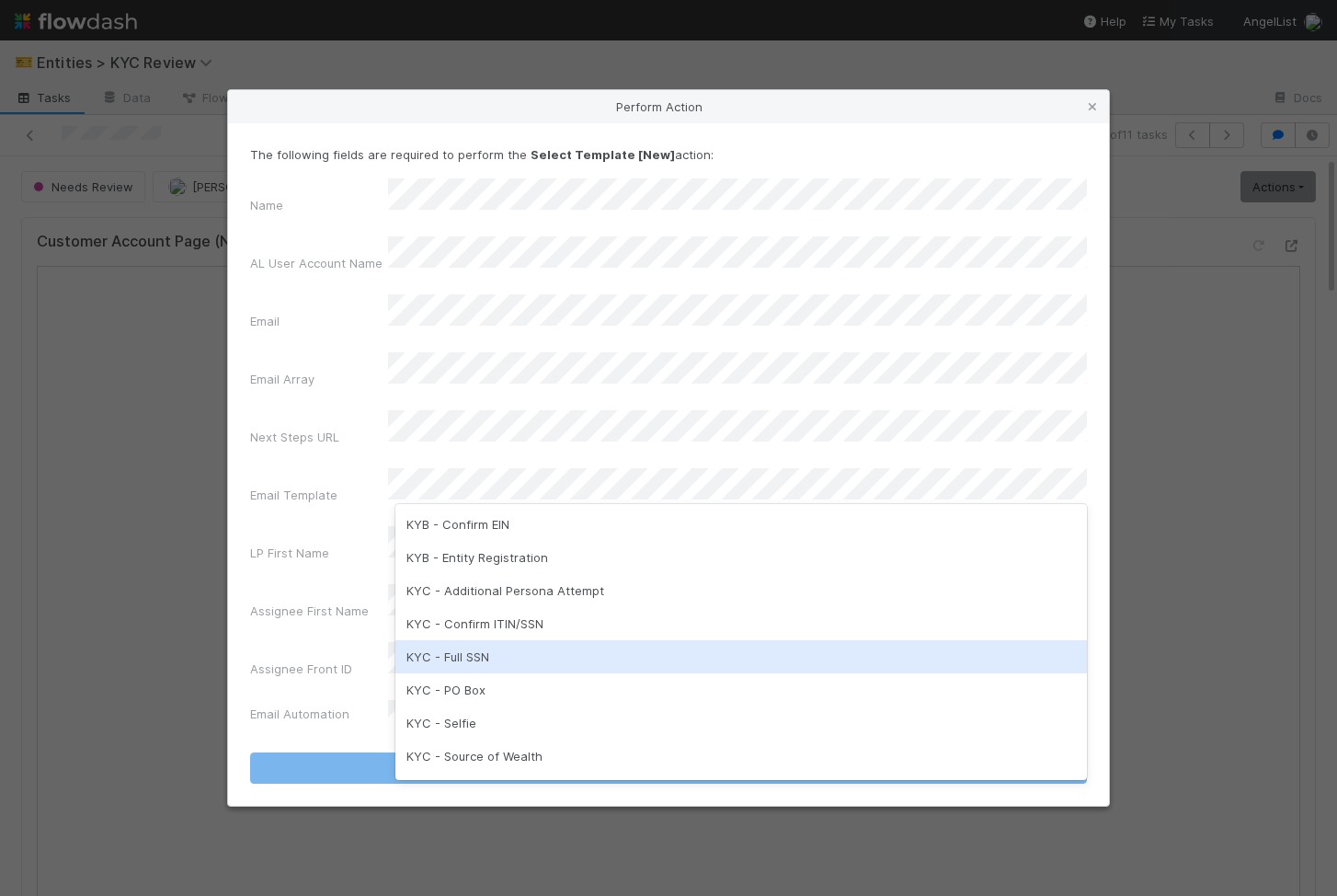
scroll to position [345, 0]
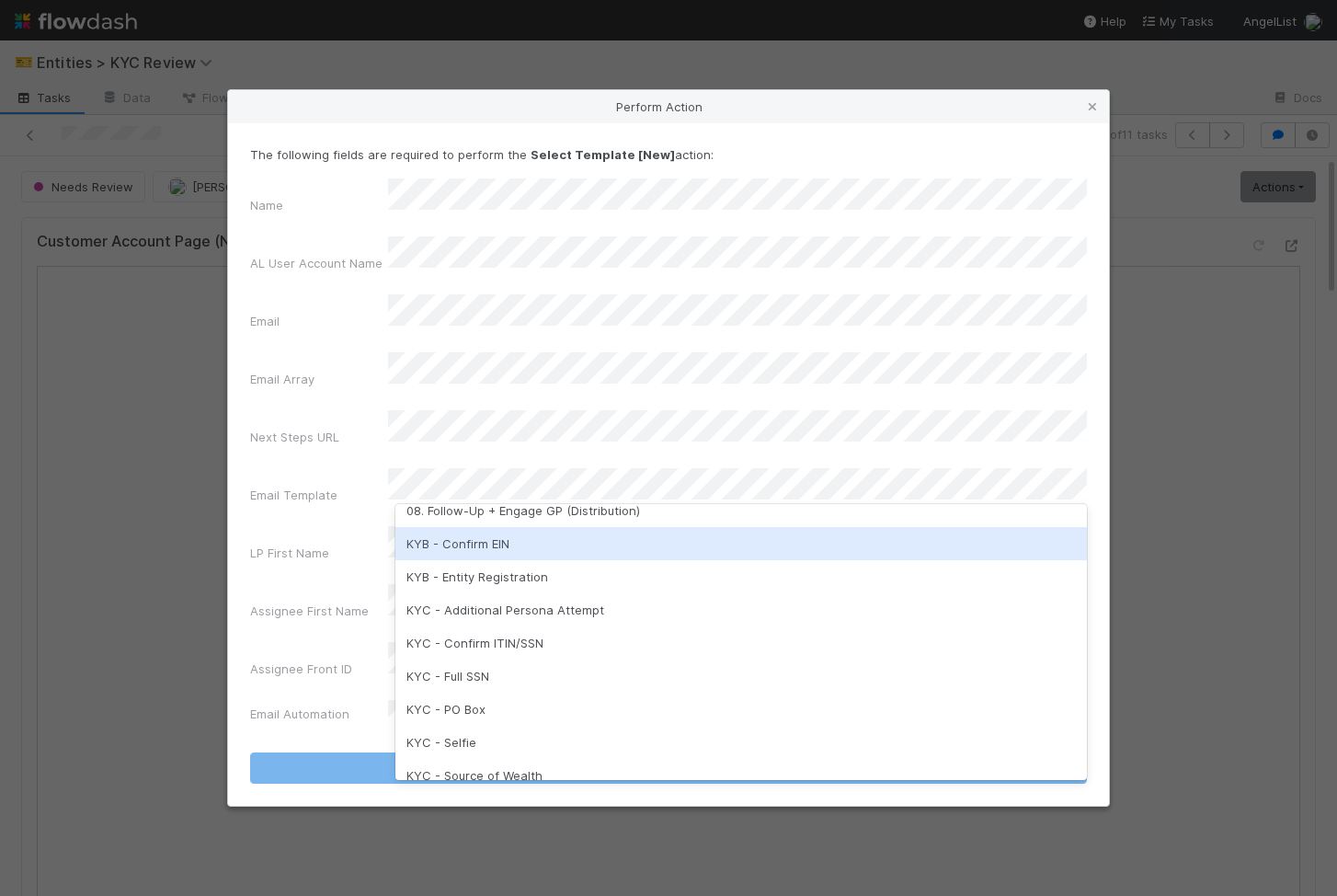
click at [583, 548] on div "KYB - Confirm EIN" at bounding box center [742, 543] width 692 height 33
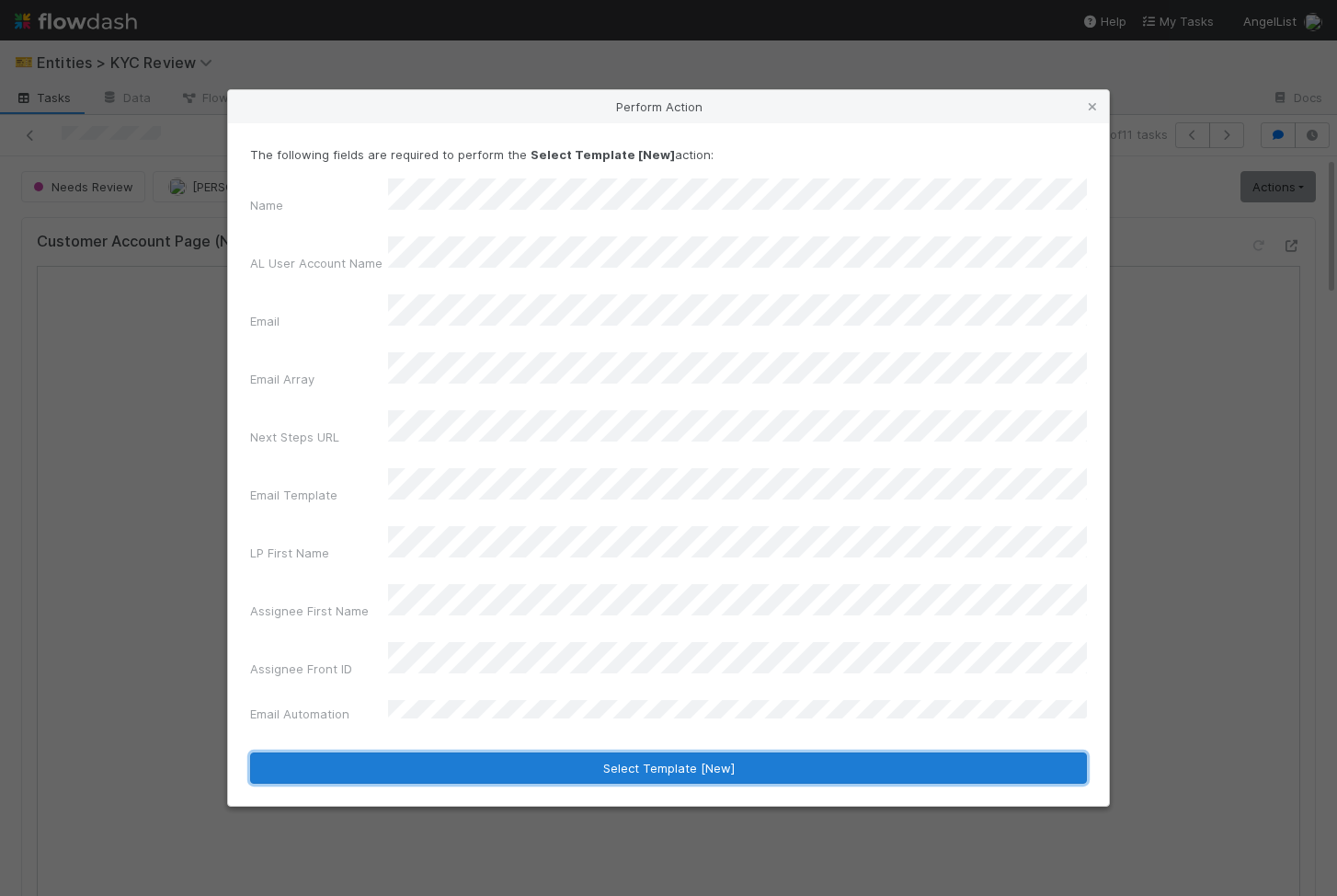
click at [496, 753] on button "Select Template [New]" at bounding box center [669, 768] width 837 height 31
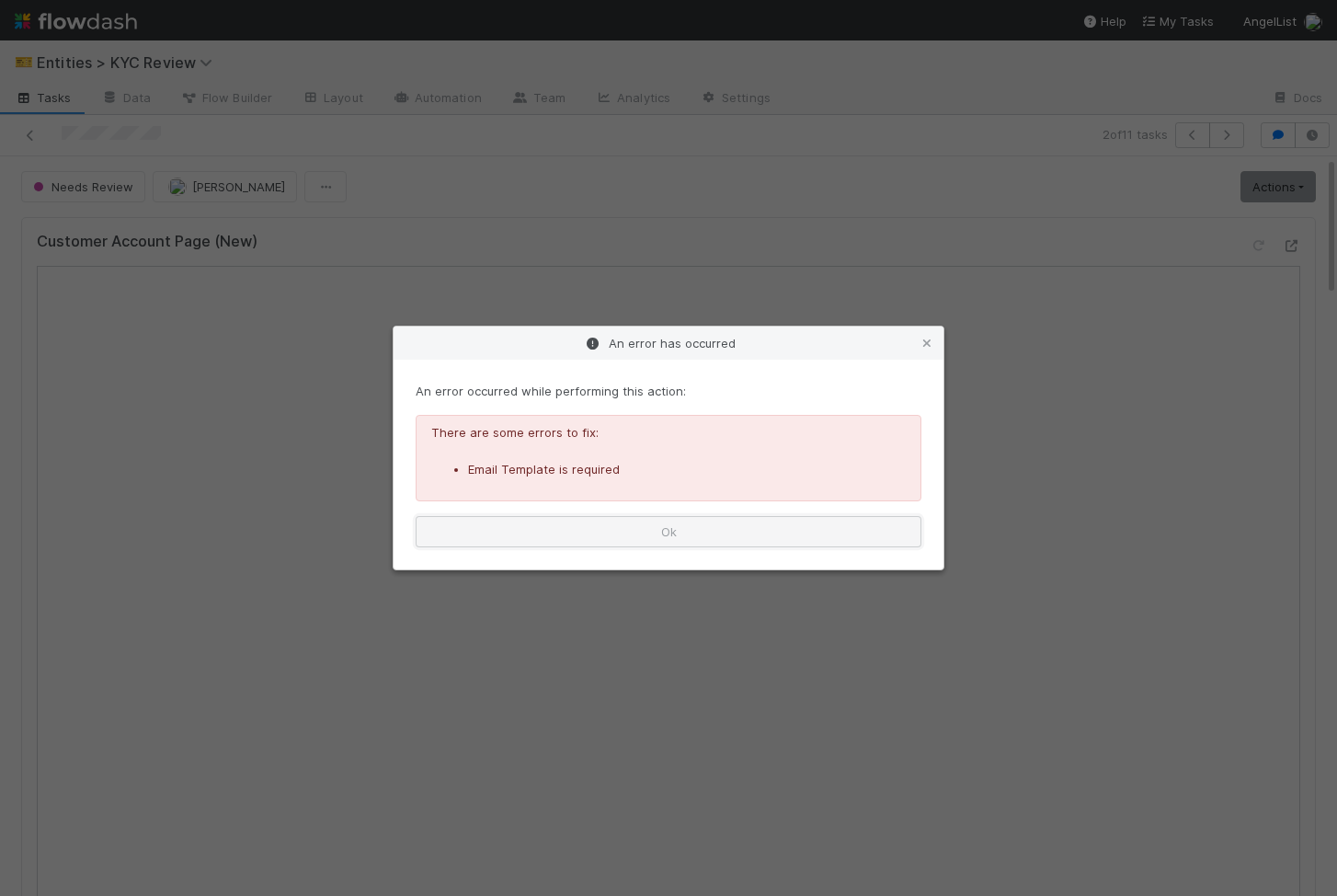
click at [597, 537] on button "Ok" at bounding box center [668, 532] width 506 height 31
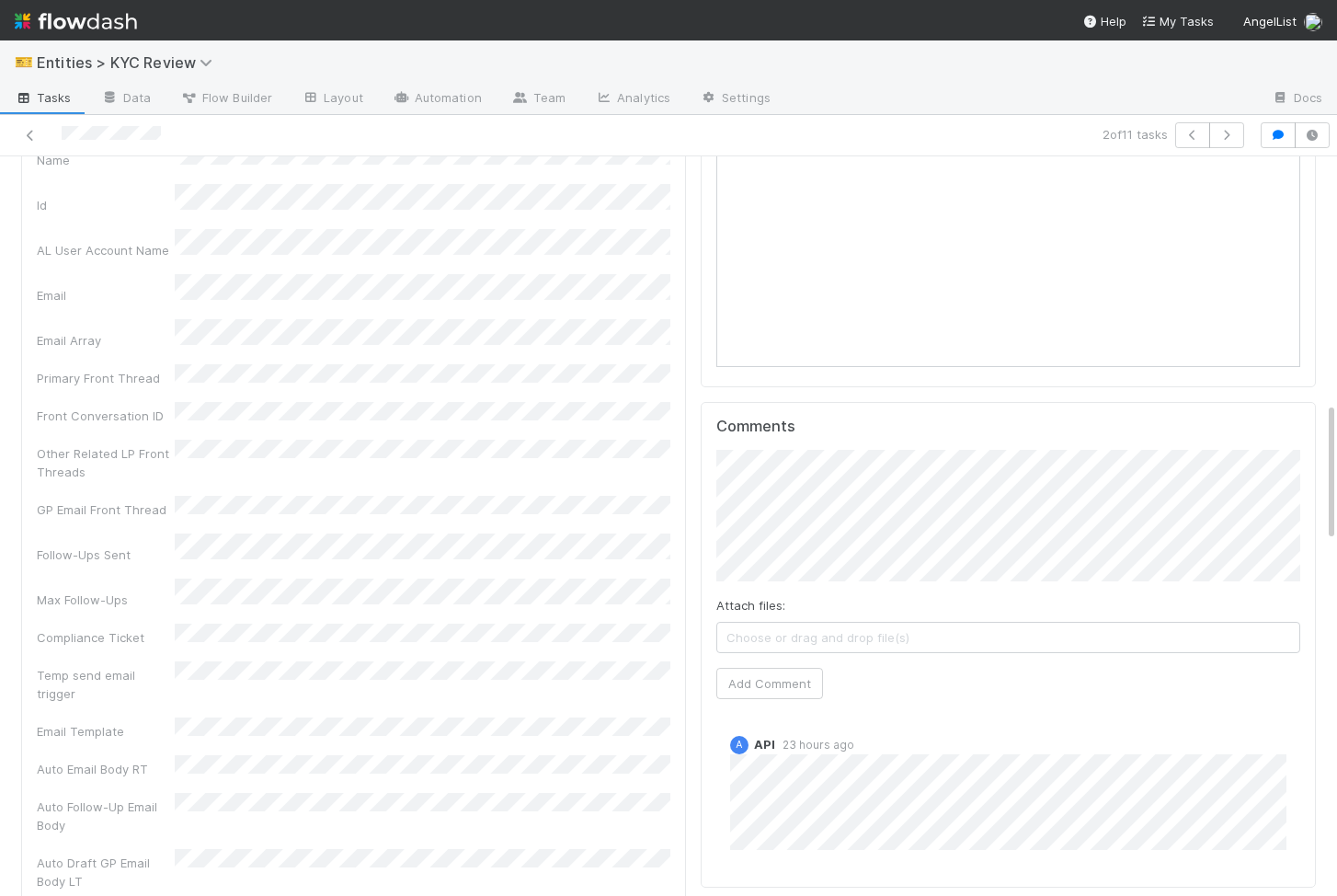
scroll to position [0, 0]
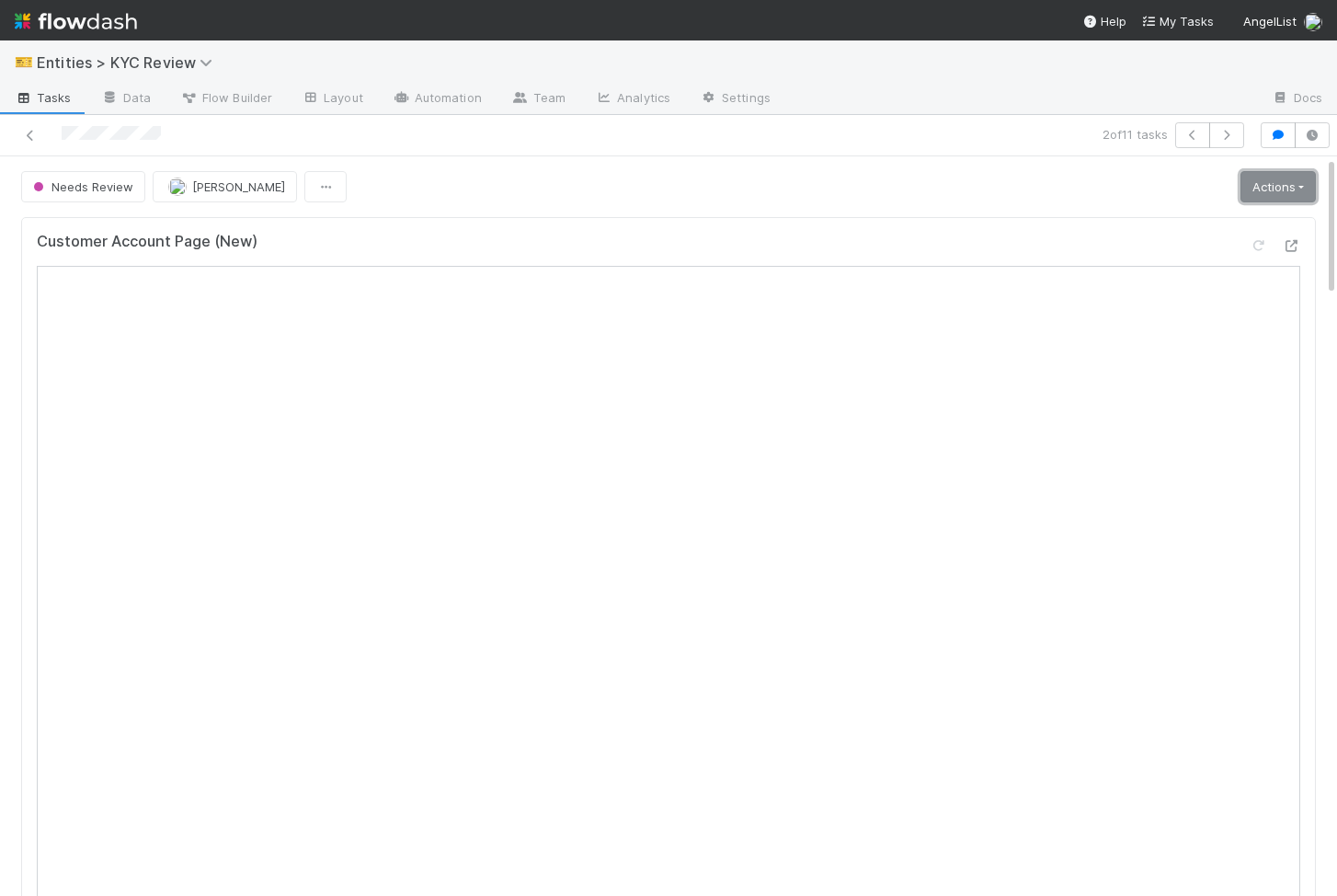
click at [1299, 174] on link "Actions" at bounding box center [1278, 187] width 76 height 31
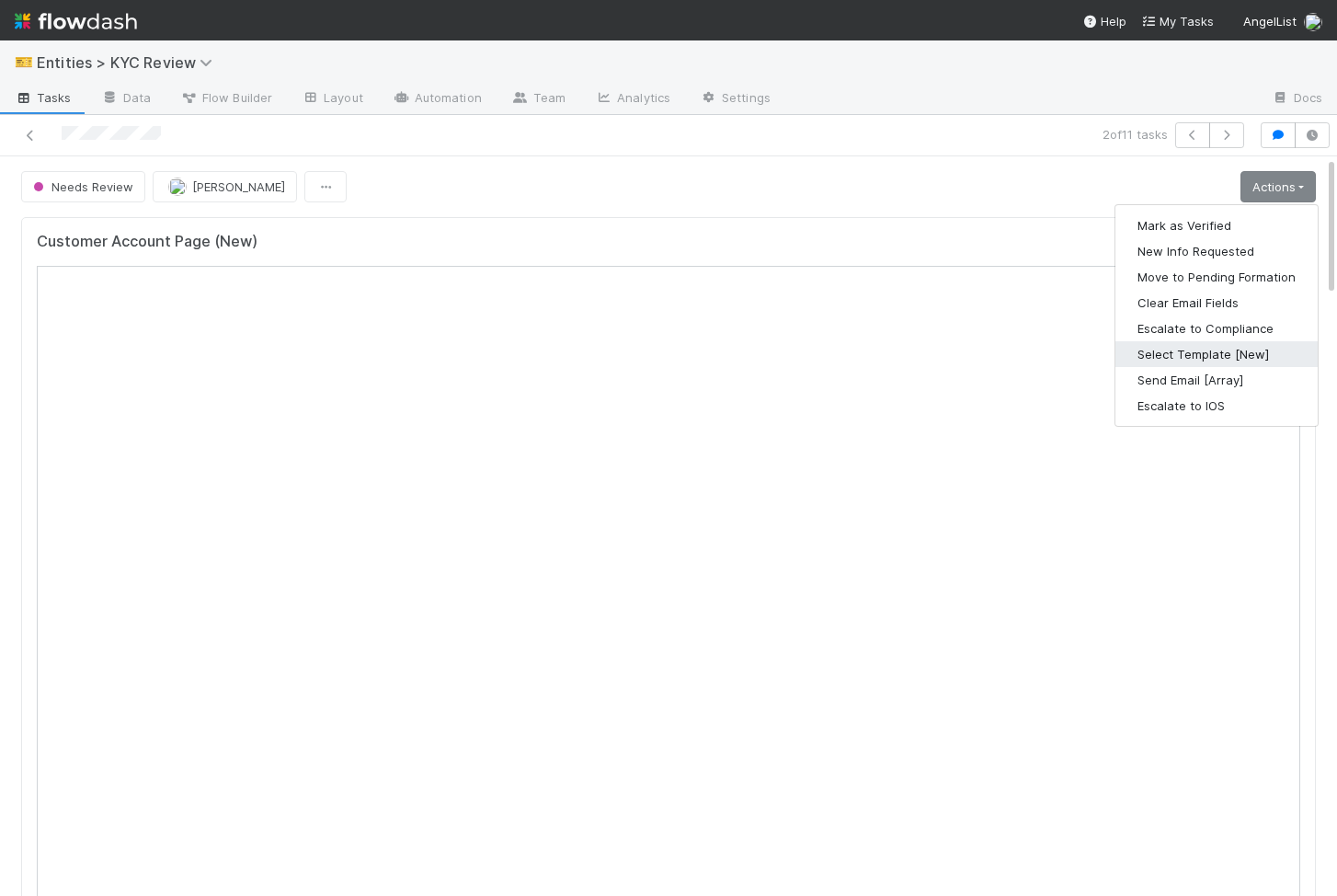
click at [1235, 353] on button "Select Template [New]" at bounding box center [1217, 354] width 202 height 26
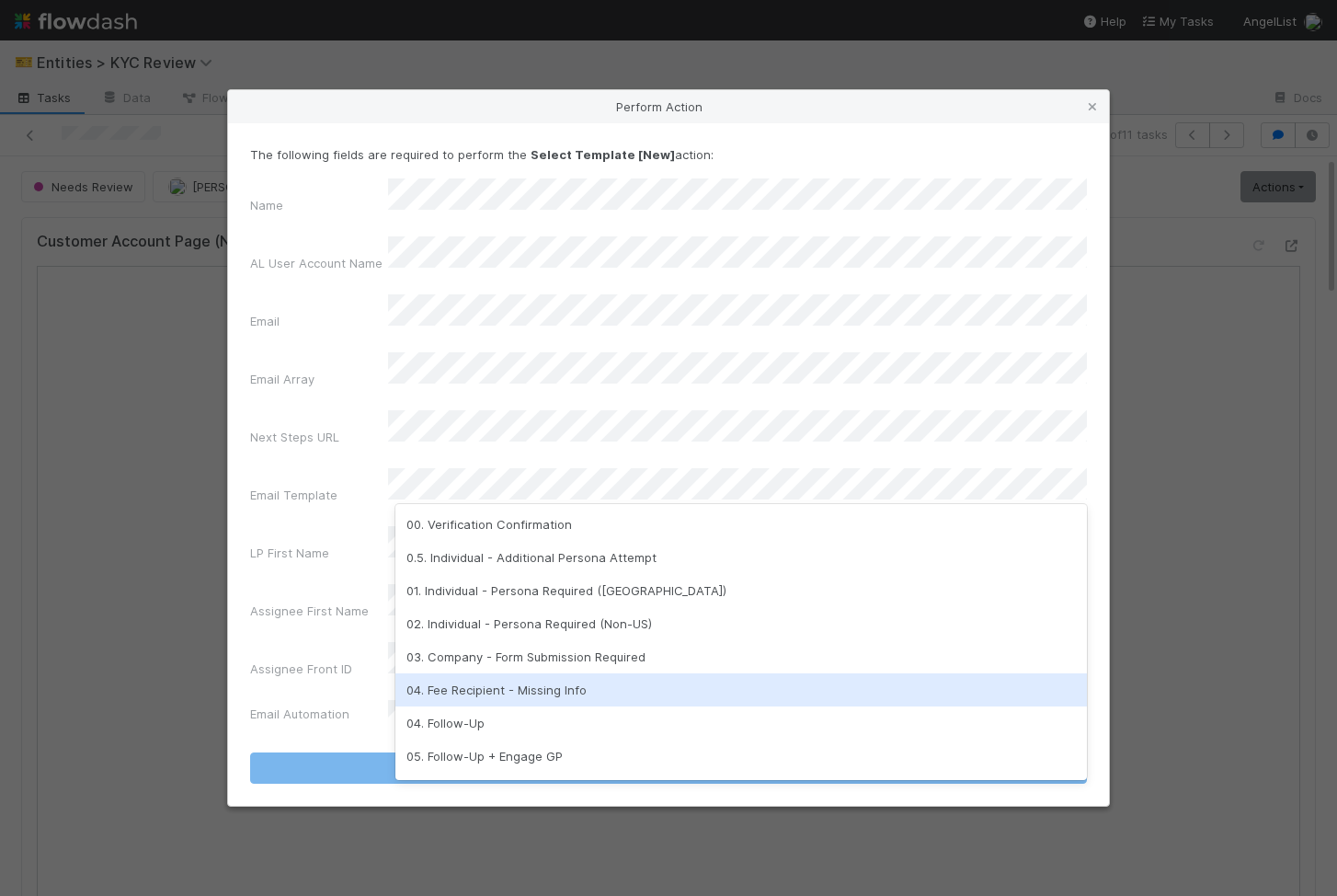
scroll to position [460, 0]
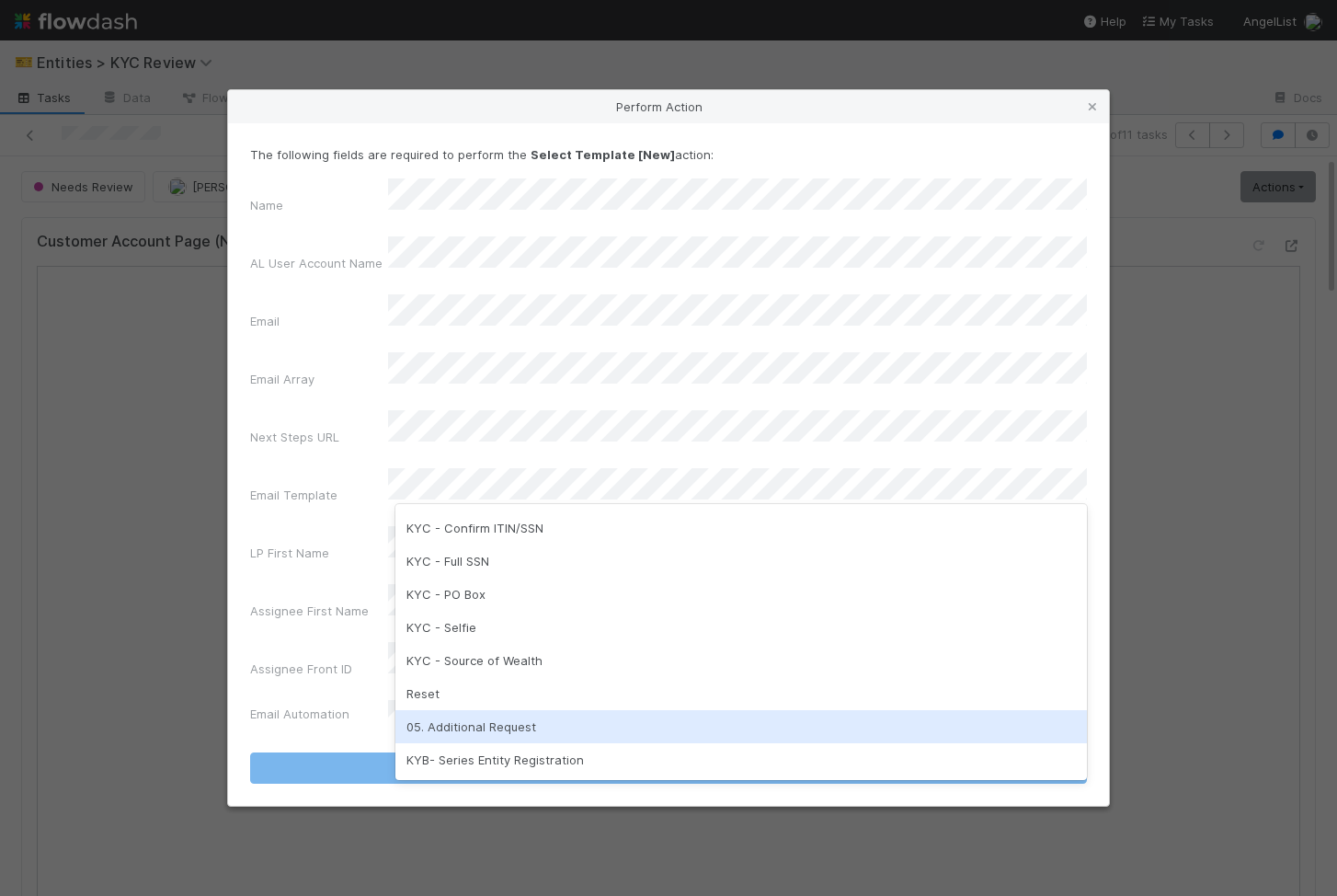
click at [494, 721] on div "05. Additional Request" at bounding box center [742, 727] width 692 height 33
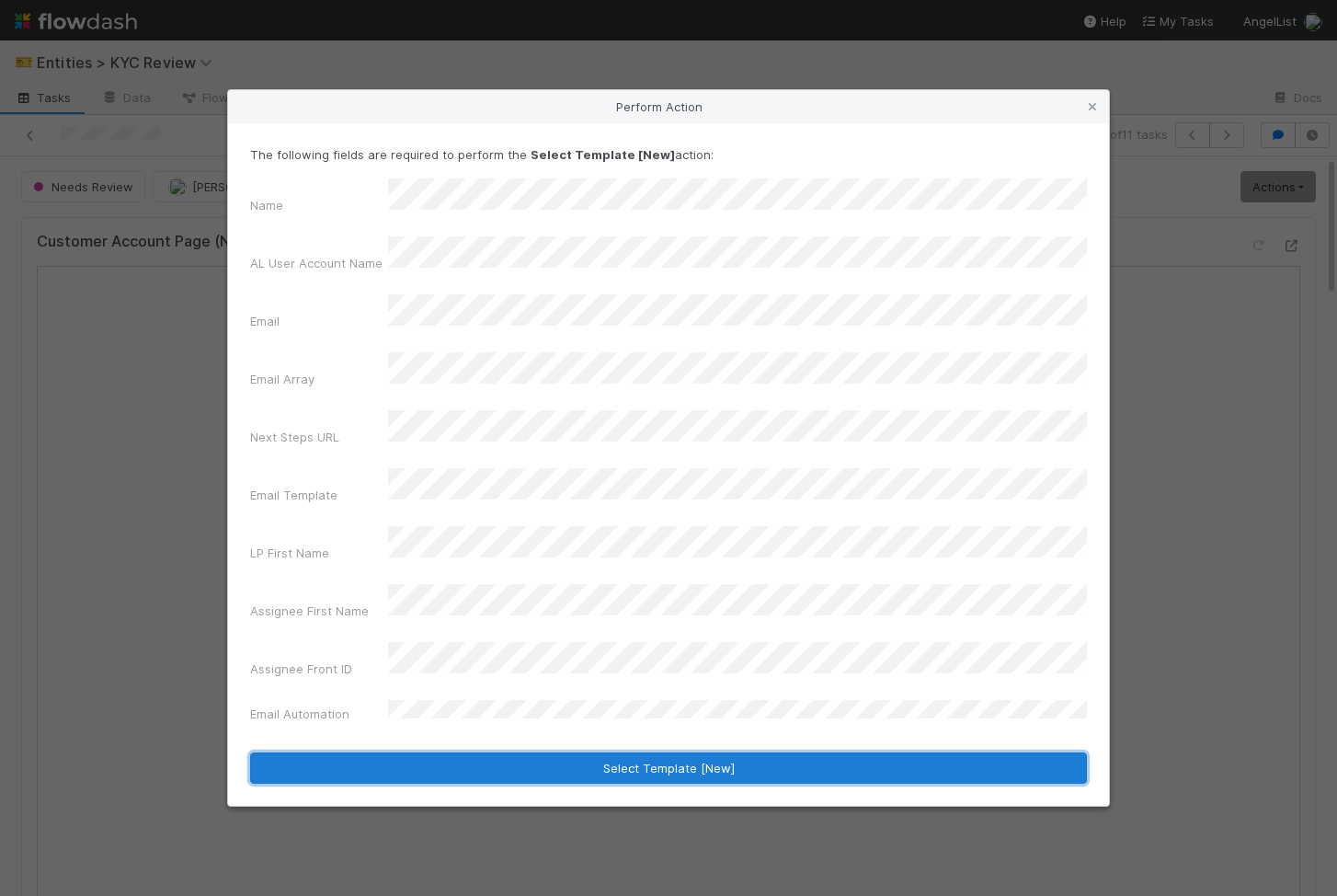
click at [487, 753] on button "Select Template [New]" at bounding box center [669, 768] width 837 height 31
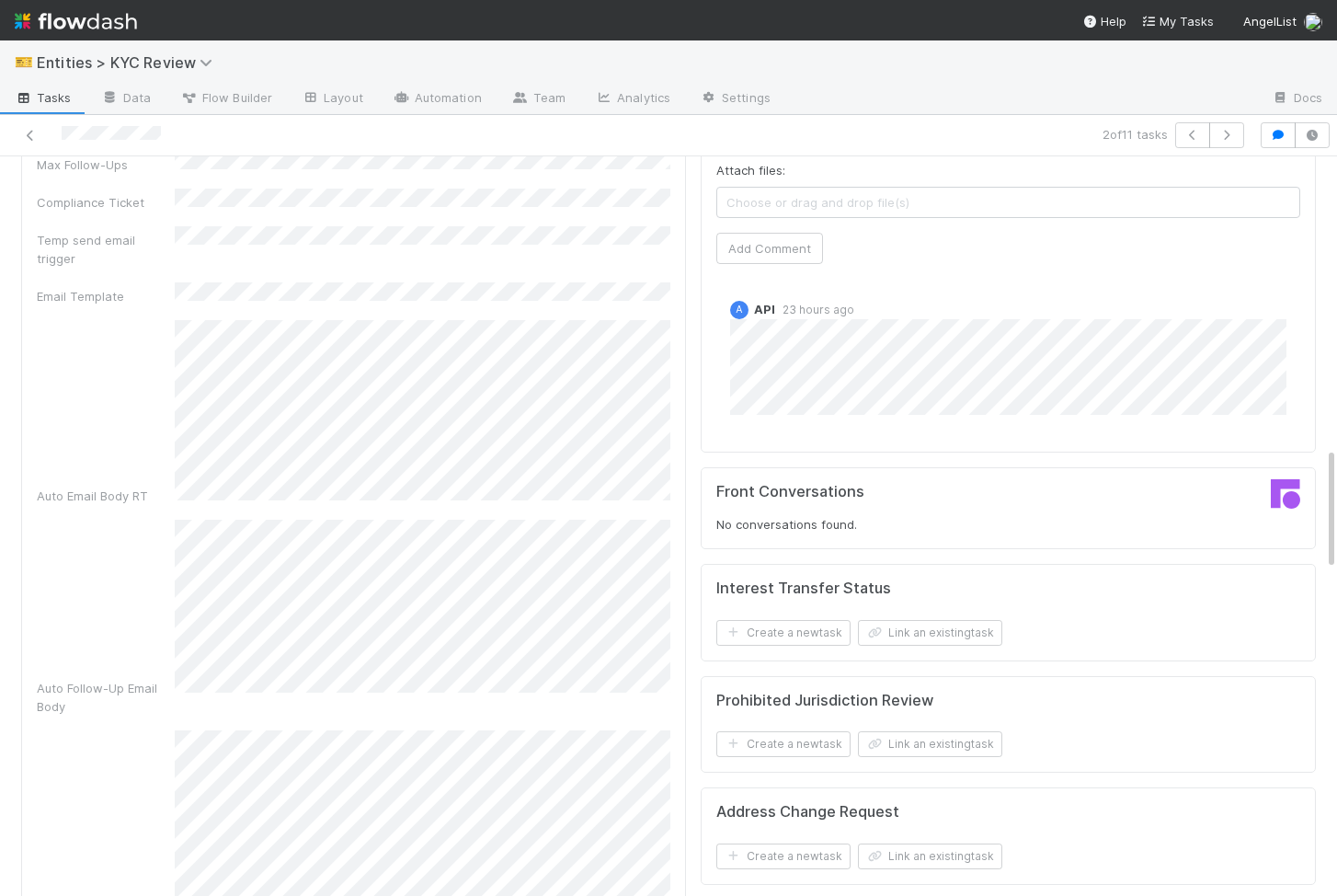
scroll to position [0, 0]
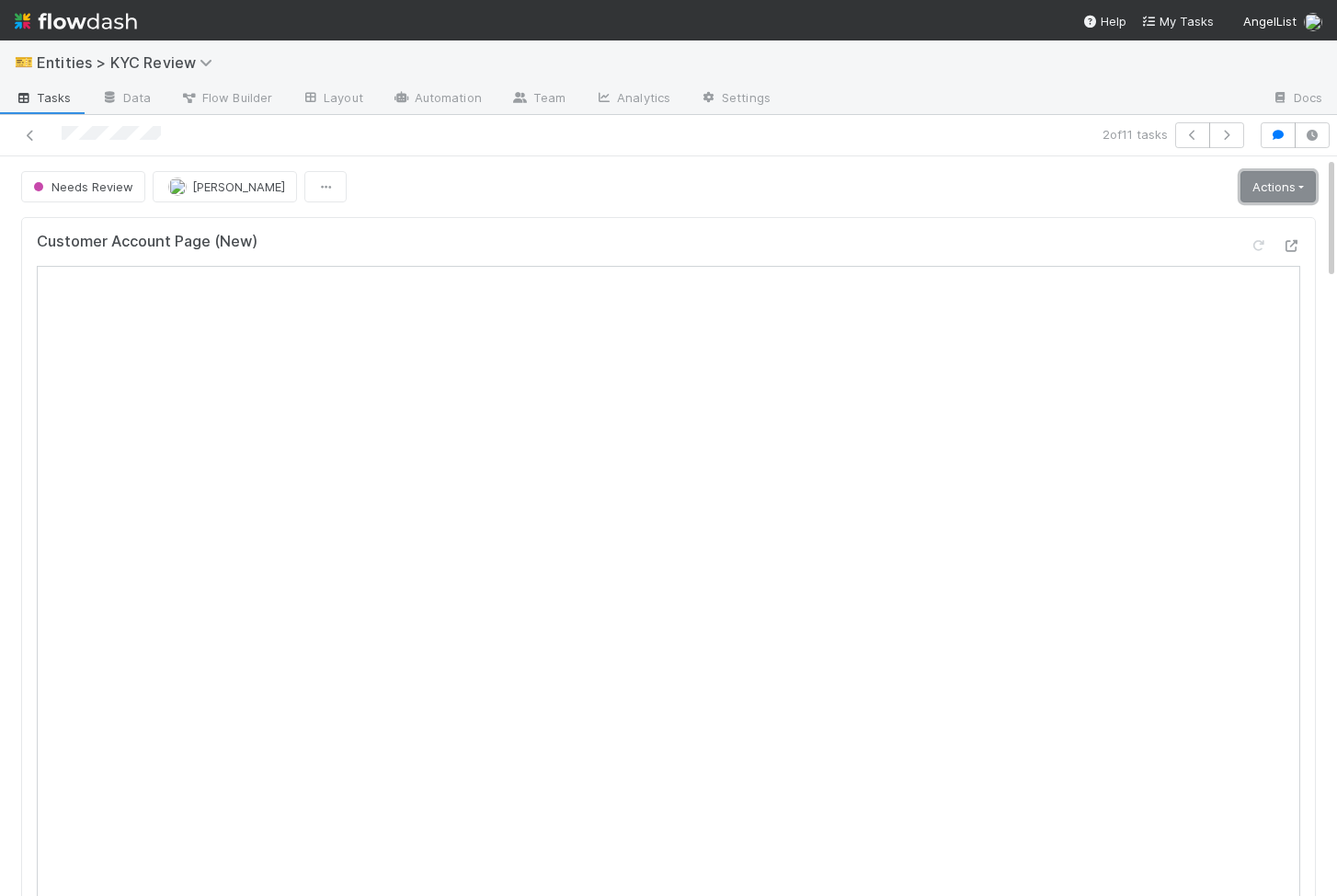
click at [1264, 181] on link "Actions" at bounding box center [1278, 187] width 76 height 31
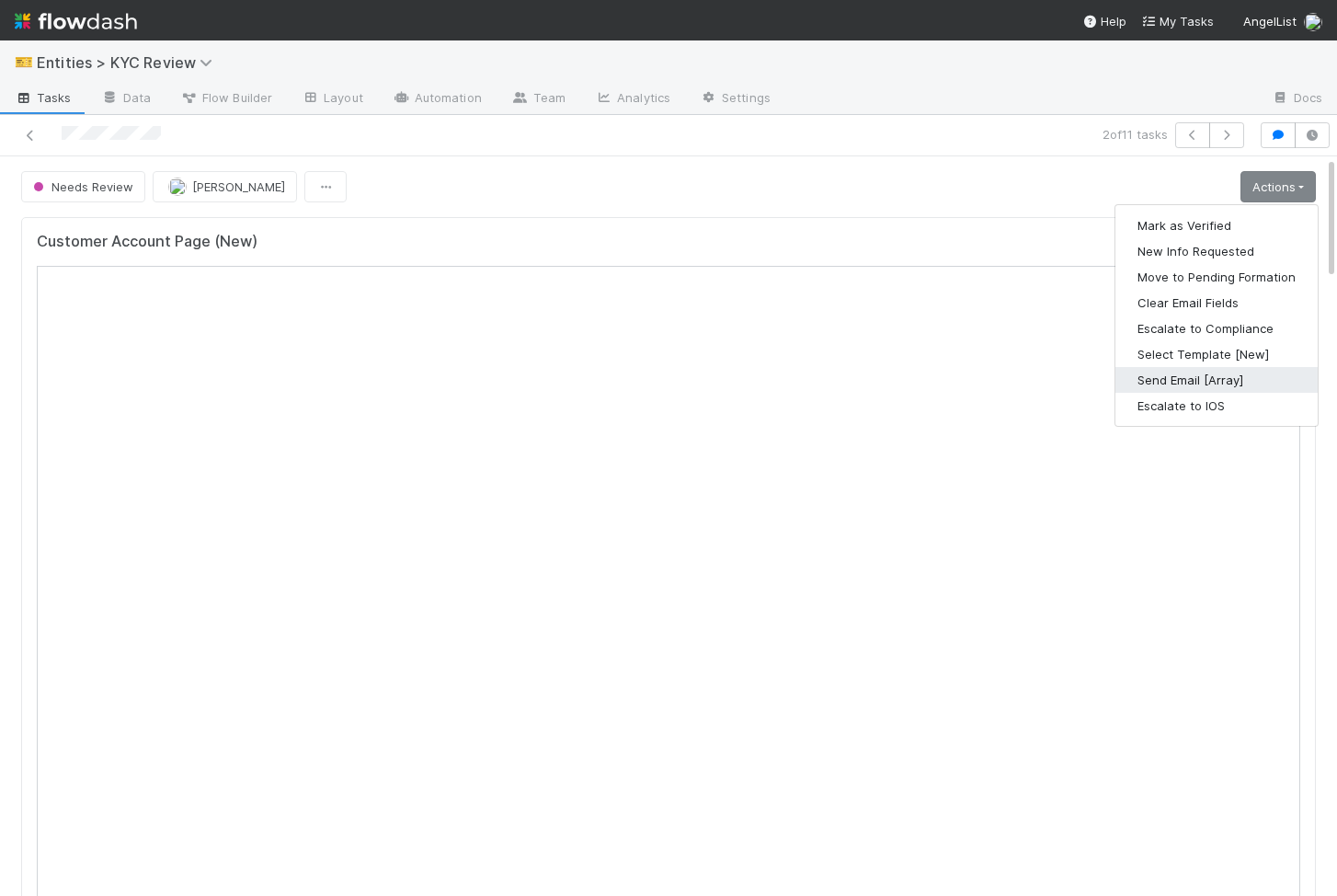
click at [1197, 382] on button "Send Email [Array]" at bounding box center [1217, 380] width 202 height 26
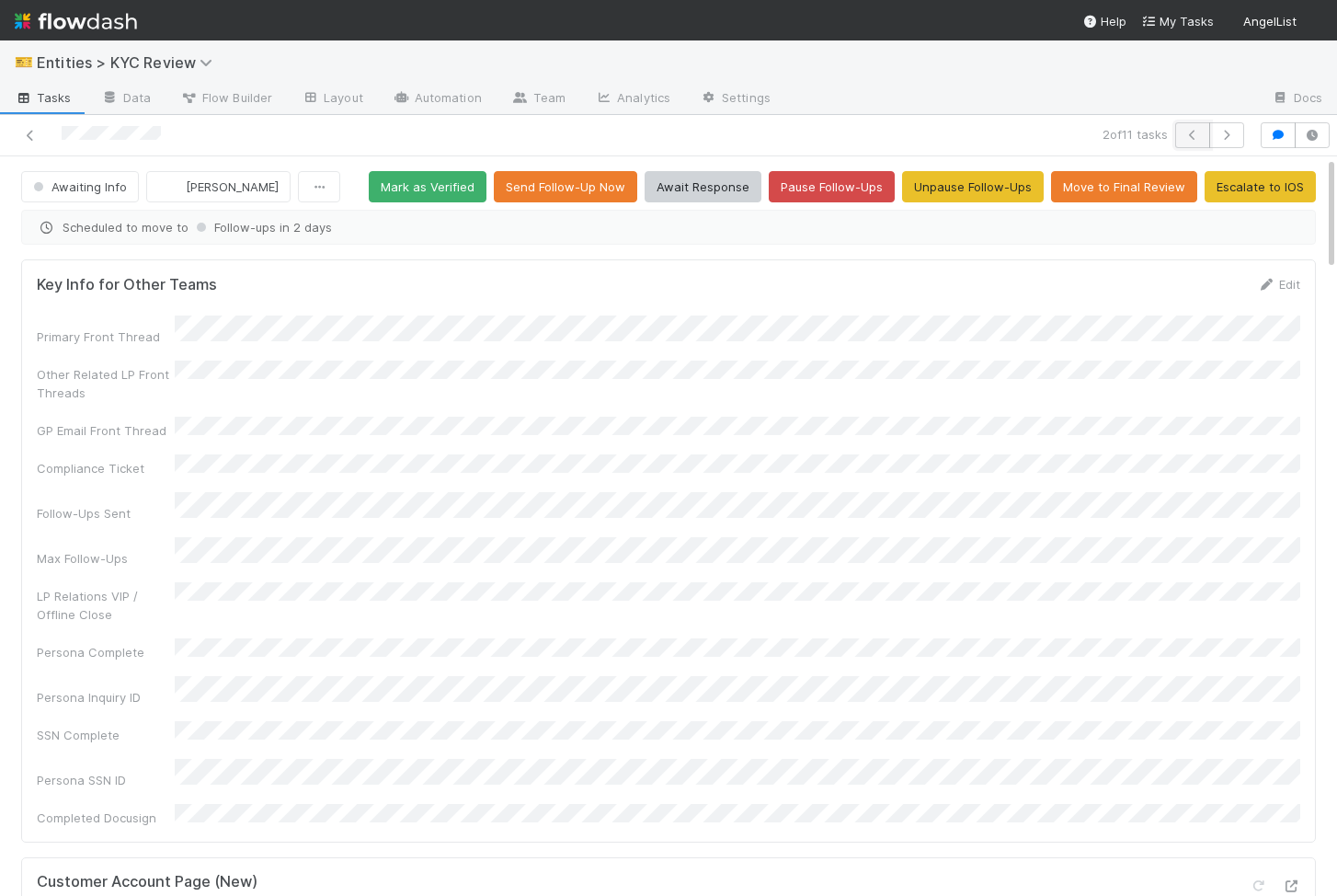
click at [1183, 140] on button "button" at bounding box center [1193, 136] width 35 height 26
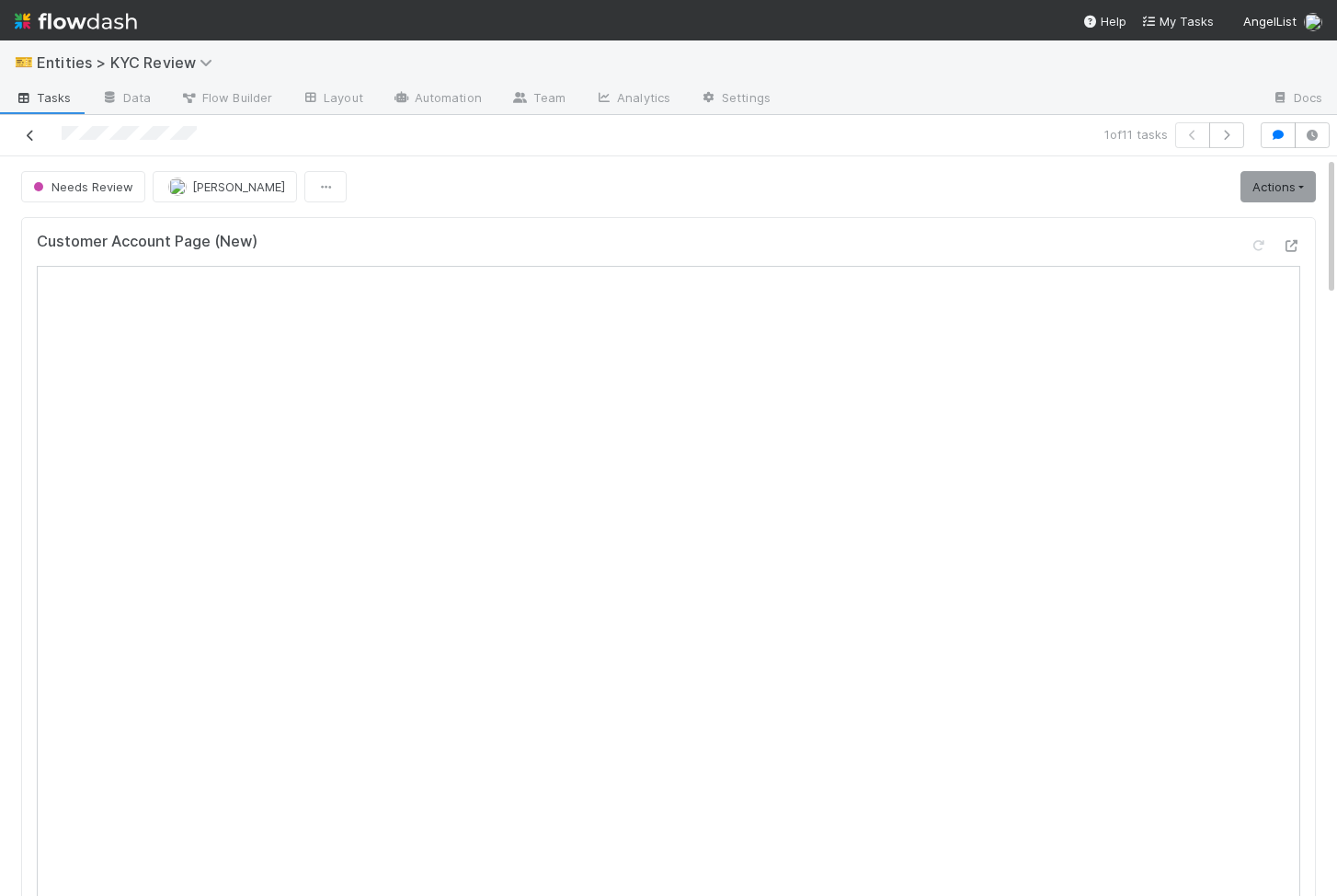
click at [22, 136] on icon at bounding box center [30, 136] width 19 height 12
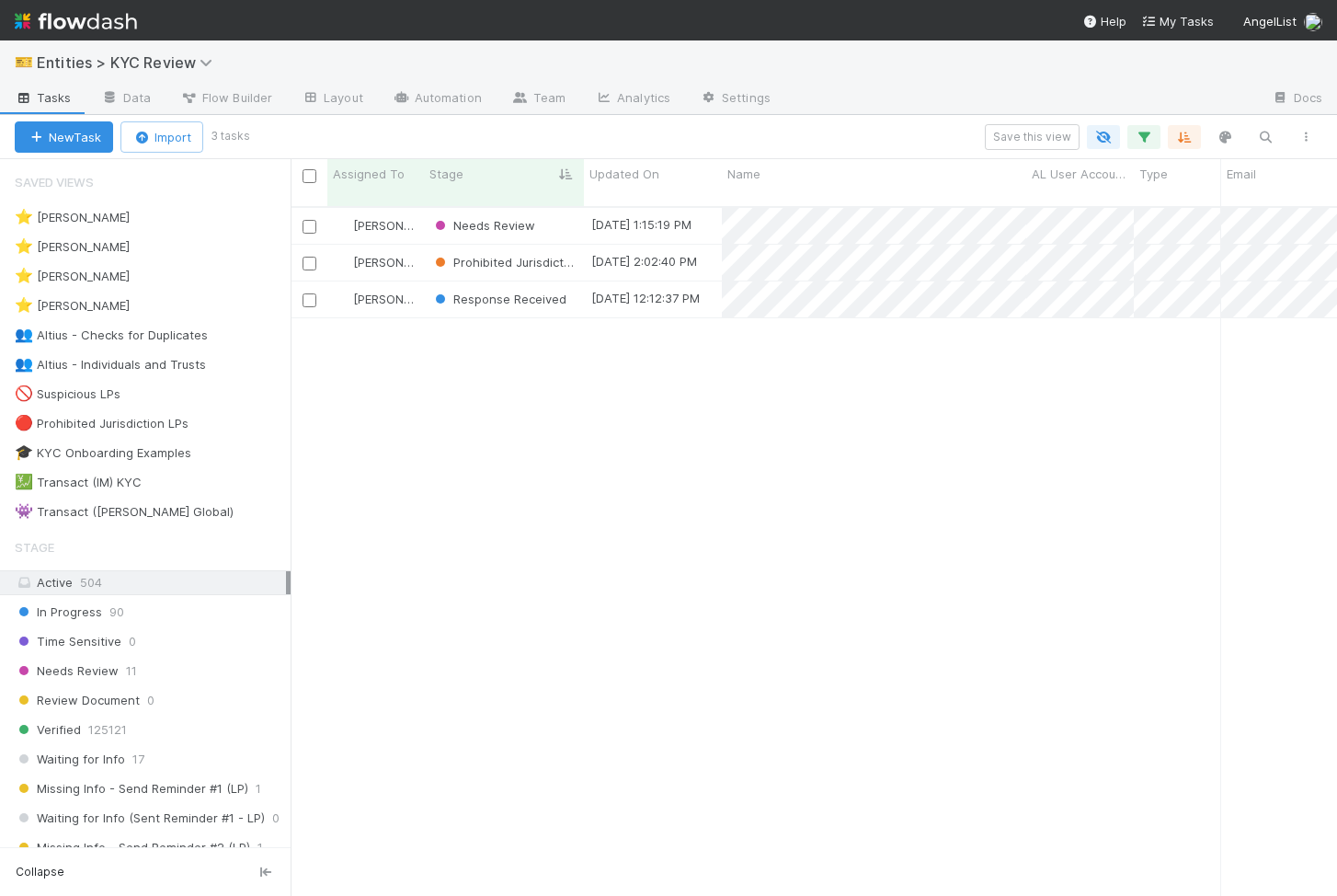
scroll to position [703, 1046]
click at [508, 292] on span "Response Received" at bounding box center [499, 299] width 136 height 15
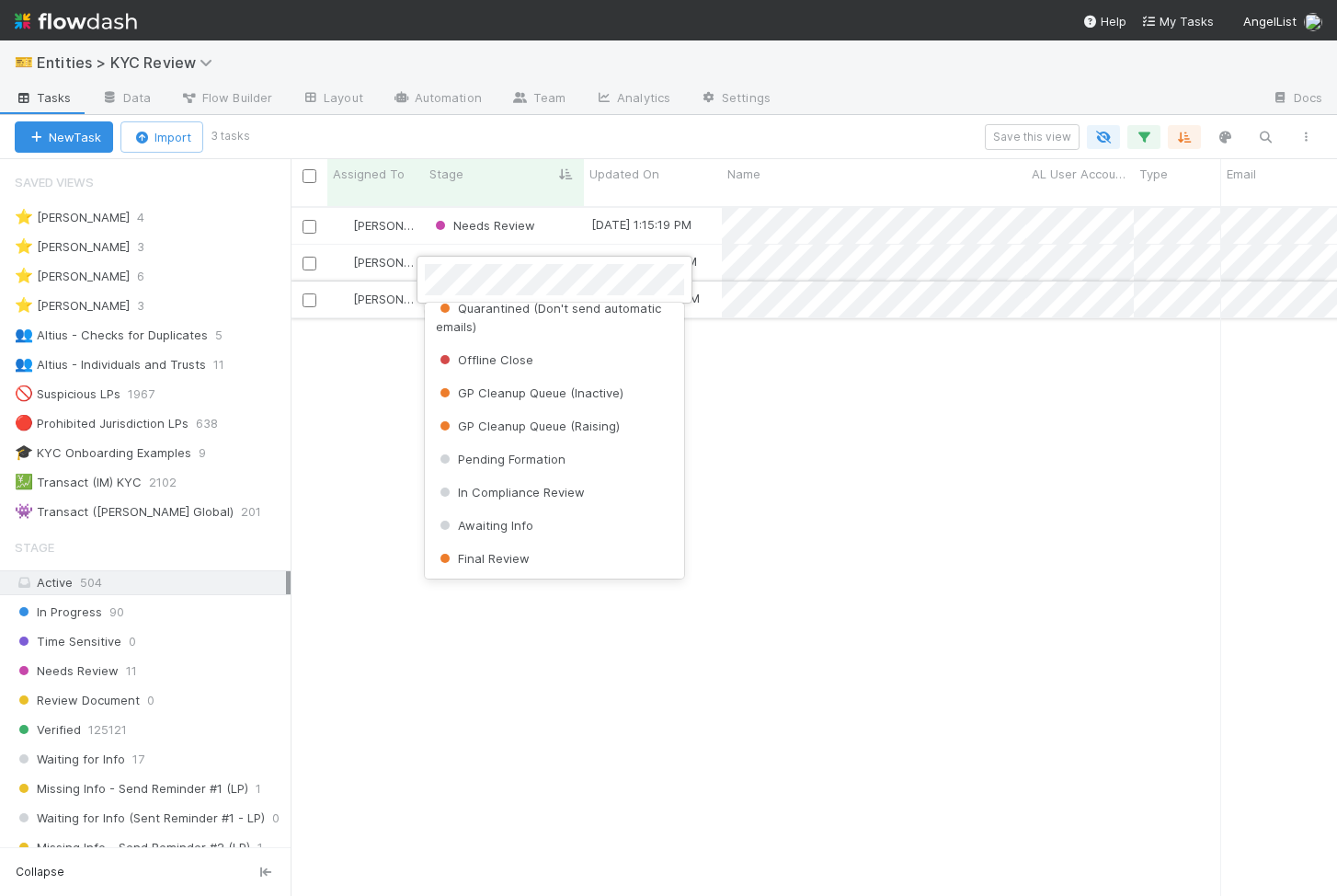
scroll to position [0, 0]
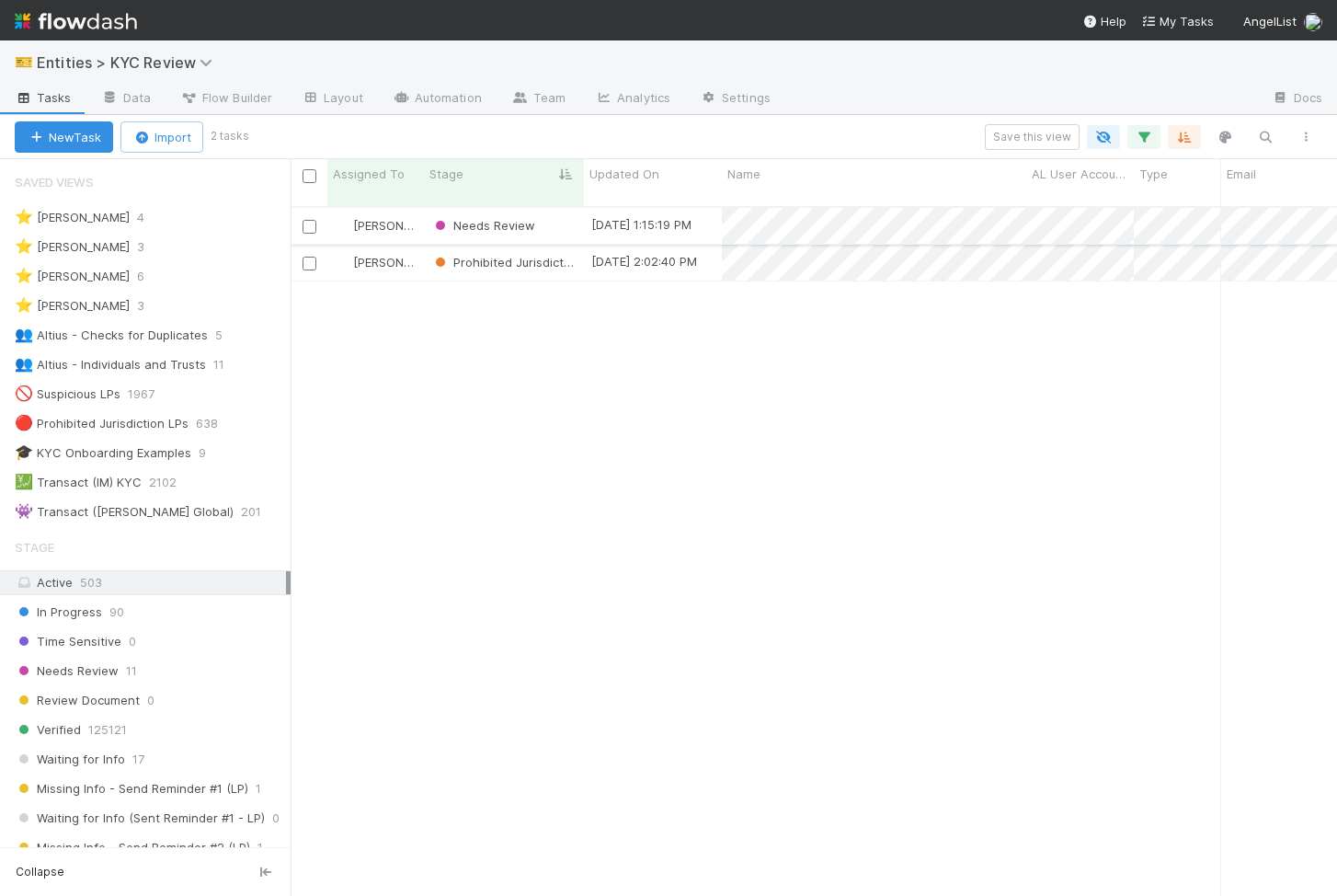
click at [567, 214] on div "Needs Review" at bounding box center [504, 226] width 160 height 36
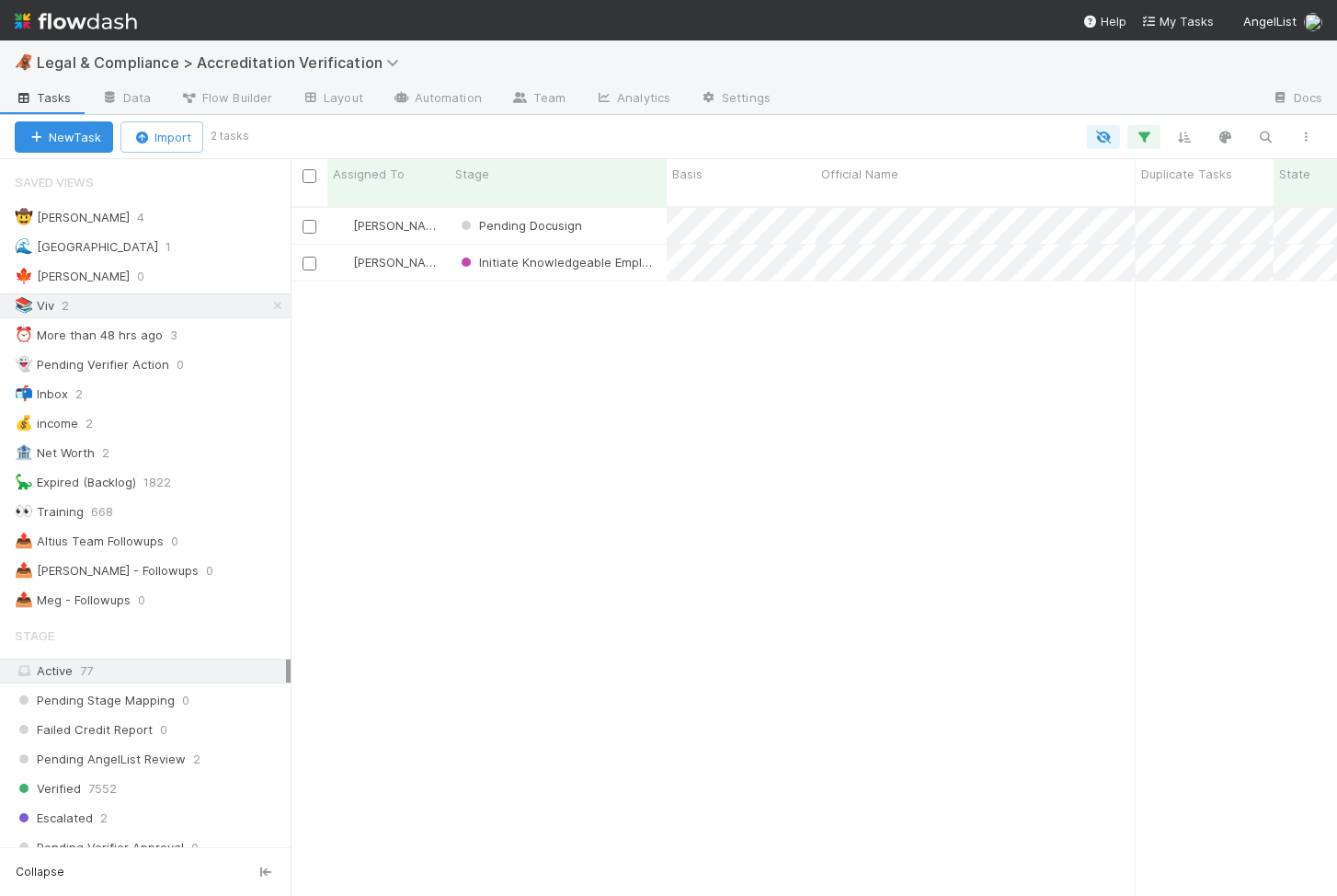
scroll to position [703, 1046]
click at [278, 311] on link at bounding box center [277, 306] width 19 height 23
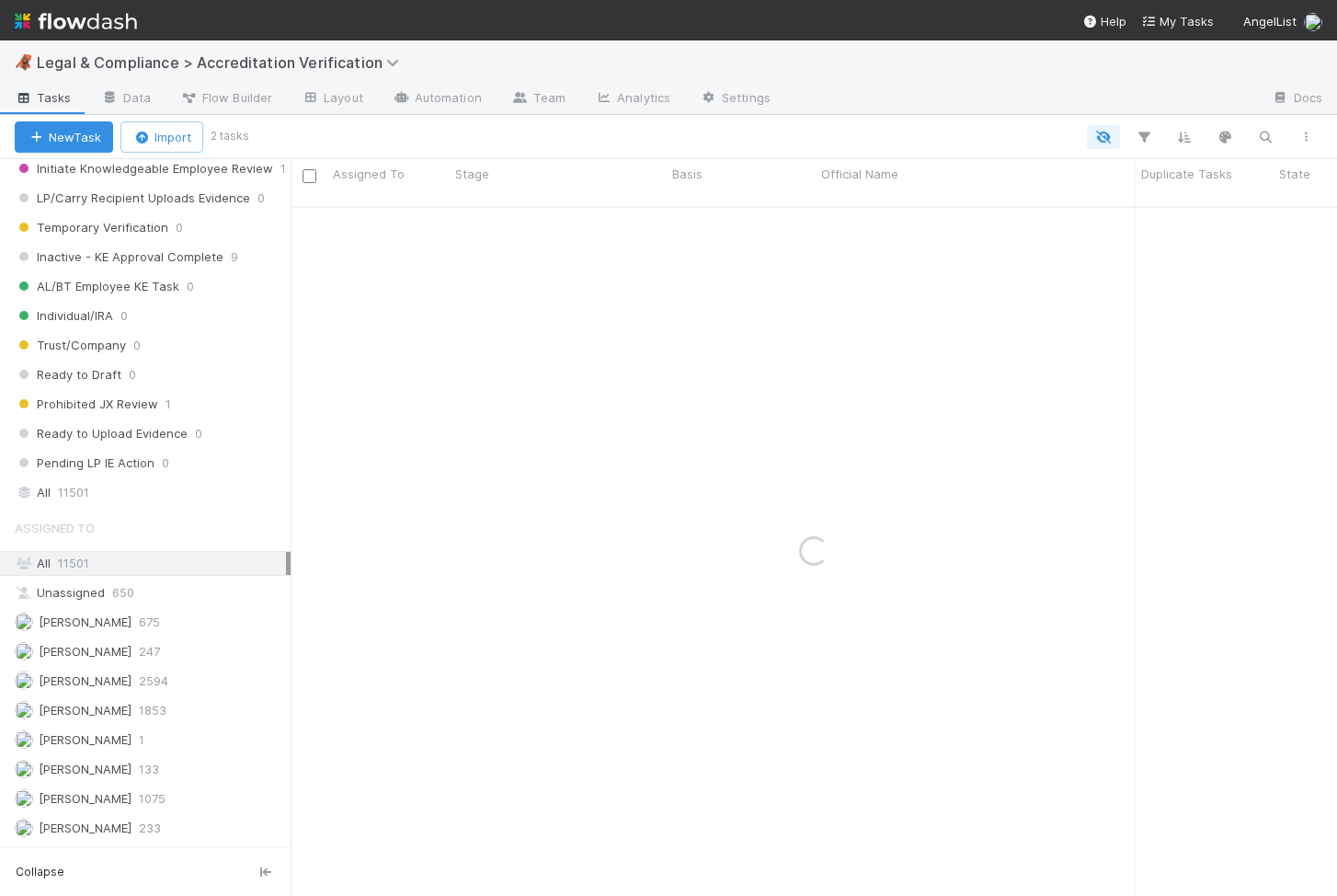
scroll to position [1678, 0]
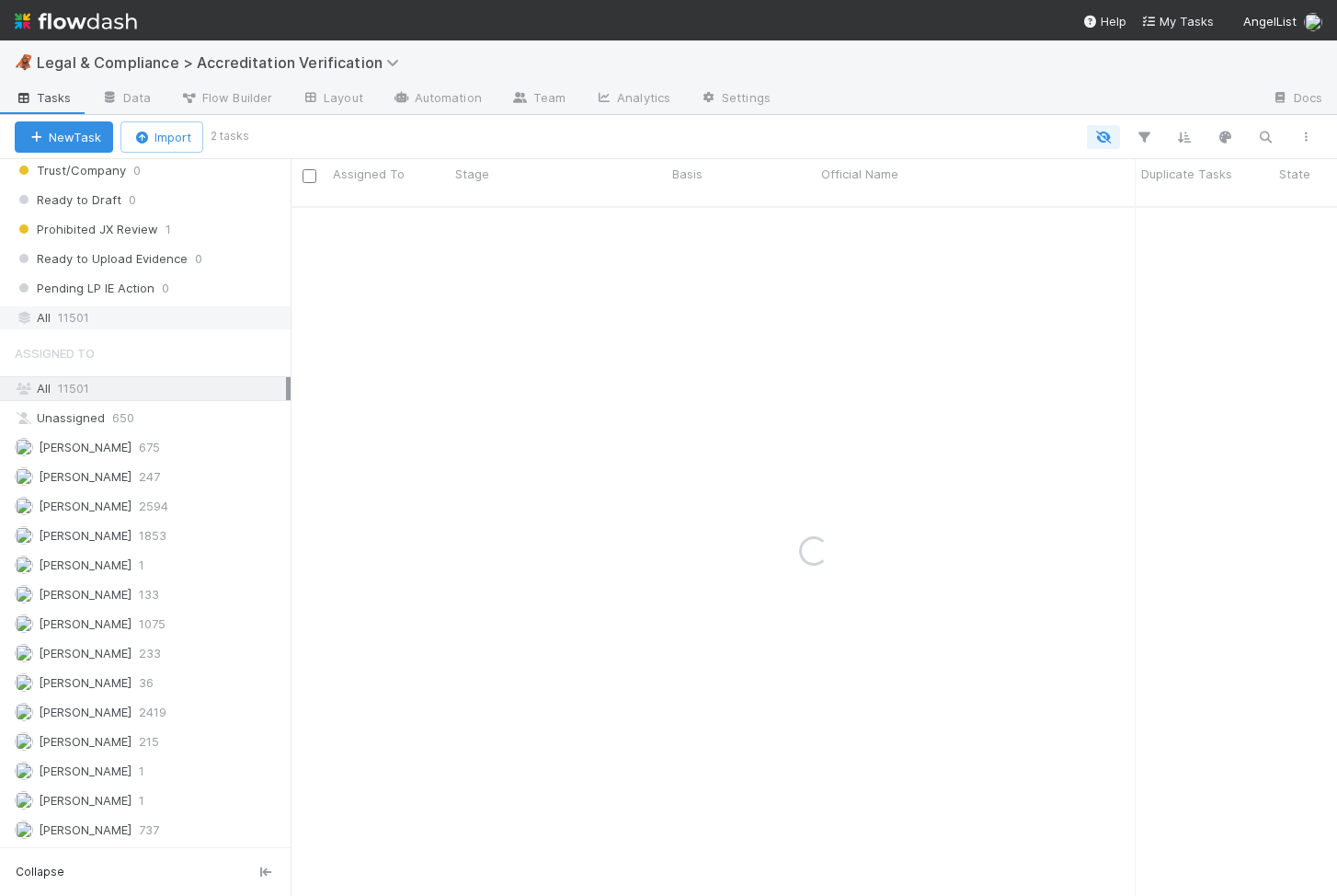
click at [161, 311] on div "All 11501" at bounding box center [150, 317] width 271 height 23
click at [1267, 142] on icon "button" at bounding box center [1265, 137] width 19 height 17
type input "[PERSON_NAME] McGrathKillian [PERSON_NAME]"
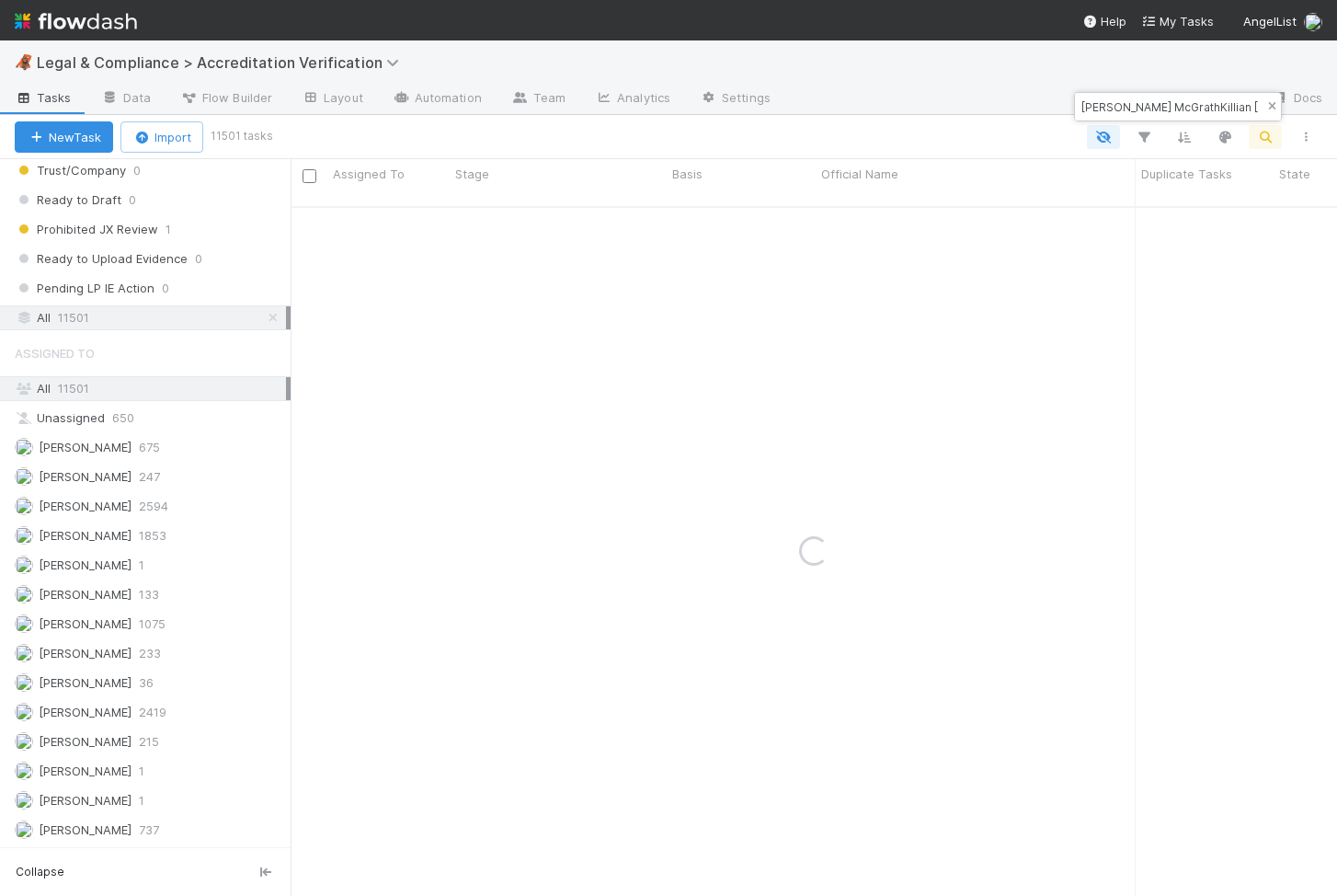
click at [1269, 110] on icon "button" at bounding box center [1271, 106] width 19 height 11
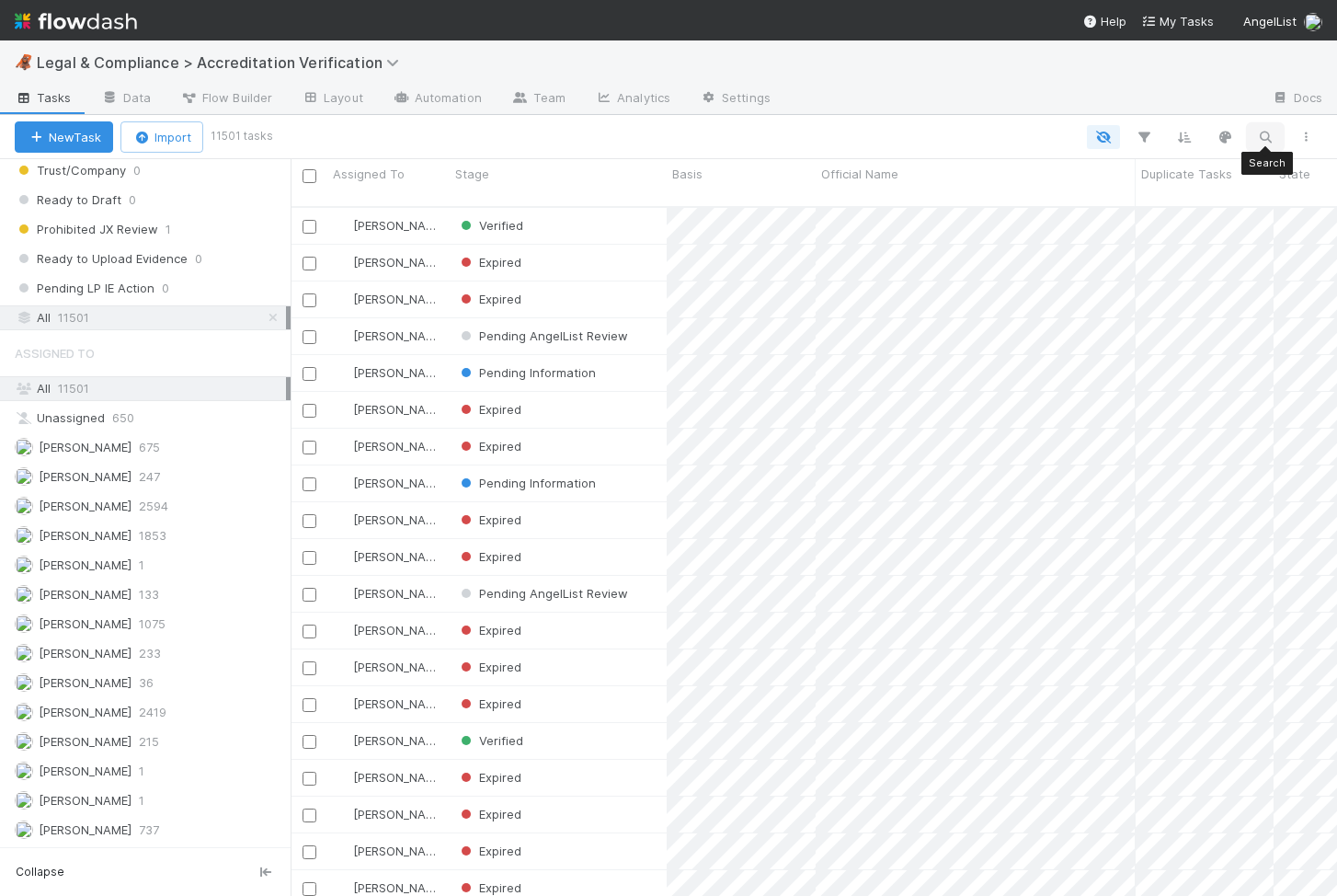
click at [1270, 134] on icon "button" at bounding box center [1265, 137] width 19 height 17
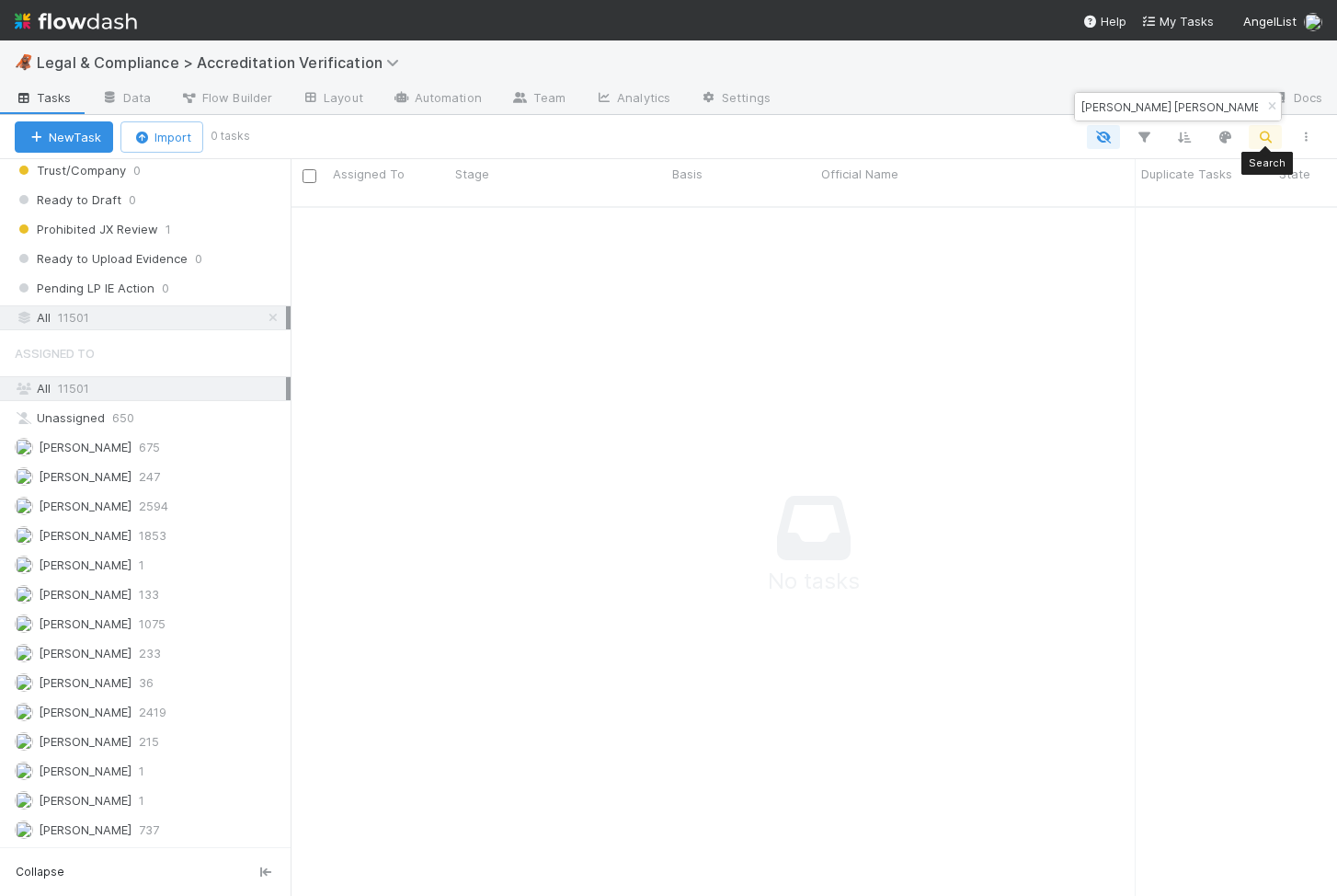
scroll to position [703, 1046]
click at [1153, 112] on input "Killian McGrath" at bounding box center [1169, 106] width 184 height 22
paste input "athleen Nawi"
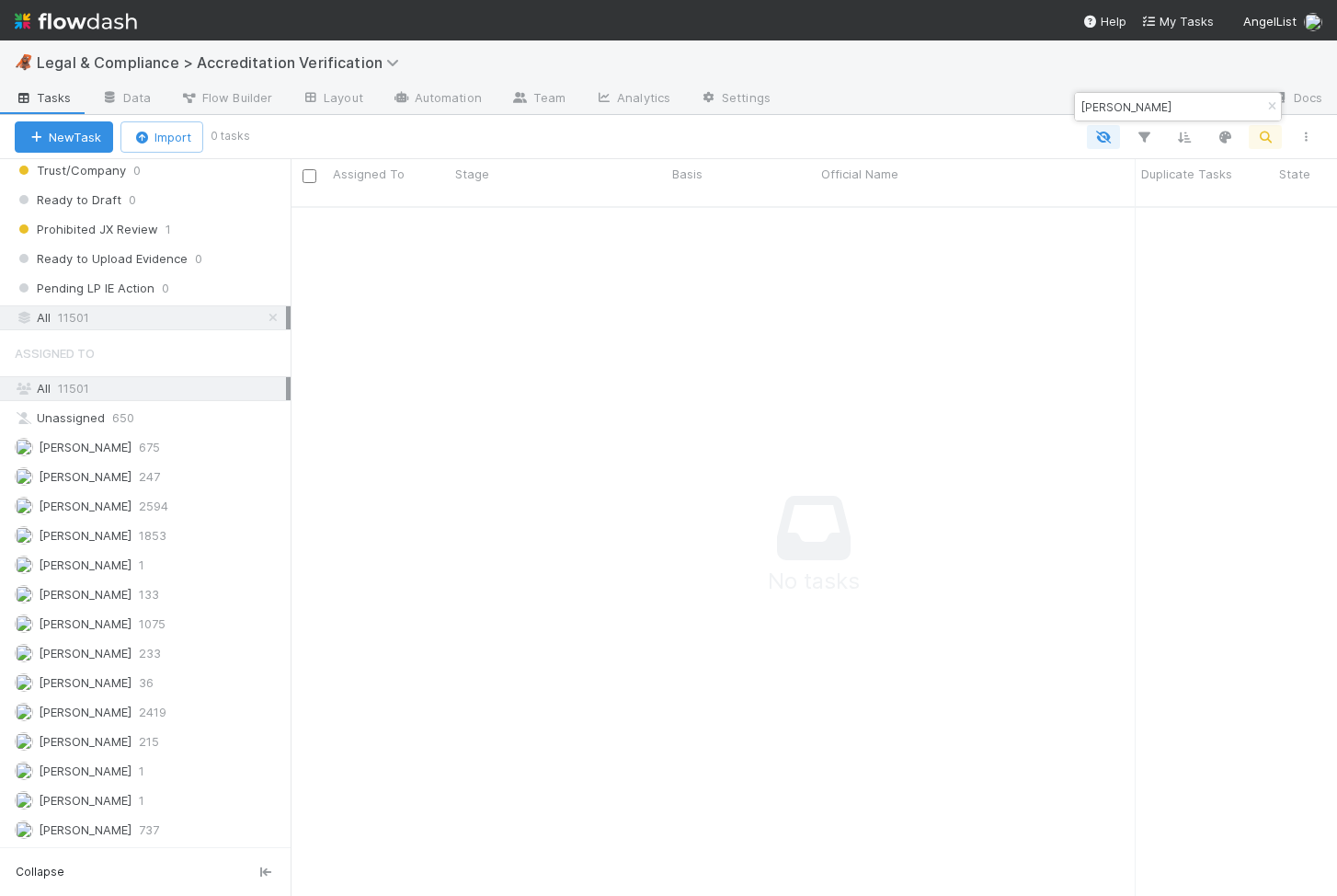
click at [1128, 108] on input "Kathleen Nawi" at bounding box center [1169, 106] width 184 height 22
paste input "David"
click at [1115, 94] on div "David Nawi" at bounding box center [1178, 107] width 206 height 28
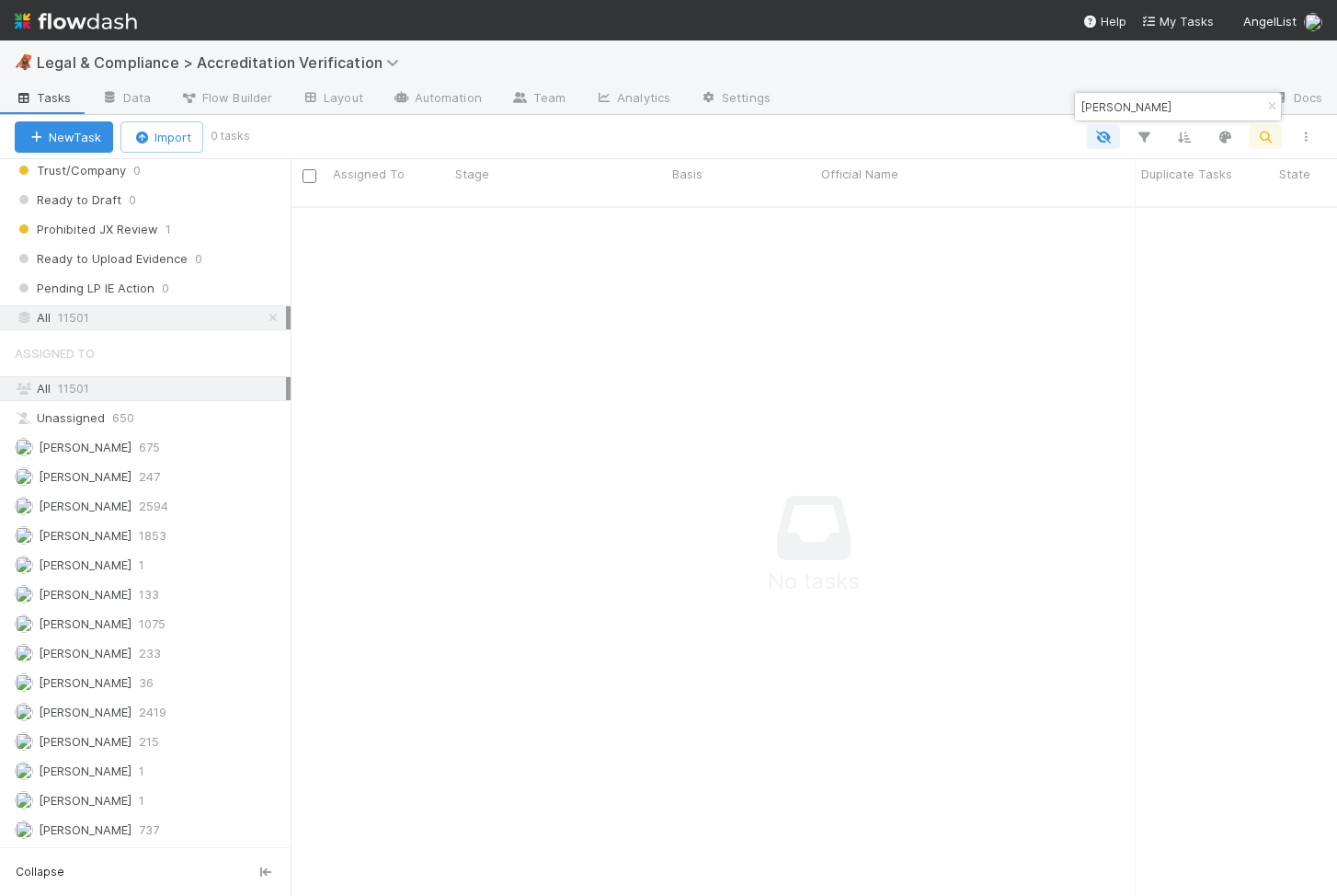
click at [1115, 94] on div "David Nawi" at bounding box center [1178, 107] width 206 height 28
click at [1178, 100] on input "David Nawi" at bounding box center [1169, 106] width 184 height 22
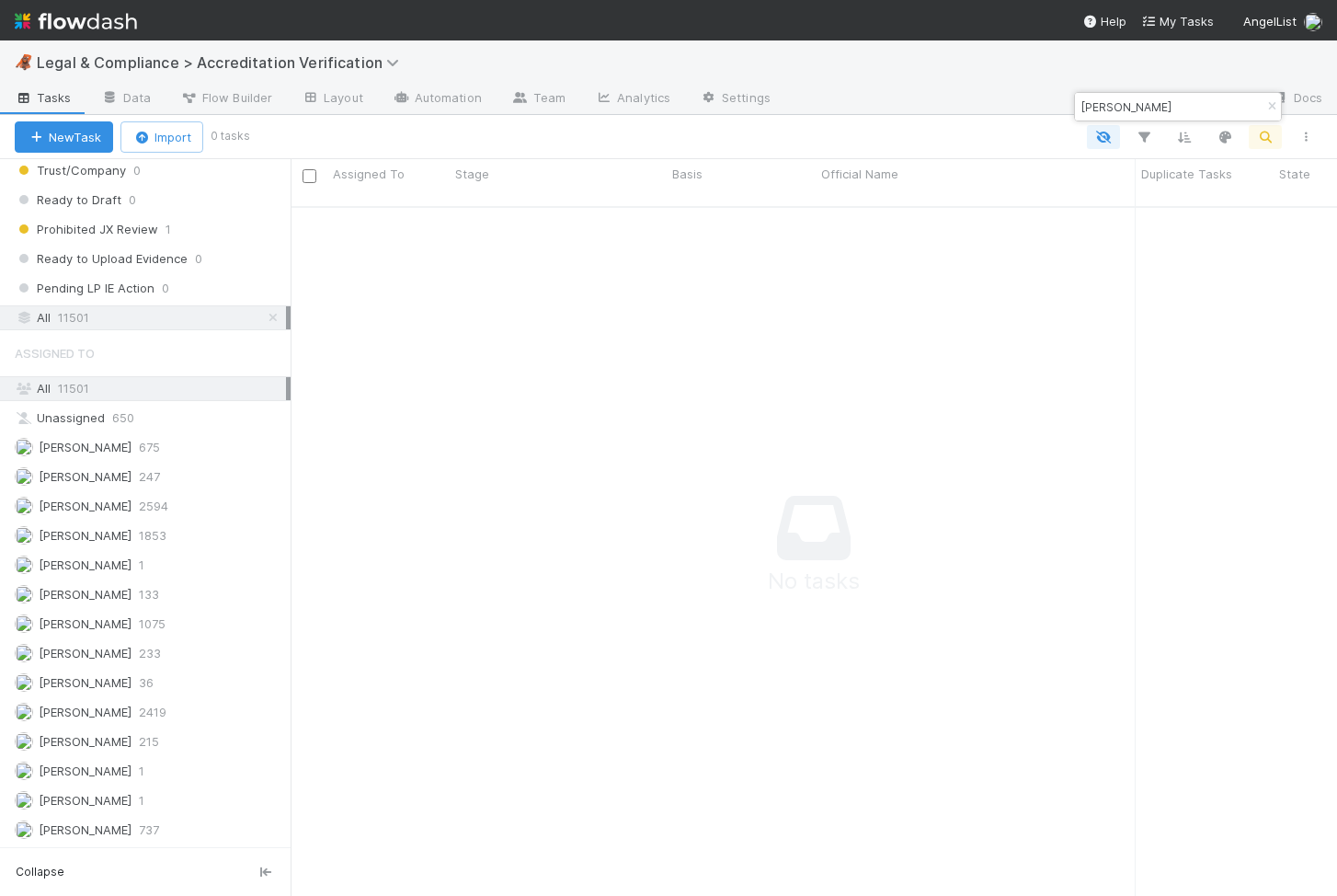
paste input "CHIBUZOR UWADIONE"
click at [1147, 99] on input "CHIBUZOR UWADIONE" at bounding box center [1169, 106] width 184 height 22
paste input "Russell Brad Armbrust"
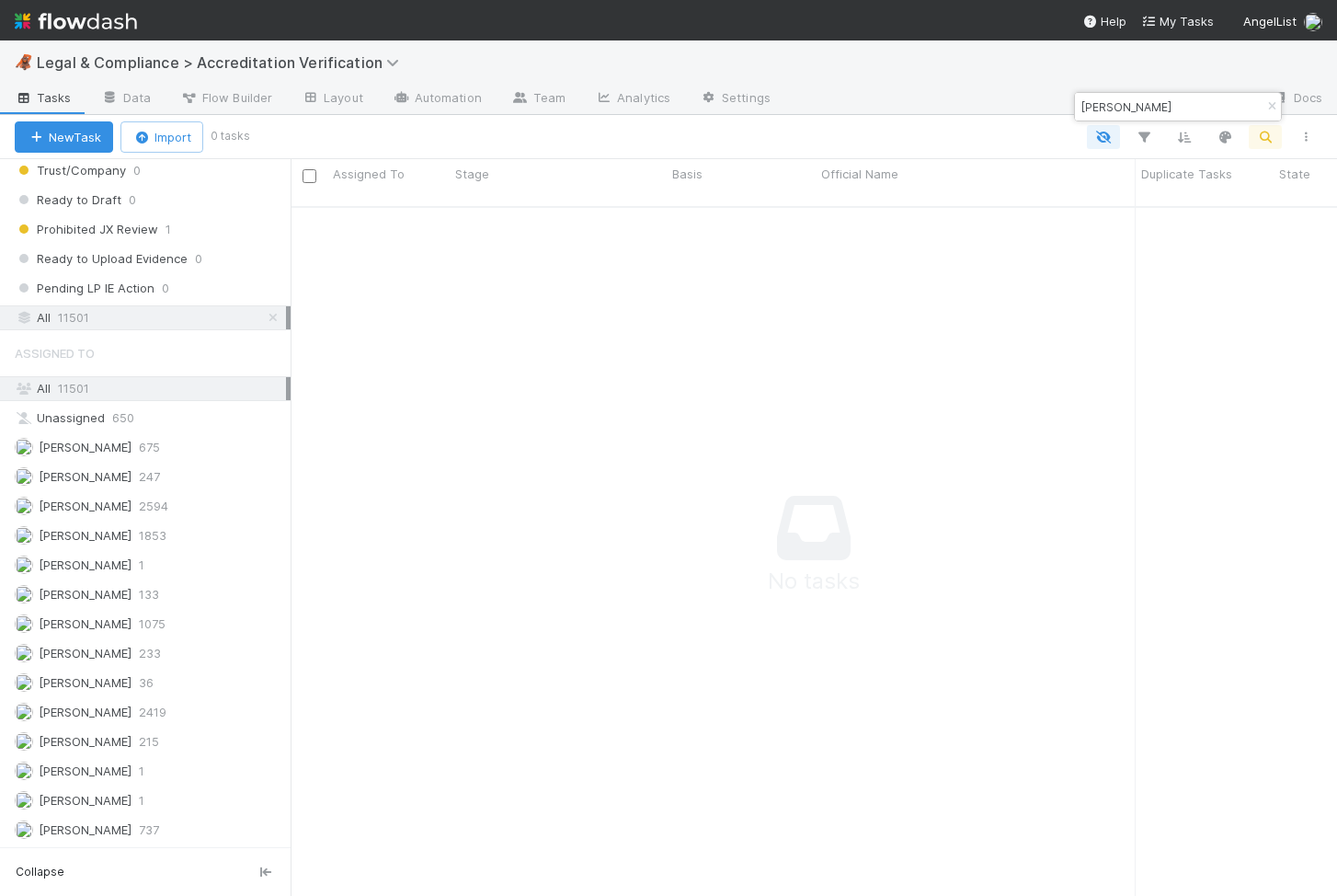
drag, startPoint x: 1148, startPoint y: 102, endPoint x: 1119, endPoint y: 102, distance: 29.0
click at [1119, 102] on input "Russell Brad Armbrust" at bounding box center [1169, 106] width 184 height 22
click at [1189, 117] on input "Russell Armbrust" at bounding box center [1169, 106] width 184 height 22
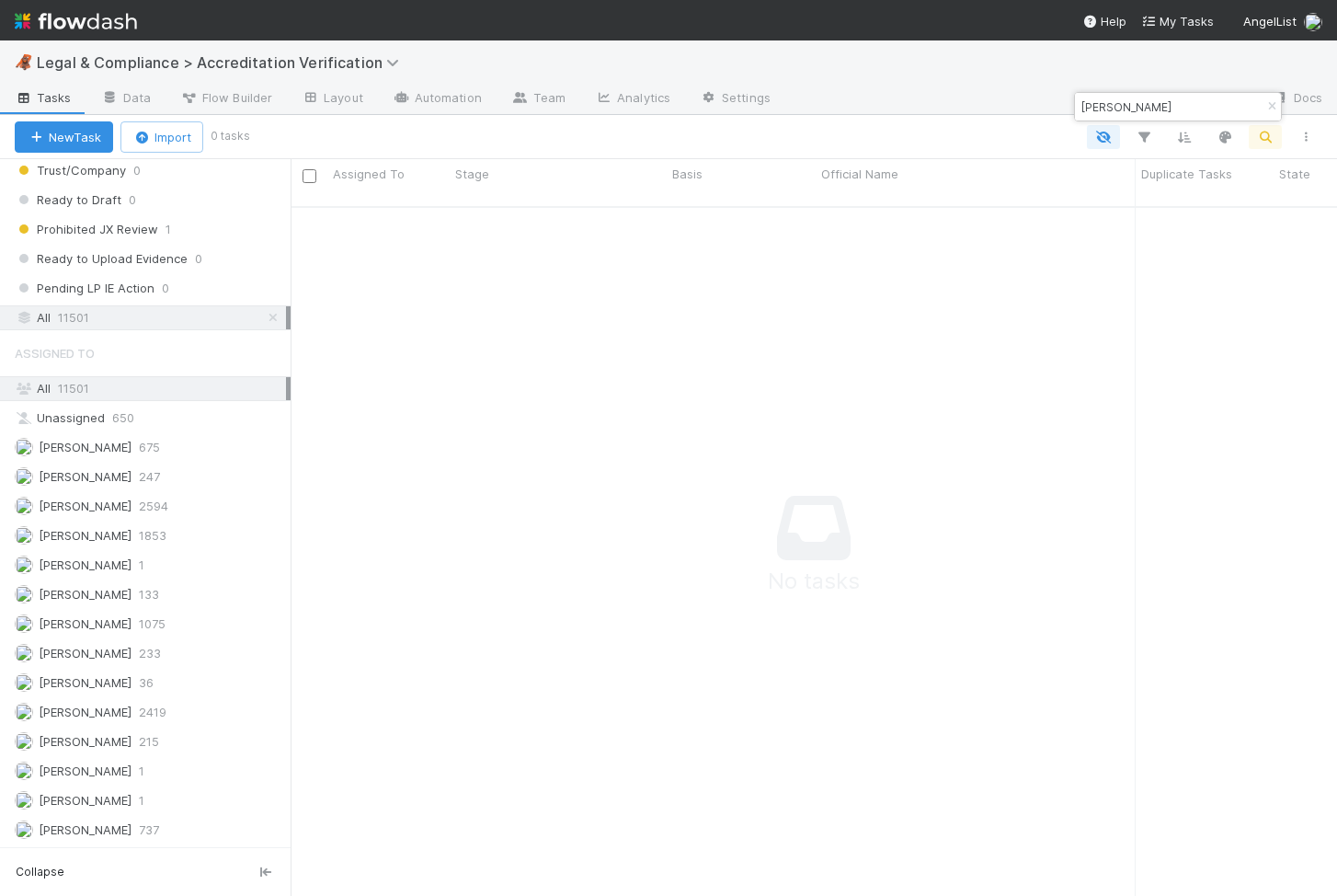
paste input "Nancy Uwadione"
type input "Nancy Uwadione"
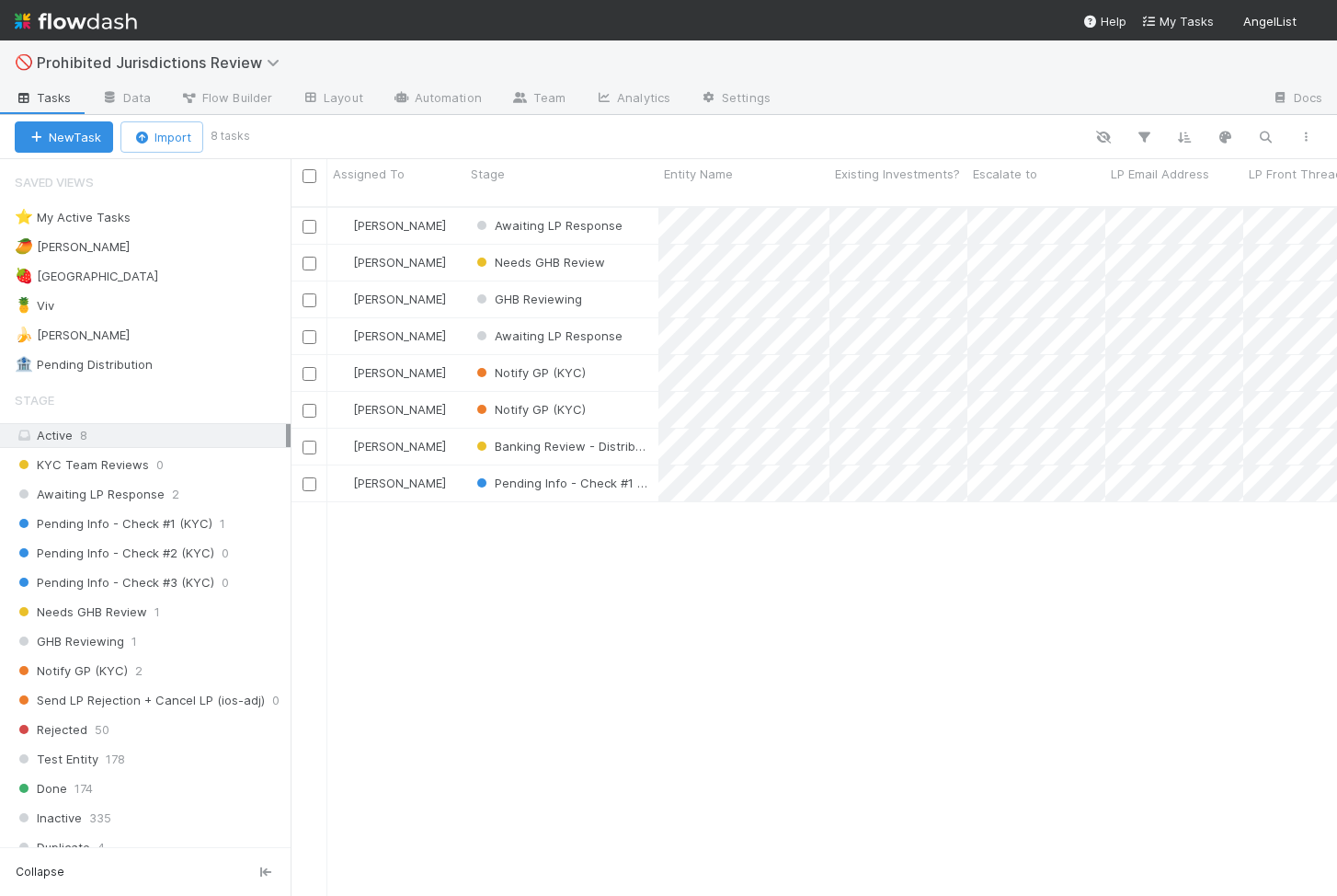
scroll to position [0, 1]
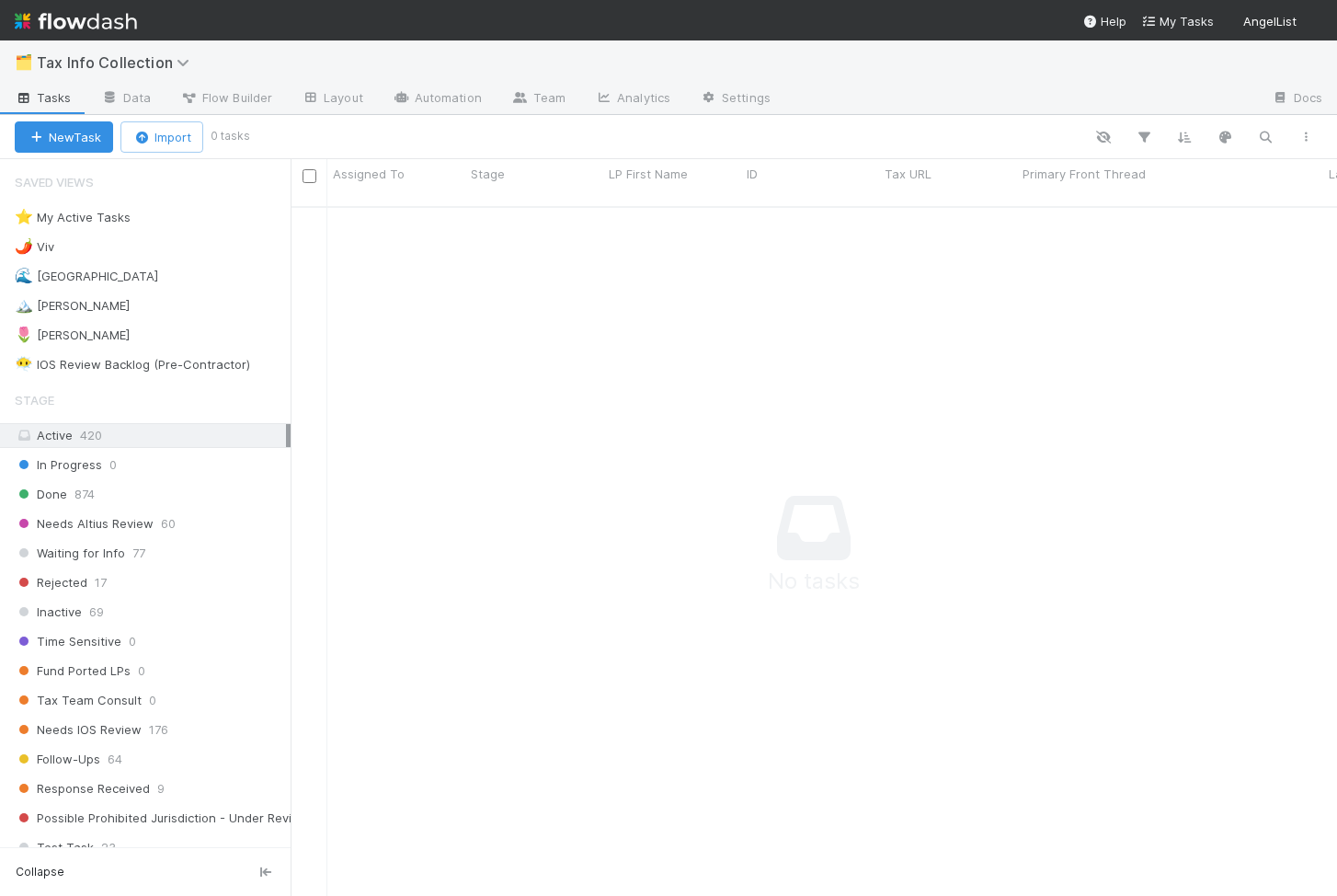
scroll to position [703, 1046]
click at [118, 249] on div "🌶️ Viv 2" at bounding box center [152, 247] width 276 height 23
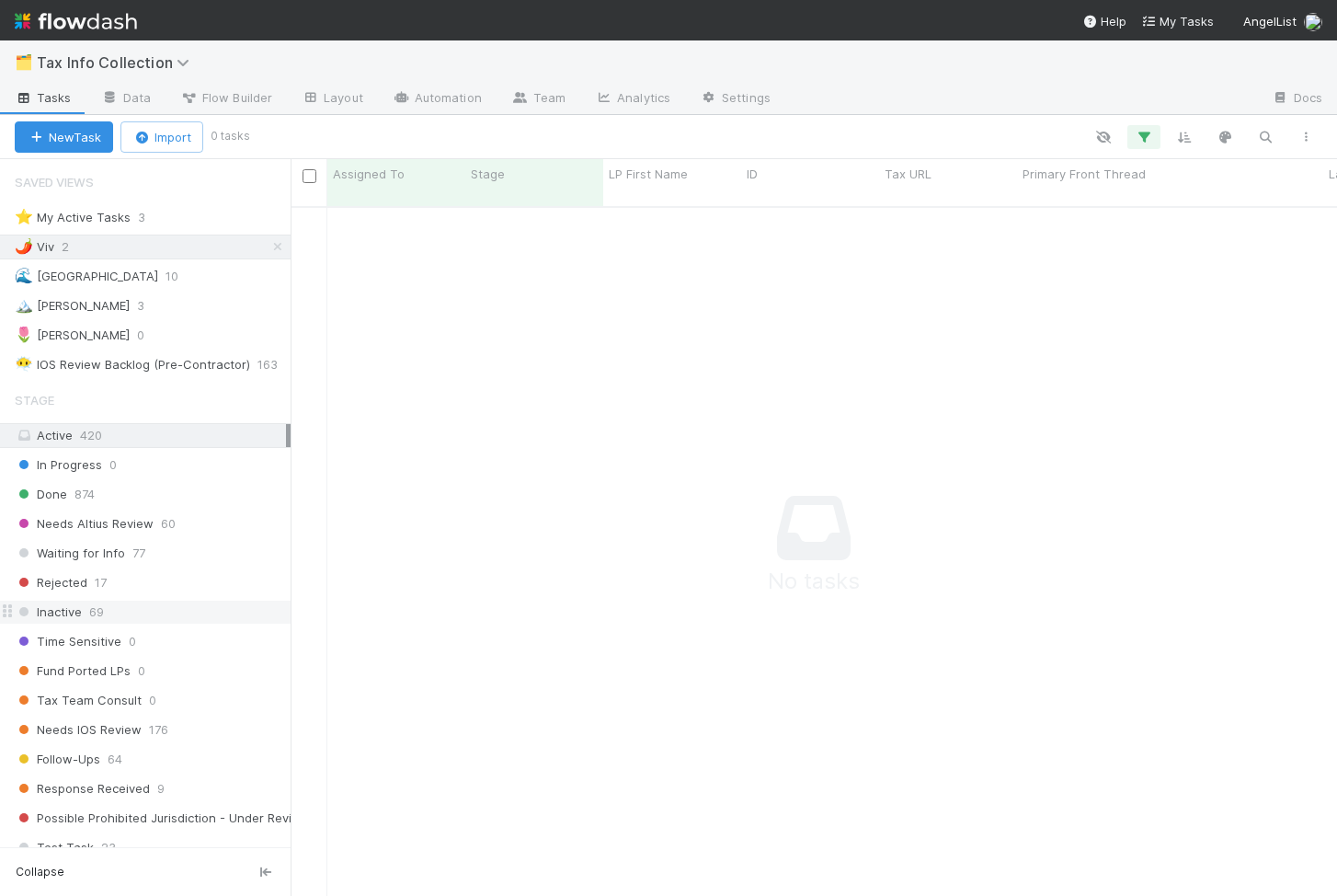
scroll to position [353, 0]
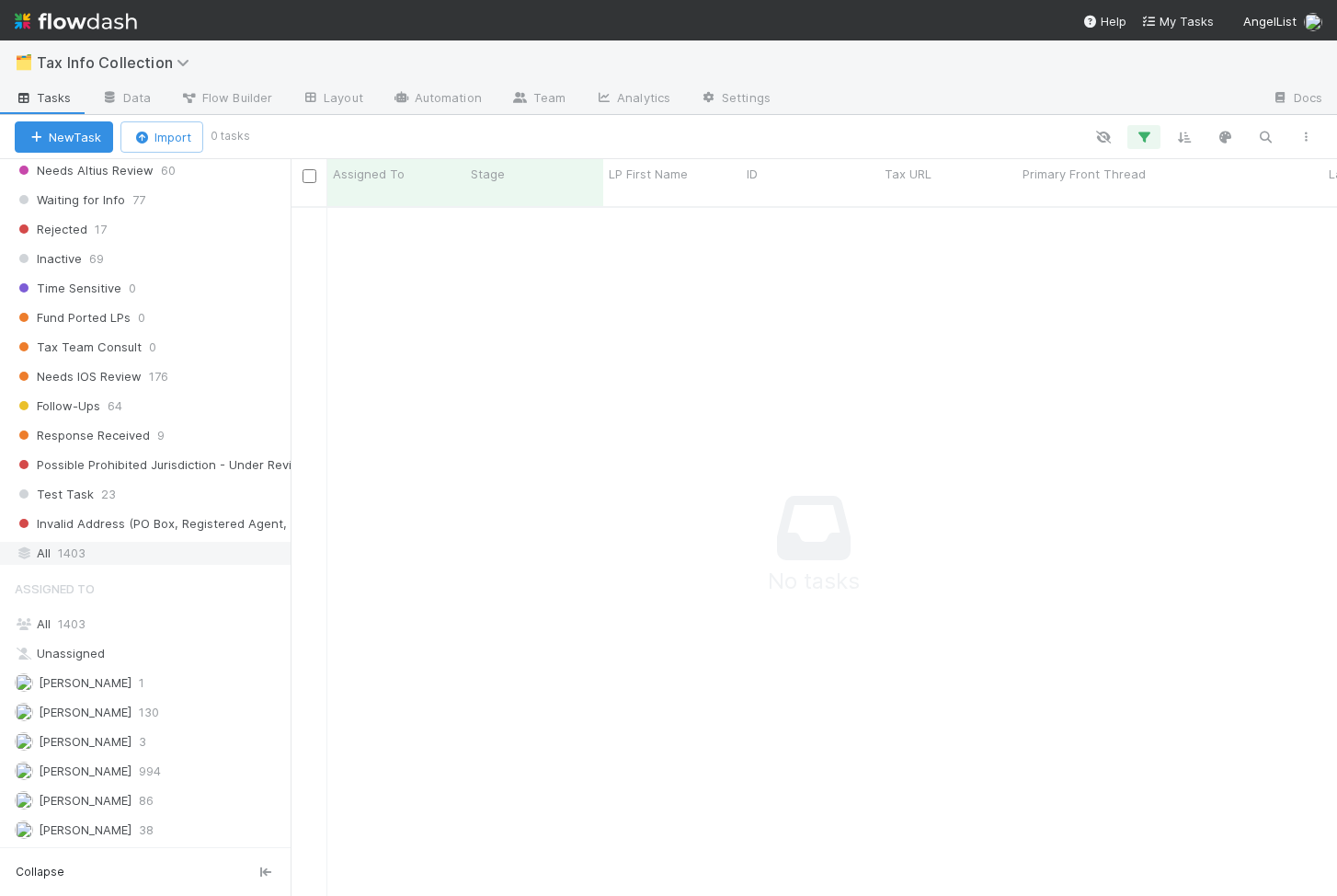
click at [106, 562] on div "All 1403" at bounding box center [150, 552] width 271 height 23
click at [113, 627] on div "All 1403" at bounding box center [150, 623] width 271 height 23
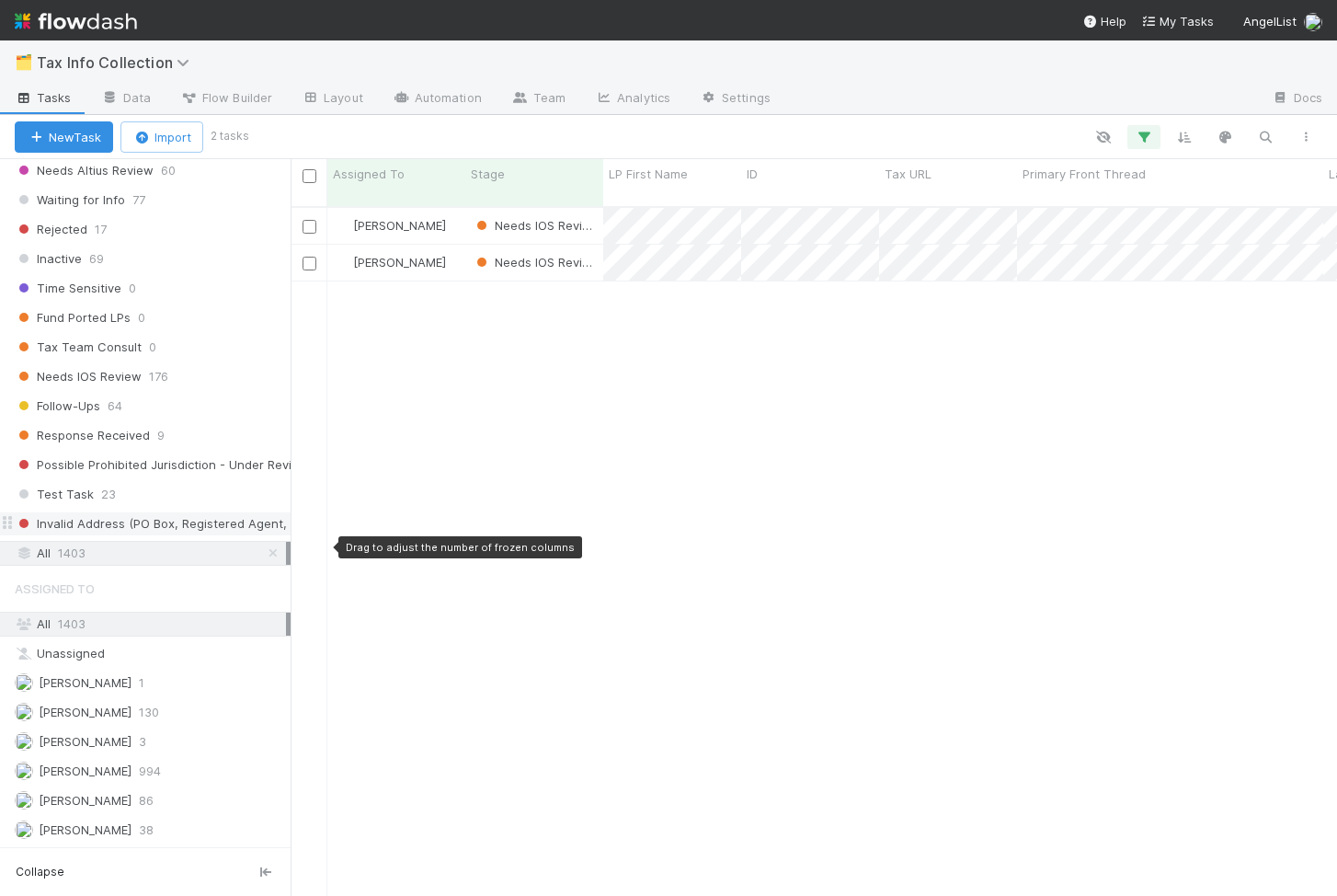
scroll to position [703, 1046]
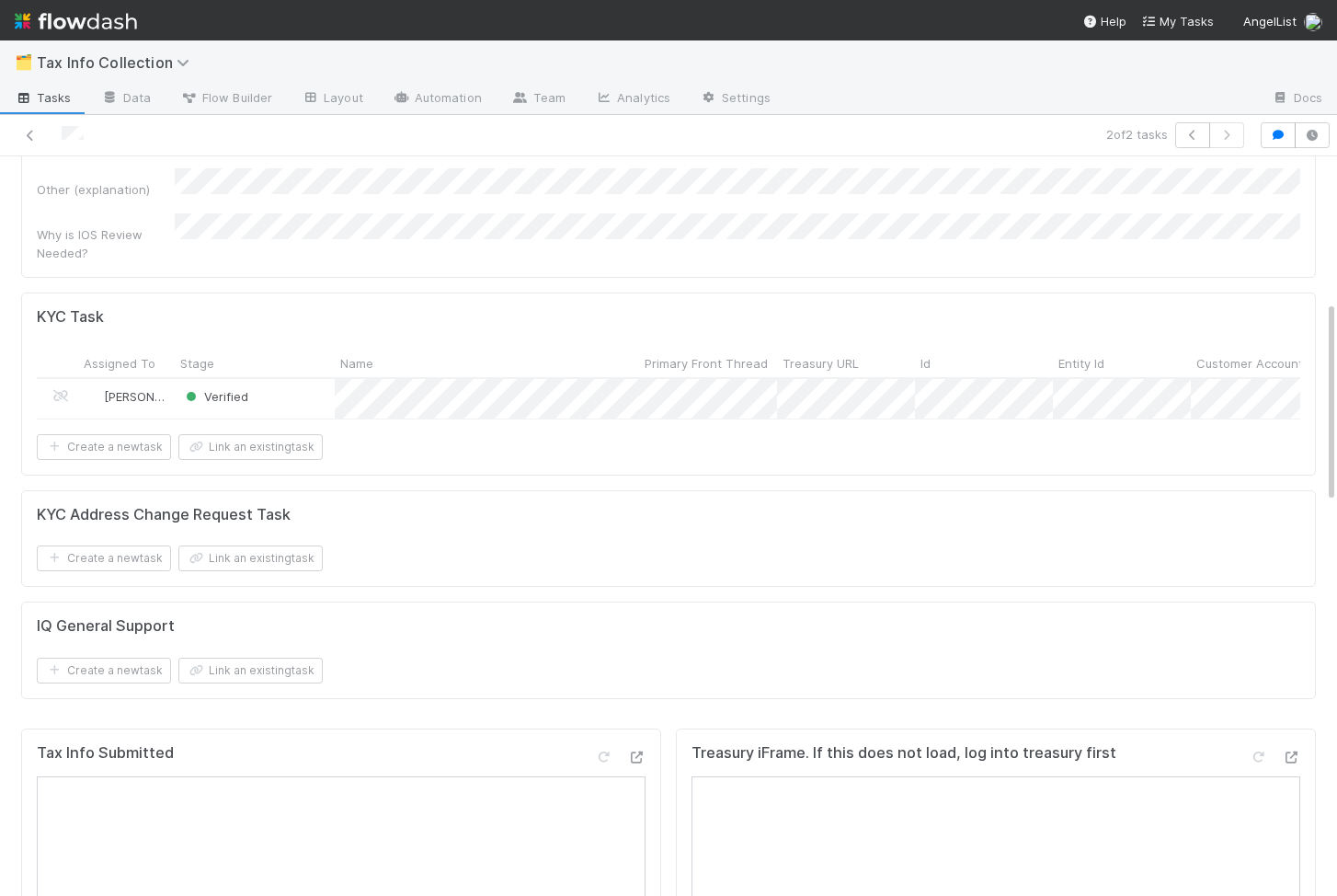
scroll to position [314, 0]
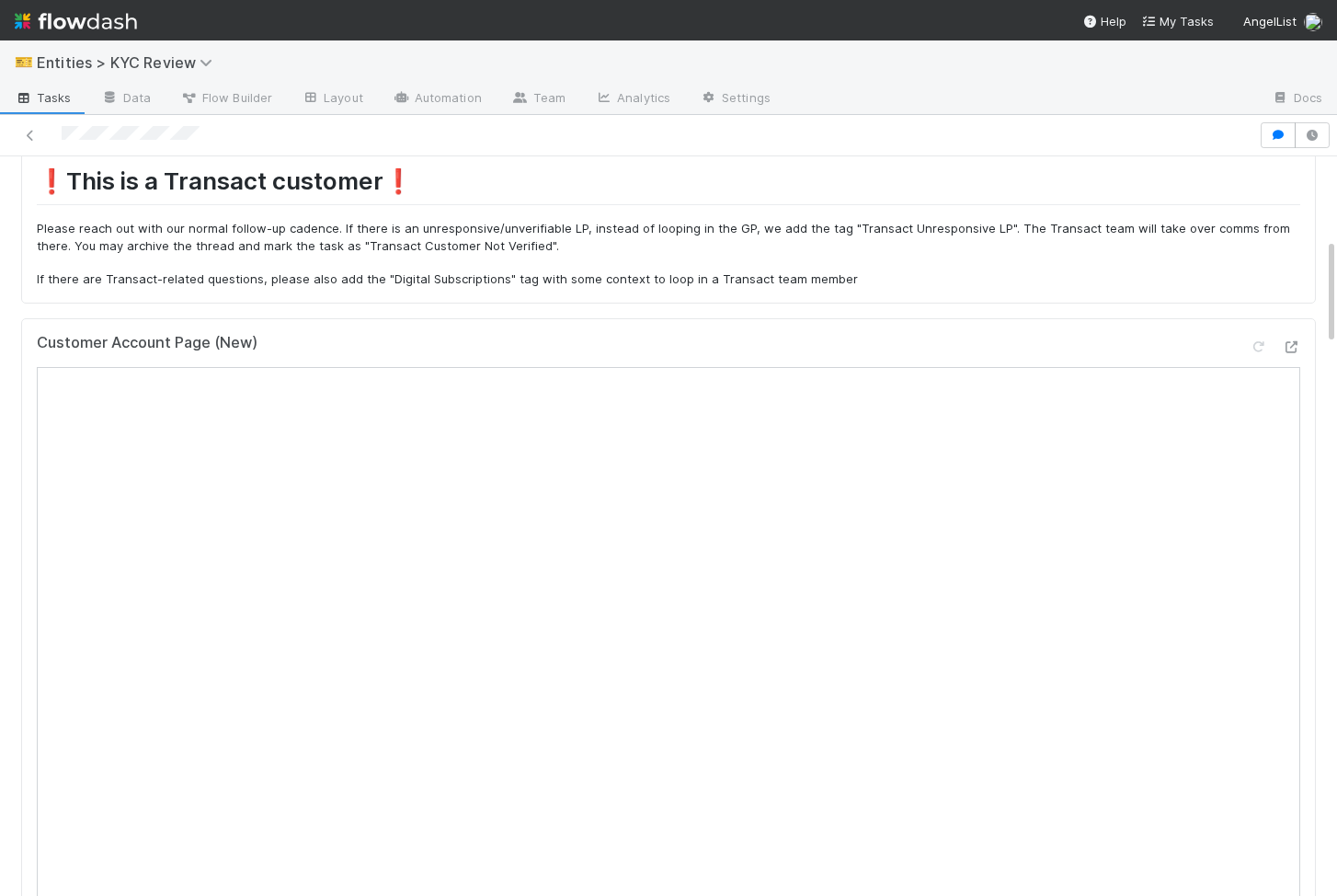
scroll to position [1000, 0]
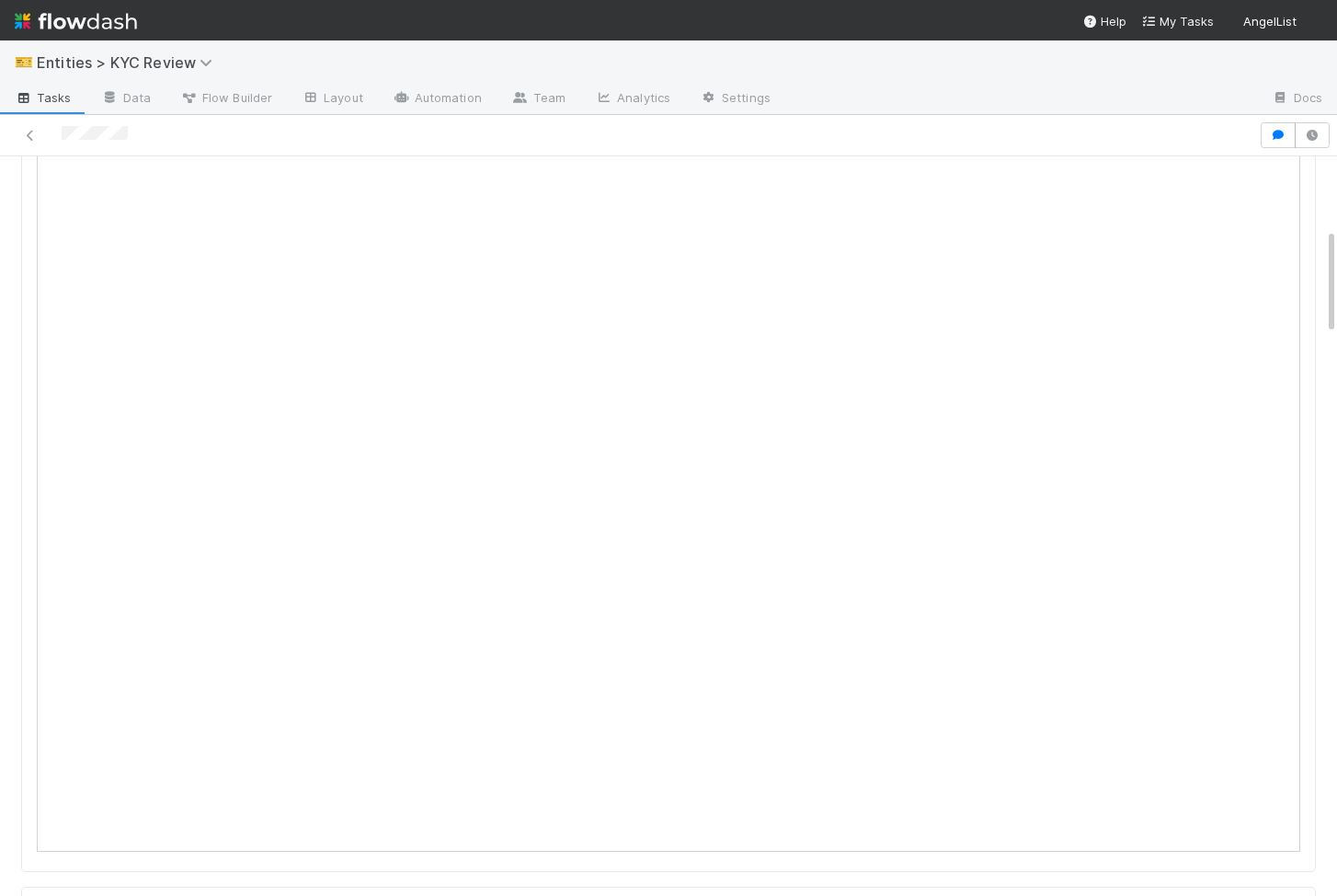
scroll to position [811, 0]
click at [60, 103] on span "Tasks" at bounding box center [43, 97] width 57 height 19
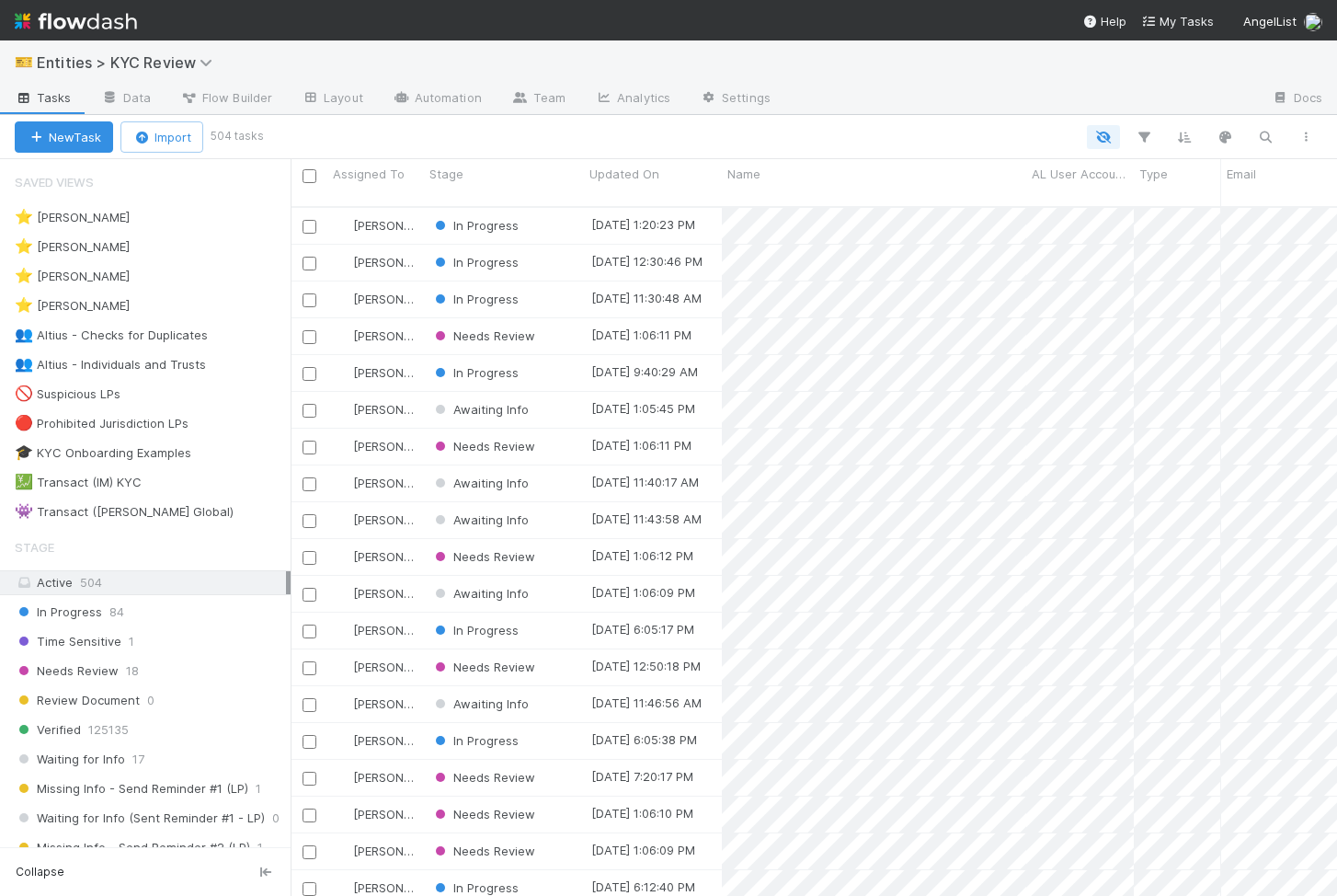
scroll to position [0, 1]
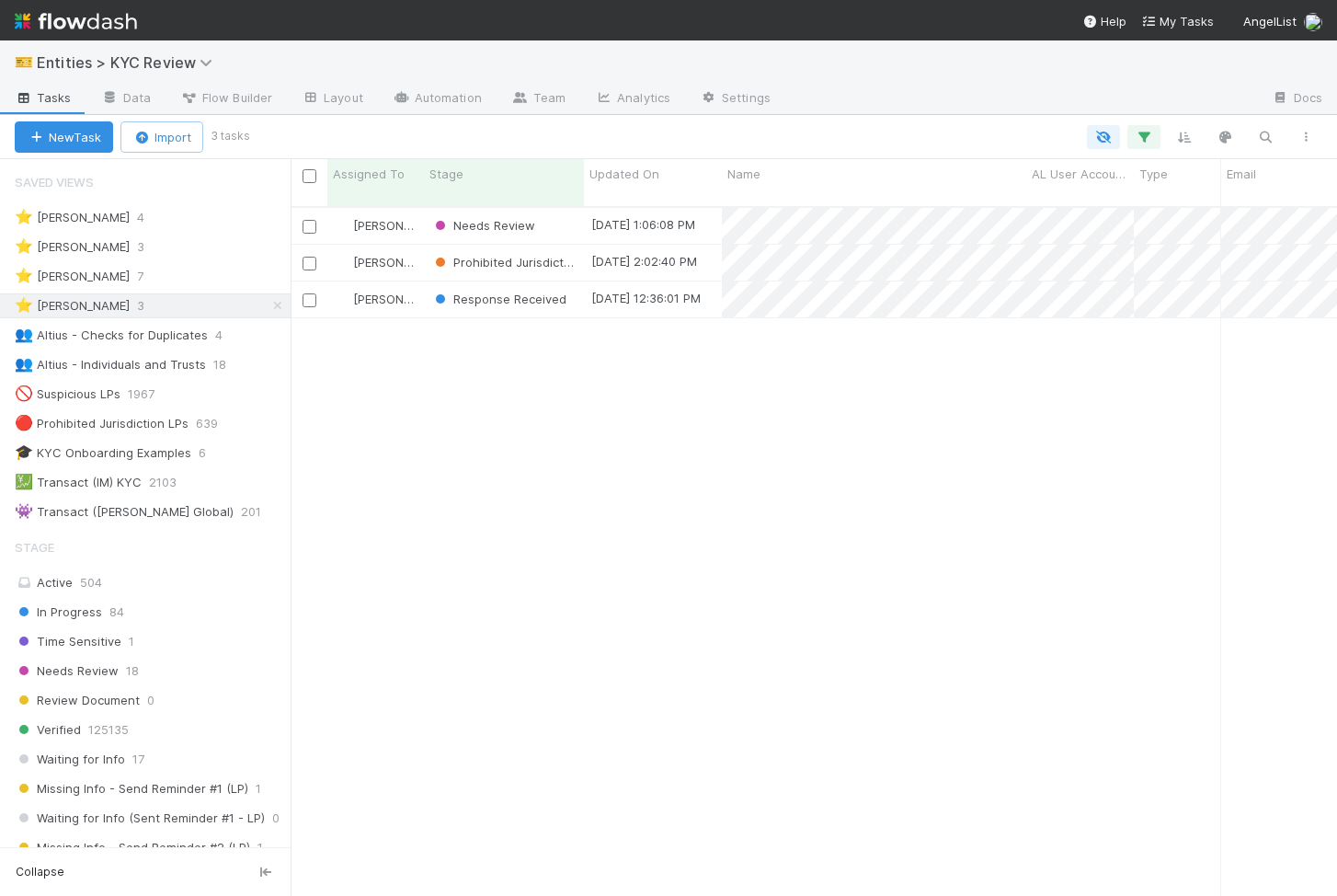
scroll to position [703, 1046]
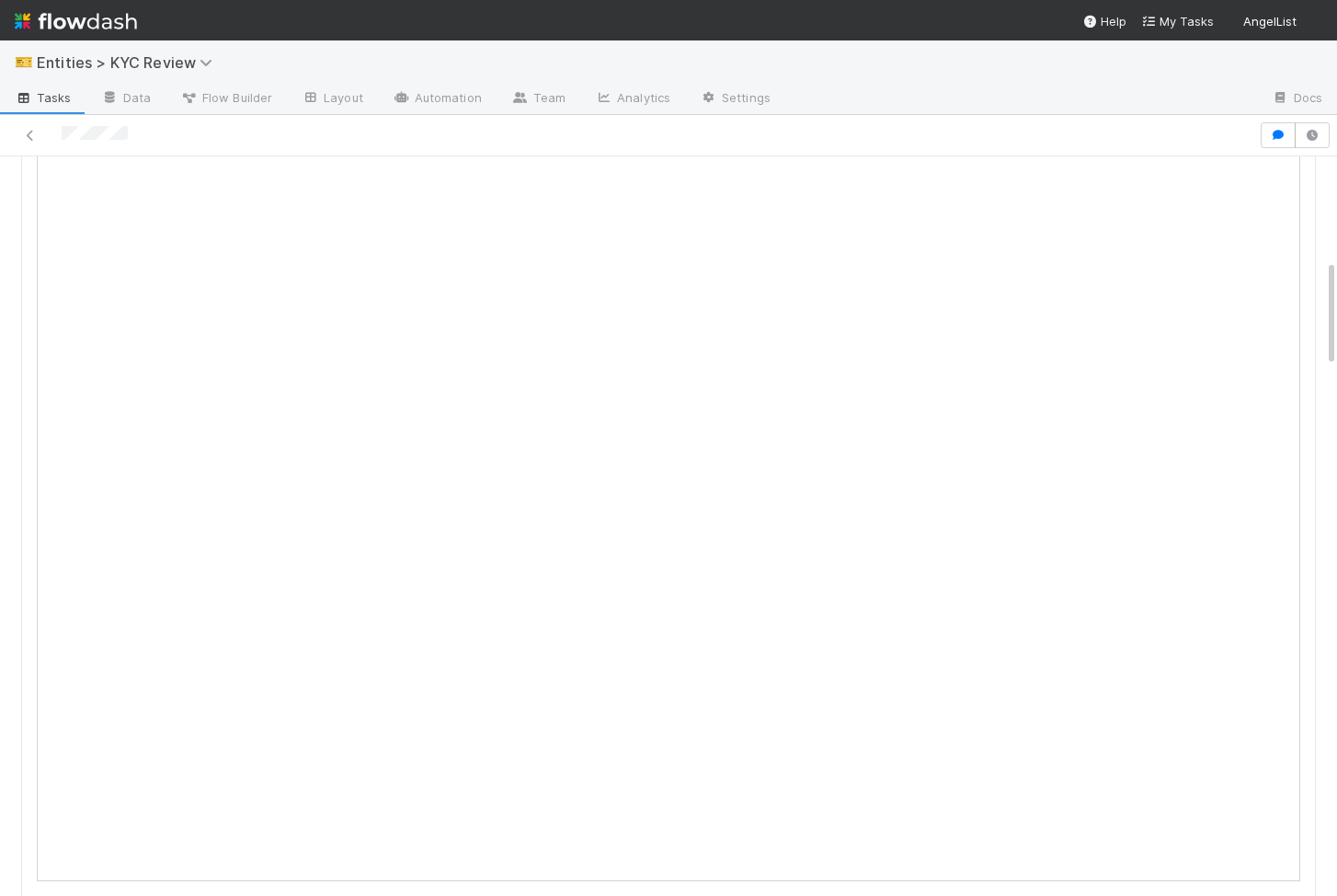
scroll to position [756, 0]
